Goal: Task Accomplishment & Management: Manage account settings

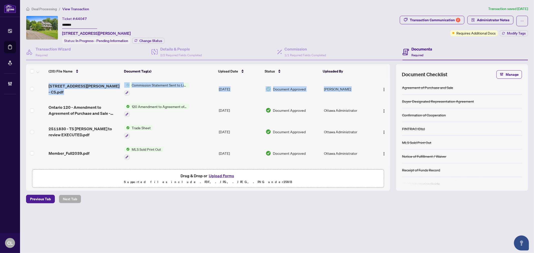
drag, startPoint x: 389, startPoint y: 89, endPoint x: 389, endPoint y: 147, distance: 57.4
click at [389, 156] on div "38 Roycroft Way - CS.pdf Commission Statement Sent to Listing Brokerage Aug/16/…" at bounding box center [208, 122] width 364 height 89
click at [388, 103] on td at bounding box center [382, 111] width 17 height 22
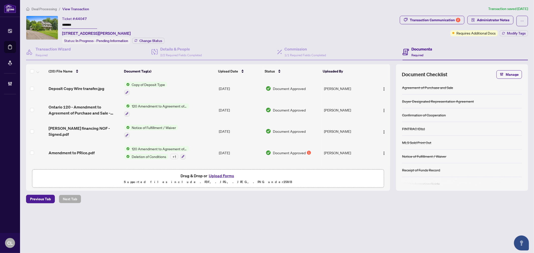
scroll to position [219, 0]
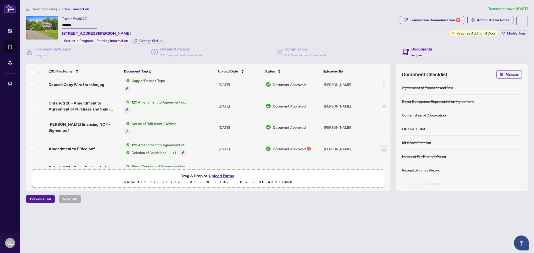
click at [384, 148] on img "button" at bounding box center [384, 150] width 4 height 4
click at [406, 183] on span "Document Permissions" at bounding box center [407, 185] width 48 height 6
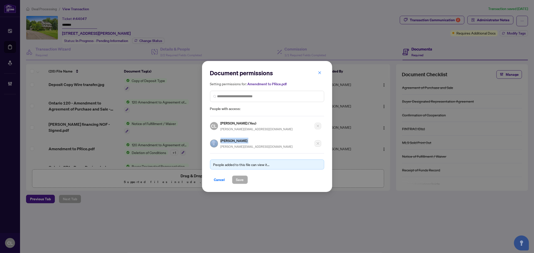
drag, startPoint x: 239, startPoint y: 141, endPoint x: 234, endPoint y: 142, distance: 4.5
click at [216, 144] on div "Linda King linda@lindaking.com" at bounding box center [251, 144] width 83 height 12
copy div "Linda King"
drag, startPoint x: 269, startPoint y: 43, endPoint x: 303, endPoint y: 34, distance: 34.9
click at [269, 43] on div "Document permissions Setting permissions for: Amendment to PRice.pdf People wit…" at bounding box center [267, 126] width 534 height 253
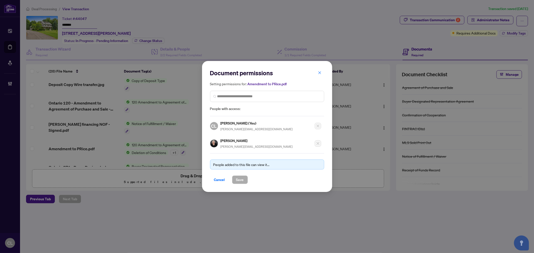
click at [282, 11] on div "Document permissions Setting permissions for: Amendment to PRice.pdf People wit…" at bounding box center [267, 126] width 534 height 253
click at [320, 73] on icon "close" at bounding box center [320, 73] width 4 height 4
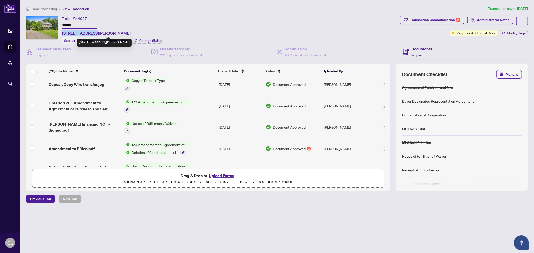
drag, startPoint x: 61, startPoint y: 31, endPoint x: 91, endPoint y: 33, distance: 29.9
click at [91, 33] on div "Ticket #: 44047 ******* 38 Roycroft Way, Ottawa, Ontario K2W 1C7, Canada Status…" at bounding box center [212, 30] width 372 height 28
copy span "38 Roycroft Way"
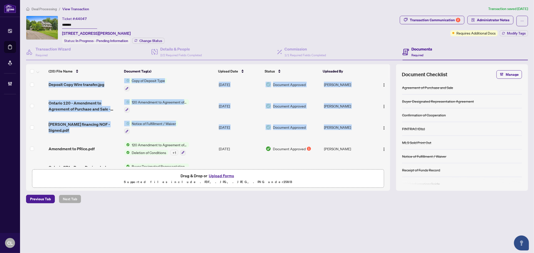
drag, startPoint x: 387, startPoint y: 124, endPoint x: 390, endPoint y: 145, distance: 21.0
click at [390, 145] on div "38 Roycroft Way - CS.pdf Commission Statement Sent to Listing Brokerage Aug/16/…" at bounding box center [208, 122] width 364 height 89
click at [392, 149] on div "(20) File Name Document Tag(s) Upload Date Status Uploaded By 38 Roycroft Way -…" at bounding box center [277, 127] width 502 height 127
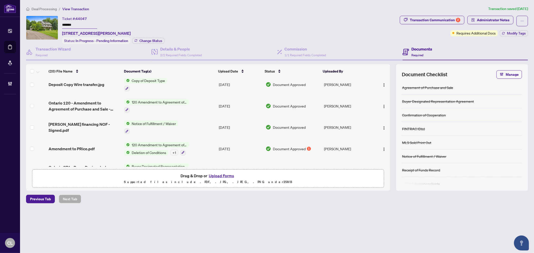
drag, startPoint x: 390, startPoint y: 138, endPoint x: 390, endPoint y: 151, distance: 13.0
click at [390, 151] on div "(20) File Name Document Tag(s) Upload Date Status Uploaded By 38 Roycroft Way -…" at bounding box center [277, 127] width 502 height 127
drag, startPoint x: 390, startPoint y: 131, endPoint x: 391, endPoint y: 148, distance: 17.1
click at [391, 148] on div "(20) File Name Document Tag(s) Upload Date Status Uploaded By 38 Roycroft Way -…" at bounding box center [277, 127] width 502 height 127
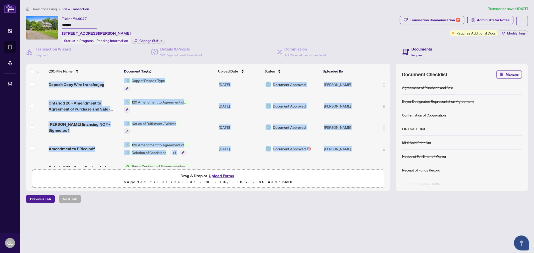
drag, startPoint x: 388, startPoint y: 134, endPoint x: 391, endPoint y: 140, distance: 7.0
click at [390, 140] on div "(20) File Name Document Tag(s) Upload Date Status Uploaded By 38 Roycroft Way -…" at bounding box center [277, 127] width 502 height 127
click at [391, 139] on div "(20) File Name Document Tag(s) Upload Date Status Uploaded By 38 Roycroft Way -…" at bounding box center [277, 127] width 502 height 127
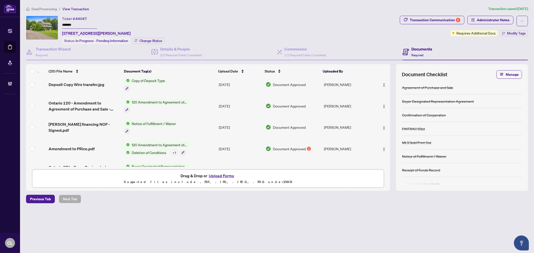
click at [392, 134] on div "(20) File Name Document Tag(s) Upload Date Status Uploaded By 38 Roycroft Way -…" at bounding box center [277, 127] width 502 height 127
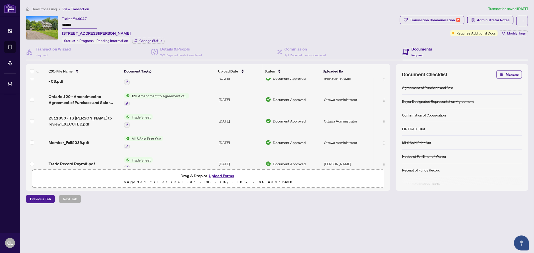
scroll to position [0, 0]
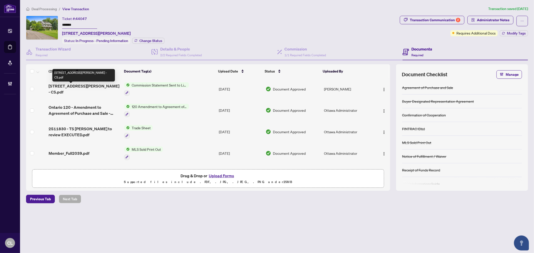
click at [74, 90] on span "38 Roycroft Way - CS.pdf" at bounding box center [85, 89] width 72 height 12
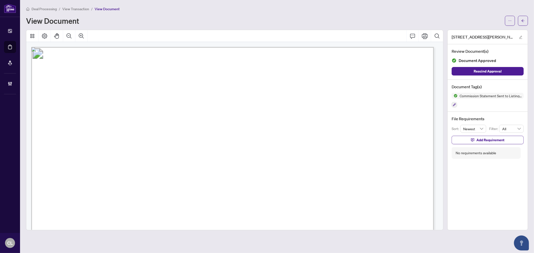
click at [517, 20] on div at bounding box center [516, 21] width 23 height 10
click at [519, 20] on button "button" at bounding box center [523, 21] width 10 height 10
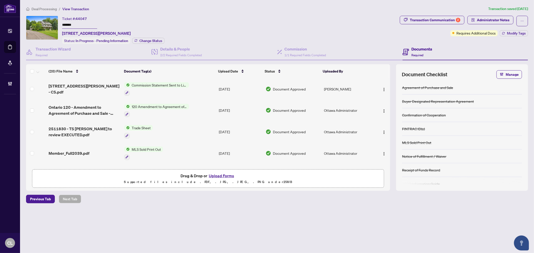
click at [161, 85] on span "Commission Statement Sent to Listing Brokerage" at bounding box center [159, 85] width 59 height 6
click at [84, 88] on span "38 Roycroft Way - CS.pdf" at bounding box center [85, 89] width 72 height 12
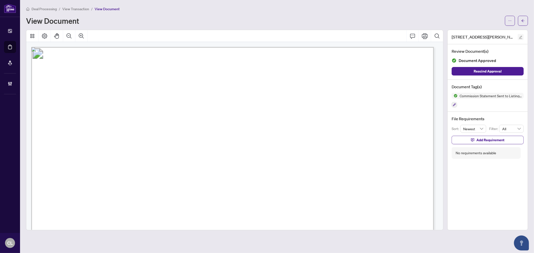
click at [519, 36] on button "button" at bounding box center [521, 37] width 6 height 6
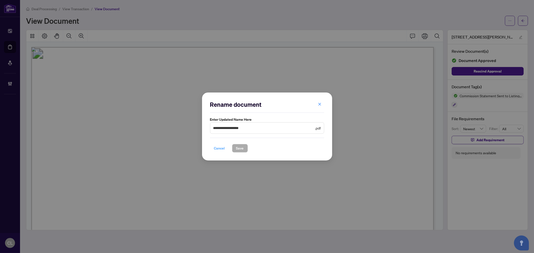
click at [221, 149] on span "Cancel" at bounding box center [219, 149] width 11 height 8
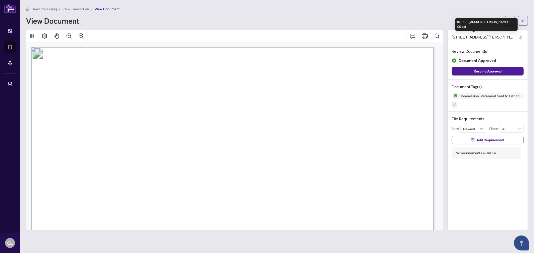
click at [472, 36] on span "38 Roycroft Way - CS.pdf" at bounding box center [483, 37] width 63 height 6
click at [510, 22] on span "button" at bounding box center [510, 21] width 4 height 8
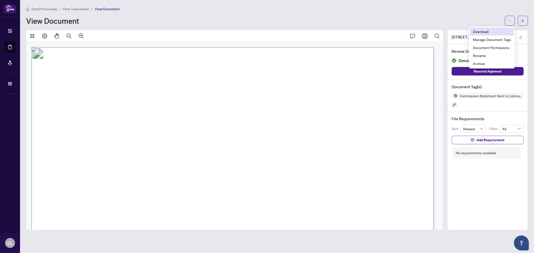
click at [480, 33] on span "Download" at bounding box center [492, 32] width 38 height 6
click at [520, 19] on button "button" at bounding box center [523, 21] width 10 height 10
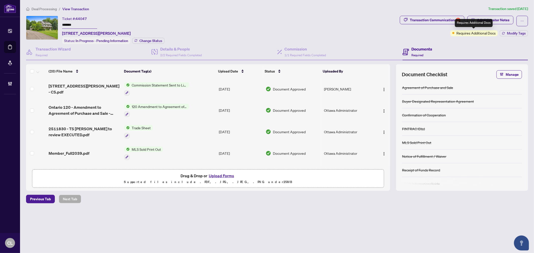
click at [474, 34] on span "Requires Additional Docs" at bounding box center [476, 33] width 39 height 6
click at [386, 27] on div "Ticket #: 44047 ******* 38 Roycroft Way, Ottawa, Ontario K2W 1C7, Canada Status…" at bounding box center [212, 30] width 372 height 28
click at [482, 18] on span "Administrator Notes" at bounding box center [493, 20] width 33 height 8
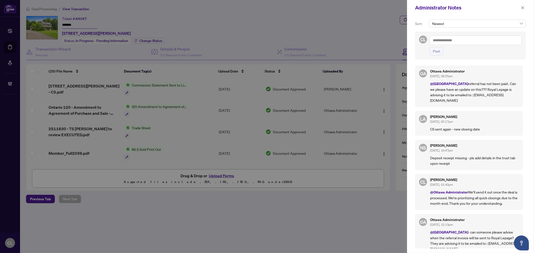
drag, startPoint x: 378, startPoint y: 26, endPoint x: 465, endPoint y: 15, distance: 87.6
click at [378, 26] on div at bounding box center [267, 126] width 534 height 253
click at [525, 7] on button "button" at bounding box center [523, 8] width 7 height 6
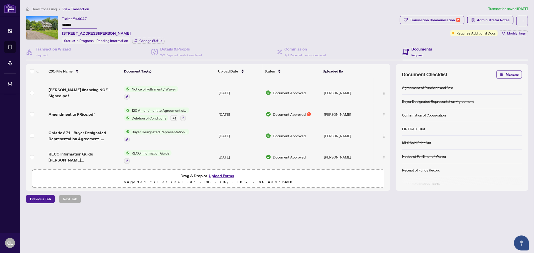
scroll to position [264, 0]
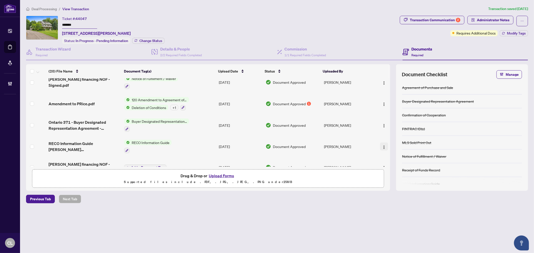
click at [382, 146] on img "button" at bounding box center [384, 148] width 4 height 4
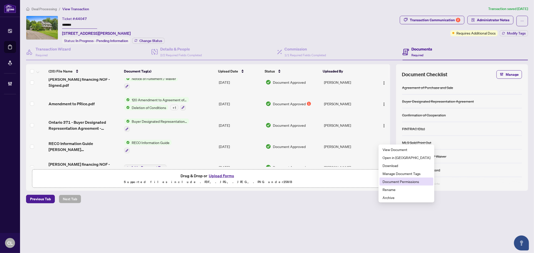
click at [394, 183] on span "Document Permissions" at bounding box center [407, 182] width 48 height 6
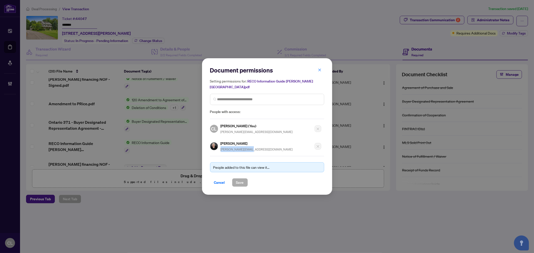
drag, startPoint x: 249, startPoint y: 147, endPoint x: 221, endPoint y: 149, distance: 28.9
click at [221, 149] on div "Document permissions Setting permissions for: RECO Information Guide Roycroft.p…" at bounding box center [267, 126] width 114 height 121
copy span "linda@lindaking.com"
click at [320, 72] on icon "close" at bounding box center [320, 70] width 4 height 4
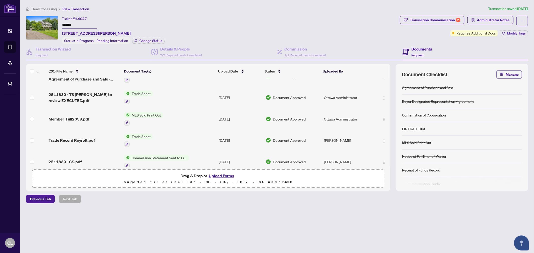
scroll to position [0, 0]
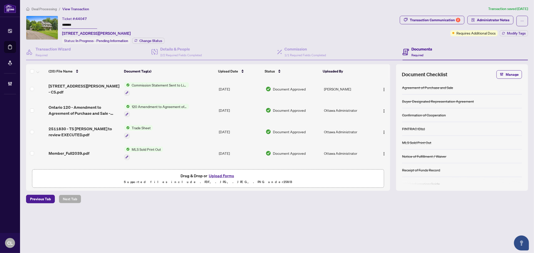
click at [68, 115] on td "Ontario 120 - Amendment to Agreement of Purchase and Sale - Closing Date Signed…" at bounding box center [85, 111] width 76 height 22
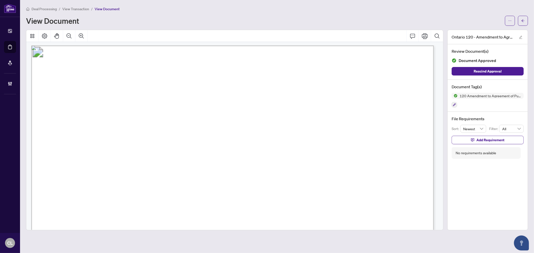
scroll to position [169, 0]
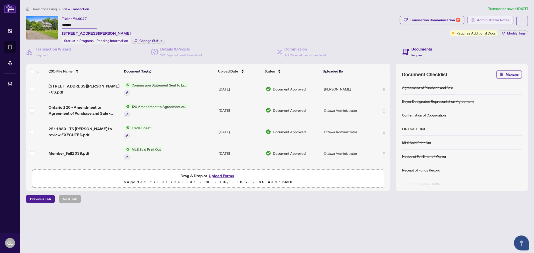
click at [491, 20] on span "Administrator Notes" at bounding box center [493, 20] width 33 height 8
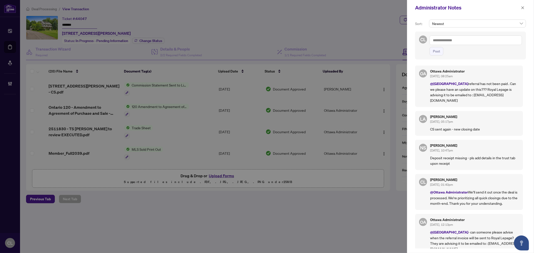
click at [221, 18] on div at bounding box center [267, 126] width 534 height 253
click at [63, 33] on div at bounding box center [267, 126] width 534 height 253
click at [99, 33] on div at bounding box center [267, 126] width 534 height 253
click at [520, 7] on button "button" at bounding box center [523, 8] width 7 height 6
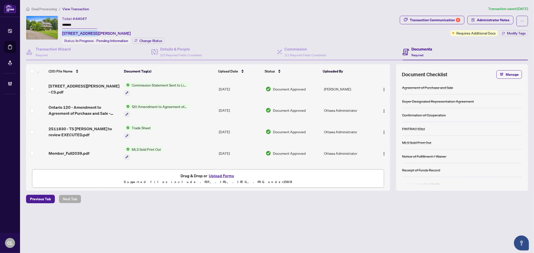
drag, startPoint x: 91, startPoint y: 31, endPoint x: 62, endPoint y: 31, distance: 28.6
click at [62, 31] on span "38 Roycroft Way, Ottawa, Ontario K2W 1C7, Canada" at bounding box center [96, 33] width 69 height 6
copy span "38 Roycroft Way"
click at [480, 18] on span "Administrator Notes" at bounding box center [493, 20] width 33 height 8
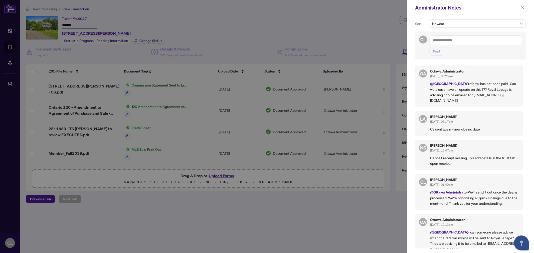
click at [477, 93] on p "@Deals East referral has not been paid . Can we please have an update on this??…" at bounding box center [474, 92] width 89 height 22
drag, startPoint x: 454, startPoint y: 94, endPoint x: 498, endPoint y: 96, distance: 44.4
click at [498, 96] on p "@Deals East referral has not been paid . Can we please have an update on this??…" at bounding box center [474, 92] width 89 height 22
copy p "frangyznejat@royallepage.ca"
drag, startPoint x: 389, startPoint y: 89, endPoint x: 390, endPoint y: 115, distance: 26.1
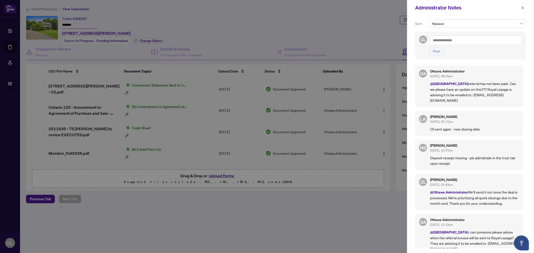
click at [390, 115] on div at bounding box center [267, 126] width 534 height 253
click at [525, 8] on button "button" at bounding box center [523, 8] width 7 height 6
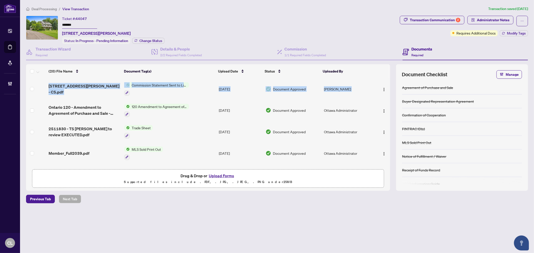
drag, startPoint x: 389, startPoint y: 85, endPoint x: 389, endPoint y: 116, distance: 31.1
click at [389, 116] on div "38 Roycroft Way - CS.pdf Commission Statement Sent to Listing Brokerage Aug/16/…" at bounding box center [208, 122] width 364 height 89
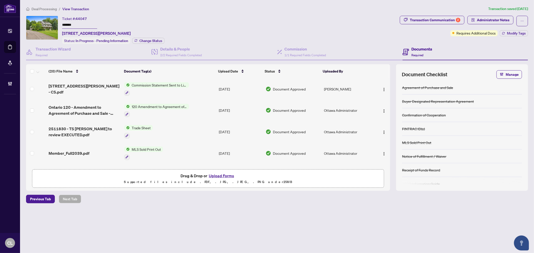
click at [389, 89] on td at bounding box center [382, 89] width 17 height 22
drag, startPoint x: 389, startPoint y: 89, endPoint x: 389, endPoint y: 108, distance: 18.5
click at [390, 116] on div "38 Roycroft Way - CS.pdf Commission Statement Sent to Listing Brokerage Aug/16/…" at bounding box center [208, 122] width 364 height 89
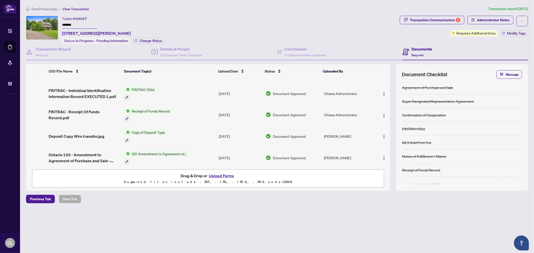
scroll to position [190, 0]
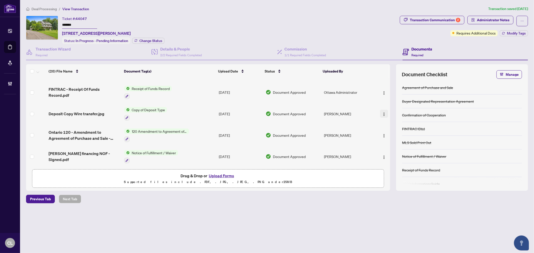
click at [382, 112] on img "button" at bounding box center [384, 114] width 4 height 4
click at [365, 151] on td "Linda King" at bounding box center [348, 157] width 52 height 22
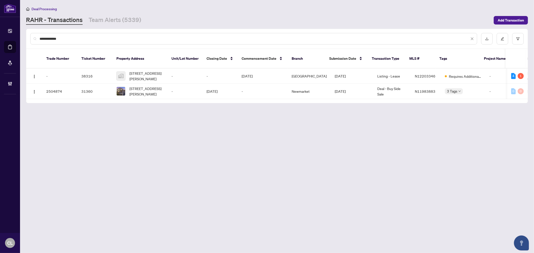
click at [73, 42] on div "**********" at bounding box center [253, 39] width 447 height 12
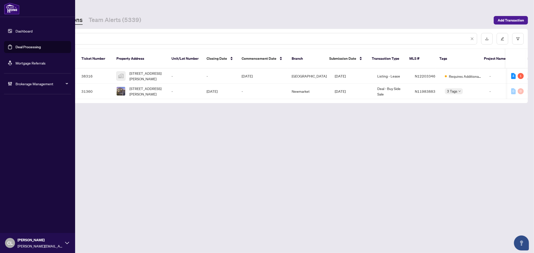
drag, startPoint x: 73, startPoint y: 38, endPoint x: 13, endPoint y: 37, distance: 59.9
click at [13, 37] on div "**********" at bounding box center [267, 126] width 534 height 253
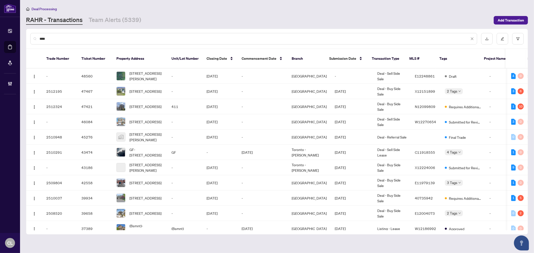
click at [85, 40] on input "****" at bounding box center [255, 39] width 430 height 6
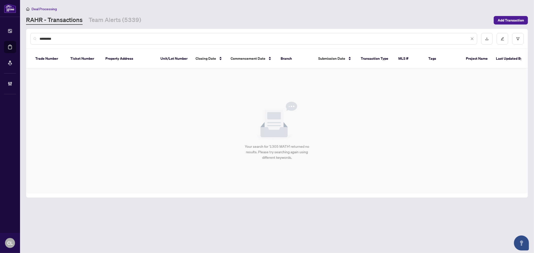
click at [46, 38] on input "*********" at bounding box center [255, 39] width 430 height 6
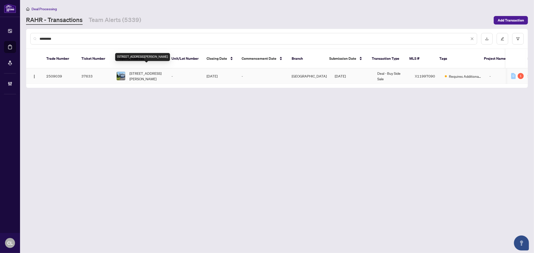
type input "*********"
click at [132, 71] on span "1308 Matheson Rd, Ottawa, Ontario K1J 1A8, Canada" at bounding box center [147, 76] width 34 height 11
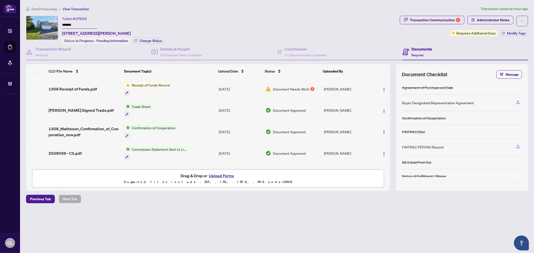
click at [122, 214] on div "Deal Processing / View Transaction Transaction saved an hour ago Ticket #: 3763…" at bounding box center [277, 113] width 506 height 215
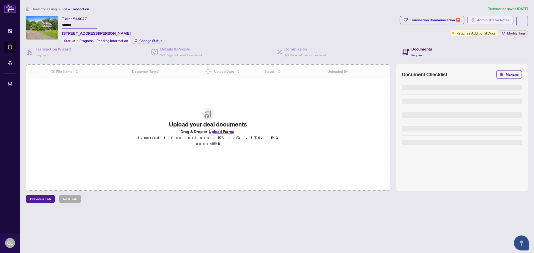
click at [489, 19] on span "Administrator Notes" at bounding box center [493, 20] width 33 height 8
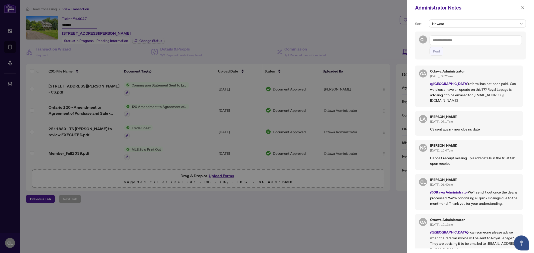
click at [445, 41] on textarea at bounding box center [476, 41] width 92 height 10
click at [446, 39] on textarea at bounding box center [476, 41] width 92 height 10
click at [467, 42] on textarea "**********" at bounding box center [476, 41] width 92 height 10
type textarea "**********"
click at [439, 52] on span "Post" at bounding box center [436, 51] width 7 height 8
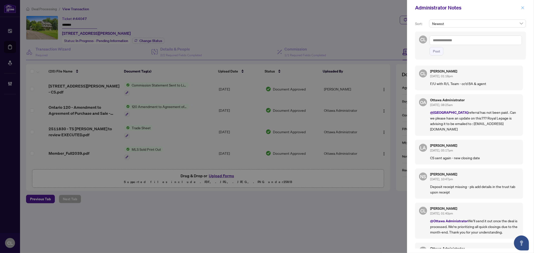
click at [521, 8] on icon "close" at bounding box center [523, 8] width 4 height 4
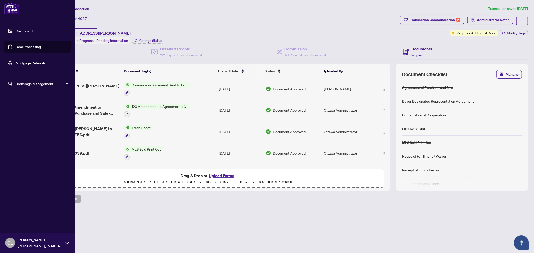
drag, startPoint x: 19, startPoint y: 44, endPoint x: 46, endPoint y: 43, distance: 26.6
click at [19, 45] on link "Deal Processing" at bounding box center [28, 47] width 25 height 5
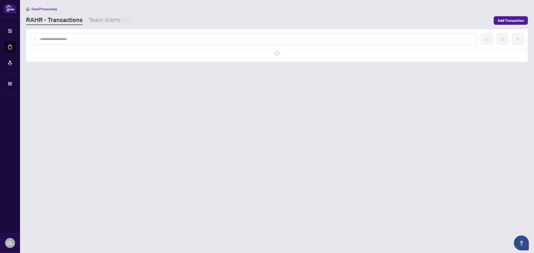
click at [102, 38] on input "text" at bounding box center [257, 39] width 434 height 6
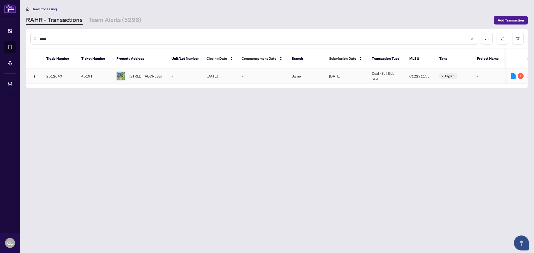
type input "*****"
click at [156, 73] on span "49 Summerhill Gdns, Toronto, Ontario M4T 1B3, Canada" at bounding box center [146, 76] width 32 height 6
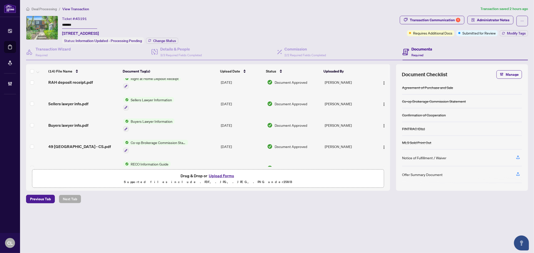
scroll to position [137, 0]
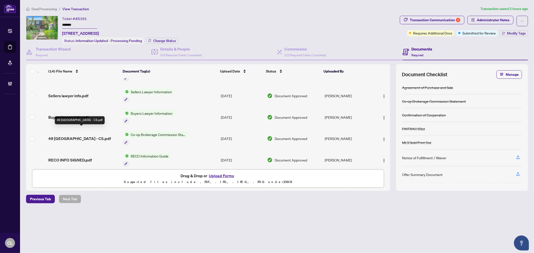
click at [98, 136] on span "49 SUMMERHILL GARDENS - CS.pdf" at bounding box center [79, 139] width 63 height 6
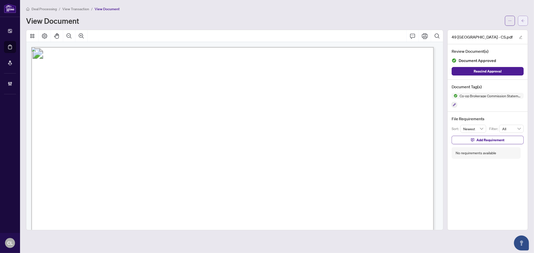
click at [525, 20] on button "button" at bounding box center [523, 21] width 10 height 10
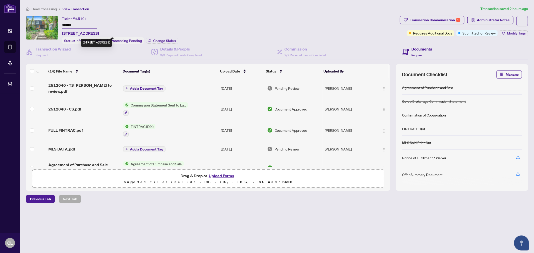
drag, startPoint x: 98, startPoint y: 33, endPoint x: 63, endPoint y: 33, distance: 35.8
click at [63, 33] on span "49 Summerhill Gdns, Toronto, Ontario M4T 1B3, Canada" at bounding box center [80, 33] width 37 height 6
copy span "49 Summerhill Gdns"
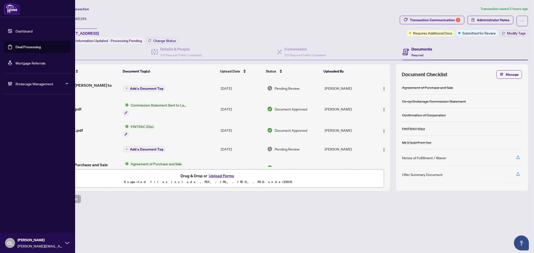
click at [22, 45] on link "Deal Processing" at bounding box center [28, 47] width 25 height 5
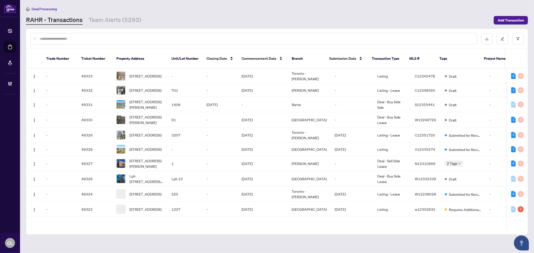
click at [80, 38] on input "text" at bounding box center [257, 39] width 434 height 6
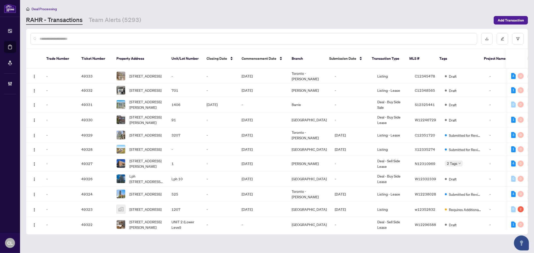
paste input "**********"
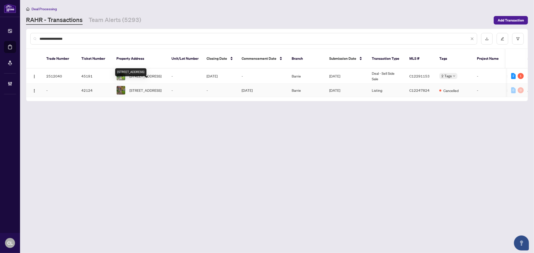
type input "**********"
click at [144, 88] on span "49 Summerhill Gdns, Toronto, Ontario M4T 1B3, Canada" at bounding box center [146, 91] width 32 height 6
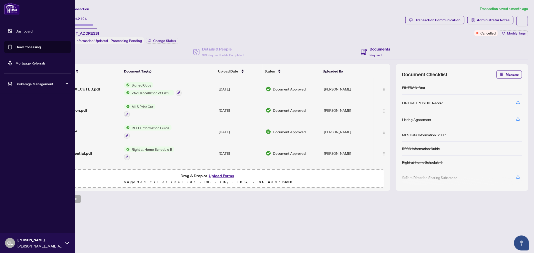
click at [20, 48] on link "Deal Processing" at bounding box center [28, 47] width 25 height 5
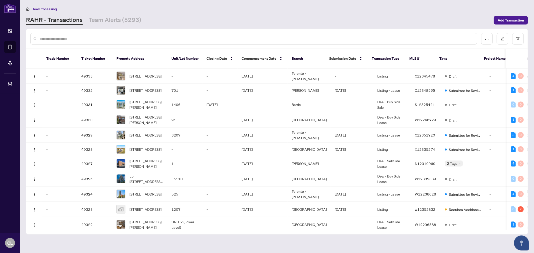
click at [117, 41] on div at bounding box center [253, 39] width 447 height 12
click at [119, 42] on div at bounding box center [253, 39] width 447 height 12
click at [126, 37] on input "text" at bounding box center [257, 39] width 434 height 6
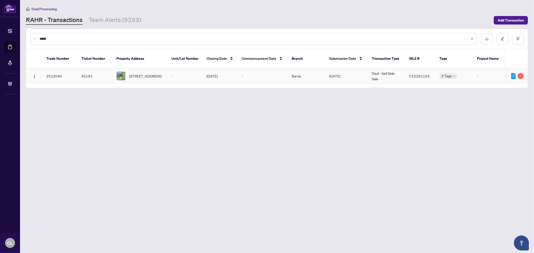
type input "*****"
click at [147, 73] on span "49 Summerhill Gdns, Toronto, Ontario M4T 1B3, Canada" at bounding box center [146, 76] width 32 height 6
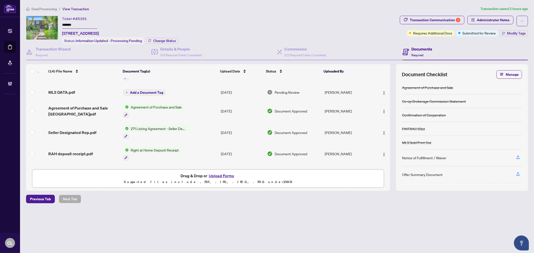
scroll to position [58, 0]
click at [81, 128] on span "Seller Designated Rep.pdf" at bounding box center [72, 131] width 48 height 6
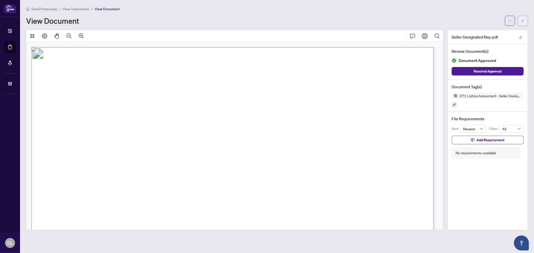
click at [519, 20] on button "button" at bounding box center [523, 21] width 10 height 10
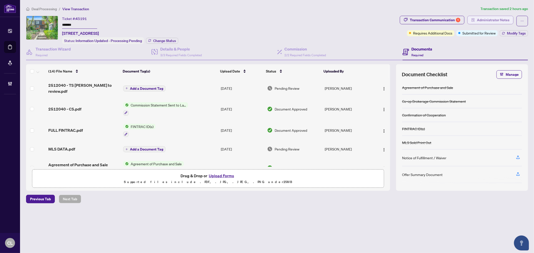
click at [489, 20] on span "Administrator Notes" at bounding box center [493, 20] width 33 height 8
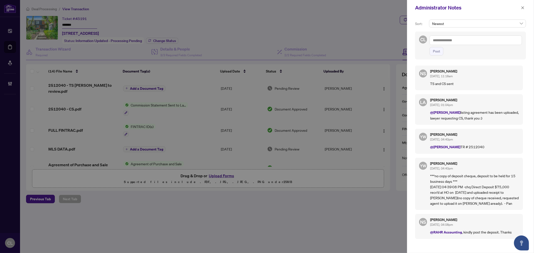
click at [375, 30] on div at bounding box center [267, 126] width 534 height 253
click at [522, 8] on icon "close" at bounding box center [523, 8] width 4 height 4
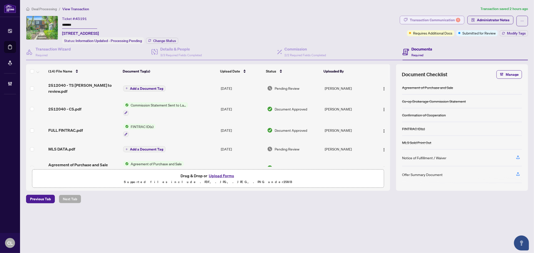
click at [451, 21] on div "Transaction Communication 1" at bounding box center [435, 20] width 51 height 8
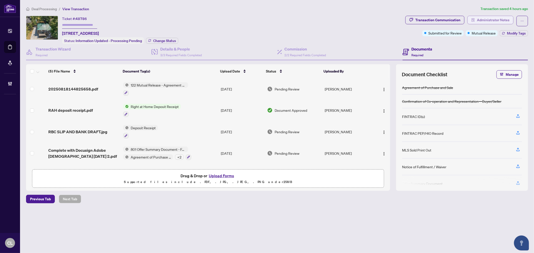
click at [484, 21] on span "Administrator Notes" at bounding box center [493, 20] width 33 height 8
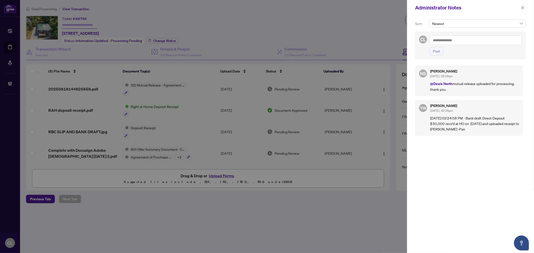
click at [138, 78] on div at bounding box center [267, 126] width 534 height 253
click at [153, 24] on div at bounding box center [267, 126] width 534 height 253
click at [523, 8] on icon "close" at bounding box center [523, 7] width 3 height 3
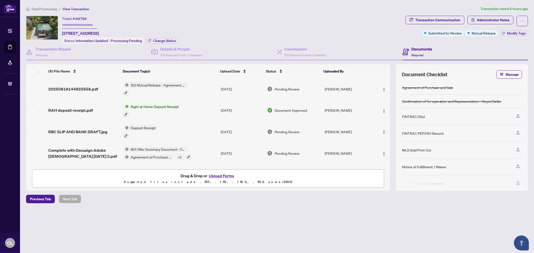
click at [99, 22] on div "Ticket #: 48786 [STREET_ADDRESS]" at bounding box center [80, 26] width 37 height 21
drag, startPoint x: 76, startPoint y: 18, endPoint x: 87, endPoint y: 19, distance: 10.8
click at [87, 19] on div "Ticket #: 48786" at bounding box center [74, 19] width 25 height 6
copy div "48786"
click at [202, 221] on main "Deal Processing / View Transaction Transaction saved 4 hours ago Ticket #: 4878…" at bounding box center [277, 126] width 514 height 253
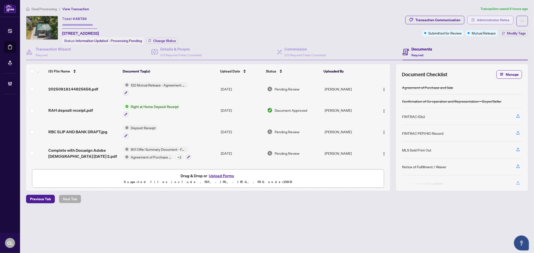
click at [499, 20] on span "Administrator Notes" at bounding box center [493, 20] width 33 height 8
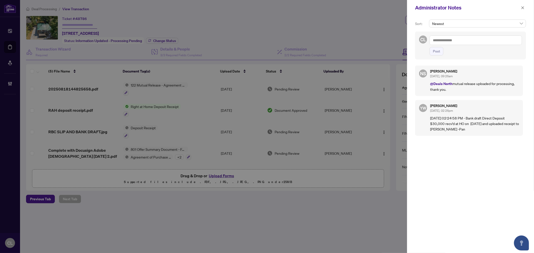
click at [227, 37] on div at bounding box center [267, 126] width 534 height 253
drag, startPoint x: 149, startPoint y: 207, endPoint x: 10, endPoint y: 152, distance: 150.2
click at [149, 208] on div at bounding box center [267, 126] width 534 height 253
click at [83, 26] on div at bounding box center [267, 126] width 534 height 253
click at [524, 6] on icon "close" at bounding box center [523, 8] width 4 height 4
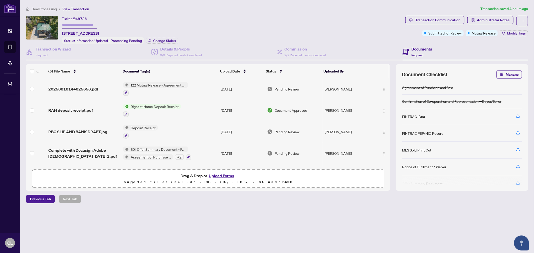
click at [216, 39] on div "Ticket #: 48786 [STREET_ADDRESS] Status: Information Updated - Processing Pendi…" at bounding box center [214, 30] width 377 height 28
click at [77, 17] on span "48786" at bounding box center [81, 19] width 11 height 5
drag, startPoint x: 61, startPoint y: 33, endPoint x: 88, endPoint y: 33, distance: 26.3
click at [88, 33] on div "Ticket #: 48786 [STREET_ADDRESS] Status: Information Updated - Processing Pendi…" at bounding box center [214, 30] width 377 height 28
copy span "735 [GEOGRAPHIC_DATA]"
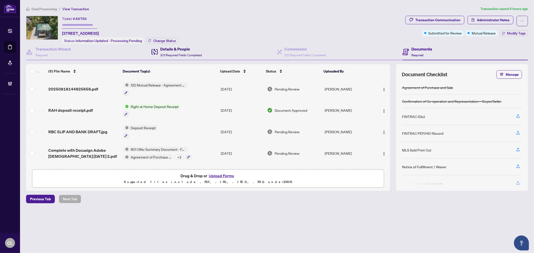
click at [162, 51] on div "Details & People 3/3 Required Fields Completed" at bounding box center [181, 52] width 42 height 12
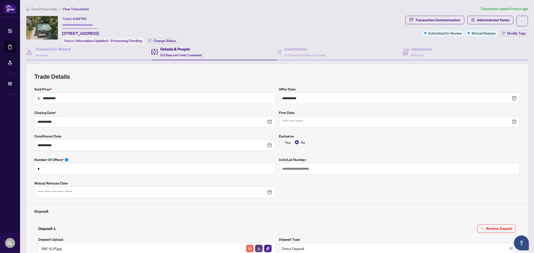
drag, startPoint x: 108, startPoint y: 18, endPoint x: 88, endPoint y: 14, distance: 20.7
click at [99, 18] on div "Ticket #: 48786 [STREET_ADDRESS]" at bounding box center [80, 26] width 37 height 21
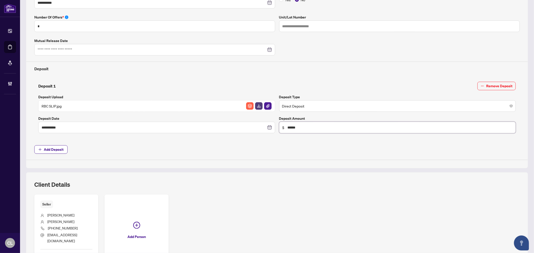
drag, startPoint x: 72, startPoint y: 19, endPoint x: 91, endPoint y: 18, distance: 19.3
click at [91, 18] on div "**********" at bounding box center [277, 75] width 506 height 404
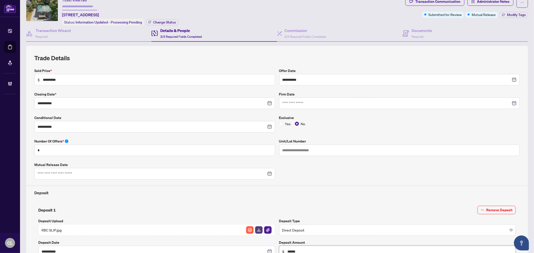
scroll to position [9, 0]
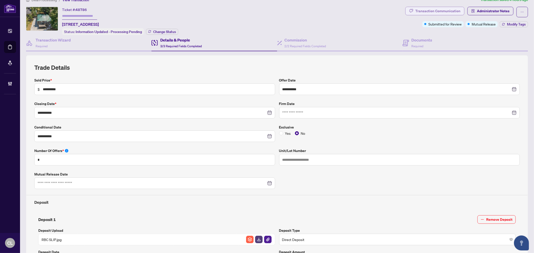
click at [442, 10] on div "Transaction Communication" at bounding box center [438, 11] width 45 height 8
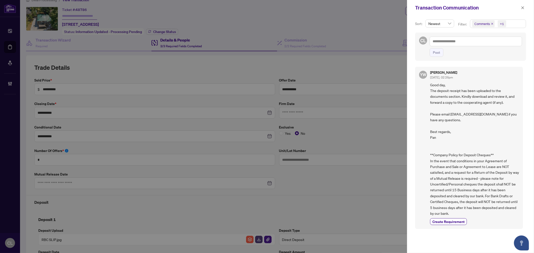
click at [392, 18] on div at bounding box center [267, 126] width 534 height 253
click at [522, 8] on icon "close" at bounding box center [523, 8] width 4 height 4
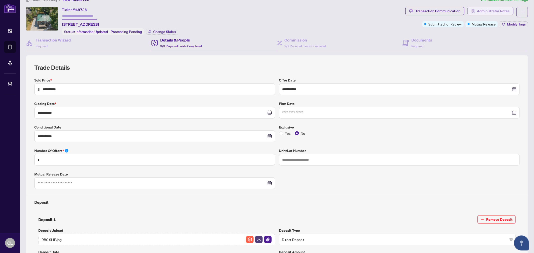
click at [472, 13] on span "button" at bounding box center [474, 11] width 4 height 8
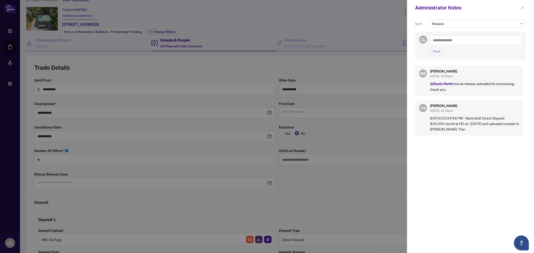
click at [522, 6] on icon "close" at bounding box center [523, 8] width 4 height 4
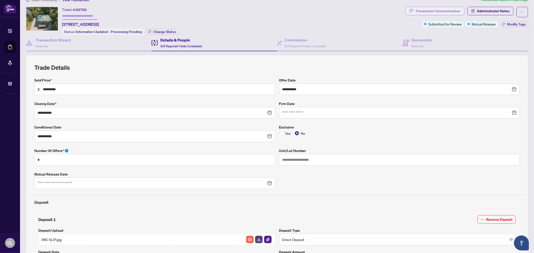
click at [445, 11] on div "Transaction Communication" at bounding box center [438, 11] width 45 height 8
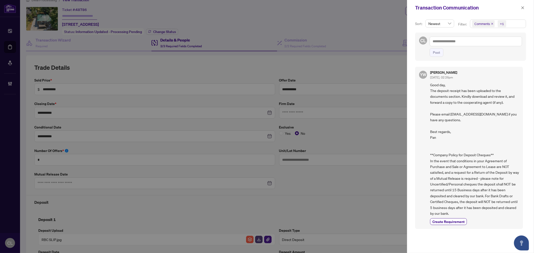
click at [475, 24] on span "Comments" at bounding box center [483, 23] width 16 height 5
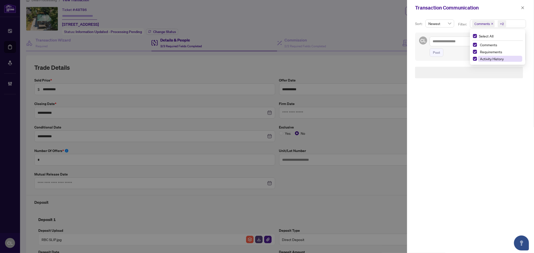
click at [479, 59] on span "Activity History" at bounding box center [500, 59] width 45 height 6
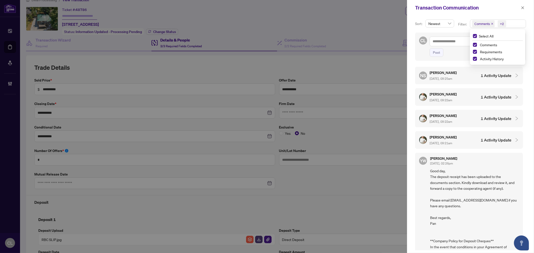
click at [475, 47] on div "Comments" at bounding box center [498, 45] width 50 height 6
click at [475, 48] on div "Comments" at bounding box center [498, 45] width 50 height 6
click at [474, 45] on span "Select Comments" at bounding box center [475, 45] width 4 height 4
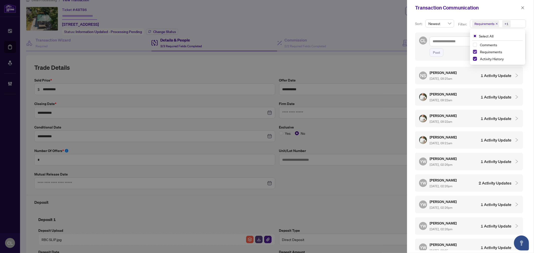
click at [474, 50] on span "Select Requirements" at bounding box center [475, 52] width 4 height 4
click at [312, 29] on div at bounding box center [267, 126] width 534 height 253
click at [177, 25] on div at bounding box center [267, 126] width 534 height 253
click at [84, 12] on div at bounding box center [267, 126] width 534 height 253
click at [522, 6] on icon "close" at bounding box center [523, 8] width 4 height 4
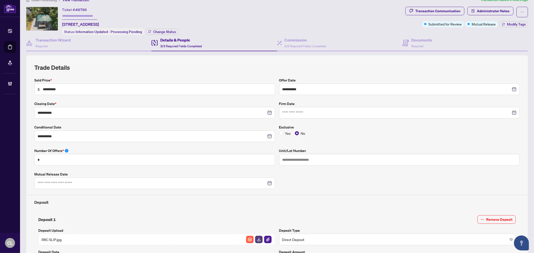
click at [90, 14] on input "text" at bounding box center [79, 16] width 35 height 7
drag, startPoint x: 77, startPoint y: 9, endPoint x: 86, endPoint y: 9, distance: 9.3
click at [86, 9] on span "48786" at bounding box center [81, 10] width 11 height 5
copy span "48786"
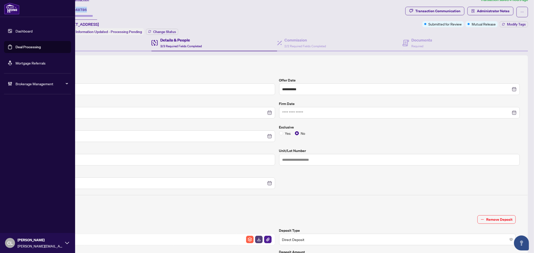
drag, startPoint x: 28, startPoint y: 46, endPoint x: 32, endPoint y: 44, distance: 4.7
click at [28, 46] on link "Deal Processing" at bounding box center [28, 47] width 25 height 5
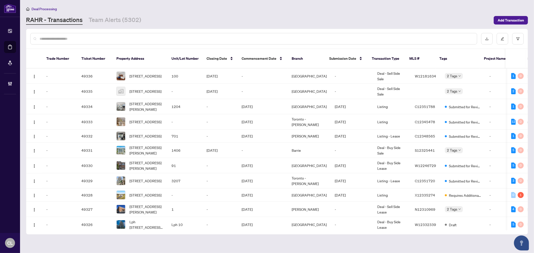
click at [88, 35] on div at bounding box center [253, 39] width 447 height 12
click at [108, 36] on input "text" at bounding box center [257, 39] width 434 height 6
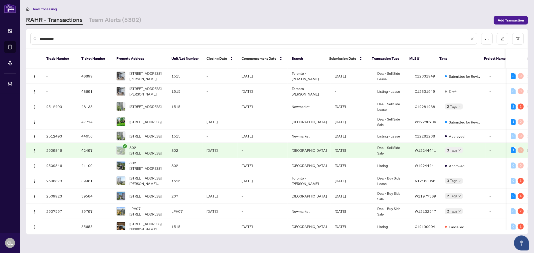
type input "**********"
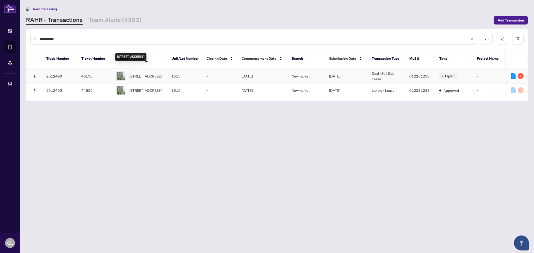
click at [153, 73] on span "1515-17 Anndale Dr, Toronto, Ontario M5G 2W7, Canada" at bounding box center [146, 76] width 32 height 6
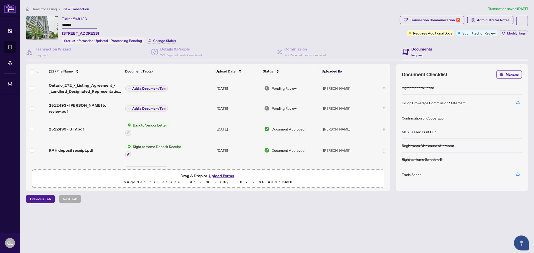
drag, startPoint x: 77, startPoint y: 23, endPoint x: 61, endPoint y: 23, distance: 15.5
click at [61, 23] on div "Ticket #: 48138 ******* 1515-17 Anndale Dr, Toronto, Ontario M5G 2W7, Canada St…" at bounding box center [212, 30] width 372 height 28
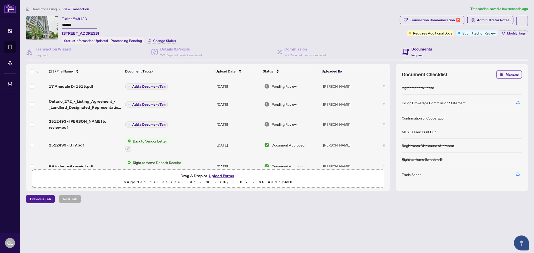
click at [133, 85] on span "Add a Document Tag" at bounding box center [148, 87] width 33 height 4
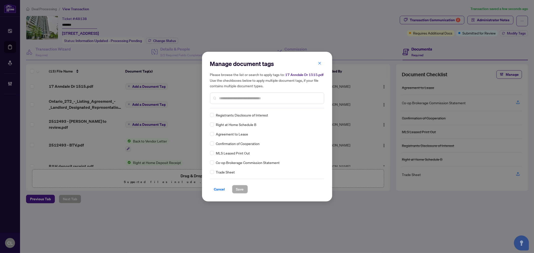
click at [226, 99] on input "text" at bounding box center [269, 99] width 101 height 6
type input "*****"
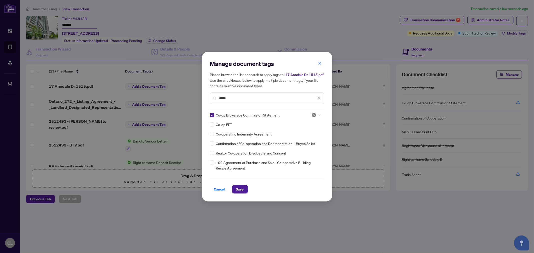
click at [318, 114] on icon at bounding box center [319, 115] width 3 height 2
click at [299, 139] on div "Approved" at bounding box center [300, 140] width 32 height 6
click at [236, 186] on button "Save" at bounding box center [240, 189] width 16 height 9
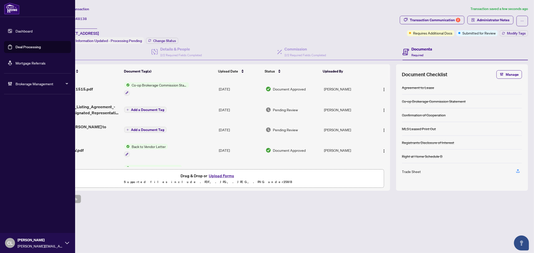
click at [27, 46] on link "Deal Processing" at bounding box center [28, 47] width 25 height 5
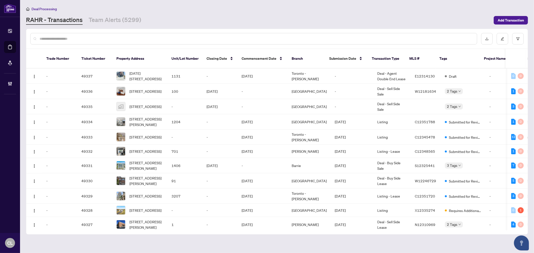
click at [85, 37] on input "text" at bounding box center [257, 39] width 434 height 6
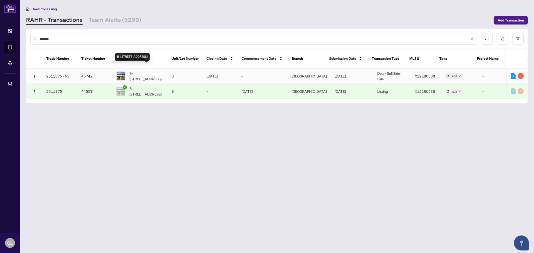
type input "*******"
click at [152, 71] on span "B-469 Moodie Dr, Ottawa, Ontario K2H 8T7, Canada" at bounding box center [147, 76] width 34 height 11
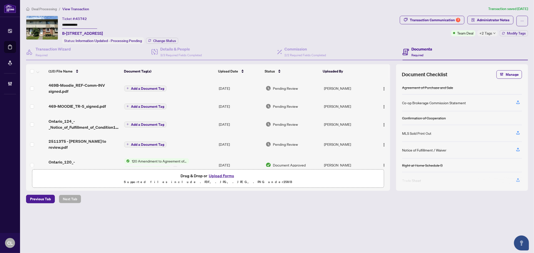
drag, startPoint x: 62, startPoint y: 24, endPoint x: 73, endPoint y: 26, distance: 11.4
click at [73, 26] on input "**********" at bounding box center [79, 25] width 35 height 7
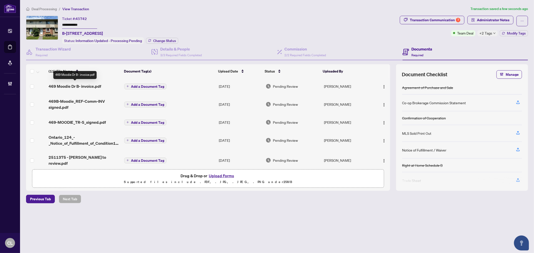
click at [82, 83] on span "469 Moodie Dr B- invoice.pdf" at bounding box center [75, 86] width 53 height 6
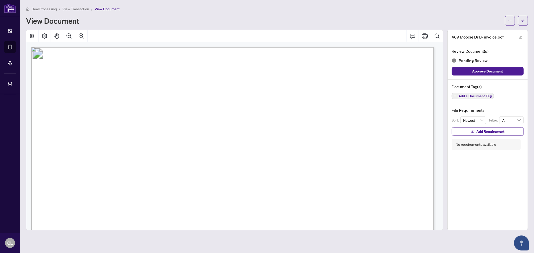
click at [476, 96] on span "Add a Document Tag" at bounding box center [475, 96] width 33 height 4
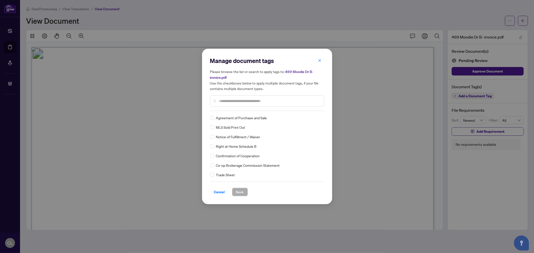
click at [242, 99] on input "text" at bounding box center [269, 101] width 101 height 6
type input "*****"
click at [316, 119] on div at bounding box center [317, 117] width 10 height 5
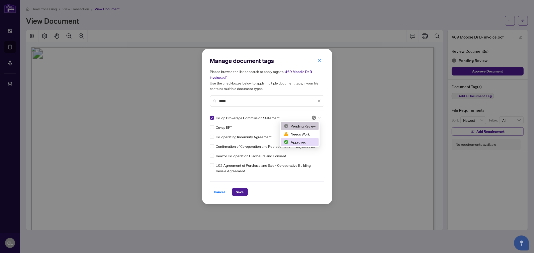
click at [309, 139] on div "Approved" at bounding box center [300, 142] width 38 height 8
drag, startPoint x: 238, startPoint y: 103, endPoint x: 209, endPoint y: 98, distance: 29.2
click at [209, 98] on div "Manage document tags Please browse the list or search to apply tags to: 469 Moo…" at bounding box center [267, 127] width 130 height 156
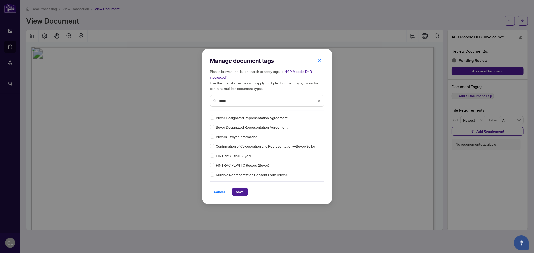
type input "*****"
click at [319, 119] on div at bounding box center [317, 117] width 10 height 5
click at [309, 140] on div "Approved" at bounding box center [300, 143] width 32 height 6
click at [238, 191] on span "Save" at bounding box center [240, 192] width 8 height 8
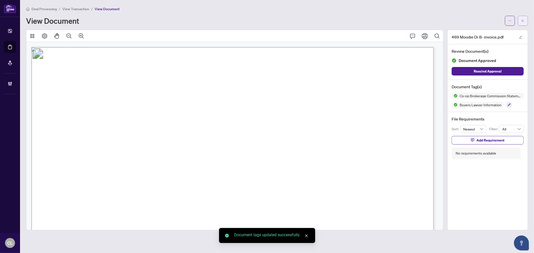
click at [525, 19] on button "button" at bounding box center [523, 21] width 10 height 10
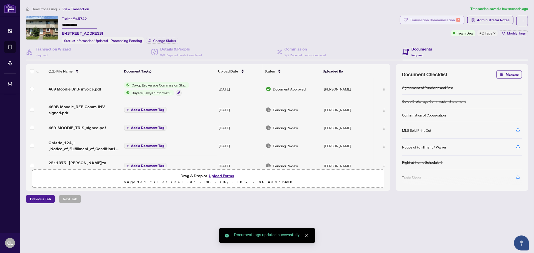
click at [431, 21] on div "Transaction Communication 7" at bounding box center [435, 20] width 51 height 8
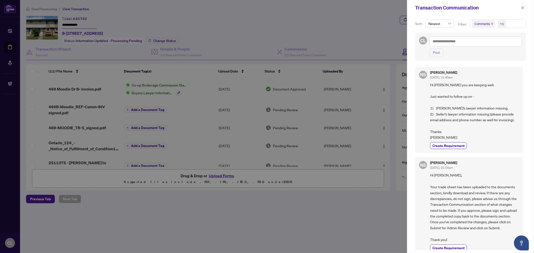
click at [482, 23] on span "Comments" at bounding box center [483, 23] width 16 height 5
click at [475, 46] on span "Select Comments" at bounding box center [475, 45] width 4 height 4
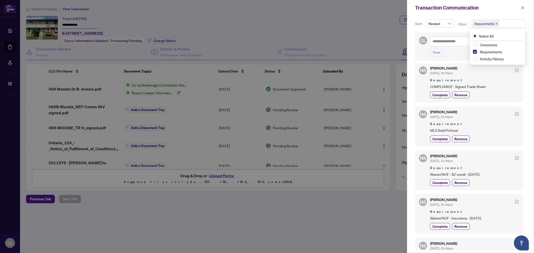
scroll to position [5, 0]
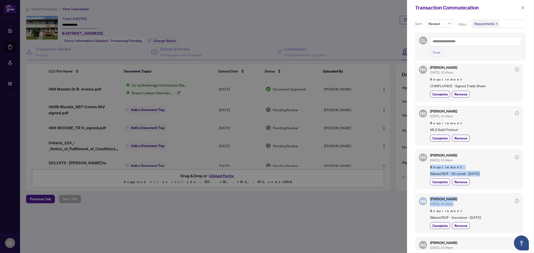
drag, startPoint x: 525, startPoint y: 159, endPoint x: 534, endPoint y: 205, distance: 46.8
click at [534, 205] on div "Sort: Newest Filter: Requirements Select All Comments Requirements Activity His…" at bounding box center [470, 135] width 127 height 238
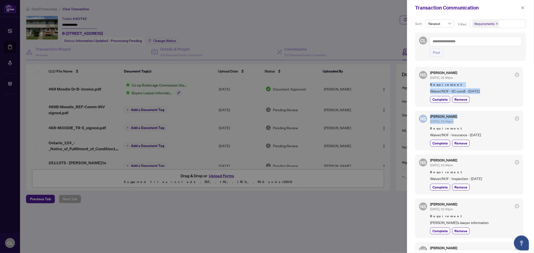
scroll to position [118, 0]
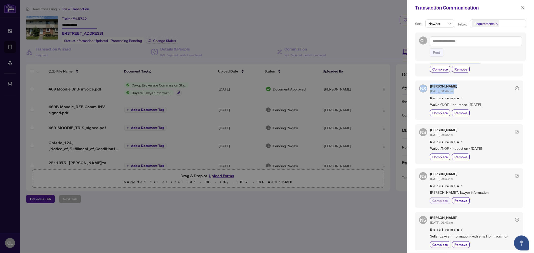
click at [441, 201] on span "Complete" at bounding box center [441, 200] width 16 height 5
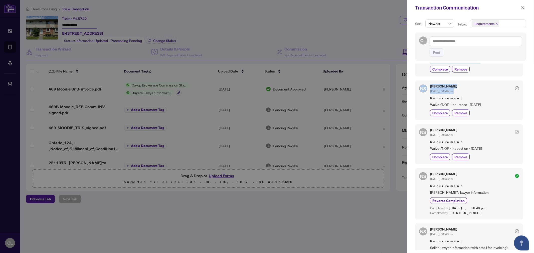
drag, startPoint x: 522, startPoint y: 8, endPoint x: 419, endPoint y: 9, distance: 103.2
click at [522, 8] on icon "close" at bounding box center [523, 8] width 4 height 4
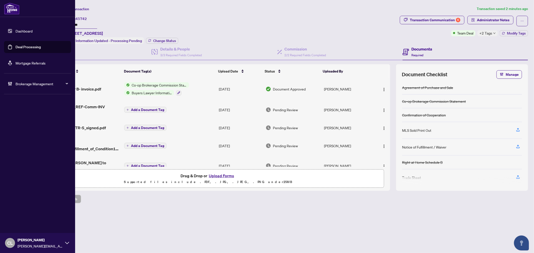
drag, startPoint x: 29, startPoint y: 46, endPoint x: 47, endPoint y: 51, distance: 18.3
click at [29, 46] on link "Deal Processing" at bounding box center [28, 47] width 25 height 5
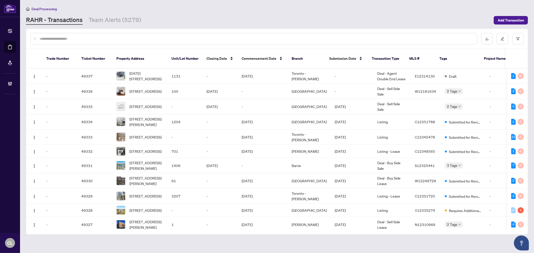
click at [122, 39] on input "text" at bounding box center [257, 39] width 434 height 6
paste input "*******"
type input "*******"
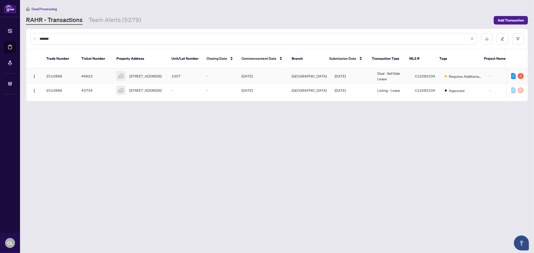
click at [128, 72] on div "1007-159 Dundas Street East #1007, Toronto, Ontario M5B 0A9, Canada" at bounding box center [139, 76] width 47 height 9
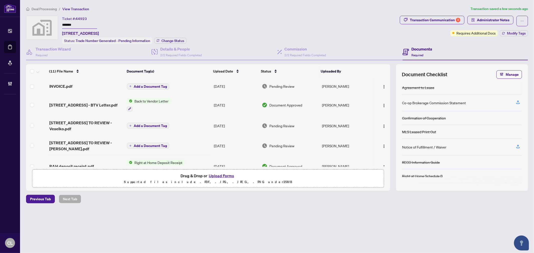
click at [134, 85] on span "Add a Document Tag" at bounding box center [150, 87] width 33 height 4
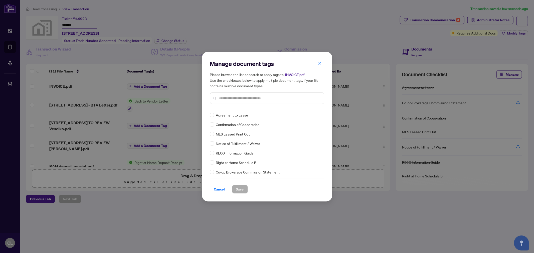
click at [268, 98] on input "text" at bounding box center [269, 99] width 101 height 6
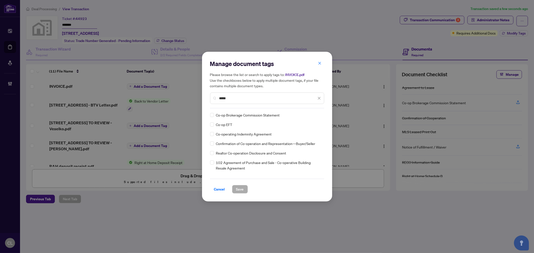
type input "*****"
click at [318, 115] on icon at bounding box center [319, 115] width 3 height 2
click at [307, 138] on div "Approved" at bounding box center [300, 140] width 32 height 6
click at [242, 190] on span "Save" at bounding box center [240, 190] width 8 height 8
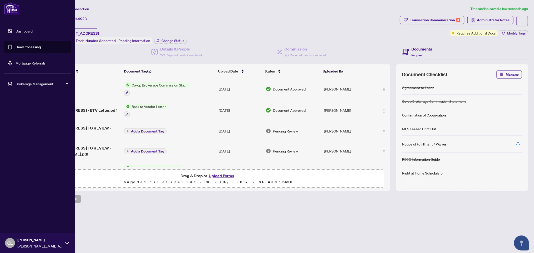
drag, startPoint x: 26, startPoint y: 47, endPoint x: 67, endPoint y: 37, distance: 42.3
click at [26, 47] on link "Deal Processing" at bounding box center [28, 47] width 25 height 5
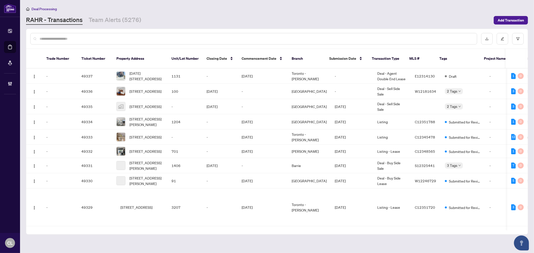
click at [82, 36] on input "text" at bounding box center [257, 39] width 434 height 6
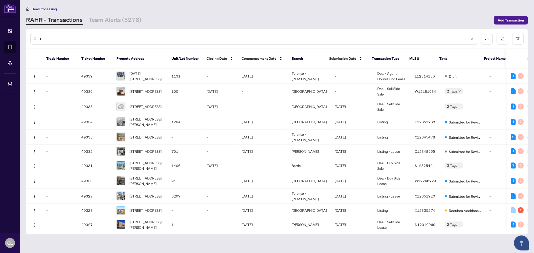
paste input "**********"
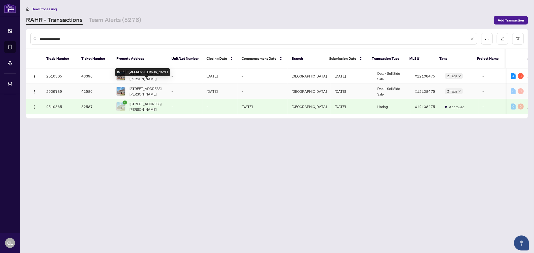
type input "**********"
click at [130, 86] on span "44 Moe Robillard St, Arnprior, Ontario K7S 0C2, Canada" at bounding box center [147, 91] width 34 height 11
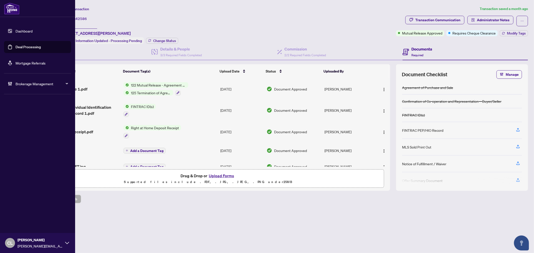
click at [31, 45] on link "Deal Processing" at bounding box center [28, 47] width 25 height 5
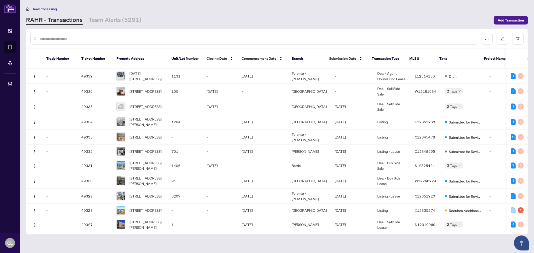
drag, startPoint x: 83, startPoint y: 33, endPoint x: 84, endPoint y: 38, distance: 5.1
click at [83, 33] on div at bounding box center [253, 39] width 447 height 12
click at [50, 37] on input "text" at bounding box center [257, 39] width 434 height 6
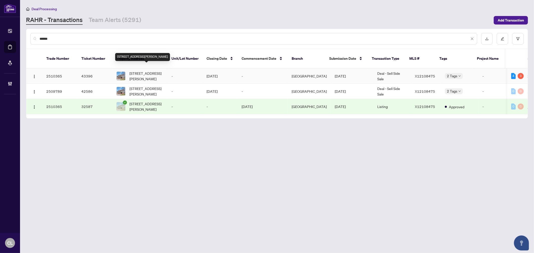
type input "******"
click at [154, 71] on span "44 Moe Robillard St, Arnprior, Ontario K7S 0C2, Canada" at bounding box center [147, 76] width 34 height 11
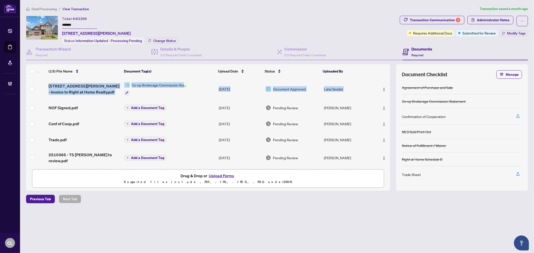
drag, startPoint x: 389, startPoint y: 89, endPoint x: 389, endPoint y: 106, distance: 16.3
click at [389, 106] on div "44 Moe Robillard St - Invoice to Right at Home Realty.pdf Co-op Brokerage Commi…" at bounding box center [208, 122] width 364 height 89
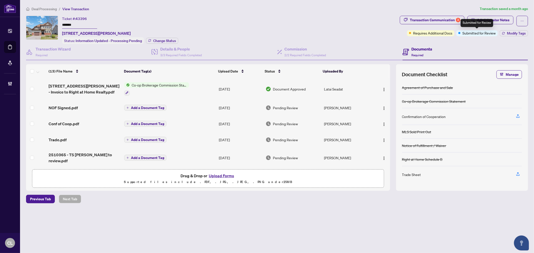
click at [478, 34] on span "Submitted for Review" at bounding box center [479, 33] width 33 height 6
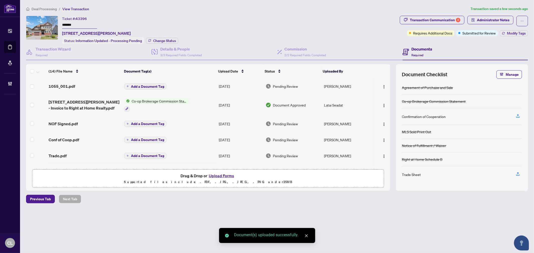
click at [132, 85] on span "Add a Document Tag" at bounding box center [147, 87] width 33 height 4
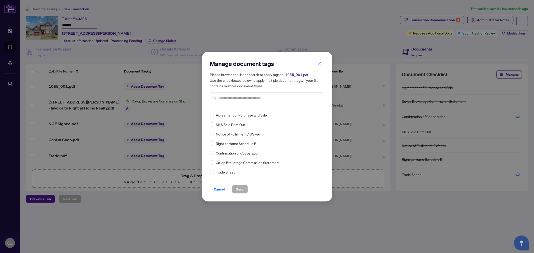
click at [218, 107] on div "Manage document tags Please browse the list or search to apply tags to: 1055_00…" at bounding box center [267, 84] width 114 height 49
click at [223, 99] on input "text" at bounding box center [269, 99] width 101 height 6
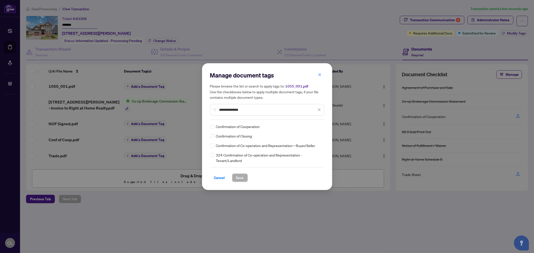
type input "**********"
click at [245, 136] on span "Confirmation of Closing" at bounding box center [234, 137] width 36 height 6
click at [319, 128] on div at bounding box center [317, 126] width 10 height 5
click at [310, 152] on div "Approved" at bounding box center [301, 151] width 32 height 6
click at [237, 176] on span "Save" at bounding box center [240, 178] width 8 height 8
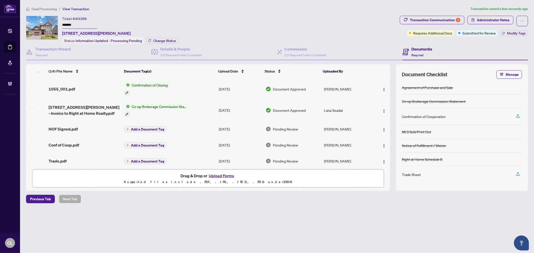
drag, startPoint x: 392, startPoint y: 96, endPoint x: 392, endPoint y: 101, distance: 5.0
click at [392, 101] on div "(14) File Name Document Tag(s) Upload Date Status Uploaded By 1055_001.pdf Conf…" at bounding box center [277, 127] width 502 height 127
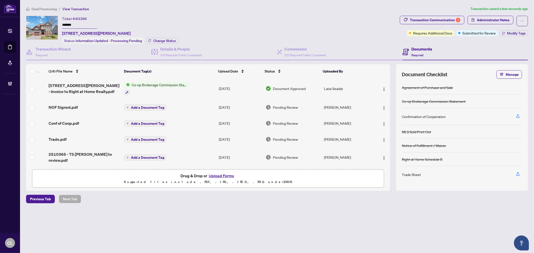
scroll to position [19, 0]
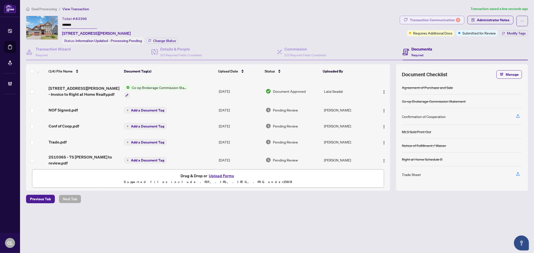
click at [438, 20] on div "Transaction Communication 3" at bounding box center [435, 20] width 51 height 8
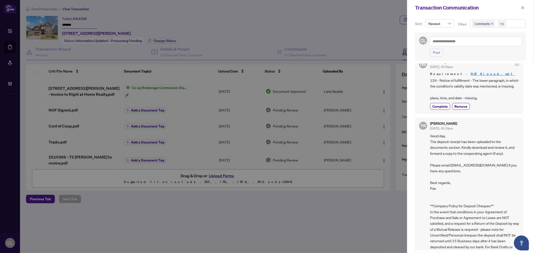
scroll to position [193, 0]
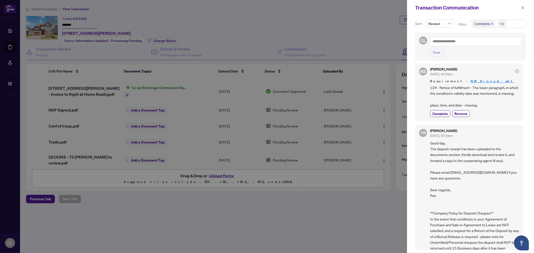
click at [51, 108] on div at bounding box center [267, 126] width 534 height 253
click at [59, 108] on div at bounding box center [267, 126] width 534 height 253
click at [524, 6] on icon "close" at bounding box center [523, 8] width 4 height 4
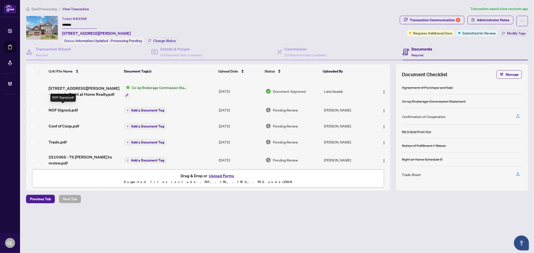
click at [73, 108] on span "NOF Signed.pdf" at bounding box center [63, 110] width 29 height 6
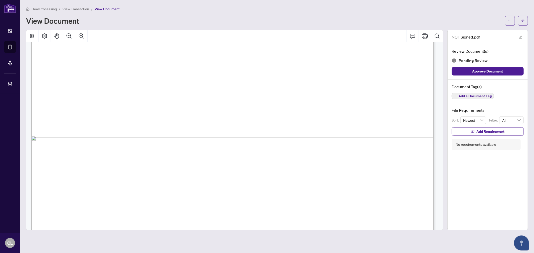
scroll to position [335, 0]
click at [474, 94] on span "Add a Document Tag" at bounding box center [475, 96] width 33 height 4
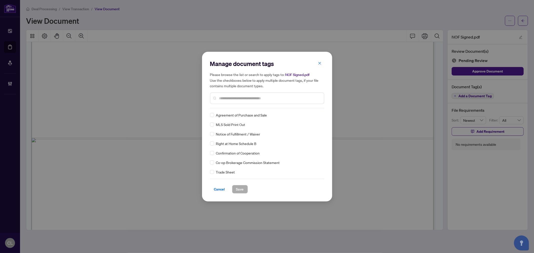
click at [188, 19] on div "Manage document tags Please browse the list or search to apply tags to: NOF Sig…" at bounding box center [267, 126] width 534 height 253
drag, startPoint x: 319, startPoint y: 64, endPoint x: 361, endPoint y: 84, distance: 46.7
click at [319, 64] on icon "close" at bounding box center [320, 64] width 4 height 4
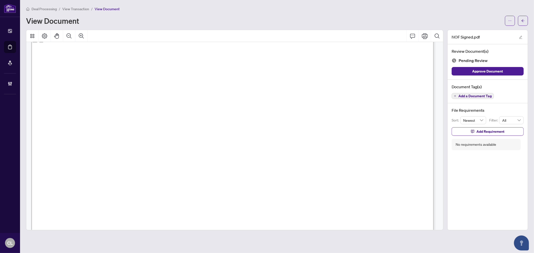
scroll to position [0, 0]
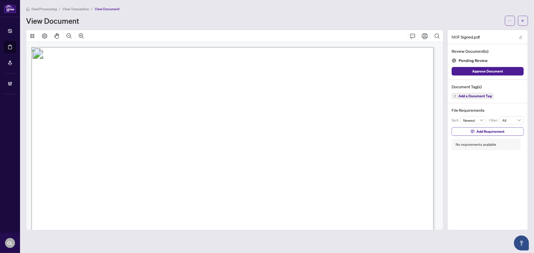
click at [467, 98] on span "Add a Document Tag" at bounding box center [475, 96] width 33 height 4
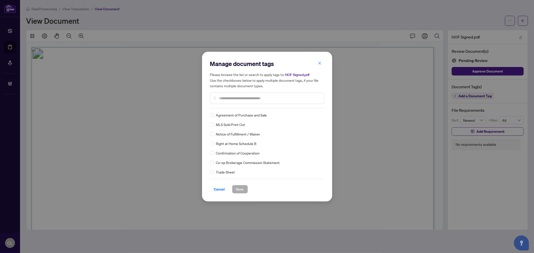
click at [252, 96] on input "text" at bounding box center [269, 99] width 101 height 6
type input "*"
type input "***"
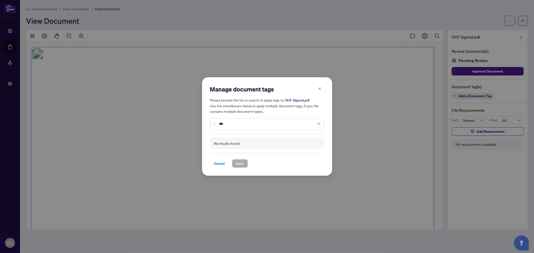
drag, startPoint x: 233, startPoint y: 126, endPoint x: 219, endPoint y: 124, distance: 14.9
click at [219, 124] on div "***" at bounding box center [267, 124] width 114 height 12
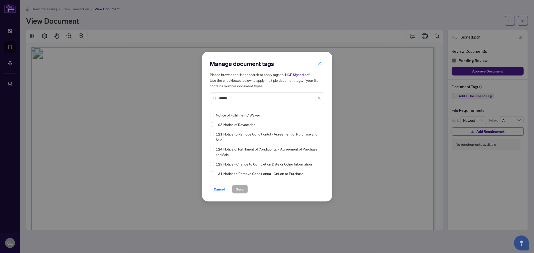
type input "******"
click at [319, 116] on icon at bounding box center [319, 115] width 3 height 2
click at [312, 137] on div "Approved" at bounding box center [300, 140] width 32 height 6
click at [236, 191] on button "Save" at bounding box center [240, 189] width 16 height 9
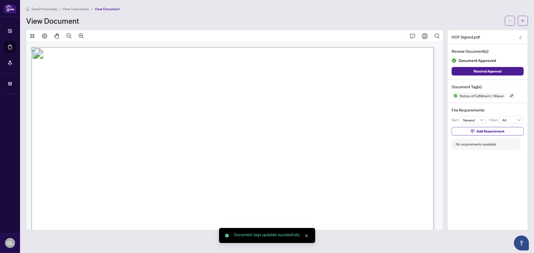
click at [525, 19] on button "button" at bounding box center [523, 21] width 10 height 10
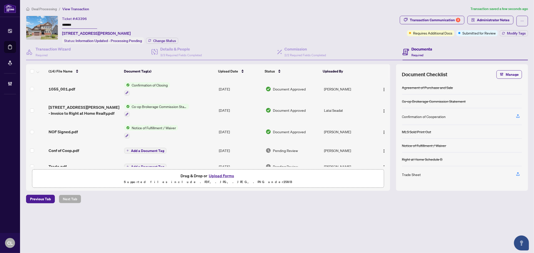
click at [137, 149] on span "Add a Document Tag" at bounding box center [147, 151] width 33 height 4
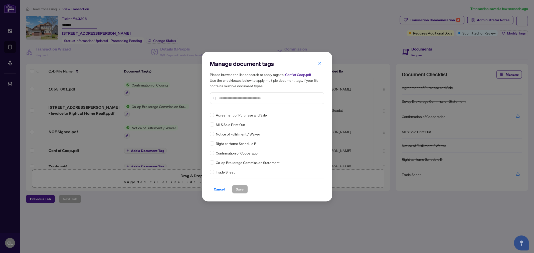
click at [64, 149] on div "Manage document tags Please browse the list or search to apply tags to: Conf of…" at bounding box center [267, 126] width 534 height 253
click at [318, 63] on icon "close" at bounding box center [320, 64] width 4 height 4
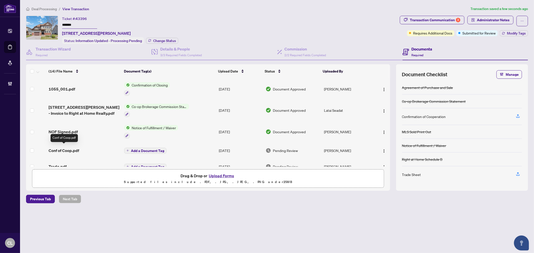
click at [61, 148] on span "Conf of Coop.pdf" at bounding box center [64, 151] width 31 height 6
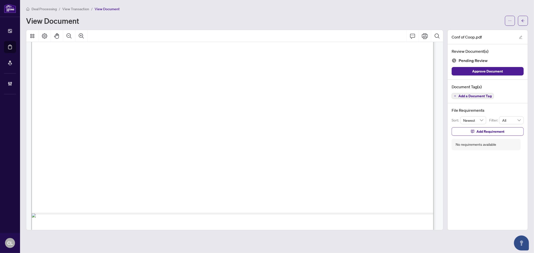
scroll to position [802, 0]
click at [473, 94] on span "Add a Document Tag" at bounding box center [475, 96] width 33 height 4
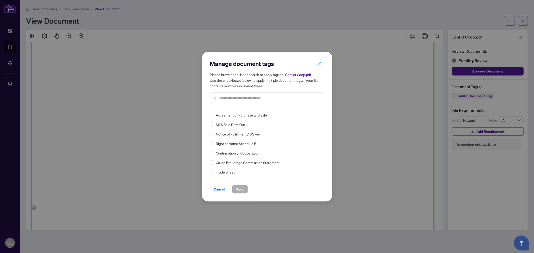
click at [244, 96] on input "text" at bounding box center [269, 99] width 101 height 6
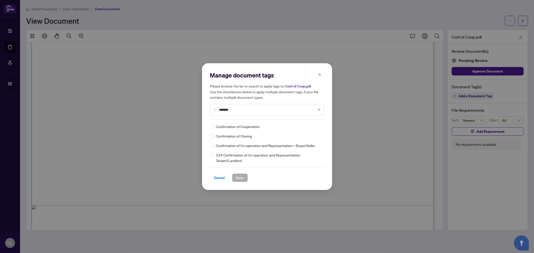
type input "*******"
click at [320, 127] on icon at bounding box center [319, 127] width 3 height 2
click at [308, 148] on div "Approved" at bounding box center [301, 151] width 32 height 6
click at [245, 178] on button "Save" at bounding box center [240, 178] width 16 height 9
click at [527, 19] on div "Manage document tags Please browse the list or search to apply tags to: Conf of…" at bounding box center [267, 126] width 534 height 253
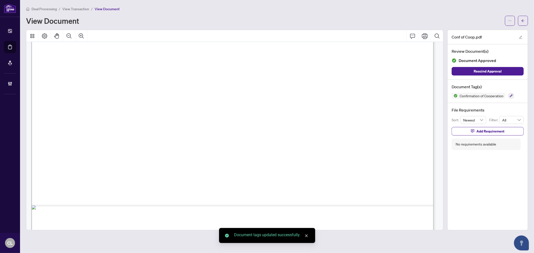
click at [526, 20] on button "button" at bounding box center [523, 21] width 10 height 10
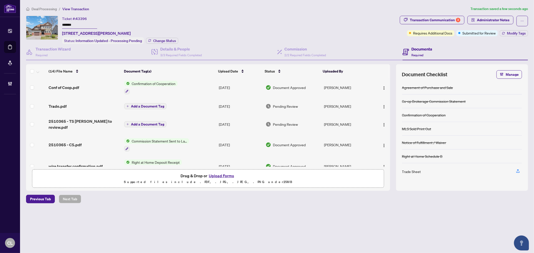
scroll to position [74, 0]
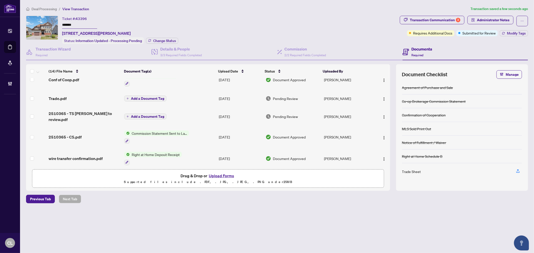
click at [139, 115] on span "Add a Document Tag" at bounding box center [147, 117] width 33 height 4
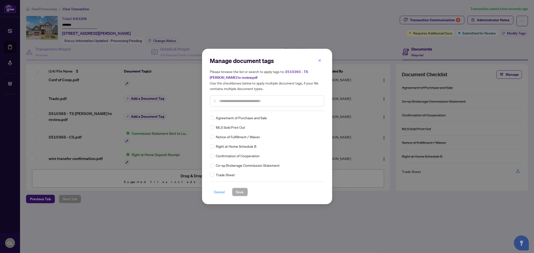
click at [222, 191] on span "Cancel" at bounding box center [219, 192] width 11 height 8
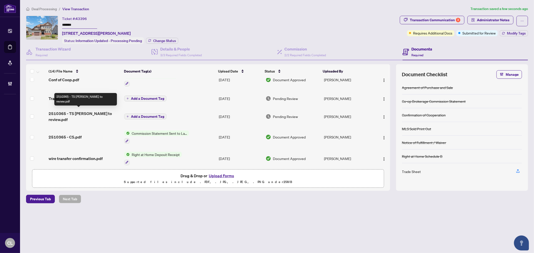
click at [63, 113] on span "2510365 - TS Jason to review.pdf" at bounding box center [85, 117] width 72 height 12
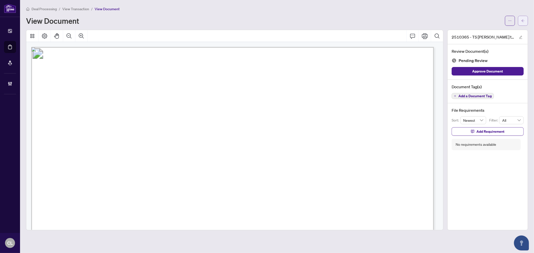
click at [523, 23] on span "button" at bounding box center [524, 21] width 4 height 8
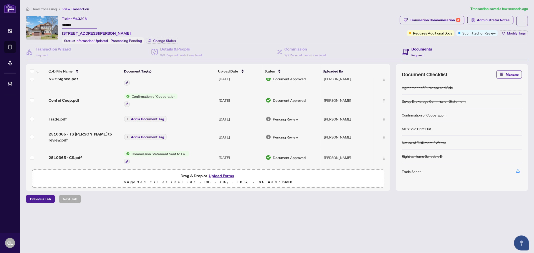
scroll to position [58, 0]
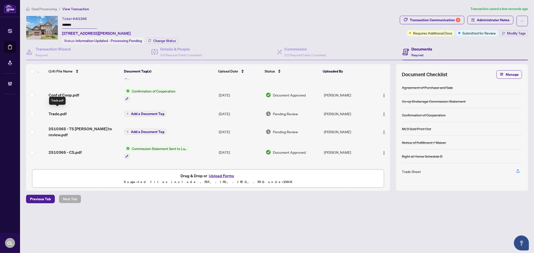
click at [59, 111] on span "Trade.pdf" at bounding box center [58, 114] width 18 height 6
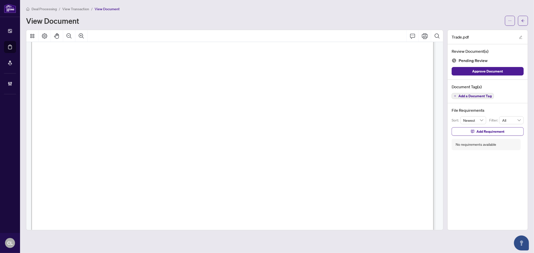
scroll to position [87, 0]
click at [467, 98] on span "Add a Document Tag" at bounding box center [475, 96] width 33 height 4
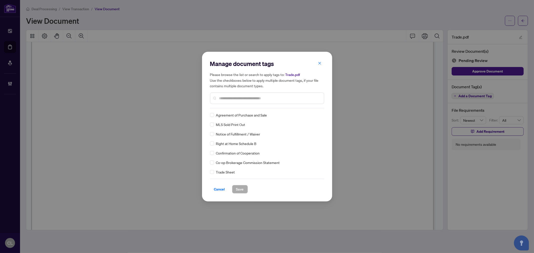
click at [252, 100] on input "text" at bounding box center [269, 99] width 101 height 6
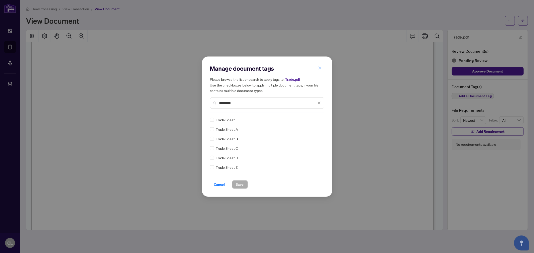
type input "*********"
click at [212, 123] on div "Trade Sheet Trade Sheet A Trade Sheet B Trade Sheet C Trade Sheet D Trade Sheet…" at bounding box center [267, 143] width 114 height 53
click at [213, 122] on label at bounding box center [212, 120] width 4 height 6
click at [320, 120] on icon at bounding box center [319, 120] width 3 height 2
click at [302, 142] on div "Approved" at bounding box center [301, 145] width 32 height 6
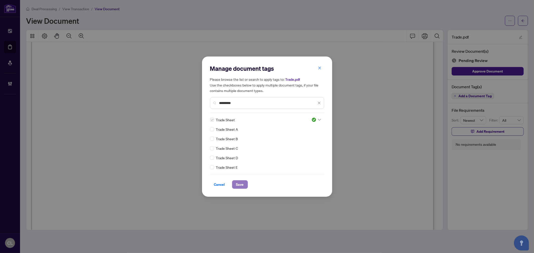
click at [244, 184] on button "Save" at bounding box center [240, 185] width 16 height 9
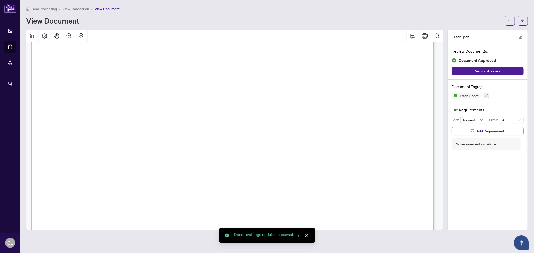
click at [527, 20] on button "button" at bounding box center [523, 21] width 10 height 10
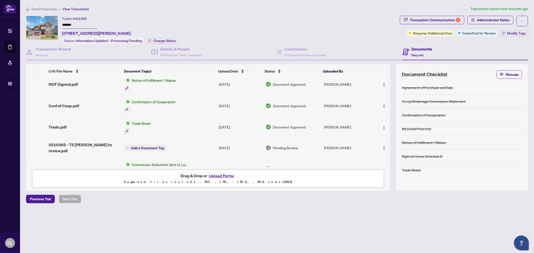
scroll to position [61, 0]
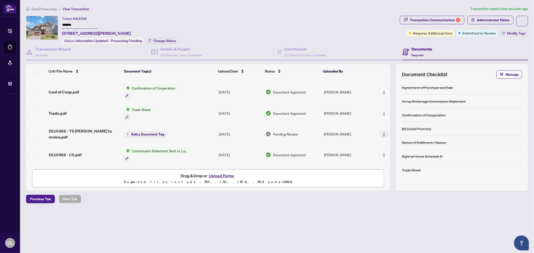
click at [385, 130] on button "button" at bounding box center [384, 134] width 8 height 8
click at [400, 186] on span "Archive" at bounding box center [407, 187] width 48 height 6
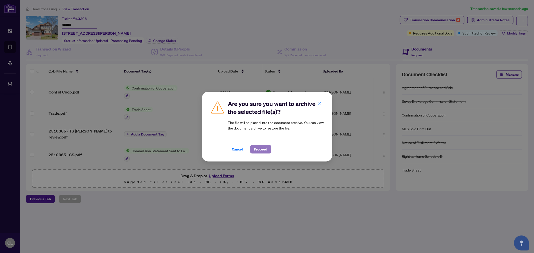
click at [264, 150] on span "Proceed" at bounding box center [260, 150] width 13 height 8
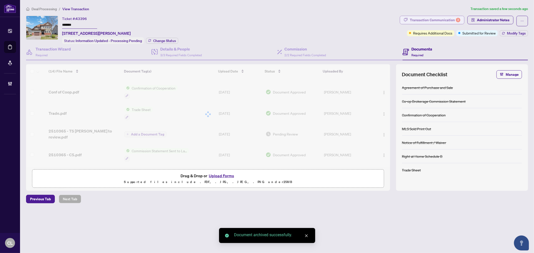
click at [447, 21] on div "Transaction Communication 3" at bounding box center [435, 20] width 51 height 8
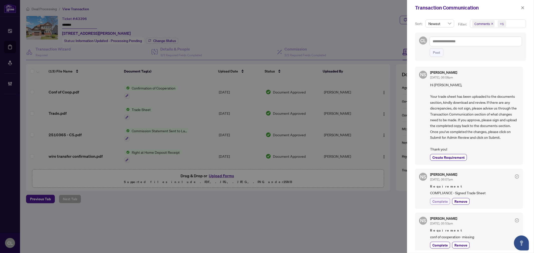
click at [439, 203] on span "Complete" at bounding box center [441, 201] width 16 height 5
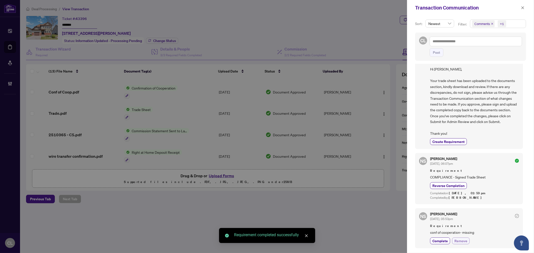
scroll to position [16, 0]
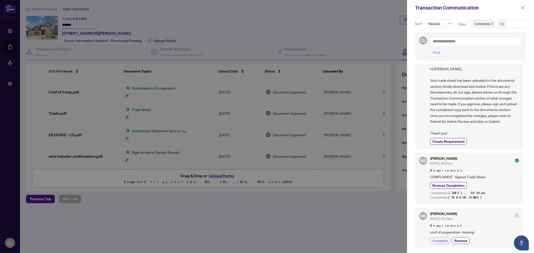
click at [437, 241] on span "Complete" at bounding box center [441, 240] width 16 height 5
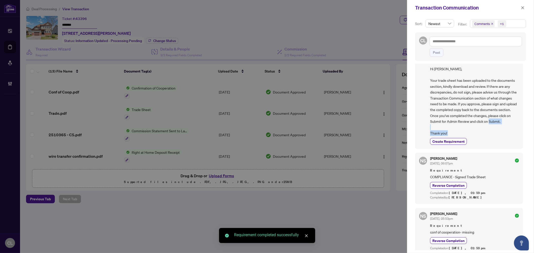
drag, startPoint x: 525, startPoint y: 122, endPoint x: 527, endPoint y: 142, distance: 19.7
click at [527, 142] on div "Sort: Newest Filter: Comments +1 CL Post NS Neena Sharma Jul/15/2025, 06:08pm H…" at bounding box center [470, 135] width 127 height 238
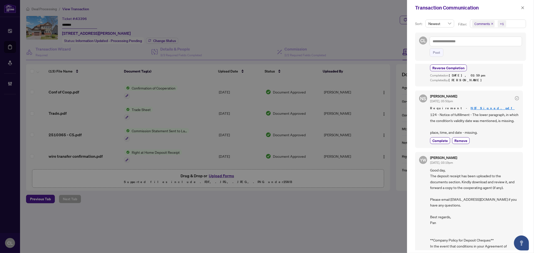
scroll to position [217, 0]
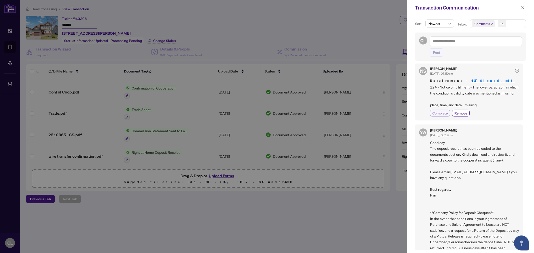
click at [436, 116] on span "Complete" at bounding box center [441, 113] width 16 height 5
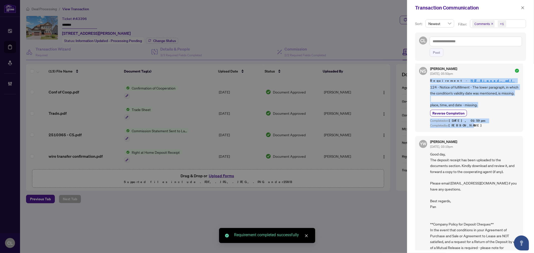
drag, startPoint x: 523, startPoint y: 130, endPoint x: 522, endPoint y: 70, distance: 60.1
click at [522, 70] on div "NS Neena Sharma Jul/15/2025, 06:08pm Hi Jason, Your trade sheet has been upload…" at bounding box center [470, 157] width 111 height 187
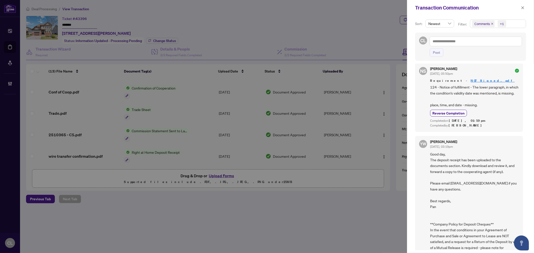
click at [311, 30] on div at bounding box center [267, 126] width 534 height 253
click at [524, 7] on icon "close" at bounding box center [523, 8] width 4 height 4
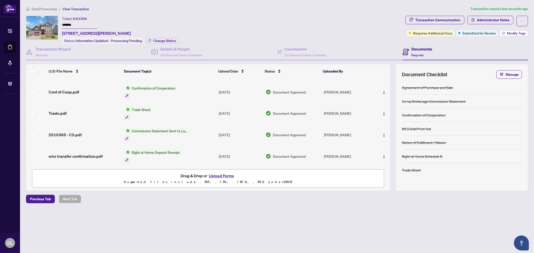
click at [518, 33] on span "Modify Tags" at bounding box center [516, 34] width 19 height 4
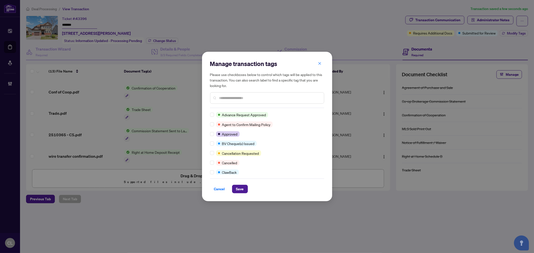
scroll to position [0, 0]
click at [236, 99] on input "text" at bounding box center [269, 98] width 101 height 6
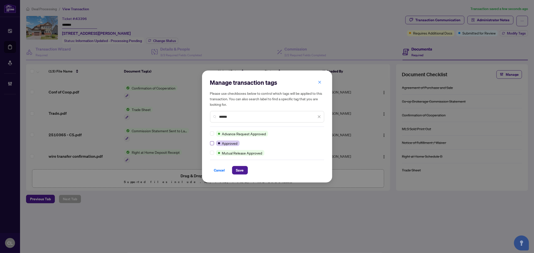
type input "******"
drag, startPoint x: 239, startPoint y: 116, endPoint x: 196, endPoint y: 116, distance: 43.3
click at [196, 116] on div "Manage transaction tags Please use checkboxes below to control which tags will …" at bounding box center [267, 126] width 534 height 253
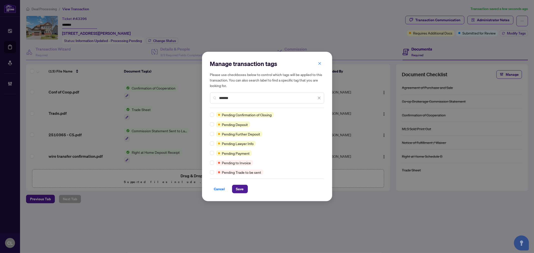
type input "*******"
click at [238, 187] on span "Save" at bounding box center [240, 189] width 8 height 8
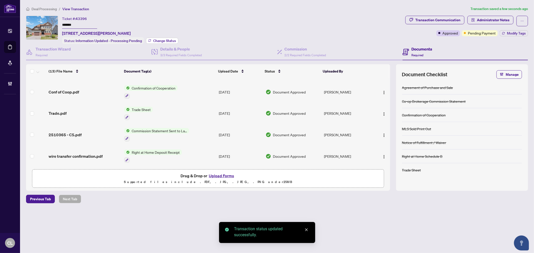
click at [165, 41] on span "Change Status" at bounding box center [164, 41] width 23 height 4
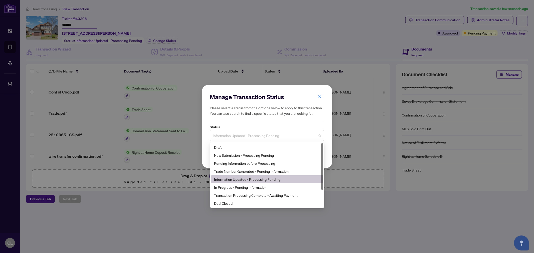
click at [304, 140] on span "Information Updated - Processing Pending" at bounding box center [267, 136] width 108 height 10
click at [298, 196] on div "Transaction Processing Complete - Awaiting Payment" at bounding box center [267, 196] width 106 height 6
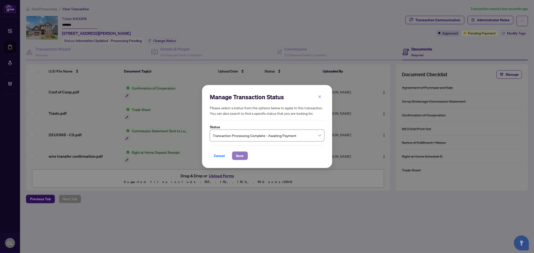
click at [244, 156] on button "Save" at bounding box center [240, 156] width 16 height 9
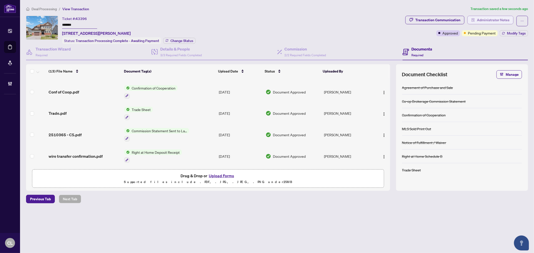
click at [491, 22] on span "Administrator Notes" at bounding box center [493, 20] width 33 height 8
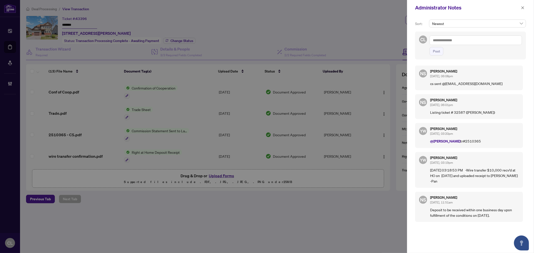
click at [455, 39] on textarea at bounding box center [476, 41] width 92 height 10
drag, startPoint x: 10, startPoint y: 46, endPoint x: 16, endPoint y: 49, distance: 6.6
click at [10, 46] on div at bounding box center [267, 126] width 534 height 253
click at [523, 8] on icon "close" at bounding box center [523, 7] width 3 height 3
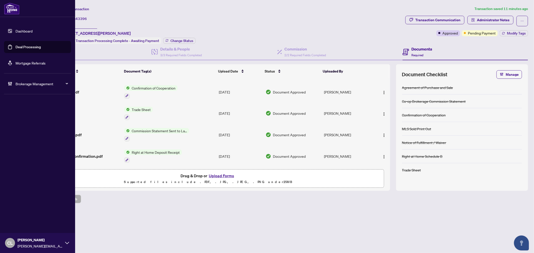
drag, startPoint x: 16, startPoint y: 46, endPoint x: 50, endPoint y: 46, distance: 34.3
click at [16, 46] on link "Deal Processing" at bounding box center [28, 47] width 25 height 5
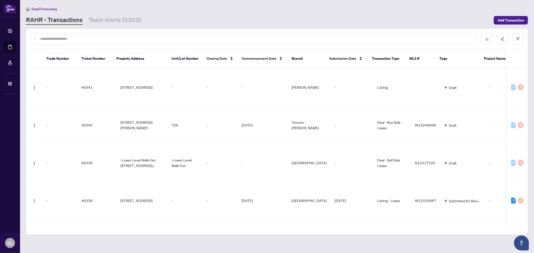
click at [80, 40] on input "text" at bounding box center [257, 39] width 434 height 6
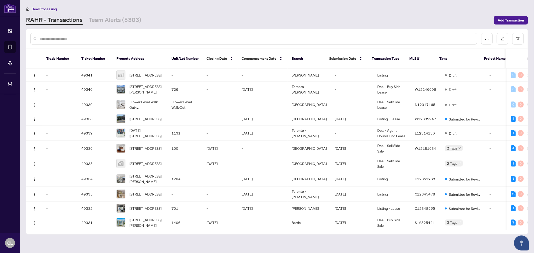
paste input "**********"
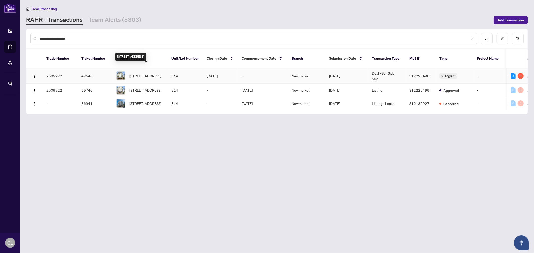
type input "**********"
click at [134, 73] on span "314-56 Lakeside Terr, Barrie, Ontario L4M 7B9, Canada" at bounding box center [146, 76] width 32 height 6
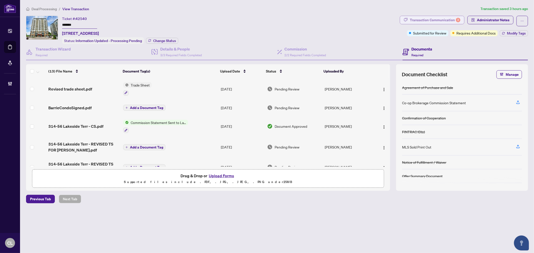
click at [439, 19] on div "Transaction Communication 3" at bounding box center [435, 20] width 51 height 8
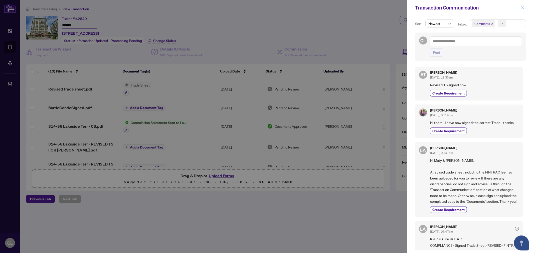
click at [524, 7] on icon "close" at bounding box center [523, 8] width 4 height 4
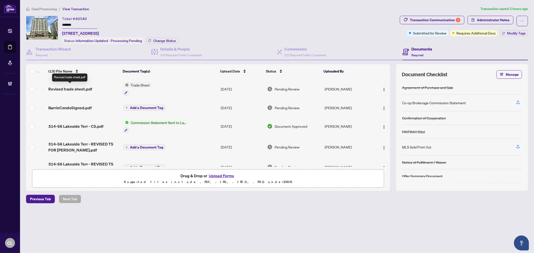
click at [73, 89] on span "Revised trade sheet.pdf" at bounding box center [70, 89] width 44 height 6
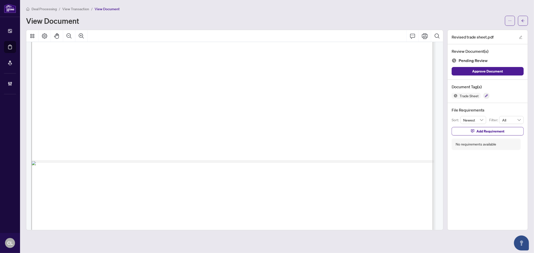
scroll to position [331, 0]
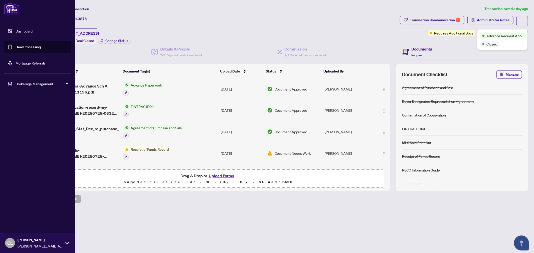
click at [21, 48] on link "Deal Processing" at bounding box center [28, 47] width 25 height 5
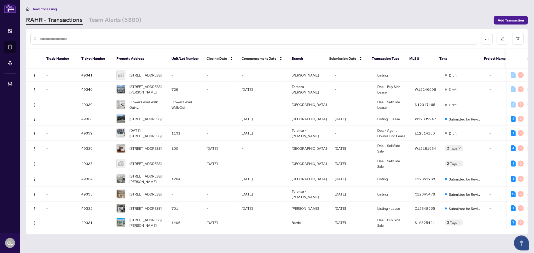
click at [90, 39] on input "text" at bounding box center [257, 39] width 434 height 6
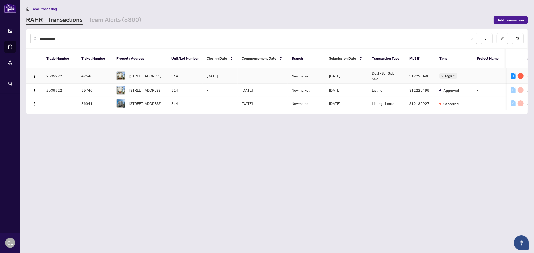
type input "**********"
click at [129, 72] on div "[STREET_ADDRESS]" at bounding box center [139, 76] width 47 height 9
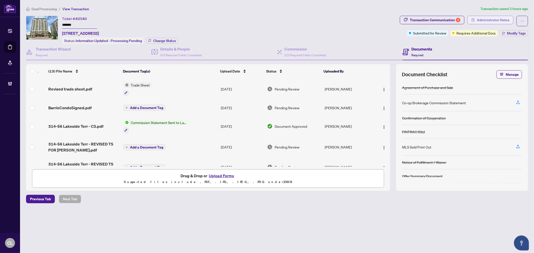
click at [479, 20] on span "Administrator Notes" at bounding box center [493, 20] width 33 height 8
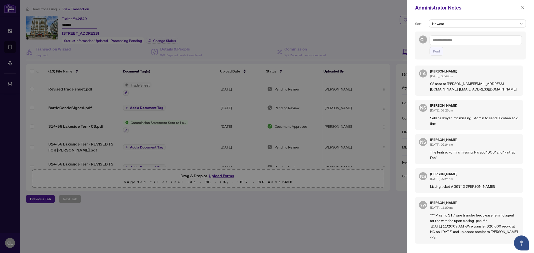
click at [370, 19] on div at bounding box center [267, 126] width 534 height 253
click at [524, 8] on icon "close" at bounding box center [523, 8] width 4 height 4
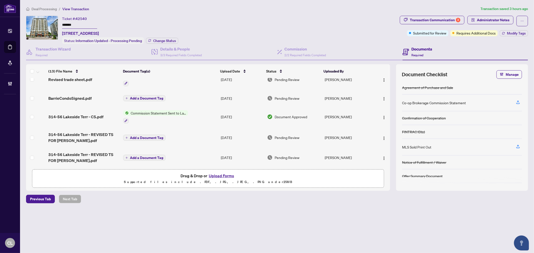
scroll to position [11, 0]
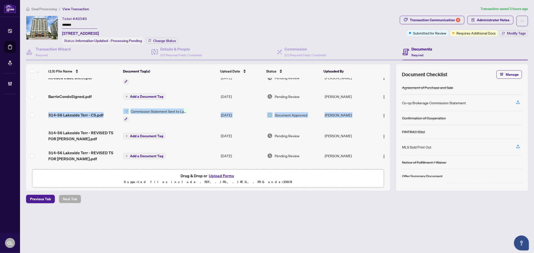
drag, startPoint x: 389, startPoint y: 100, endPoint x: 389, endPoint y: 103, distance: 3.3
click at [389, 103] on tbody "Revised trade sheet.pdf Trade Sheet Aug/12/2025 Pending Review Anna Turek Barri…" at bounding box center [208, 202] width 364 height 271
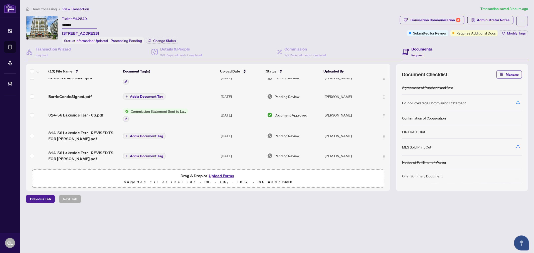
click at [388, 102] on td at bounding box center [382, 97] width 16 height 16
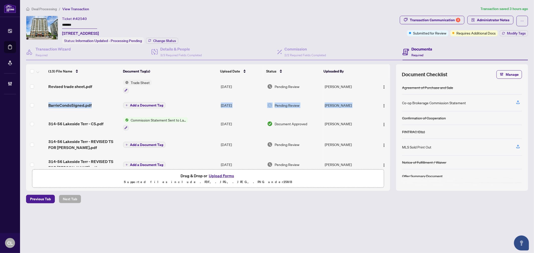
scroll to position [0, 0]
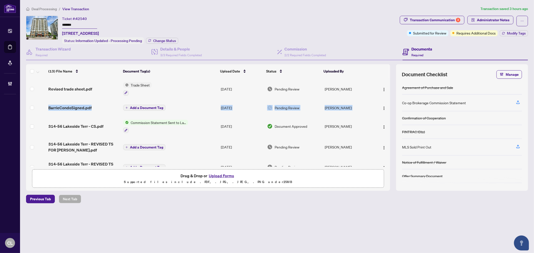
drag, startPoint x: 388, startPoint y: 91, endPoint x: 388, endPoint y: 80, distance: 10.8
click at [388, 80] on tbody "Revised trade sheet.pdf Trade Sheet Aug/12/2025 Pending Review Anna Turek Barri…" at bounding box center [208, 213] width 364 height 271
click at [69, 88] on span "Revised trade sheet.pdf" at bounding box center [70, 89] width 44 height 6
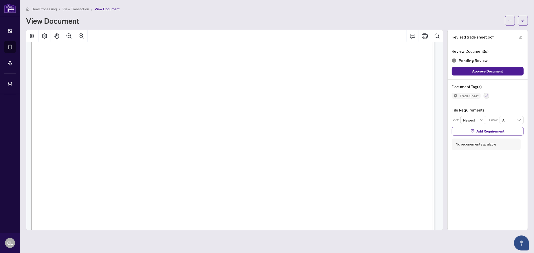
scroll to position [35, 0]
click at [521, 38] on icon "edit" at bounding box center [521, 38] width 4 height 4
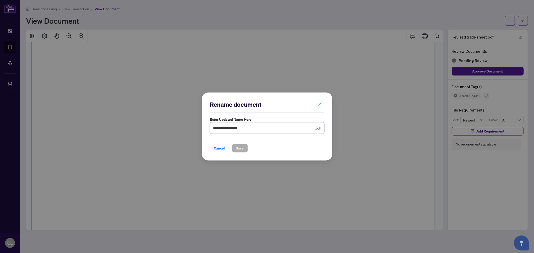
click at [252, 128] on input "**********" at bounding box center [263, 128] width 101 height 6
click at [226, 129] on input "**********" at bounding box center [263, 128] width 101 height 6
click at [231, 128] on input "**********" at bounding box center [263, 128] width 101 height 6
type input "**********"
click at [240, 147] on span "Save" at bounding box center [240, 149] width 8 height 8
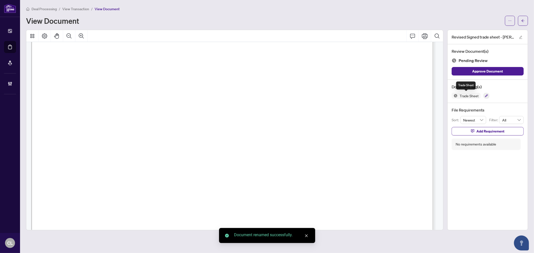
click at [479, 95] on span "Trade Sheet" at bounding box center [469, 96] width 23 height 4
click at [486, 95] on icon "button" at bounding box center [486, 96] width 3 height 3
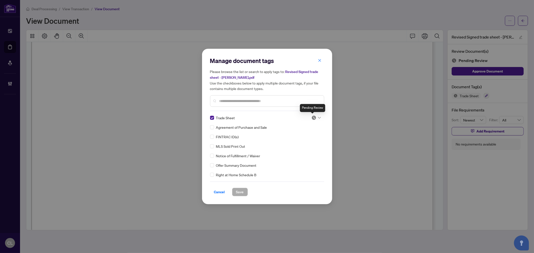
click at [315, 119] on img at bounding box center [314, 117] width 5 height 5
click at [312, 142] on div "Approved" at bounding box center [300, 143] width 32 height 6
click at [240, 192] on span "Save" at bounding box center [240, 192] width 8 height 8
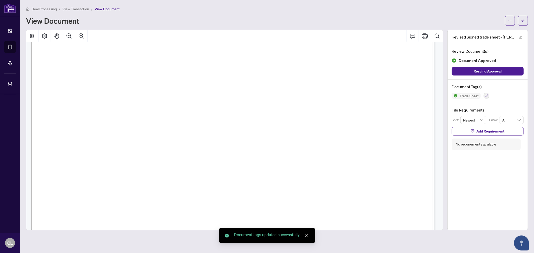
scroll to position [187, 0]
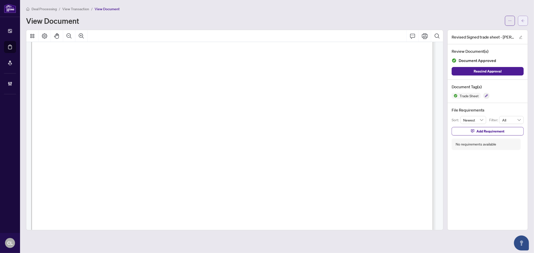
click at [525, 22] on button "button" at bounding box center [523, 21] width 10 height 10
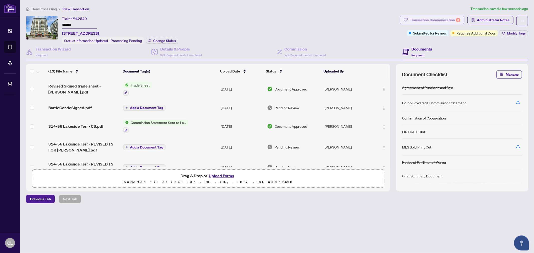
click at [420, 19] on div "Transaction Communication 3" at bounding box center [435, 20] width 51 height 8
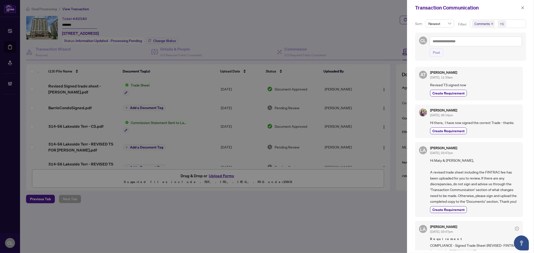
click at [485, 24] on span "Comments" at bounding box center [483, 23] width 16 height 5
click at [476, 44] on div "Comments" at bounding box center [498, 45] width 50 height 6
click at [475, 44] on span "Select Comments" at bounding box center [475, 45] width 4 height 4
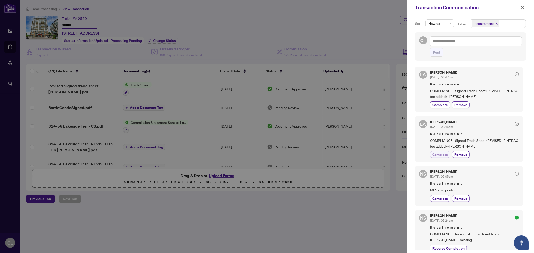
click at [439, 154] on span "Complete" at bounding box center [441, 154] width 16 height 5
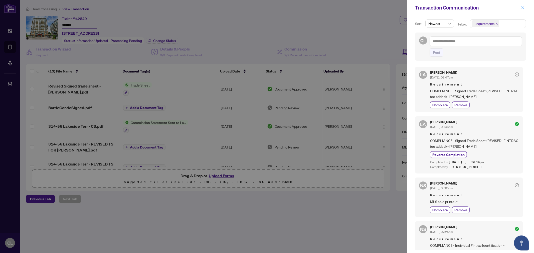
click at [522, 9] on icon "close" at bounding box center [523, 8] width 4 height 4
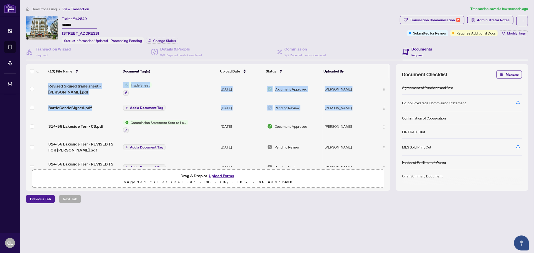
drag, startPoint x: 390, startPoint y: 94, endPoint x: 389, endPoint y: 103, distance: 8.4
click at [389, 103] on div "Revised Signed trade sheet - Anna.pdf Trade Sheet Aug/12/2025 Document Approved…" at bounding box center [208, 122] width 364 height 89
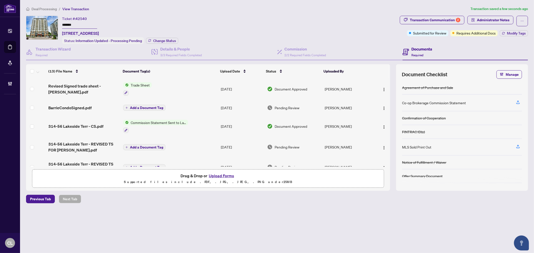
click at [389, 99] on div "Revised Signed trade sheet - Anna.pdf Trade Sheet Aug/12/2025 Document Approved…" at bounding box center [208, 122] width 364 height 89
click at [352, 28] on div "Ticket #: 42540 ******* 314-56 Lakeside Terr, Barrie, Ontario L4M 7B9, Canada S…" at bounding box center [212, 30] width 372 height 28
click at [69, 106] on span "BarrieCondoSigned.pdf" at bounding box center [69, 108] width 43 height 6
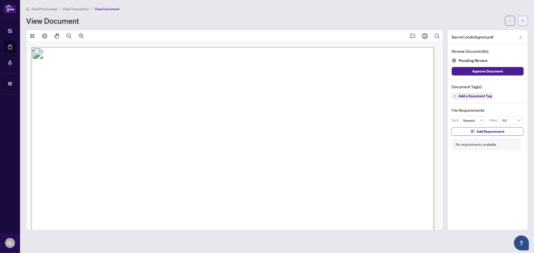
click at [522, 19] on icon "arrow-left" at bounding box center [524, 21] width 4 height 4
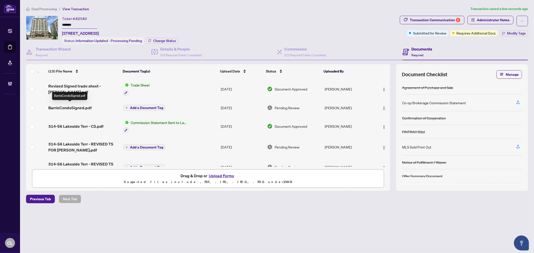
click at [86, 107] on span "BarrieCondoSigned.pdf" at bounding box center [69, 108] width 43 height 6
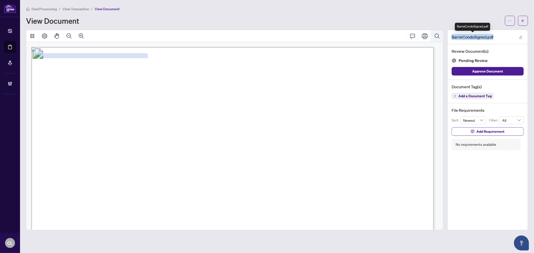
drag, startPoint x: 494, startPoint y: 38, endPoint x: 437, endPoint y: 40, distance: 56.7
click at [437, 40] on div "BarrieCondoSigned.pdf Review Document(s) Pending Review Approve Document Docume…" at bounding box center [277, 130] width 506 height 201
click at [495, 38] on div "BarrieCondoSigned.pdf" at bounding box center [488, 37] width 80 height 14
drag, startPoint x: 496, startPoint y: 38, endPoint x: 447, endPoint y: 37, distance: 48.9
click at [447, 37] on div "BarrieCondoSigned.pdf Review Document(s) Pending Review Approve Document Docume…" at bounding box center [488, 130] width 85 height 201
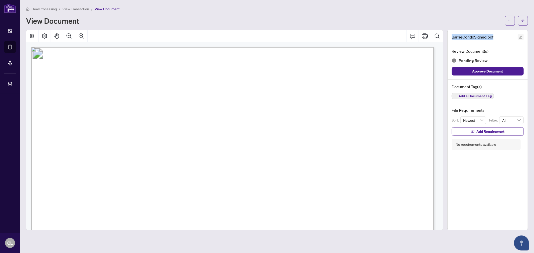
click at [519, 37] on icon "edit" at bounding box center [521, 38] width 4 height 4
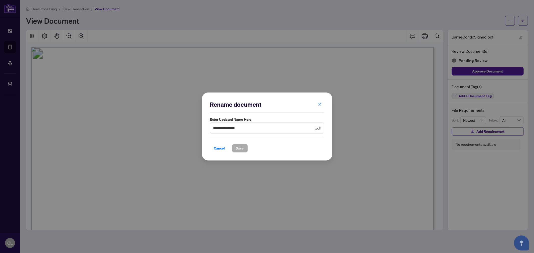
drag, startPoint x: 440, startPoint y: 102, endPoint x: 441, endPoint y: 105, distance: 3.0
click at [441, 105] on div "**********" at bounding box center [267, 126] width 534 height 253
click at [216, 149] on span "Cancel" at bounding box center [219, 149] width 11 height 8
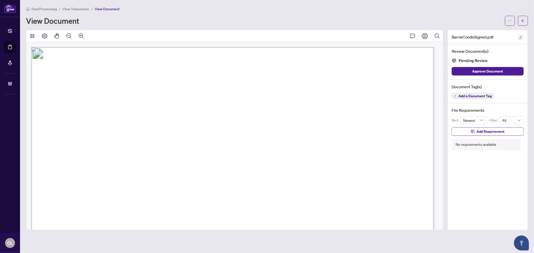
click at [519, 37] on icon "edit" at bounding box center [521, 38] width 4 height 4
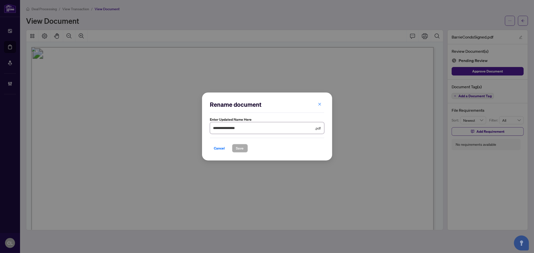
drag, startPoint x: 266, startPoint y: 127, endPoint x: 199, endPoint y: 133, distance: 66.7
click at [199, 133] on div "**********" at bounding box center [267, 126] width 534 height 253
type input "**********"
drag, startPoint x: 247, startPoint y: 148, endPoint x: 254, endPoint y: 150, distance: 8.0
click at [246, 148] on button "Save" at bounding box center [240, 148] width 16 height 9
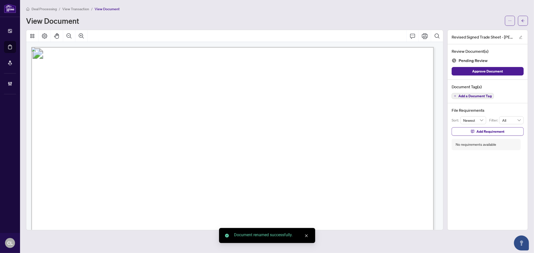
click at [480, 96] on span "Add a Document Tag" at bounding box center [475, 96] width 33 height 4
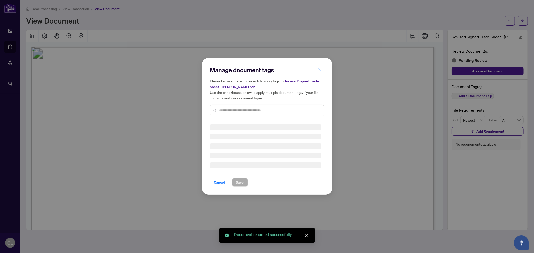
click at [237, 108] on input "text" at bounding box center [269, 111] width 101 height 6
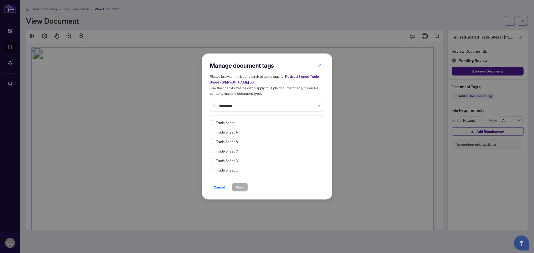
type input "**********"
click at [241, 184] on span "Save" at bounding box center [240, 188] width 8 height 8
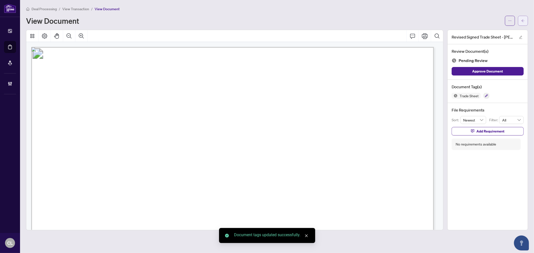
click at [523, 17] on span "button" at bounding box center [524, 21] width 4 height 8
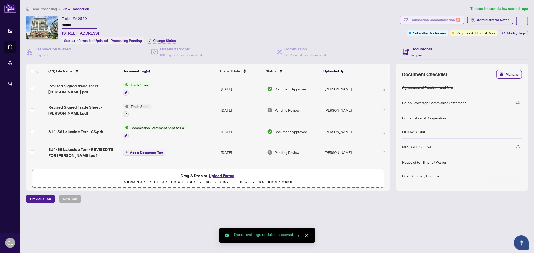
click at [446, 19] on div "Transaction Communication 2" at bounding box center [435, 20] width 51 height 8
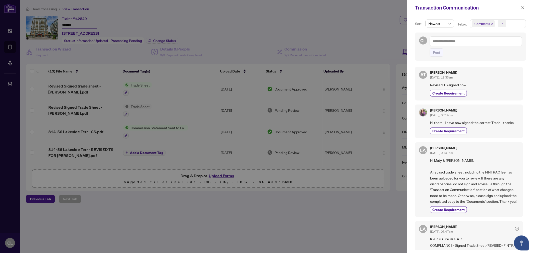
click at [477, 27] on span "Comments" at bounding box center [483, 23] width 23 height 7
click at [474, 44] on span "Select Comments" at bounding box center [475, 45] width 4 height 4
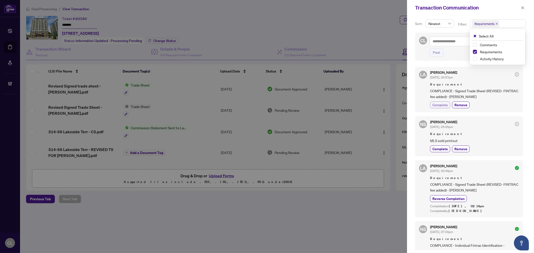
click at [443, 106] on span "Complete" at bounding box center [441, 104] width 16 height 5
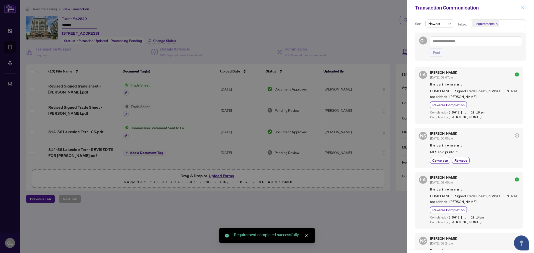
click at [525, 7] on button "button" at bounding box center [523, 8] width 7 height 6
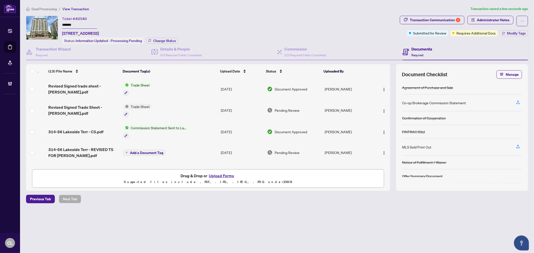
click at [143, 105] on span "Trade Sheet" at bounding box center [140, 107] width 23 height 6
click at [132, 124] on div "Document Tags" at bounding box center [136, 122] width 55 height 6
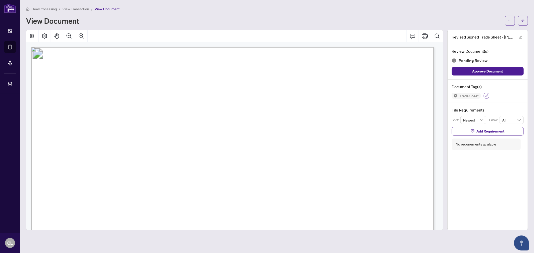
click at [486, 94] on icon "button" at bounding box center [486, 95] width 3 height 3
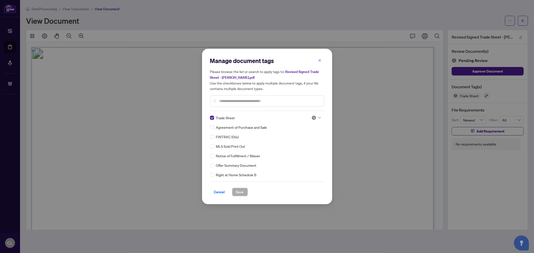
click at [320, 119] on div "Trade Sheet Agreement of Purchase and Sale FINTRAC ID(s) MLS Sold Print Out Not…" at bounding box center [267, 146] width 114 height 63
click at [317, 119] on div at bounding box center [317, 117] width 10 height 5
click at [301, 141] on div "Approved" at bounding box center [300, 143] width 32 height 6
click at [241, 193] on span "Save" at bounding box center [240, 192] width 8 height 8
click at [523, 22] on div "Manage document tags Please browse the list or search to apply tags to: Revised…" at bounding box center [267, 126] width 534 height 253
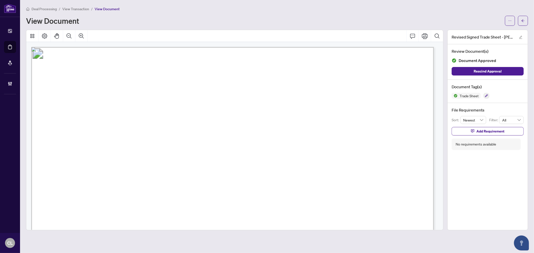
click at [523, 22] on icon "arrow-left" at bounding box center [524, 21] width 4 height 4
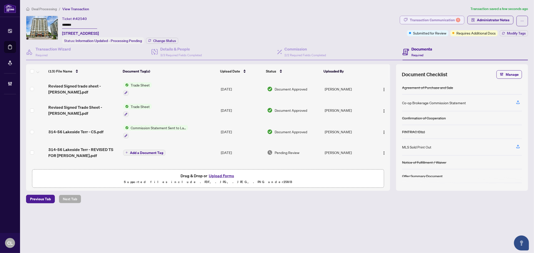
click at [455, 18] on div "Transaction Communication 1" at bounding box center [435, 20] width 51 height 8
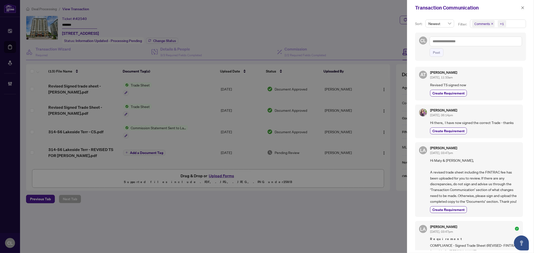
click at [473, 25] on span "Comments" at bounding box center [483, 23] width 23 height 7
click at [474, 43] on span "Select Comments" at bounding box center [475, 45] width 4 height 4
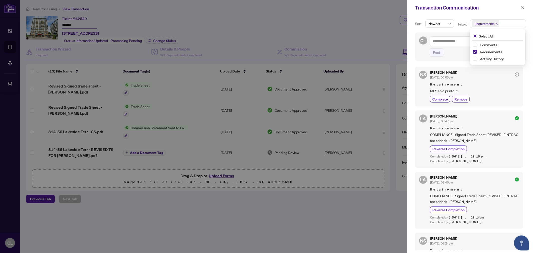
click at [361, 30] on div at bounding box center [267, 126] width 534 height 253
click at [523, 6] on icon "close" at bounding box center [523, 8] width 4 height 4
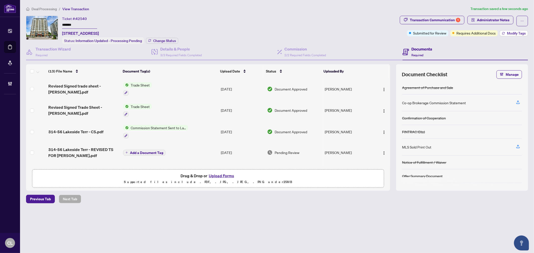
click at [517, 32] on span "Modify Tags" at bounding box center [516, 34] width 19 height 4
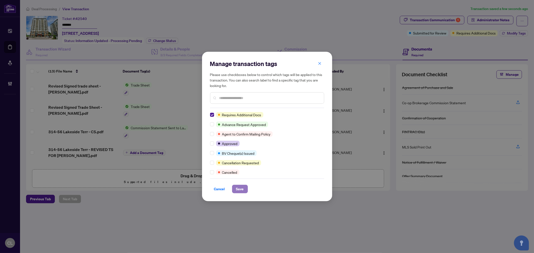
click at [242, 187] on span "Save" at bounding box center [240, 189] width 8 height 8
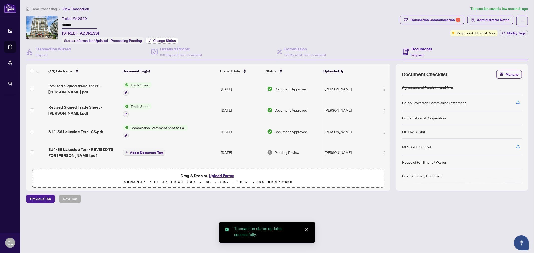
click at [155, 39] on span "Change Status" at bounding box center [164, 41] width 23 height 4
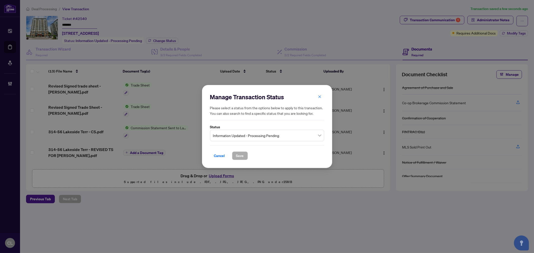
click at [282, 134] on span "Information Updated - Processing Pending" at bounding box center [267, 136] width 108 height 10
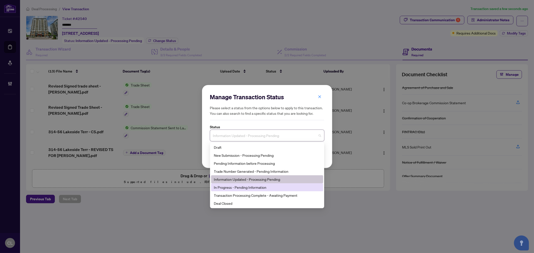
click at [272, 190] on div "In Progress - Pending Information" at bounding box center [267, 188] width 106 height 6
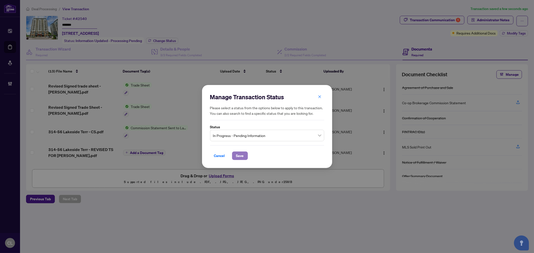
click at [243, 157] on span "Save" at bounding box center [240, 156] width 8 height 8
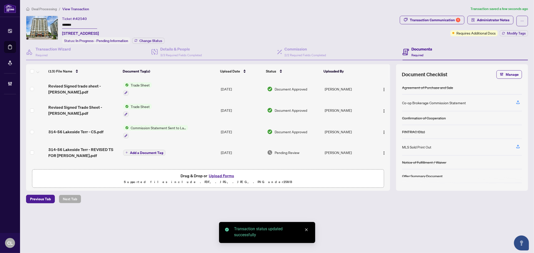
scroll to position [29, 0]
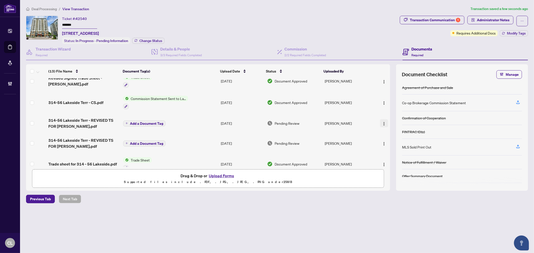
click at [383, 122] on img "button" at bounding box center [384, 124] width 4 height 4
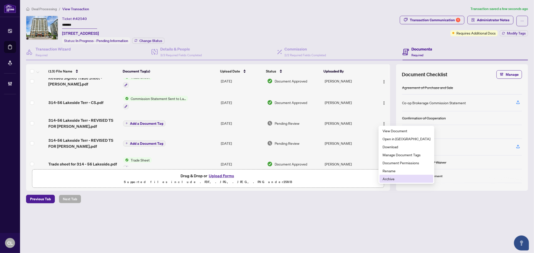
click at [391, 180] on span "Archive" at bounding box center [407, 179] width 48 height 6
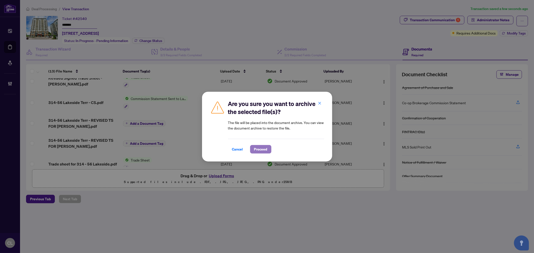
click at [266, 150] on span "Proceed" at bounding box center [260, 150] width 13 height 8
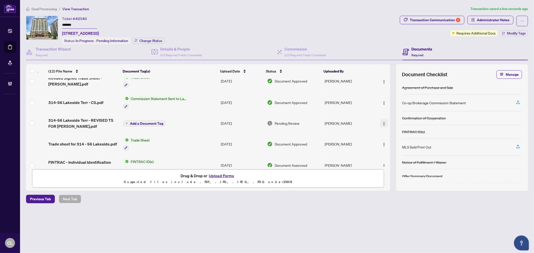
click at [384, 122] on img "button" at bounding box center [384, 124] width 4 height 4
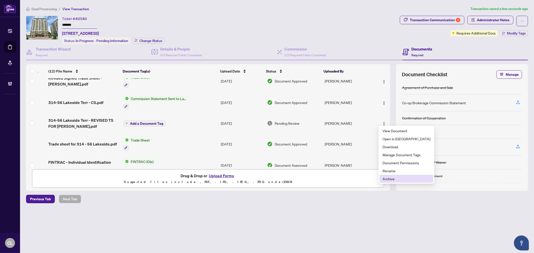
click at [400, 177] on span "Archive" at bounding box center [407, 179] width 48 height 6
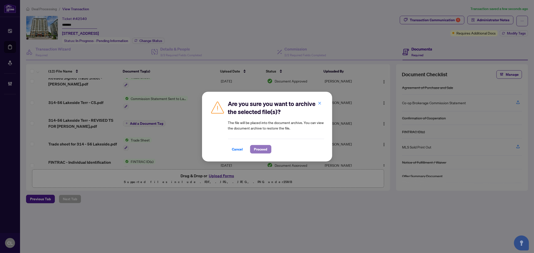
click at [266, 151] on span "Proceed" at bounding box center [260, 150] width 13 height 8
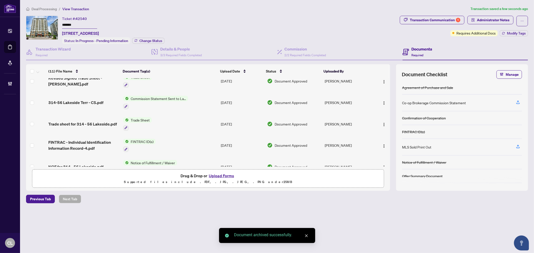
scroll to position [0, 0]
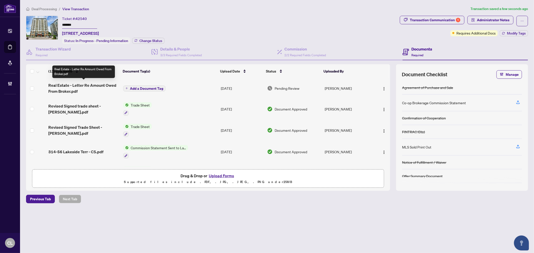
click at [90, 84] on span "Real Estate - Letter Re Amount Owed From Broker.pdf" at bounding box center [83, 88] width 71 height 12
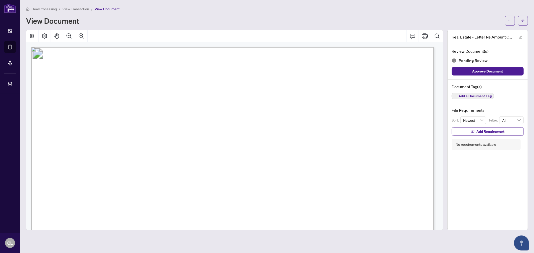
click at [466, 97] on span "Add a Document Tag" at bounding box center [475, 96] width 33 height 4
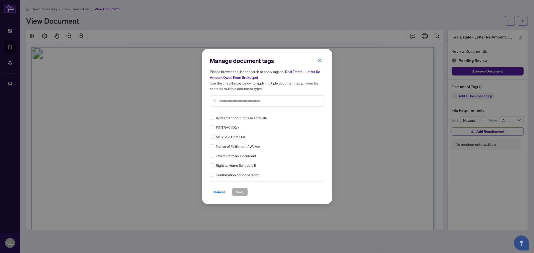
click at [228, 100] on input "text" at bounding box center [269, 101] width 101 height 6
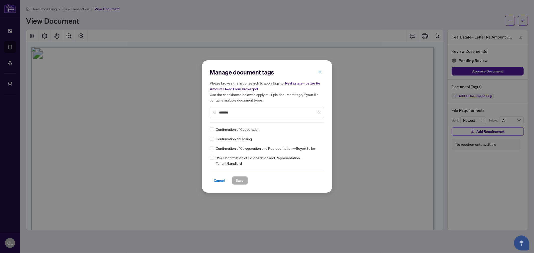
type input "*******"
click at [319, 128] on icon at bounding box center [319, 129] width 3 height 2
click at [298, 156] on div "Approved" at bounding box center [301, 154] width 32 height 6
click at [241, 181] on span "Save" at bounding box center [240, 181] width 8 height 8
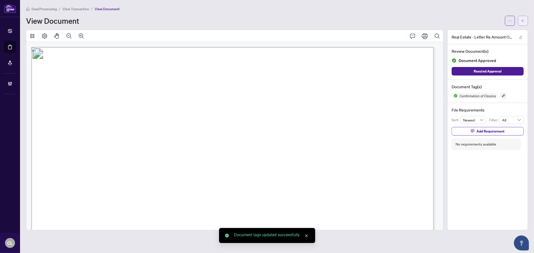
click at [525, 21] on button "button" at bounding box center [523, 21] width 10 height 10
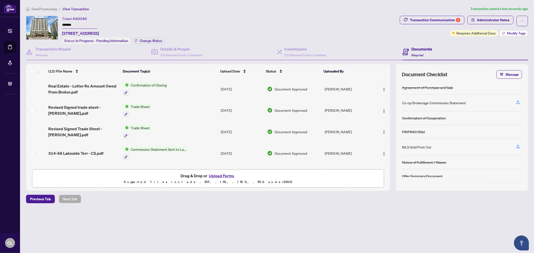
click at [509, 34] on span "Modify Tags" at bounding box center [516, 34] width 19 height 4
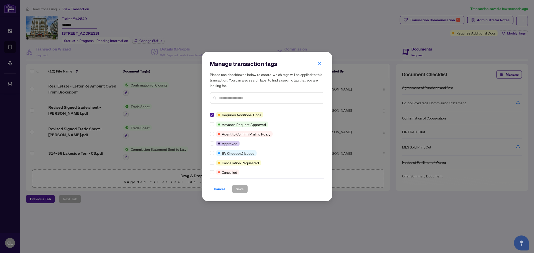
click at [240, 98] on input "text" at bounding box center [269, 98] width 101 height 6
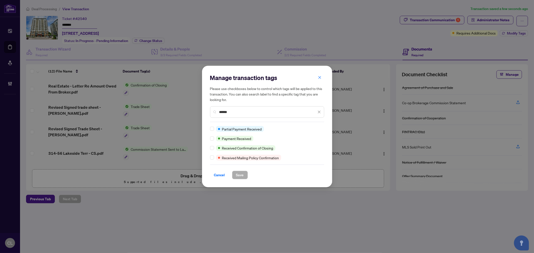
type input "******"
click at [243, 174] on span "Save" at bounding box center [240, 175] width 8 height 8
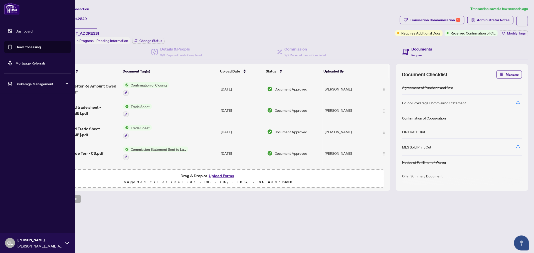
click at [31, 49] on link "Deal Processing" at bounding box center [28, 47] width 25 height 5
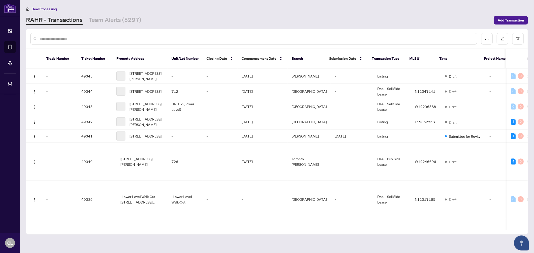
click at [121, 39] on input "text" at bounding box center [257, 39] width 434 height 6
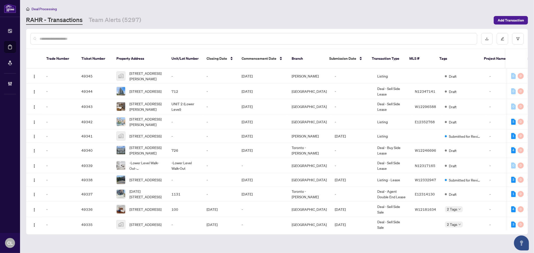
paste input "**********"
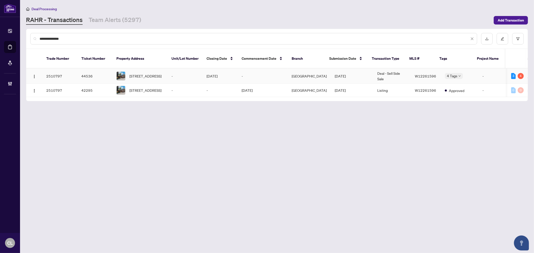
type input "**********"
click at [214, 69] on td "Oct/07/2025" at bounding box center [220, 76] width 35 height 15
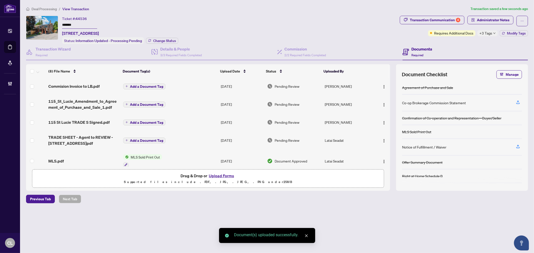
click at [132, 85] on span "Add a Document Tag" at bounding box center [146, 87] width 33 height 4
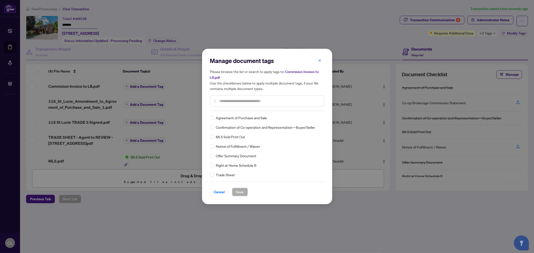
click at [242, 109] on div "Manage document tags Please browse the list or search to apply tags to: Commisi…" at bounding box center [267, 84] width 114 height 54
click at [241, 101] on input "text" at bounding box center [269, 101] width 101 height 6
type input "*****"
click at [318, 118] on icon at bounding box center [319, 118] width 3 height 2
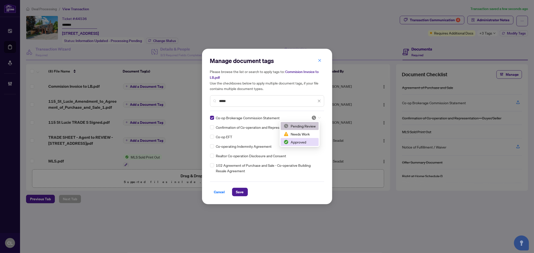
click at [309, 141] on div "Approved" at bounding box center [300, 143] width 32 height 6
click at [239, 191] on span "Save" at bounding box center [240, 192] width 8 height 8
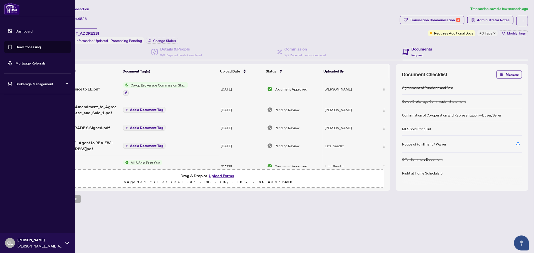
drag, startPoint x: 19, startPoint y: 47, endPoint x: 48, endPoint y: 34, distance: 31.7
click at [19, 47] on link "Deal Processing" at bounding box center [28, 47] width 25 height 5
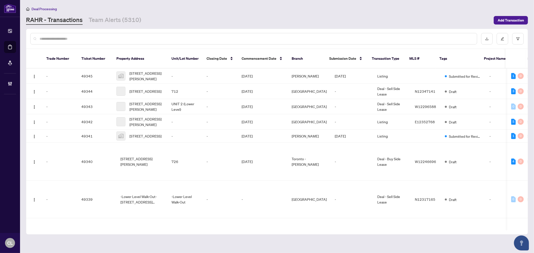
click at [89, 38] on input "text" at bounding box center [257, 39] width 434 height 6
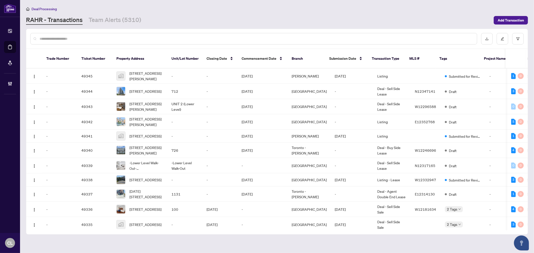
paste input "**********"
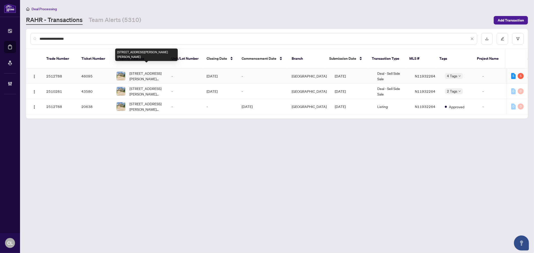
type input "**********"
click at [135, 71] on span "104 Angus Glen Blvd, Markham, Ontario L6C 3B8, Canada" at bounding box center [147, 76] width 34 height 11
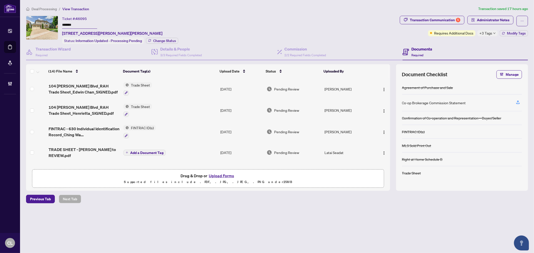
drag, startPoint x: 61, startPoint y: 24, endPoint x: 70, endPoint y: 26, distance: 9.1
click at [70, 26] on div "Ticket #: 46095 ******* 104 Angus Glen Blvd, Markham, Ontario L6C 3B8, Canada S…" at bounding box center [212, 30] width 372 height 28
drag, startPoint x: 76, startPoint y: 25, endPoint x: 61, endPoint y: 24, distance: 15.8
click at [61, 24] on div "Ticket #: 46095 ******* 104 Angus Glen Blvd, Markham, Ontario L6C 3B8, Canada S…" at bounding box center [212, 30] width 372 height 28
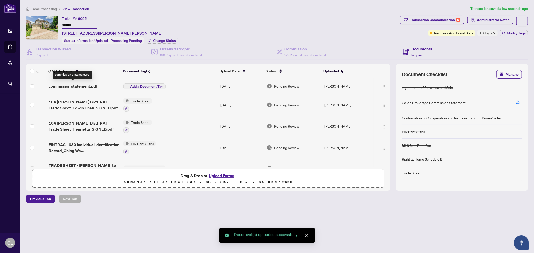
click at [81, 83] on span "commission statement.pdf" at bounding box center [73, 86] width 49 height 6
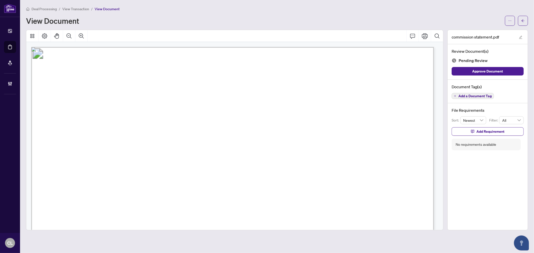
click at [481, 94] on span "Add a Document Tag" at bounding box center [475, 96] width 33 height 4
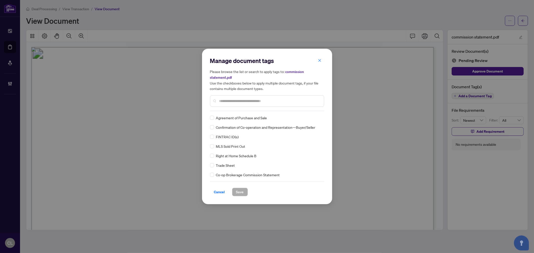
click at [255, 109] on div "Manage document tags Please browse the list or search to apply tags to: commiss…" at bounding box center [267, 84] width 114 height 54
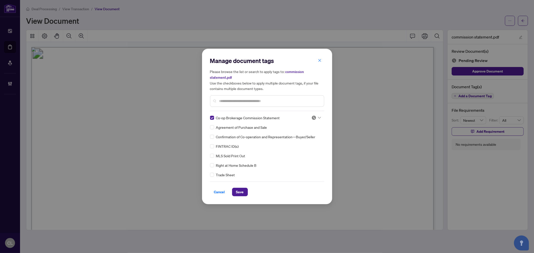
click at [319, 119] on div at bounding box center [317, 117] width 10 height 5
click at [307, 140] on div "Approved" at bounding box center [300, 143] width 32 height 6
click at [242, 194] on span "Save" at bounding box center [240, 192] width 8 height 8
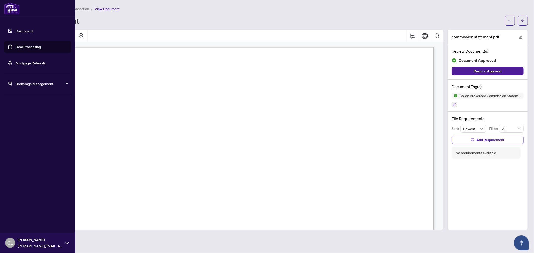
click at [21, 46] on link "Deal Processing" at bounding box center [28, 47] width 25 height 5
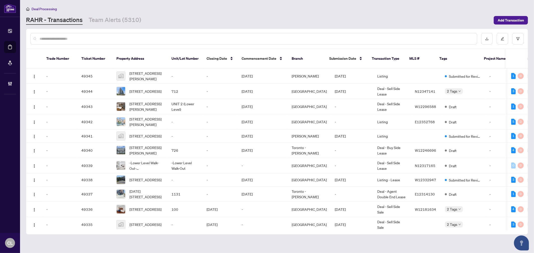
click at [125, 37] on input "text" at bounding box center [257, 39] width 434 height 6
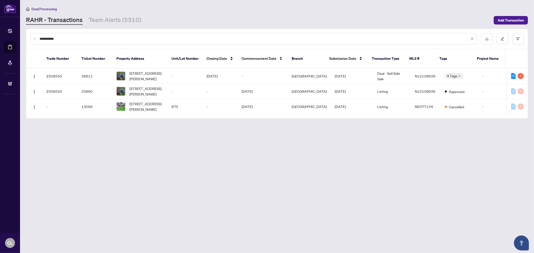
type input "**********"
click at [146, 71] on span "875 Srigley St, Newmarket, Ontario L3Y 1Y2, Canada" at bounding box center [147, 76] width 34 height 11
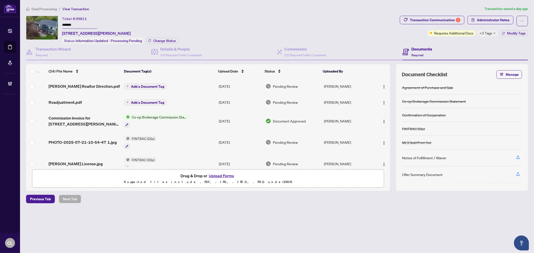
drag, startPoint x: 388, startPoint y: 89, endPoint x: 392, endPoint y: 92, distance: 5.2
click at [392, 105] on div "(24) File Name Document Tag(s) Upload Date Status Uploaded By Mahmoodzadegan Re…" at bounding box center [277, 127] width 502 height 127
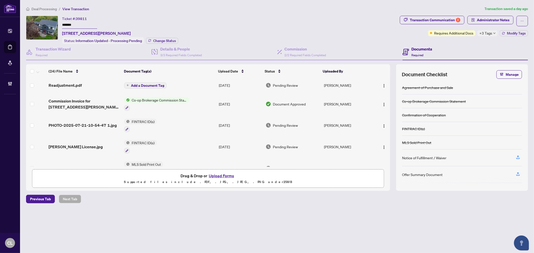
click at [319, 215] on div "Deal Processing / View Transaction Transaction saved a day ago Ticket #: 39811 …" at bounding box center [277, 113] width 506 height 215
click at [489, 19] on span "Administrator Notes" at bounding box center [493, 20] width 33 height 8
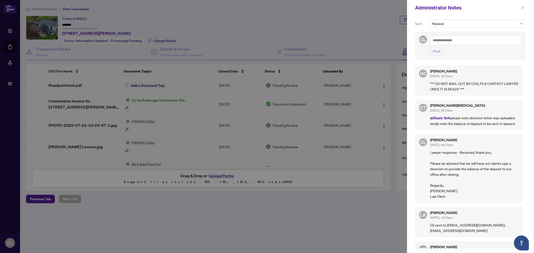
click at [520, 7] on button "button" at bounding box center [523, 8] width 7 height 6
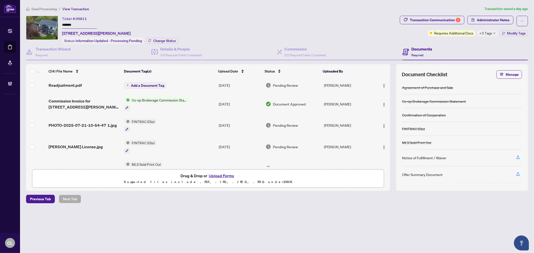
scroll to position [0, 0]
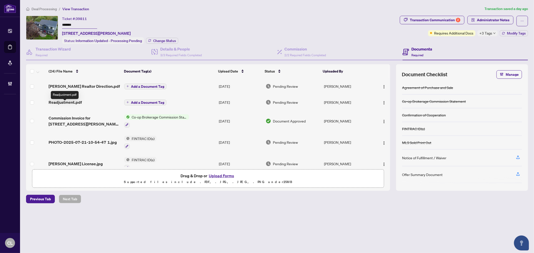
click at [71, 105] on span "Readjustment.pdf" at bounding box center [65, 102] width 33 height 6
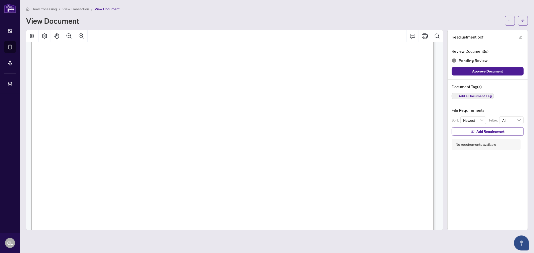
scroll to position [199, 0]
click at [526, 22] on button "button" at bounding box center [523, 21] width 10 height 10
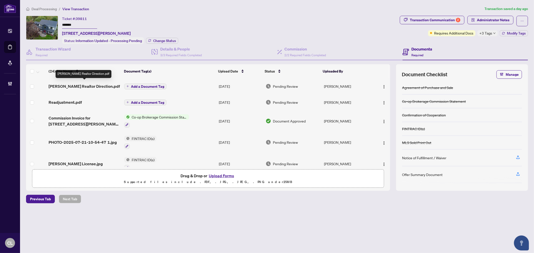
click at [81, 83] on span "Mahmoodzadegan Realtor Direction.pdf" at bounding box center [84, 86] width 71 height 6
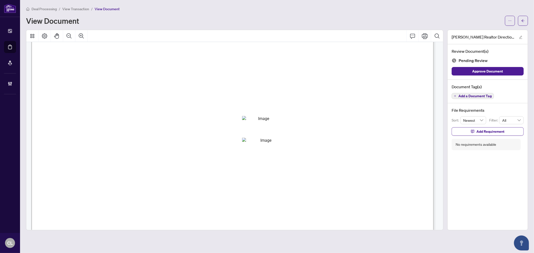
scroll to position [221, 0]
click at [523, 21] on icon "arrow-left" at bounding box center [523, 20] width 3 height 3
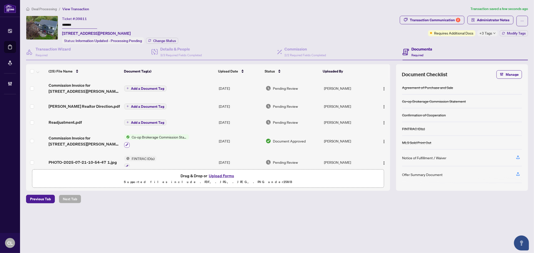
click at [125, 148] on button "button" at bounding box center [127, 146] width 6 height 6
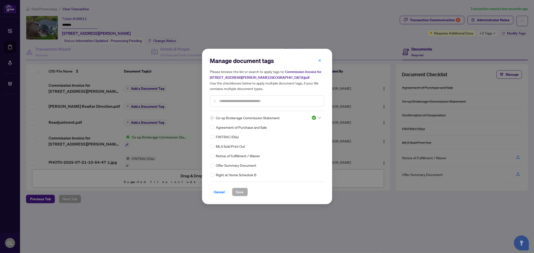
click at [227, 107] on div "Manage document tags Please browse the list or search to apply tags to: Commiss…" at bounding box center [267, 84] width 114 height 54
click at [229, 100] on input "text" at bounding box center [269, 101] width 101 height 6
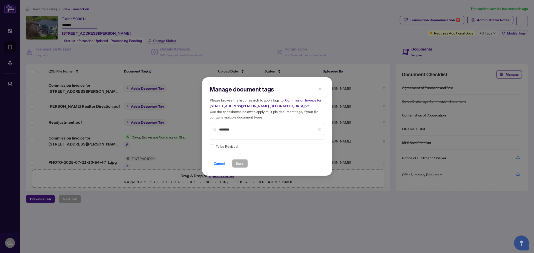
type input "********"
click at [319, 146] on icon at bounding box center [319, 147] width 3 height 2
click at [309, 171] on div "Approved" at bounding box center [300, 171] width 32 height 6
click at [240, 163] on span "Save" at bounding box center [240, 164] width 8 height 8
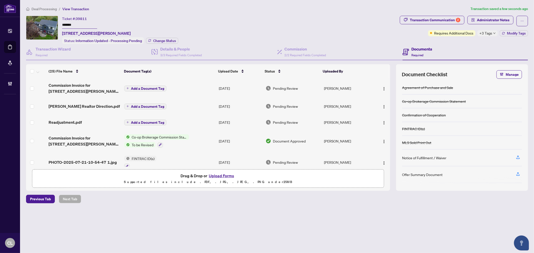
click at [143, 87] on span "Add a Document Tag" at bounding box center [147, 89] width 33 height 4
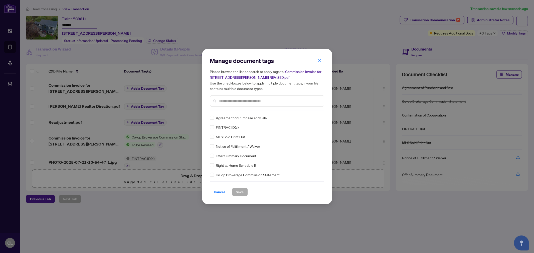
click at [232, 102] on input "text" at bounding box center [269, 101] width 101 height 6
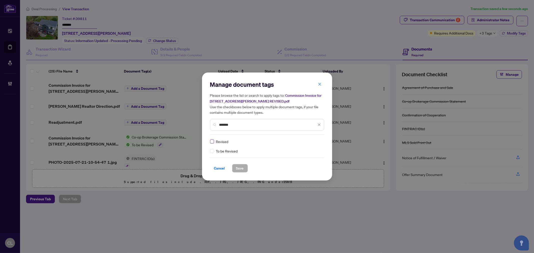
type input "*******"
click at [318, 142] on icon at bounding box center [319, 142] width 3 height 2
click at [303, 166] on div "Approved" at bounding box center [301, 166] width 32 height 6
drag, startPoint x: 248, startPoint y: 124, endPoint x: 209, endPoint y: 125, distance: 38.8
click at [209, 125] on div "Manage document tags Please browse the list or search to apply tags to: Commiss…" at bounding box center [267, 127] width 130 height 108
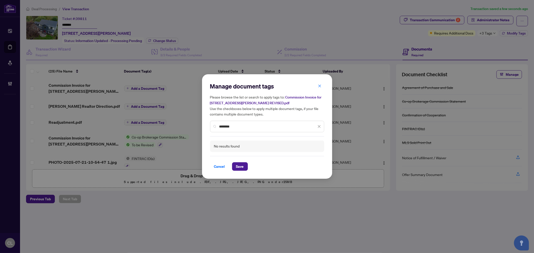
type input "*********"
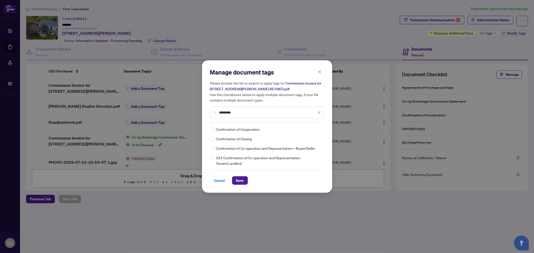
drag, startPoint x: 246, startPoint y: 112, endPoint x: 206, endPoint y: 111, distance: 39.8
click at [206, 111] on div "Manage document tags Please browse the list or search to apply tags to: Commiss…" at bounding box center [267, 126] width 130 height 133
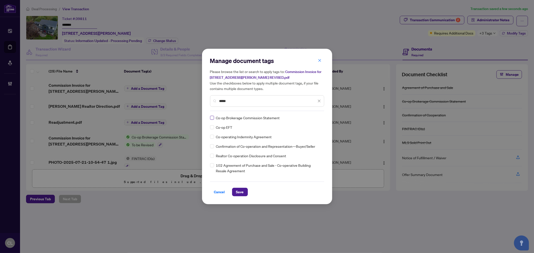
type input "*****"
click at [317, 119] on div at bounding box center [317, 117] width 10 height 5
click at [312, 143] on div "Approved" at bounding box center [300, 143] width 32 height 6
click at [244, 194] on button "Save" at bounding box center [240, 192] width 16 height 9
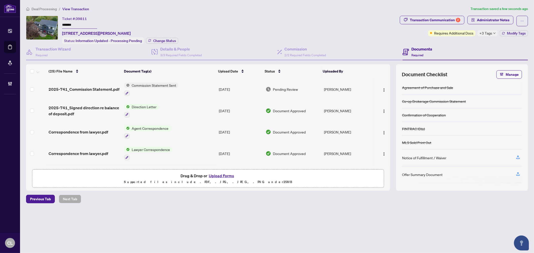
scroll to position [226, 0]
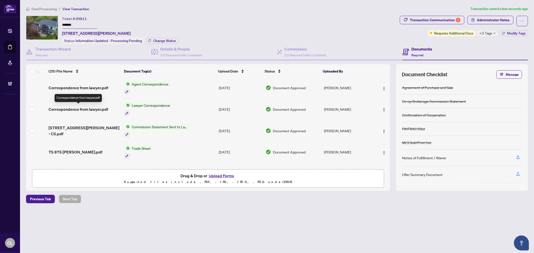
click at [88, 111] on span "Correspondence from lawyer.pdf" at bounding box center [79, 109] width 60 height 6
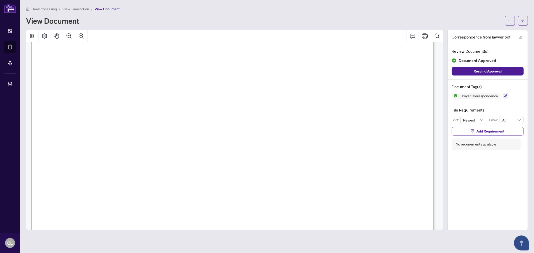
scroll to position [125, 0]
click at [523, 21] on icon "arrow-left" at bounding box center [523, 20] width 3 height 3
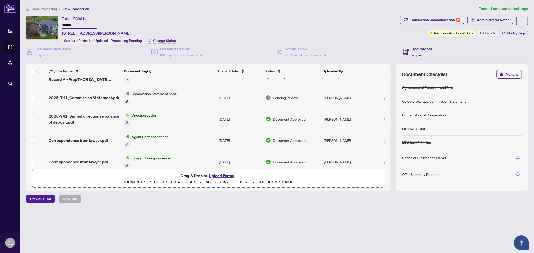
scroll to position [190, 0]
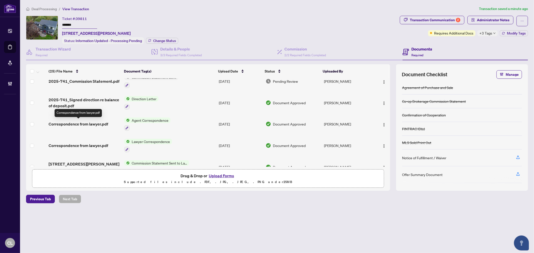
click at [85, 124] on span "Correspondence from lawyer.pdf" at bounding box center [79, 124] width 60 height 6
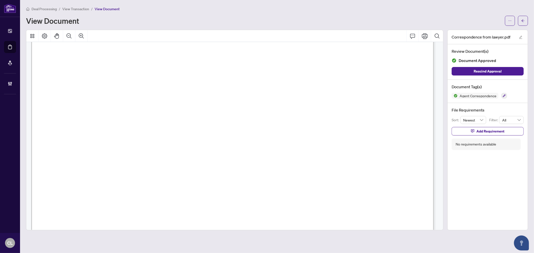
scroll to position [765, 0]
click at [523, 21] on icon "arrow-left" at bounding box center [524, 21] width 4 height 4
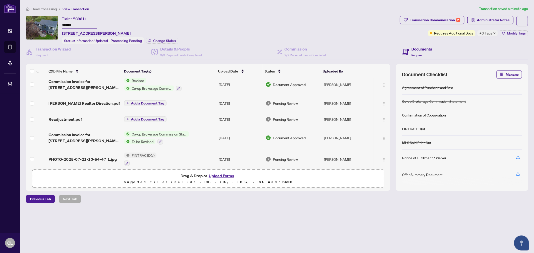
scroll to position [5, 0]
click at [390, 91] on div "(25) File Name Document Tag(s) Upload Date Status Uploaded By Commission Invoic…" at bounding box center [277, 127] width 502 height 127
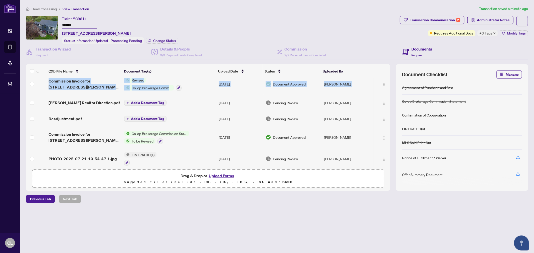
drag, startPoint x: 389, startPoint y: 88, endPoint x: 389, endPoint y: 97, distance: 9.0
click at [389, 97] on div "Commission Invoice for 875 Srigley Street Newmarket REVISED.pdf Revised Co-op B…" at bounding box center [208, 122] width 364 height 89
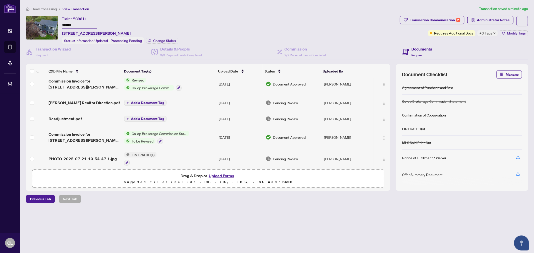
click at [388, 89] on td at bounding box center [382, 84] width 17 height 22
drag, startPoint x: 389, startPoint y: 88, endPoint x: 390, endPoint y: 95, distance: 6.4
click at [390, 95] on div "(25) File Name Document Tag(s) Upload Date Status Uploaded By Commission Invoic…" at bounding box center [277, 127] width 502 height 127
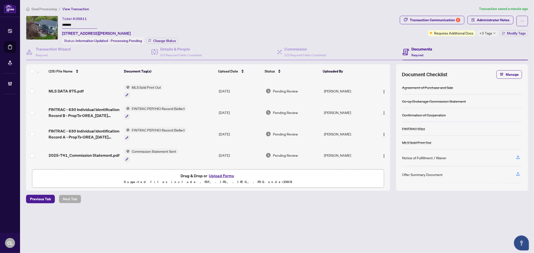
scroll to position [131, 0]
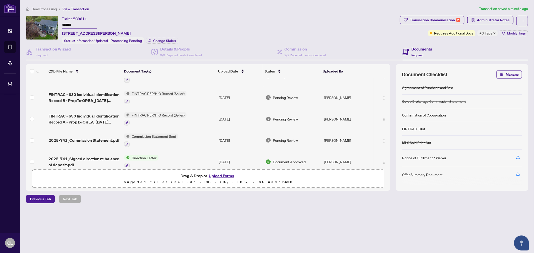
click at [105, 207] on div "Deal Processing / View Transaction Transaction saved a minute ago Ticket #: 398…" at bounding box center [277, 113] width 506 height 215
click at [103, 160] on span "2025-741_Signed direction re balance of deposit.pdf" at bounding box center [85, 162] width 72 height 12
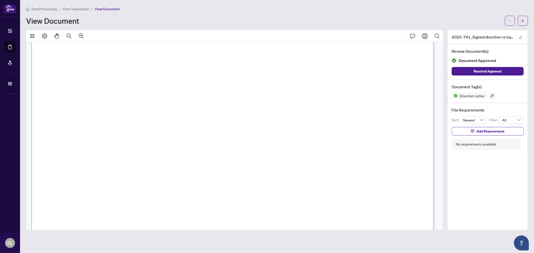
scroll to position [99, 0]
click at [519, 20] on button "button" at bounding box center [523, 21] width 10 height 10
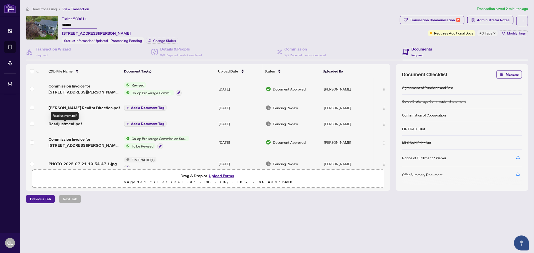
click at [79, 127] on span "Readjustment.pdf" at bounding box center [65, 124] width 33 height 6
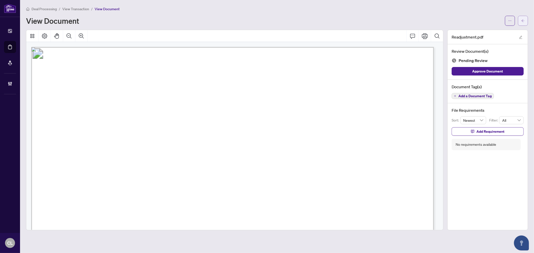
click at [520, 21] on button "button" at bounding box center [523, 21] width 10 height 10
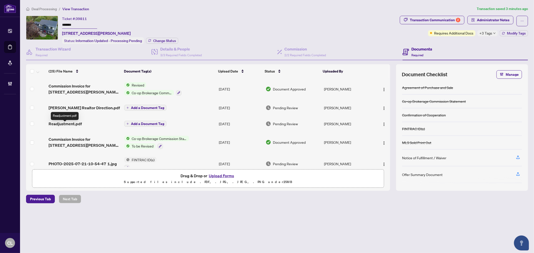
click at [66, 126] on span "Readjustment.pdf" at bounding box center [65, 124] width 33 height 6
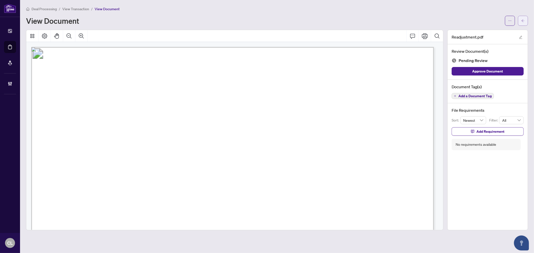
click at [526, 19] on button "button" at bounding box center [523, 21] width 10 height 10
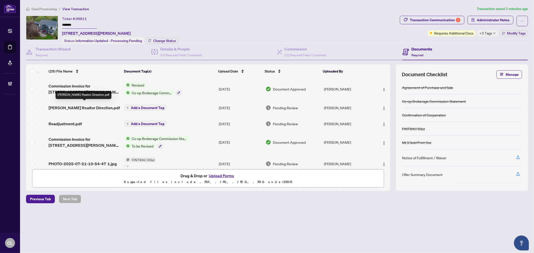
click at [69, 105] on span "Mahmoodzadegan Realtor Direction.pdf" at bounding box center [84, 108] width 71 height 6
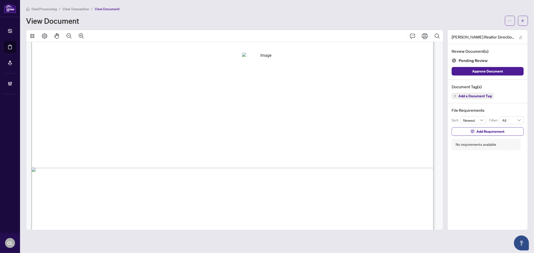
scroll to position [296, 0]
click at [481, 95] on span "Add a Document Tag" at bounding box center [475, 96] width 33 height 4
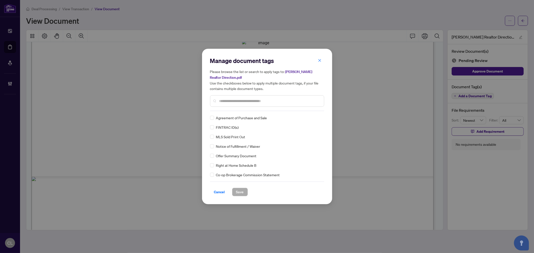
click at [263, 100] on input "text" at bounding box center [269, 101] width 101 height 6
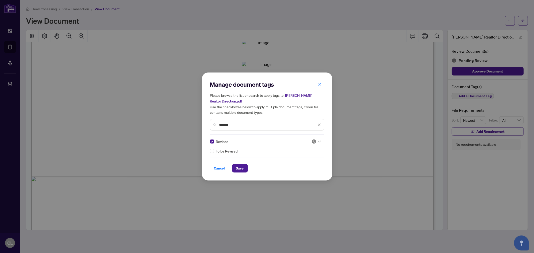
click at [287, 127] on input "*******" at bounding box center [267, 125] width 97 height 6
type input "*********"
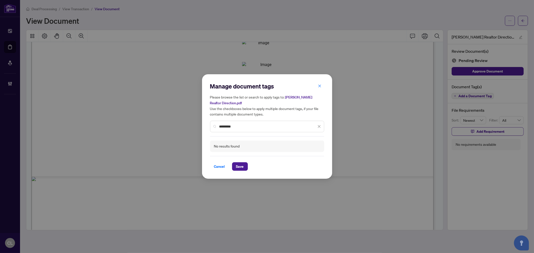
drag, startPoint x: 264, startPoint y: 128, endPoint x: 209, endPoint y: 126, distance: 54.4
click at [209, 126] on div "Manage document tags Please browse the list or search to apply tags to: Mahmood…" at bounding box center [267, 126] width 130 height 105
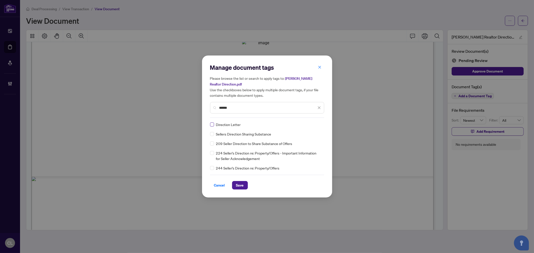
type input "******"
click at [318, 126] on div at bounding box center [317, 124] width 10 height 5
click at [312, 147] on div "Approved" at bounding box center [301, 149] width 32 height 6
click at [238, 186] on span "Save" at bounding box center [240, 186] width 8 height 8
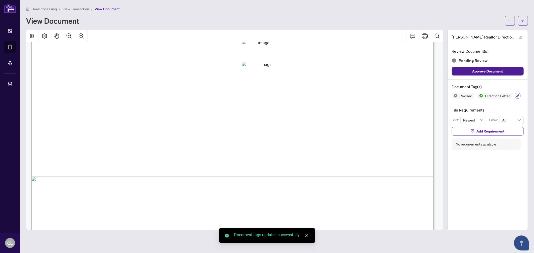
click at [518, 98] on button "button" at bounding box center [518, 96] width 6 height 6
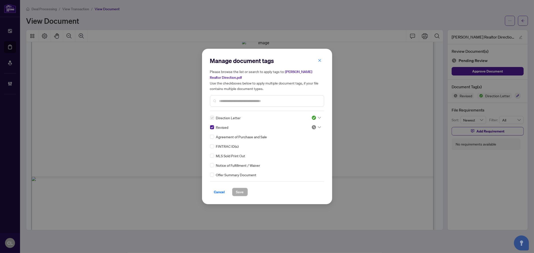
click at [318, 127] on icon at bounding box center [319, 127] width 3 height 2
click at [312, 151] on div "Approved" at bounding box center [300, 152] width 32 height 6
click at [240, 195] on span "Save" at bounding box center [240, 192] width 8 height 8
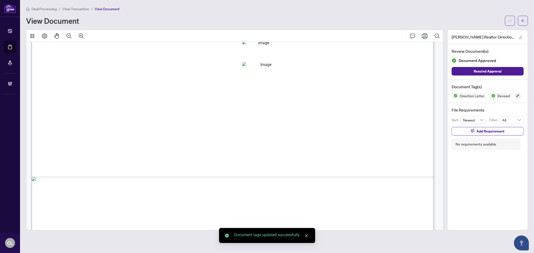
click at [521, 21] on button "button" at bounding box center [523, 21] width 10 height 10
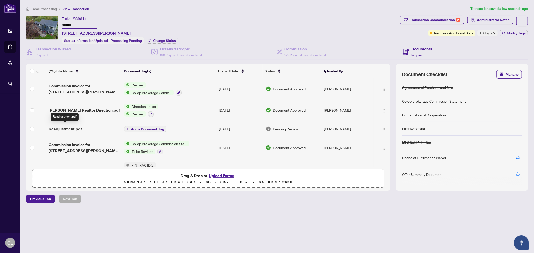
click at [59, 130] on span "Readjustment.pdf" at bounding box center [65, 129] width 33 height 6
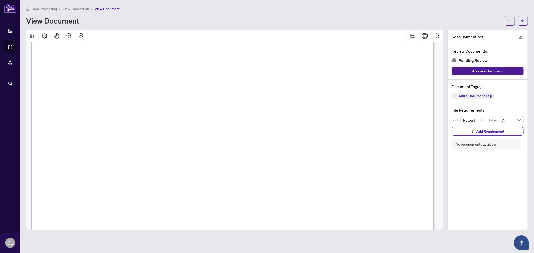
scroll to position [93, 0]
click at [467, 97] on span "Add a Document Tag" at bounding box center [475, 96] width 33 height 4
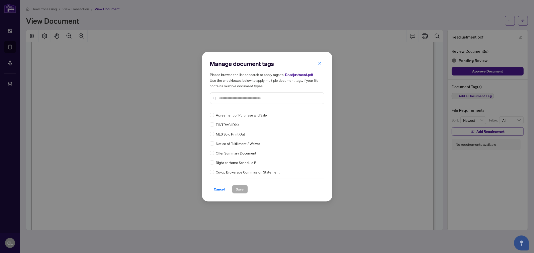
click at [238, 99] on input "text" at bounding box center [269, 99] width 101 height 6
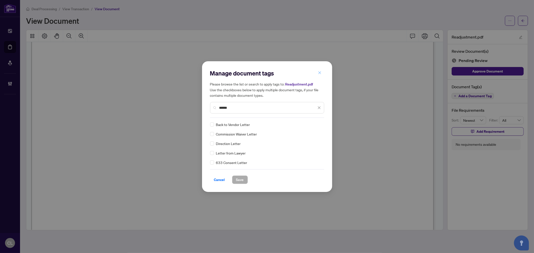
type input "******"
click at [322, 73] on button "button" at bounding box center [320, 73] width 10 height 9
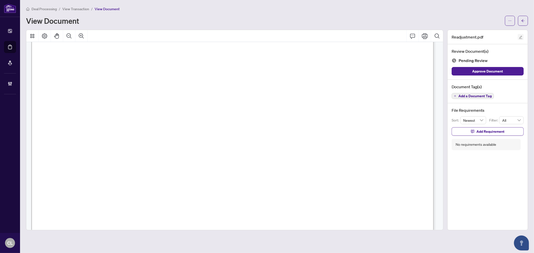
click at [521, 36] on icon "edit" at bounding box center [521, 38] width 4 height 4
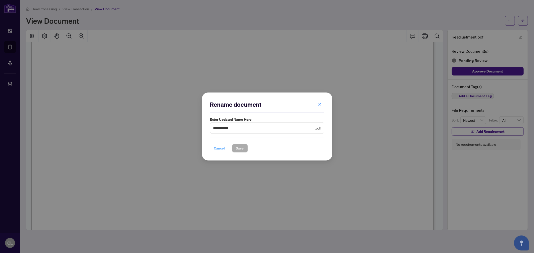
click at [214, 150] on span "Cancel" at bounding box center [219, 149] width 11 height 8
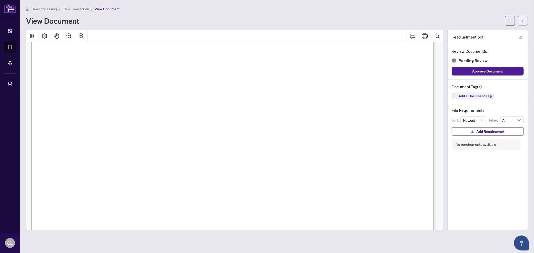
click at [521, 19] on button "button" at bounding box center [523, 21] width 10 height 10
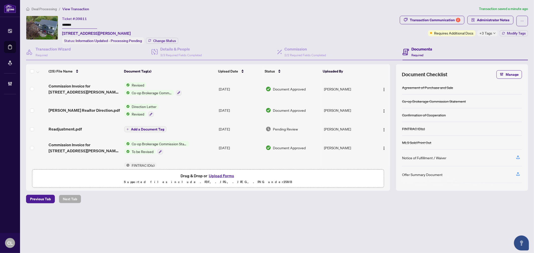
click at [137, 113] on span "Revised" at bounding box center [138, 114] width 17 height 6
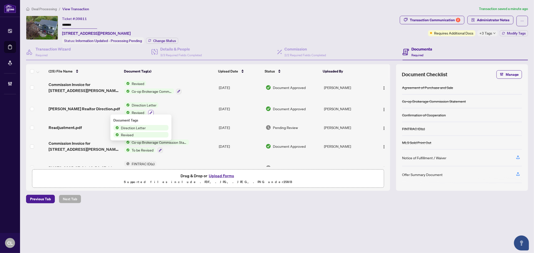
click at [150, 111] on icon "button" at bounding box center [151, 112] width 3 height 3
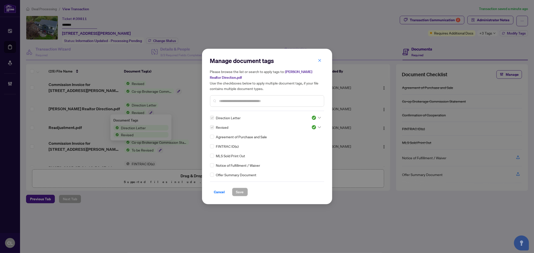
click at [237, 103] on input "text" at bounding box center [269, 101] width 101 height 6
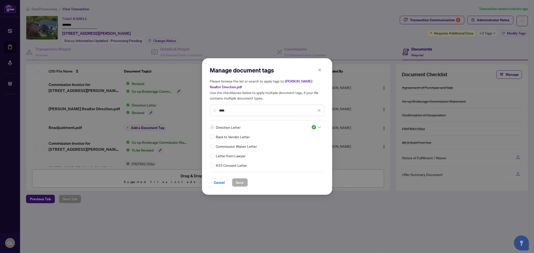
type input "****"
click at [245, 182] on button "Save" at bounding box center [240, 183] width 16 height 9
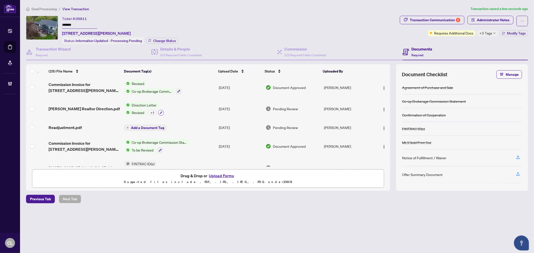
click at [161, 111] on icon "button" at bounding box center [161, 112] width 3 height 3
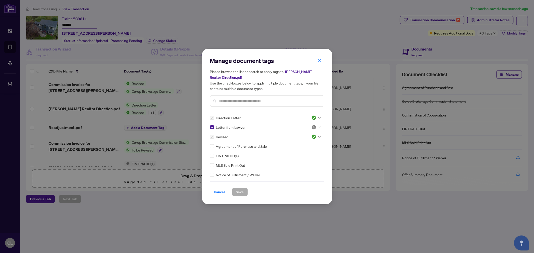
click at [319, 127] on icon at bounding box center [319, 128] width 3 height 2
click at [310, 150] on div "Approved" at bounding box center [300, 152] width 32 height 6
click at [237, 192] on span "Save" at bounding box center [240, 192] width 8 height 8
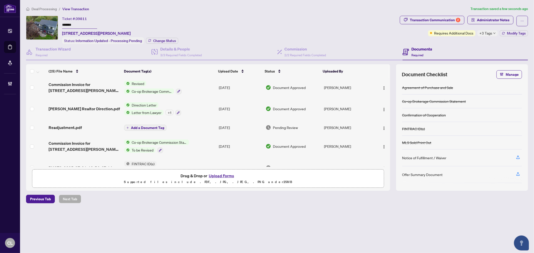
click at [181, 112] on td "Direction Letter Letter from Lawyer + 1" at bounding box center [169, 109] width 94 height 22
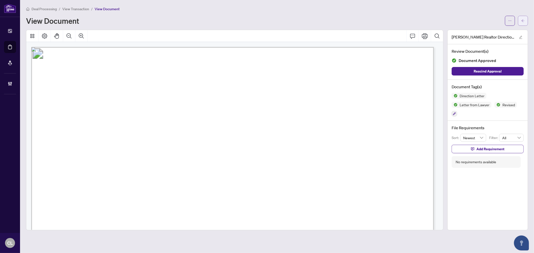
click at [521, 22] on button "button" at bounding box center [523, 21] width 10 height 10
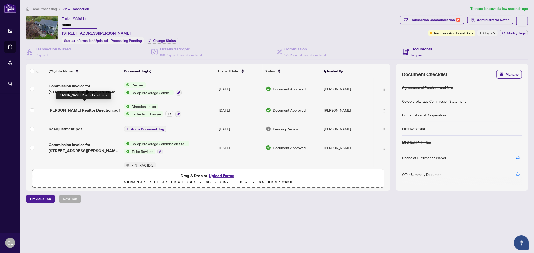
click at [89, 107] on span "Mahmoodzadegan Realtor Direction.pdf" at bounding box center [84, 110] width 71 height 6
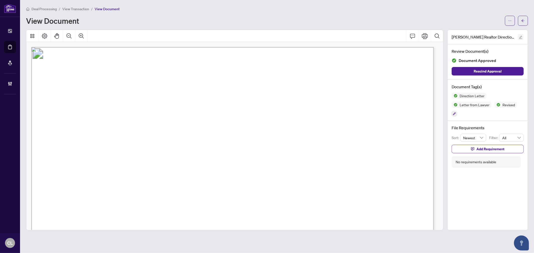
click at [519, 36] on icon "edit" at bounding box center [521, 38] width 4 height 4
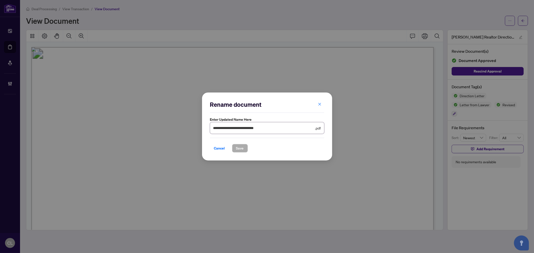
drag, startPoint x: 277, startPoint y: 128, endPoint x: 165, endPoint y: 131, distance: 112.0
click at [165, 131] on div "**********" at bounding box center [267, 126] width 534 height 253
click at [267, 129] on input "**********" at bounding box center [263, 128] width 101 height 6
click at [250, 128] on input "**********" at bounding box center [263, 128] width 101 height 6
type input "**********"
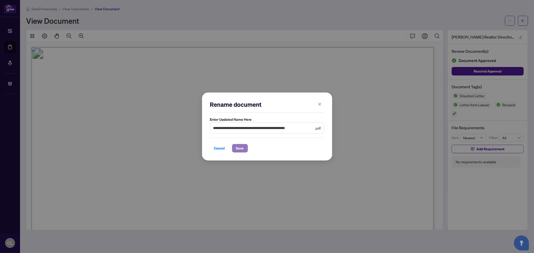
click at [240, 146] on span "Save" at bounding box center [240, 149] width 8 height 8
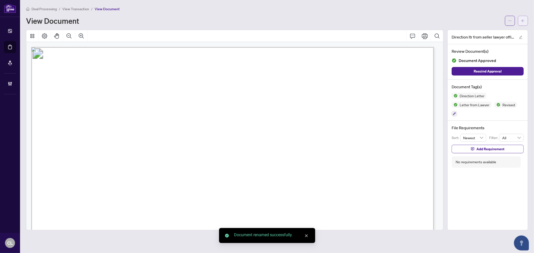
click at [523, 17] on span "button" at bounding box center [524, 21] width 4 height 8
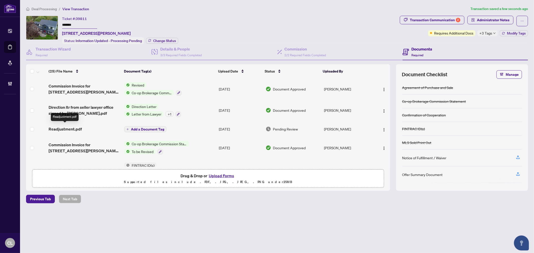
click at [74, 126] on span "Readjustment.pdf" at bounding box center [65, 129] width 33 height 6
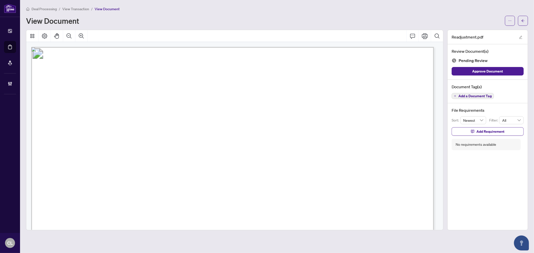
click at [471, 97] on span "Add a Document Tag" at bounding box center [475, 96] width 33 height 4
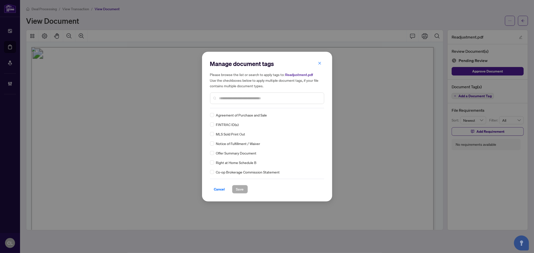
click at [256, 106] on div "Manage document tags Please browse the list or search to apply tags to: Readjus…" at bounding box center [267, 84] width 114 height 49
click at [252, 96] on input "text" at bounding box center [269, 99] width 101 height 6
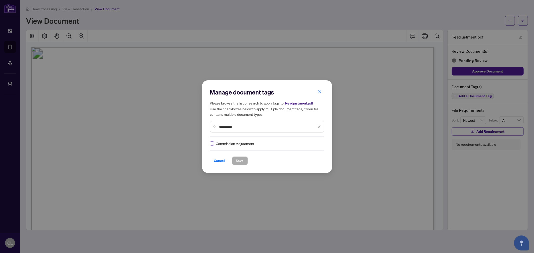
type input "**********"
click at [315, 144] on div at bounding box center [317, 143] width 10 height 5
click at [311, 166] on div "Approved" at bounding box center [300, 168] width 32 height 6
click at [241, 160] on span "Save" at bounding box center [240, 161] width 8 height 8
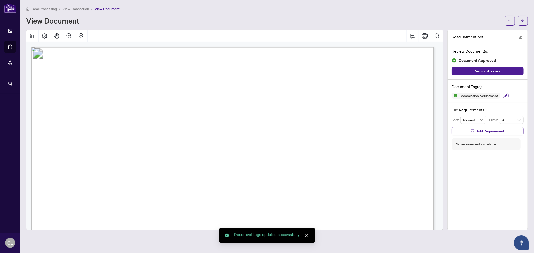
click at [507, 96] on icon "button" at bounding box center [506, 95] width 3 height 3
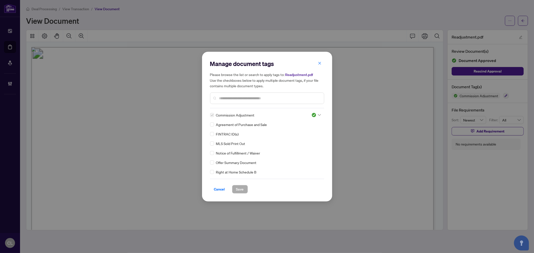
click at [252, 124] on span "Agreement of Purchase and Sale" at bounding box center [241, 125] width 51 height 6
click at [250, 101] on div at bounding box center [267, 99] width 114 height 12
click at [246, 96] on input "text" at bounding box center [269, 99] width 101 height 6
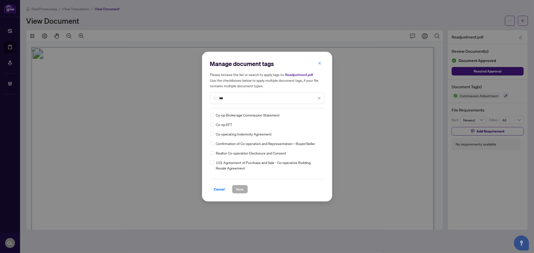
type input "***"
click at [318, 114] on icon at bounding box center [319, 115] width 3 height 2
click at [314, 138] on div "Approved" at bounding box center [300, 140] width 32 height 6
click at [238, 186] on span "Save" at bounding box center [240, 190] width 8 height 8
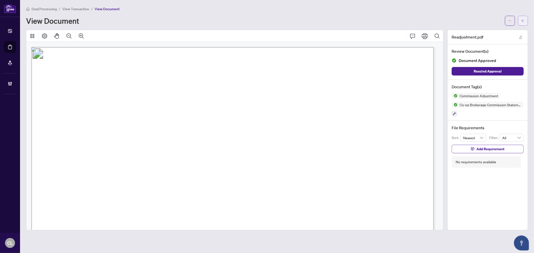
click at [524, 21] on icon "arrow-left" at bounding box center [523, 20] width 3 height 3
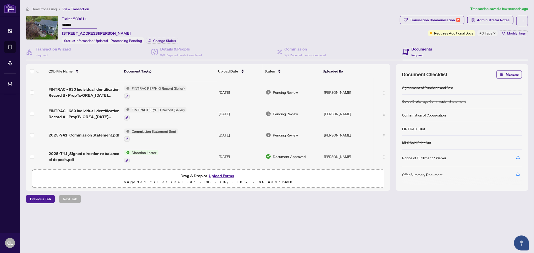
scroll to position [149, 0]
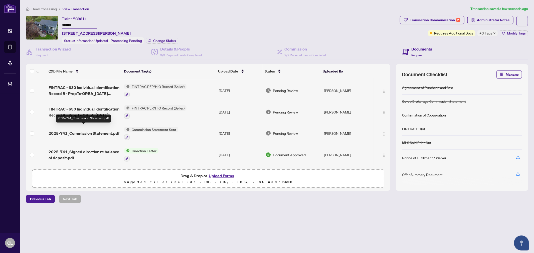
click at [102, 131] on span "2025-741_Commission Statement.pdf" at bounding box center [84, 134] width 71 height 6
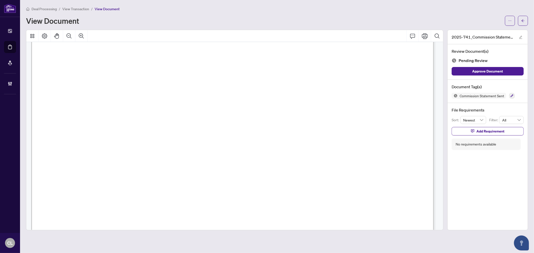
scroll to position [113, 0]
click at [525, 23] on span "button" at bounding box center [524, 21] width 4 height 8
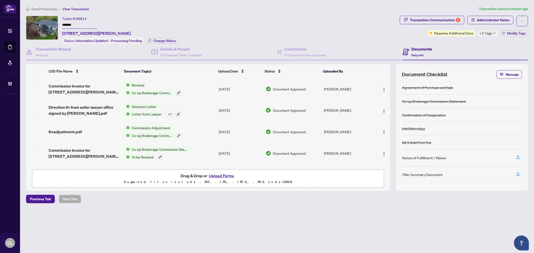
click at [389, 88] on td at bounding box center [382, 89] width 17 height 22
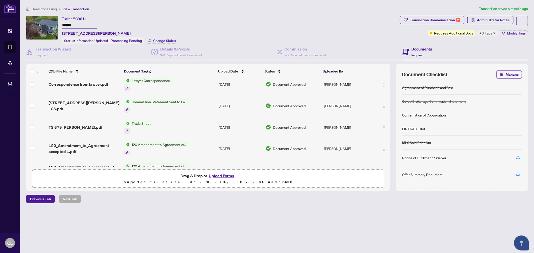
scroll to position [281, 0]
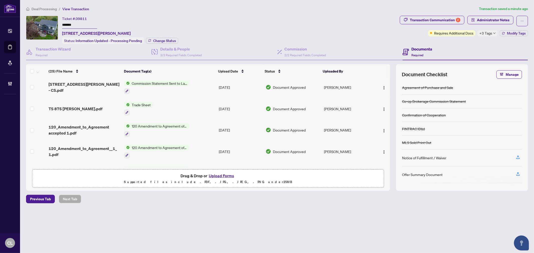
click at [169, 145] on span "120 Amendment to Agreement of Purchase and Sale" at bounding box center [159, 148] width 59 height 6
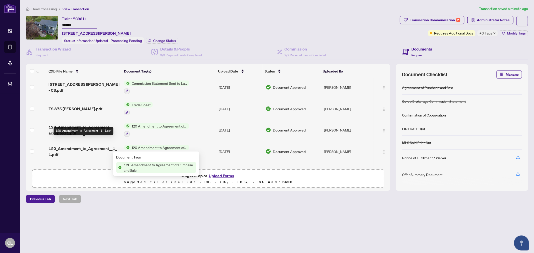
click at [87, 146] on span "120_Amendment_to_Agreement__1_ 1.pdf" at bounding box center [85, 152] width 72 height 12
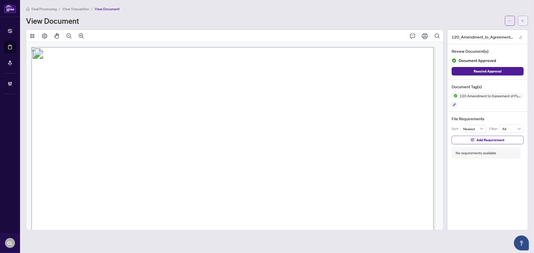
click at [523, 19] on icon "arrow-left" at bounding box center [524, 21] width 4 height 4
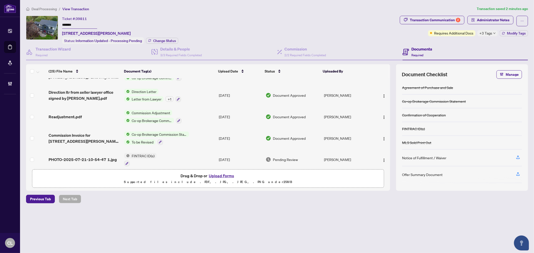
scroll to position [18, 0]
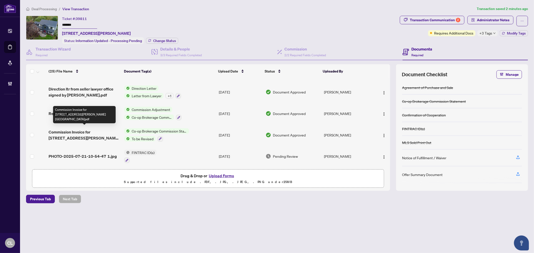
click at [90, 136] on span "Commission Invoice for 875 Srigley Street Newmarket.pdf" at bounding box center [85, 135] width 72 height 12
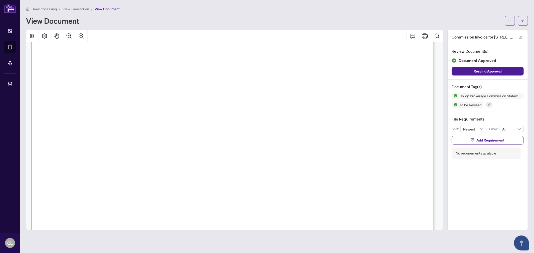
scroll to position [100, 0]
click at [526, 17] on button "button" at bounding box center [523, 21] width 10 height 10
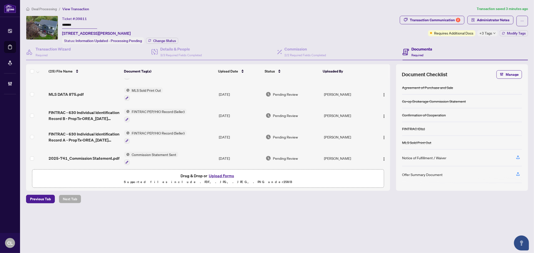
scroll to position [142, 0]
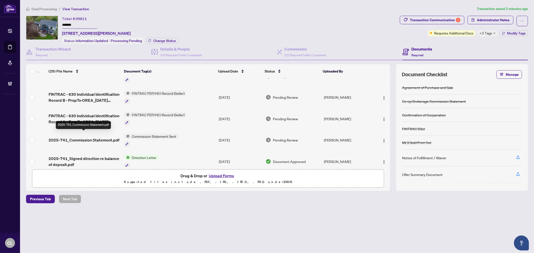
click at [90, 137] on span "2025-741_Commission Statement.pdf" at bounding box center [84, 140] width 71 height 6
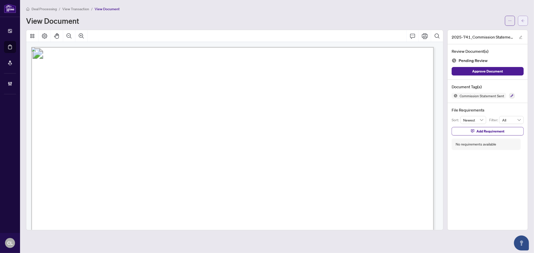
click at [524, 19] on icon "arrow-left" at bounding box center [524, 21] width 4 height 4
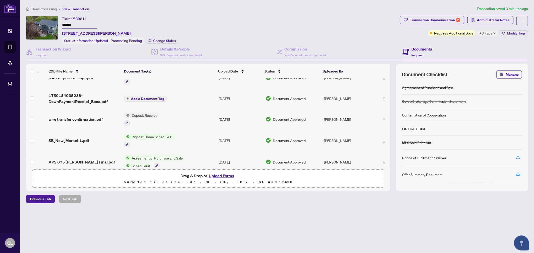
scroll to position [437, 0]
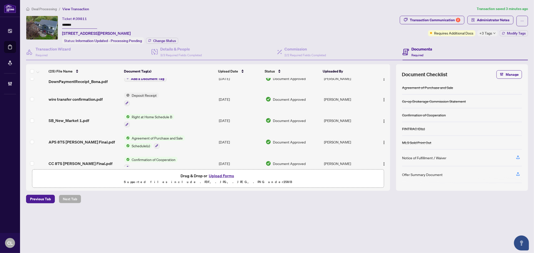
click at [174, 136] on span "Agreement of Purchase and Sale" at bounding box center [157, 139] width 55 height 6
click at [141, 154] on span "Agreement of Purchase and Sale" at bounding box center [157, 154] width 55 height 6
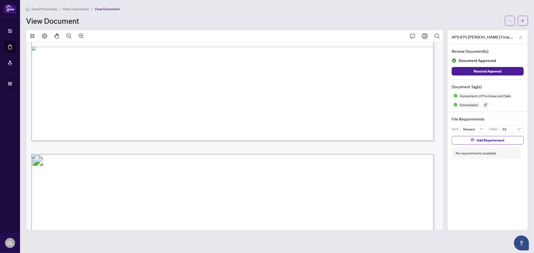
scroll to position [382, 0]
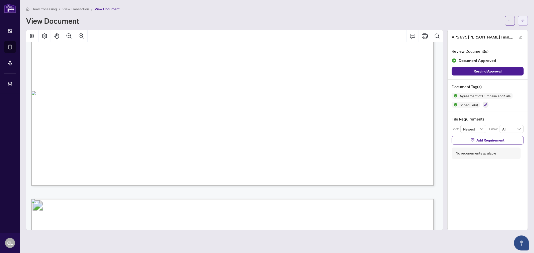
click at [521, 21] on button "button" at bounding box center [523, 21] width 10 height 10
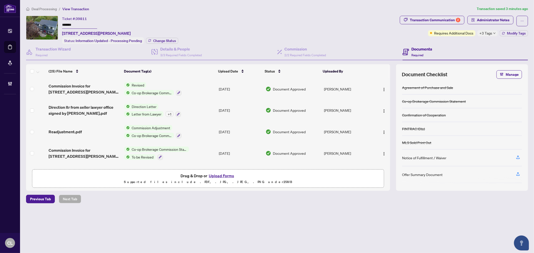
click at [389, 90] on div "Commission Invoice for 875 Srigley Street Newmarket REVISED.pdf Revised Co-op B…" at bounding box center [208, 122] width 364 height 89
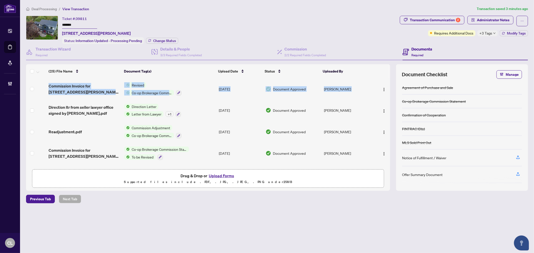
click at [390, 89] on div "(25) File Name Document Tag(s) Upload Date Status Uploaded By Commission Invoic…" at bounding box center [277, 127] width 502 height 127
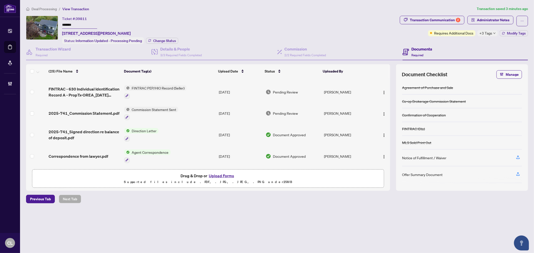
scroll to position [177, 0]
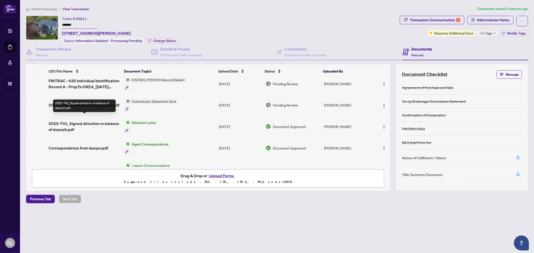
click at [93, 121] on span "2025-741_Signed direction re balance of deposit.pdf" at bounding box center [85, 127] width 72 height 12
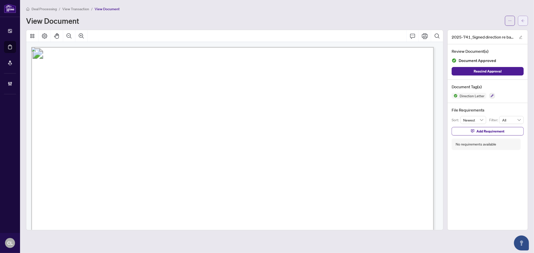
click at [521, 21] on button "button" at bounding box center [523, 21] width 10 height 10
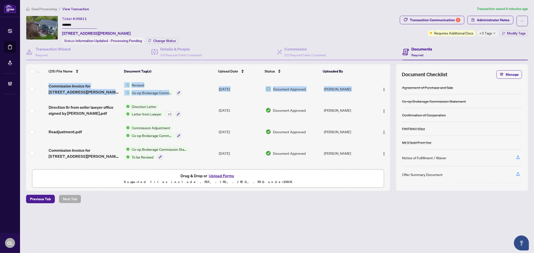
drag, startPoint x: 389, startPoint y: 84, endPoint x: 389, endPoint y: 79, distance: 5.3
click at [389, 79] on div "Commission Invoice for 875 Srigley Street Newmarket REVISED.pdf Revised Co-op B…" at bounding box center [208, 122] width 364 height 89
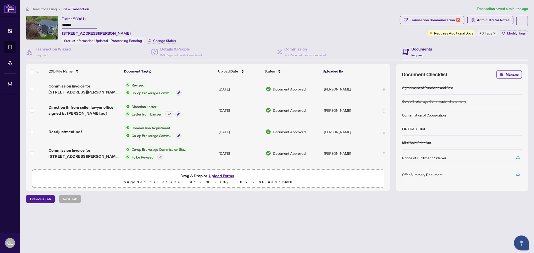
click at [329, 34] on div "Ticket #: 39811 ******* 875 Srigley St, Newmarket, Ontario L3Y 1Y2, Canada Stat…" at bounding box center [212, 30] width 372 height 28
click at [490, 19] on span "Administrator Notes" at bounding box center [493, 20] width 33 height 8
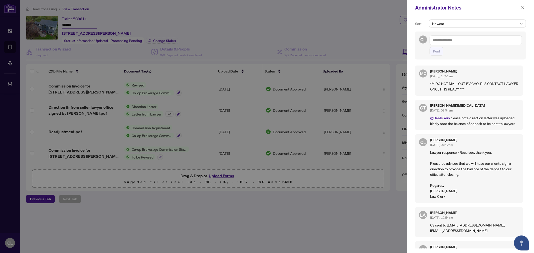
click at [467, 41] on textarea at bounding box center [476, 41] width 92 height 10
click at [454, 43] on textarea at bounding box center [476, 41] width 92 height 10
paste textarea "**********"
type textarea "**********"
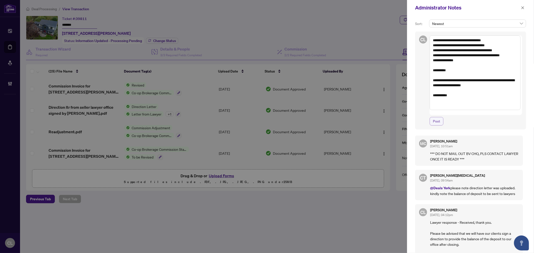
click at [440, 117] on span "Post" at bounding box center [436, 121] width 7 height 8
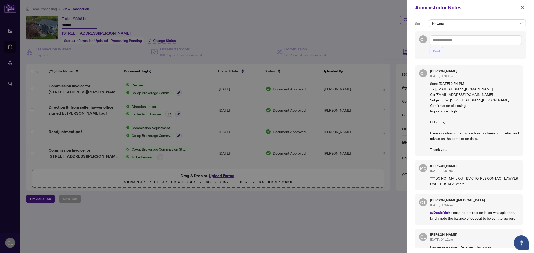
click at [10, 47] on div at bounding box center [267, 126] width 534 height 253
click at [522, 7] on icon "close" at bounding box center [523, 7] width 3 height 3
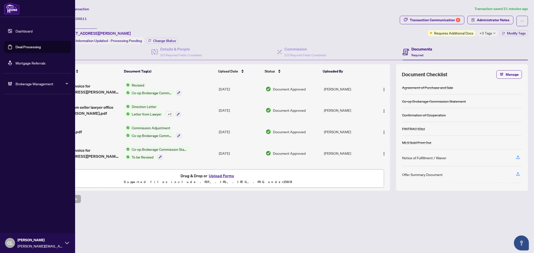
click at [23, 63] on link "Mortgage Referrals" at bounding box center [31, 63] width 30 height 5
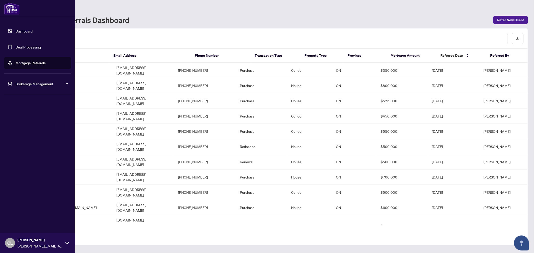
click at [19, 47] on link "Deal Processing" at bounding box center [28, 47] width 25 height 5
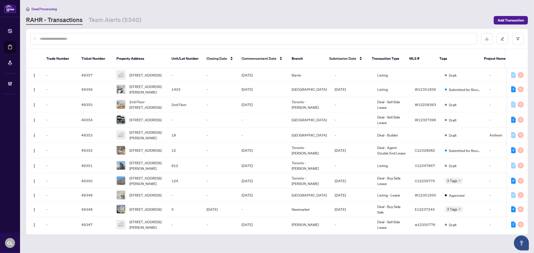
click at [80, 36] on input "text" at bounding box center [257, 39] width 434 height 6
paste input "**********"
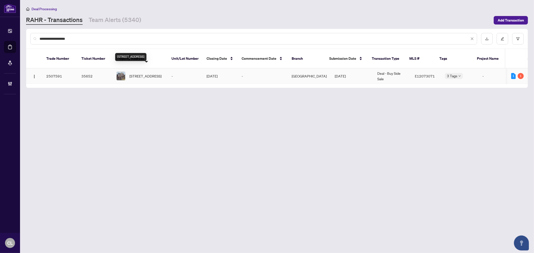
type input "**********"
click at [154, 73] on span "[STREET_ADDRESS]" at bounding box center [146, 76] width 32 height 6
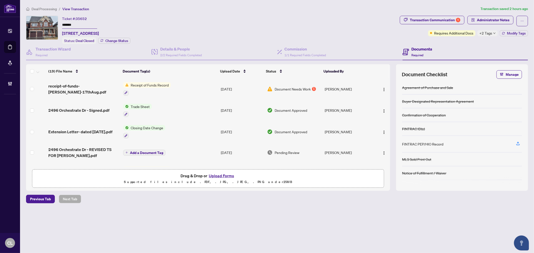
click at [485, 33] on span "+2 Tags" at bounding box center [486, 33] width 13 height 6
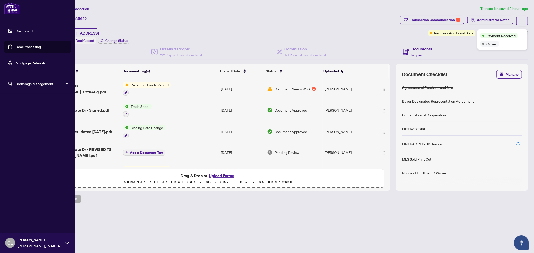
drag, startPoint x: 34, startPoint y: 45, endPoint x: 38, endPoint y: 48, distance: 4.7
click at [34, 45] on link "Deal Processing" at bounding box center [28, 47] width 25 height 5
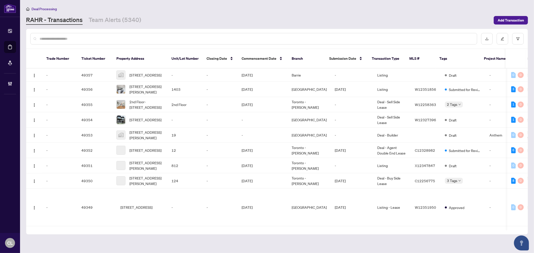
click at [110, 41] on input "text" at bounding box center [257, 39] width 434 height 6
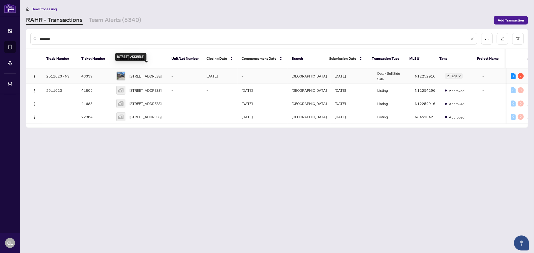
type input "********"
click at [138, 73] on span "170 Main St, Uxbridge, Ontario L9P 1C6, Canada" at bounding box center [146, 76] width 32 height 6
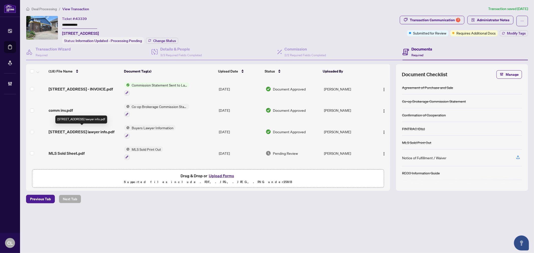
click at [88, 132] on span "170 Main St N - buyer lawyer info.pdf" at bounding box center [82, 132] width 66 height 6
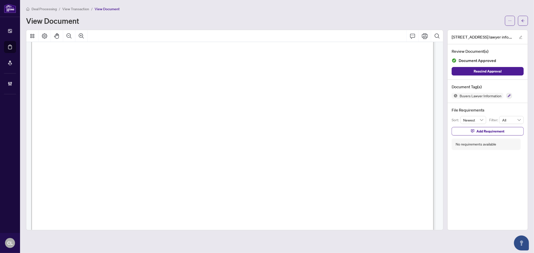
scroll to position [133, 0]
drag, startPoint x: 57, startPoint y: 111, endPoint x: 191, endPoint y: 175, distance: 149.1
click at [524, 21] on icon "arrow-left" at bounding box center [524, 21] width 4 height 4
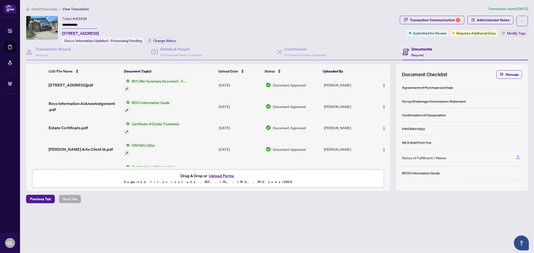
scroll to position [119, 0]
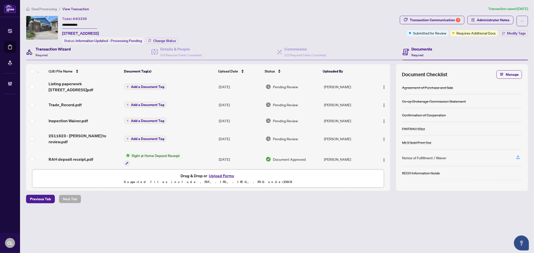
click at [68, 49] on h4 "Transaction Wizard" at bounding box center [53, 49] width 35 height 6
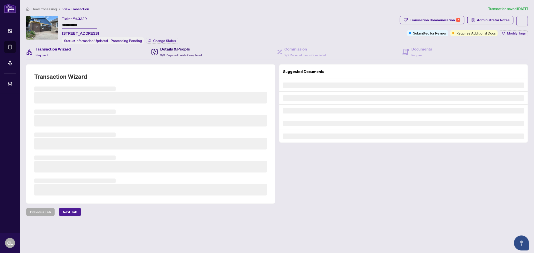
click at [183, 47] on h4 "Details & People" at bounding box center [181, 49] width 42 height 6
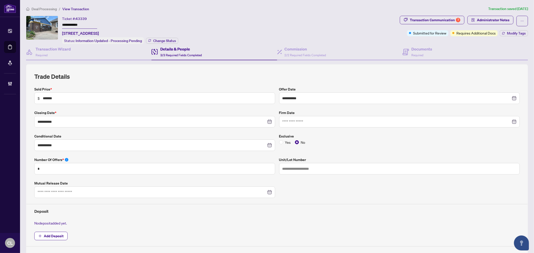
click at [144, 5] on main "**********" at bounding box center [277, 126] width 514 height 253
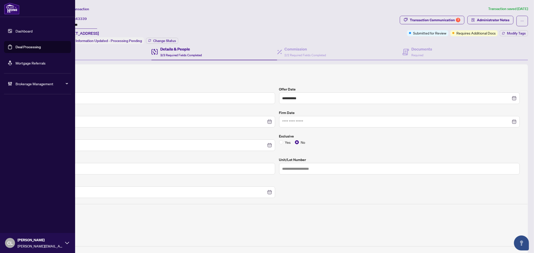
click at [23, 45] on link "Deal Processing" at bounding box center [28, 47] width 25 height 5
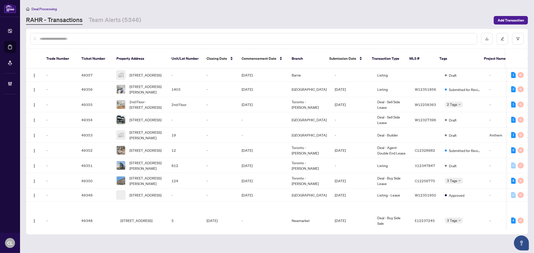
click at [83, 40] on input "text" at bounding box center [257, 39] width 434 height 6
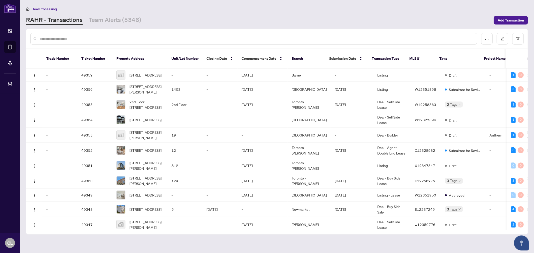
paste input "**********"
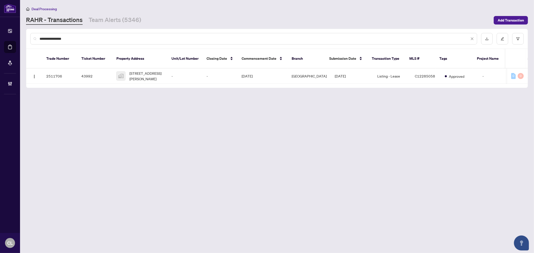
type input "**********"
click at [153, 71] on span "298 Jarvis St #408, Toronto, ON, Canada" at bounding box center [147, 76] width 34 height 11
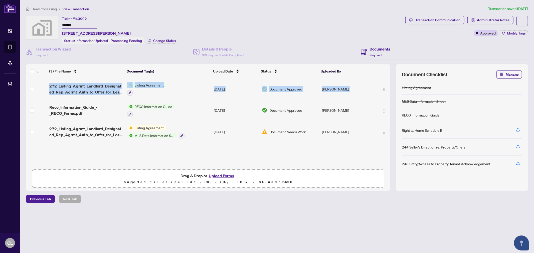
drag, startPoint x: 388, startPoint y: 84, endPoint x: 389, endPoint y: 74, distance: 10.5
click at [389, 74] on div "(3) File Name Document Tag(s) Upload Date Status Uploaded By 272_Listing_Agrmt_…" at bounding box center [208, 103] width 364 height 78
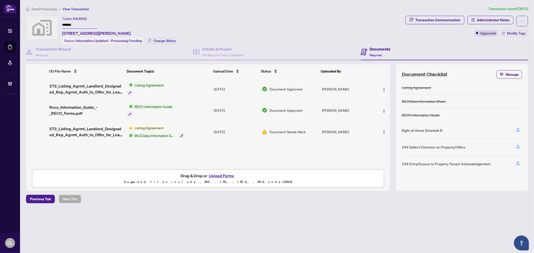
click at [281, 215] on div "Deal Processing / View Transaction Transaction saved 3 days ago Ticket #: 43992…" at bounding box center [277, 113] width 506 height 215
drag, startPoint x: 389, startPoint y: 83, endPoint x: 389, endPoint y: 78, distance: 4.8
click at [389, 78] on td at bounding box center [381, 89] width 17 height 22
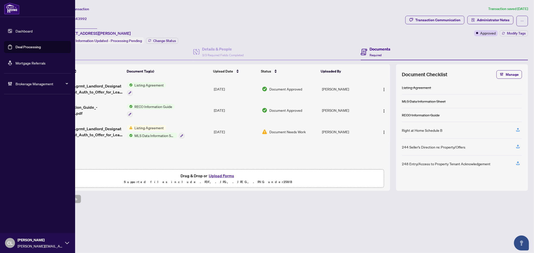
click at [24, 45] on link "Deal Processing" at bounding box center [28, 47] width 25 height 5
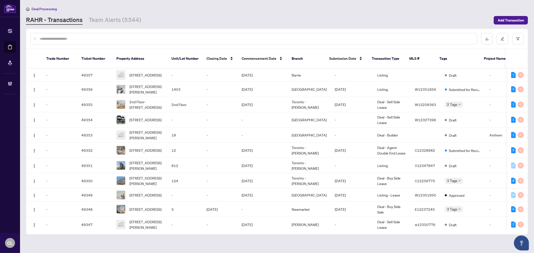
click at [88, 41] on input "text" at bounding box center [257, 39] width 434 height 6
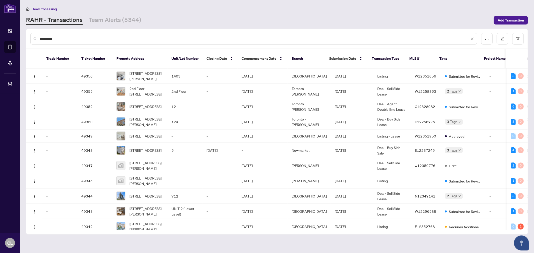
type input "**********"
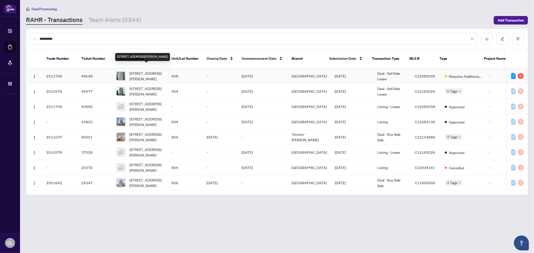
click at [140, 71] on span "408-298 Jarvis St, Toronto, Ontario M5B 2M4, Canada" at bounding box center [147, 76] width 34 height 11
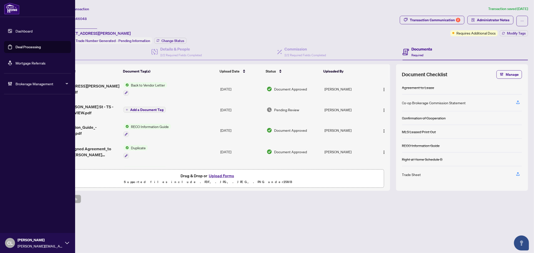
click at [33, 45] on link "Deal Processing" at bounding box center [28, 47] width 25 height 5
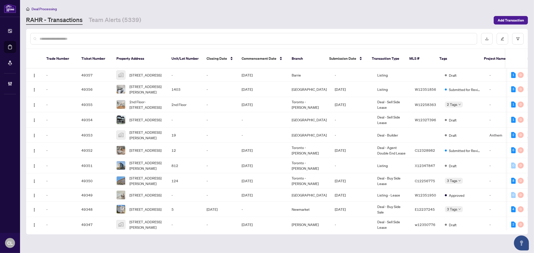
click at [88, 34] on div at bounding box center [253, 39] width 447 height 12
click at [93, 37] on input "text" at bounding box center [257, 39] width 434 height 6
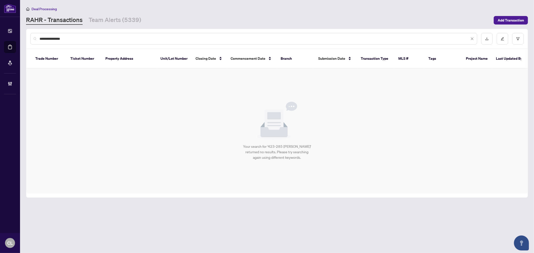
type input "**********"
click at [70, 40] on input "**********" at bounding box center [255, 39] width 430 height 6
drag, startPoint x: 70, startPoint y: 39, endPoint x: 26, endPoint y: 34, distance: 44.3
click at [26, 34] on div "**********" at bounding box center [277, 39] width 502 height 20
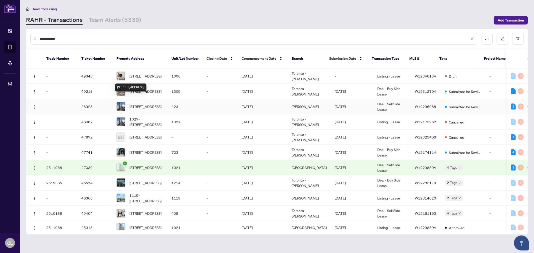
type input "**********"
click at [147, 104] on span "423-285 Dufferin St, Toronto, Ontario M6K 0J2, Canada" at bounding box center [146, 107] width 32 height 6
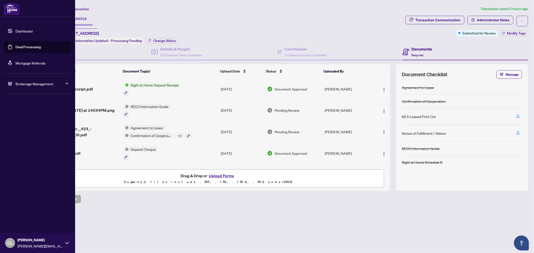
drag, startPoint x: 30, startPoint y: 48, endPoint x: 36, endPoint y: 47, distance: 6.8
click at [30, 48] on link "Deal Processing" at bounding box center [28, 47] width 25 height 5
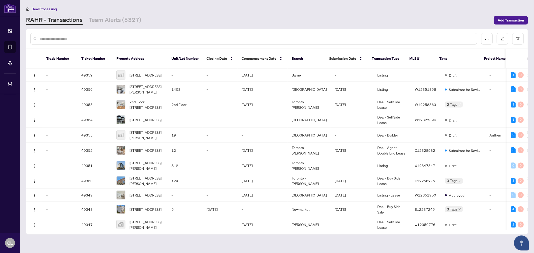
click at [86, 40] on input "text" at bounding box center [257, 39] width 434 height 6
paste input "**********"
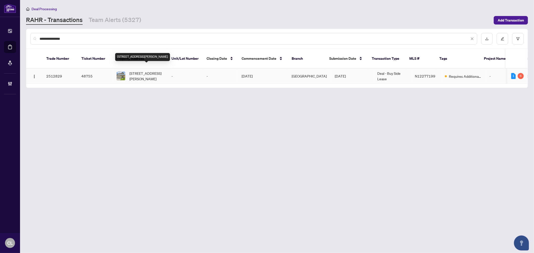
type input "**********"
click at [136, 71] on span "240 Conklin Cres, Aurora, Ontario L4G 0Z4, Canada" at bounding box center [147, 76] width 34 height 11
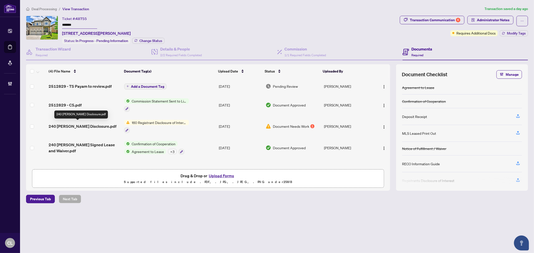
click at [103, 125] on span "240 Conklin Cres Disclosure.pdf" at bounding box center [83, 126] width 68 height 6
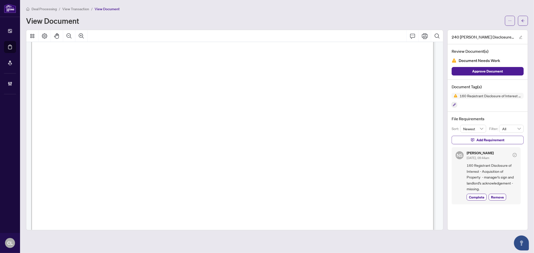
scroll to position [40, 0]
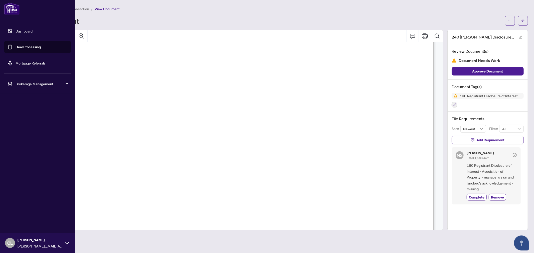
click at [23, 46] on link "Deal Processing" at bounding box center [28, 47] width 25 height 5
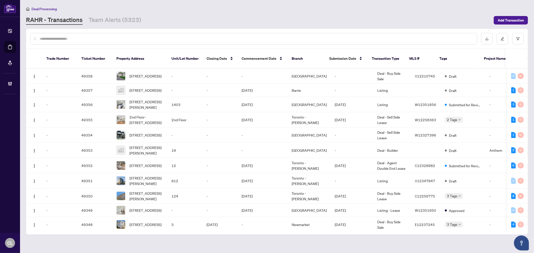
click at [126, 40] on input "text" at bounding box center [257, 39] width 434 height 6
paste input "**********"
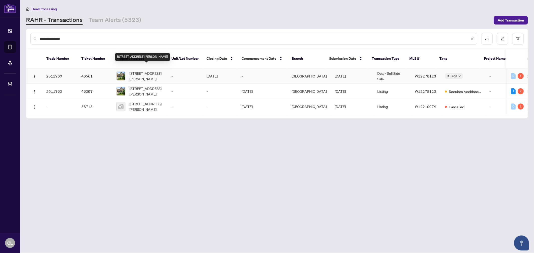
type input "**********"
click at [145, 71] on span "686 Bolingbroke Dr, Milton, Ontario L9T 6Z3, Canada" at bounding box center [147, 76] width 34 height 11
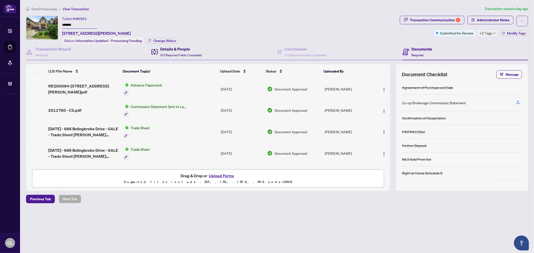
click at [176, 46] on h4 "Details & People" at bounding box center [181, 49] width 42 height 6
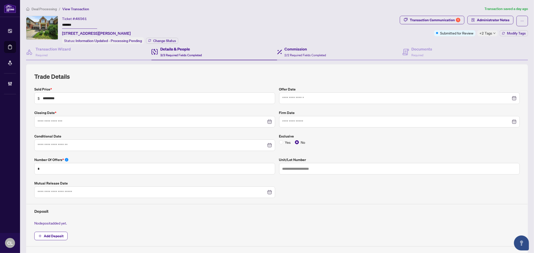
type input "**********"
click at [508, 34] on span "Modify Tags" at bounding box center [516, 34] width 19 height 4
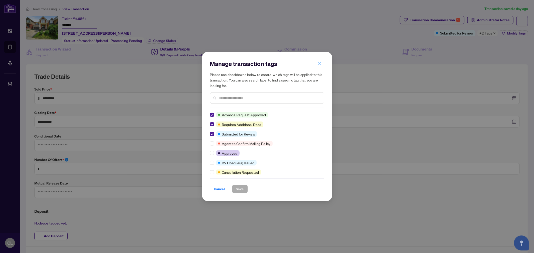
click at [321, 63] on icon "close" at bounding box center [320, 64] width 4 height 4
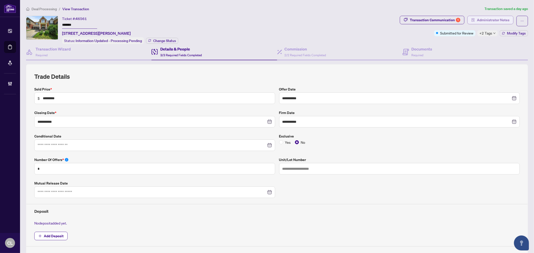
click at [477, 19] on span "Administrator Notes" at bounding box center [493, 20] width 33 height 8
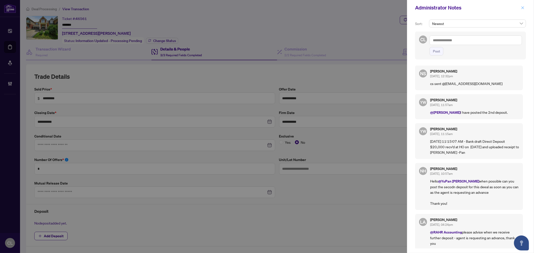
click at [520, 8] on button "button" at bounding box center [523, 8] width 7 height 6
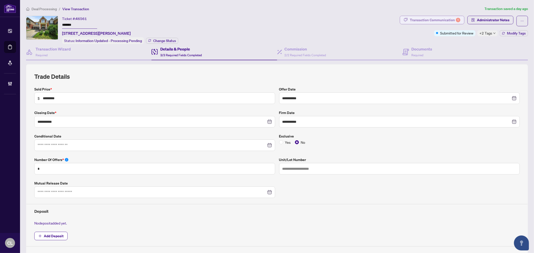
click at [440, 19] on div "Transaction Communication 1" at bounding box center [435, 20] width 51 height 8
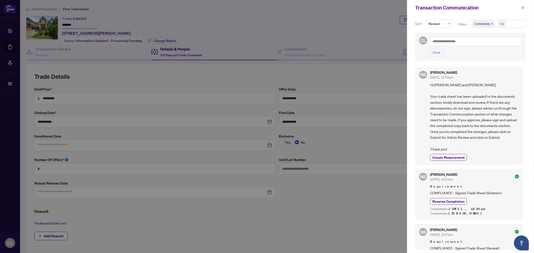
click at [480, 23] on span "Comments" at bounding box center [483, 23] width 16 height 5
click at [522, 7] on icon "close" at bounding box center [523, 8] width 4 height 4
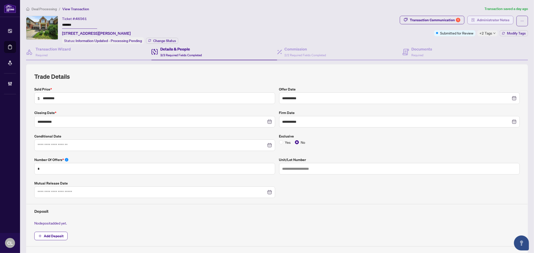
click at [483, 21] on span "Administrator Notes" at bounding box center [493, 20] width 33 height 8
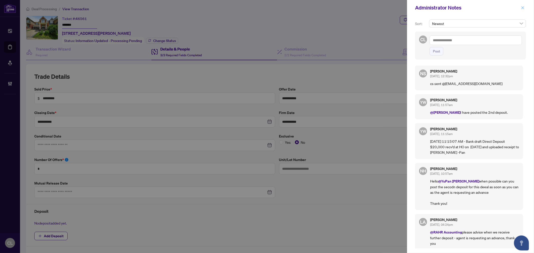
click at [521, 5] on span "button" at bounding box center [523, 8] width 4 height 8
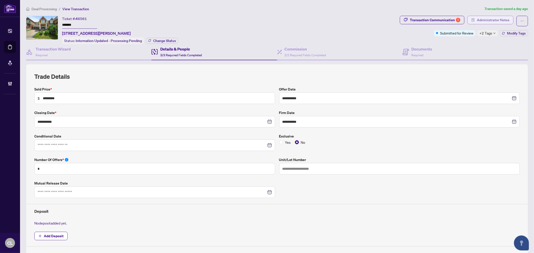
click at [480, 19] on span "Administrator Notes" at bounding box center [493, 20] width 33 height 8
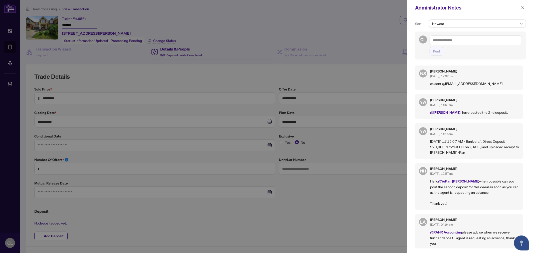
click at [9, 47] on div at bounding box center [267, 126] width 534 height 253
click at [523, 6] on icon "close" at bounding box center [523, 8] width 4 height 4
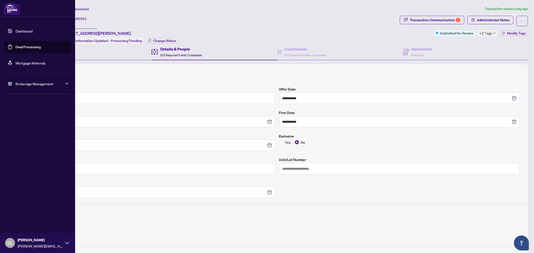
drag, startPoint x: 19, startPoint y: 46, endPoint x: 23, endPoint y: 47, distance: 4.3
click at [19, 46] on link "Deal Processing" at bounding box center [28, 47] width 25 height 5
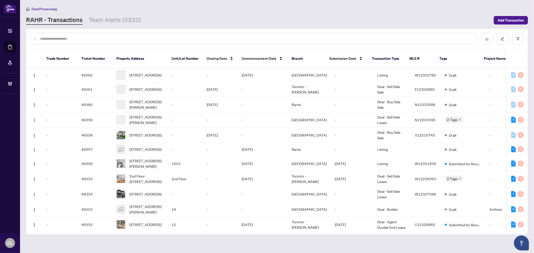
click at [97, 39] on input "text" at bounding box center [257, 39] width 434 height 6
paste input "**********"
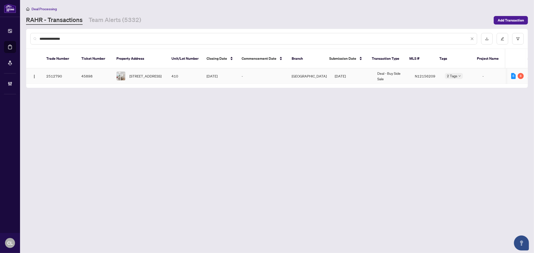
type input "**********"
click at [137, 73] on span "410-415 Sea Ray Ave, Innisfil, Ontario L9S 0R5, Canada" at bounding box center [146, 76] width 32 height 6
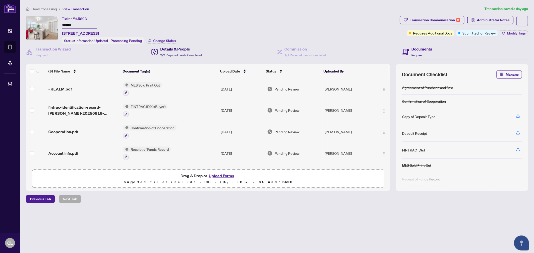
click at [178, 47] on h4 "Details & People" at bounding box center [181, 49] width 42 height 6
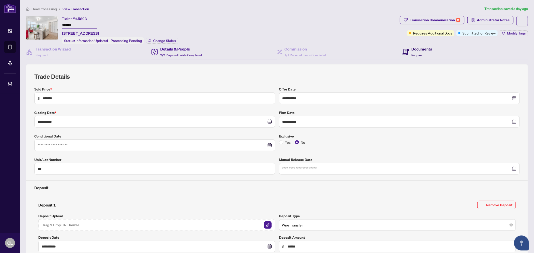
click at [421, 50] on h4 "Documents" at bounding box center [422, 49] width 21 height 6
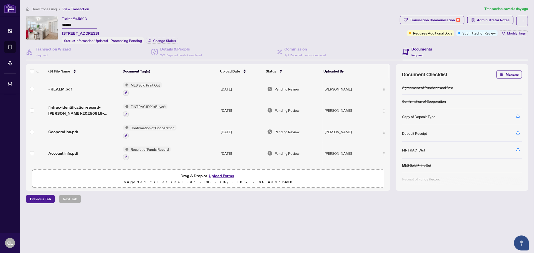
click at [220, 173] on button "Upload Forms" at bounding box center [221, 176] width 28 height 7
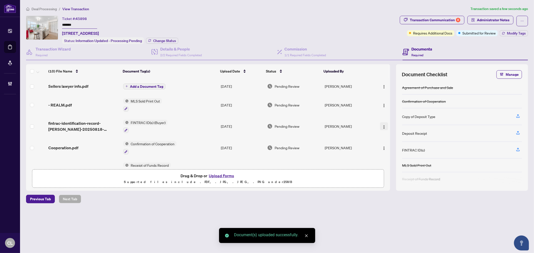
click at [382, 126] on img "button" at bounding box center [384, 127] width 4 height 4
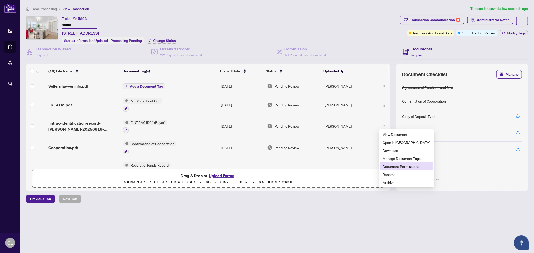
click at [410, 167] on span "Document Permissions" at bounding box center [407, 167] width 48 height 6
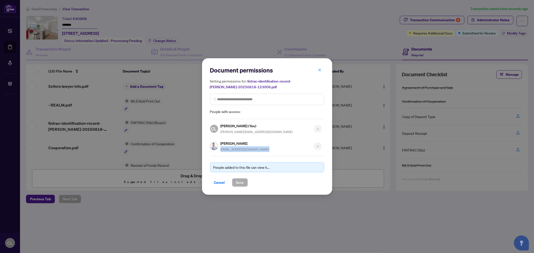
drag, startPoint x: 256, startPoint y: 150, endPoint x: 221, endPoint y: 151, distance: 34.8
click at [221, 151] on div "Sean Riley cottagecountrylovr@gmail.com" at bounding box center [265, 145] width 111 height 15
copy span "cottagecountrylovr@gmail.com"
click at [352, 37] on div "Document permissions Setting permissions for: fintrac-identification-record-sea…" at bounding box center [267, 126] width 534 height 253
drag, startPoint x: 232, startPoint y: 219, endPoint x: 233, endPoint y: 217, distance: 2.6
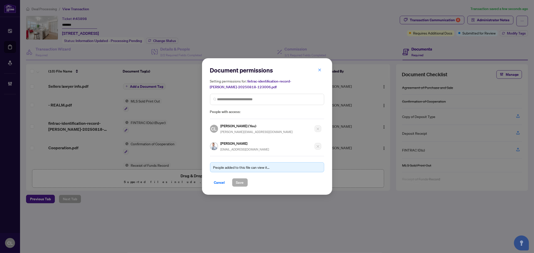
click at [232, 219] on div "Document permissions Setting permissions for: fintrac-identification-record-sea…" at bounding box center [267, 126] width 534 height 253
drag, startPoint x: 262, startPoint y: 149, endPoint x: 219, endPoint y: 150, distance: 42.3
click at [219, 150] on div "Sean Riley cottagecountrylovr@gmail.com" at bounding box center [239, 147] width 59 height 12
copy span "cottagecountrylovr@gmail.com"
click at [221, 182] on span "Cancel" at bounding box center [219, 183] width 11 height 8
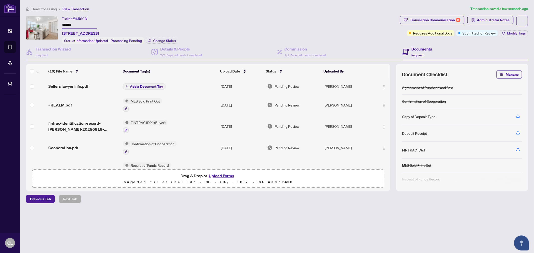
click at [156, 85] on span "Add a Document Tag" at bounding box center [146, 87] width 33 height 4
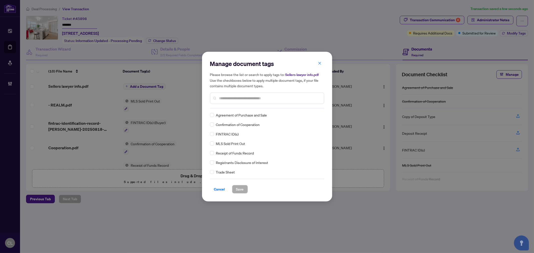
click at [236, 98] on input "text" at bounding box center [269, 99] width 101 height 6
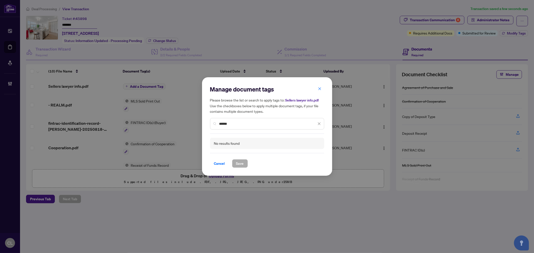
click at [229, 125] on input "******" at bounding box center [267, 124] width 97 height 6
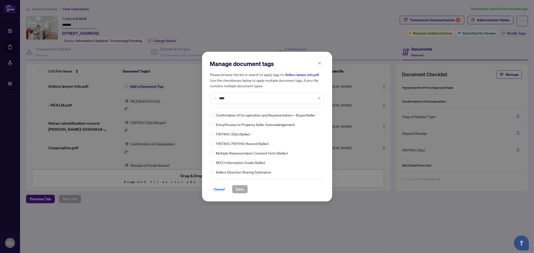
type input "****"
click at [316, 116] on div at bounding box center [317, 115] width 10 height 5
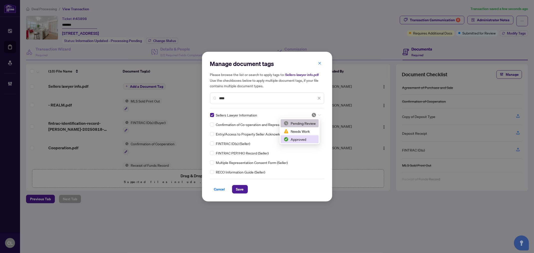
click at [307, 141] on div "Approved" at bounding box center [300, 140] width 32 height 6
click at [239, 188] on span "Save" at bounding box center [240, 190] width 8 height 8
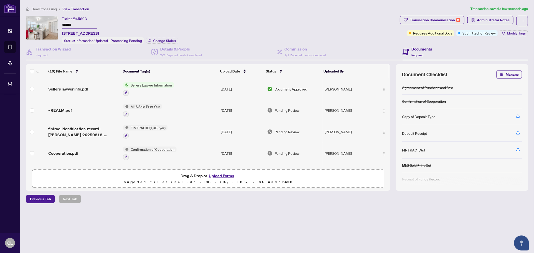
drag, startPoint x: 383, startPoint y: 87, endPoint x: 367, endPoint y: 98, distance: 19.3
click at [367, 98] on td "[PERSON_NAME]" at bounding box center [348, 89] width 51 height 22
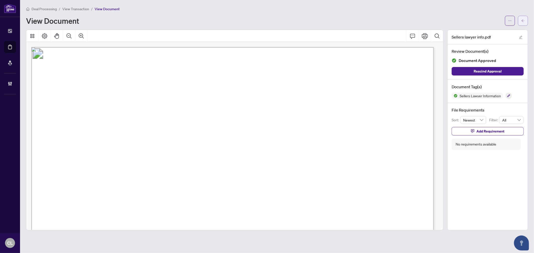
click at [521, 18] on button "button" at bounding box center [523, 21] width 10 height 10
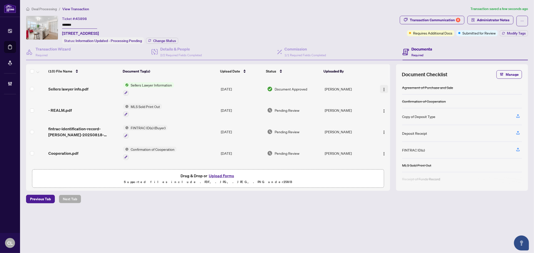
click at [384, 88] on img "button" at bounding box center [384, 90] width 4 height 4
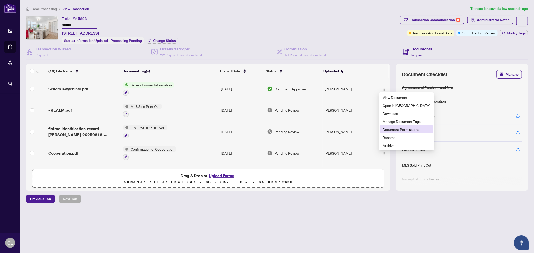
click at [406, 128] on span "Document Permissions" at bounding box center [407, 130] width 48 height 6
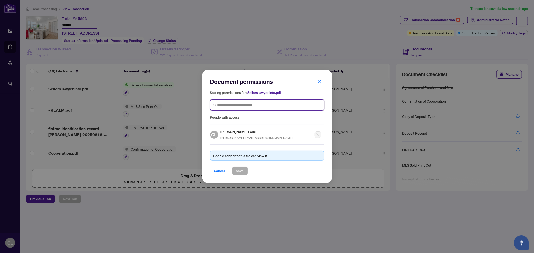
click at [252, 106] on input "search" at bounding box center [269, 105] width 104 height 5
paste input "**********"
type input "**********"
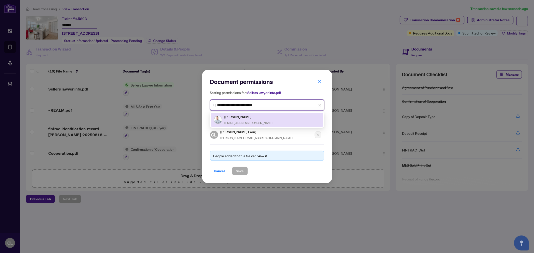
click at [237, 119] on div "Sean Riley cottagecountrylovr@gmail.com" at bounding box center [249, 120] width 49 height 12
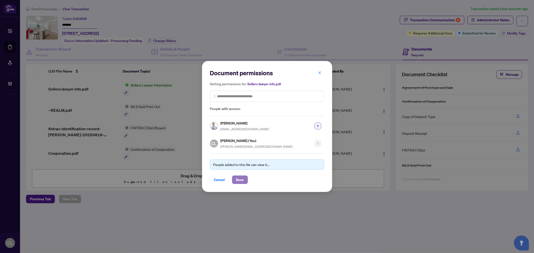
click at [236, 180] on span "Save" at bounding box center [240, 180] width 8 height 8
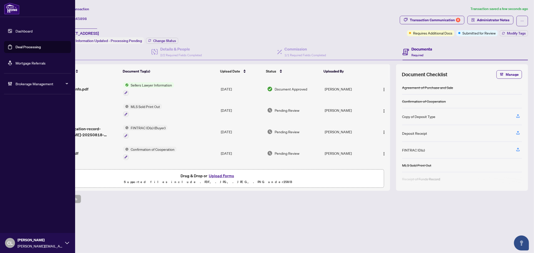
click at [21, 45] on link "Deal Processing" at bounding box center [28, 47] width 25 height 5
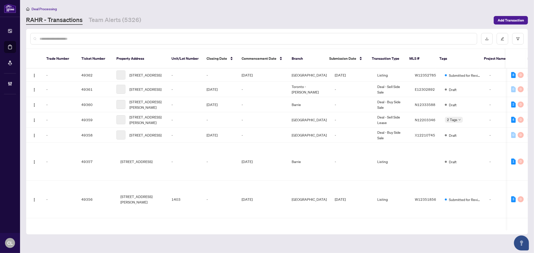
click at [112, 38] on input "text" at bounding box center [257, 39] width 434 height 6
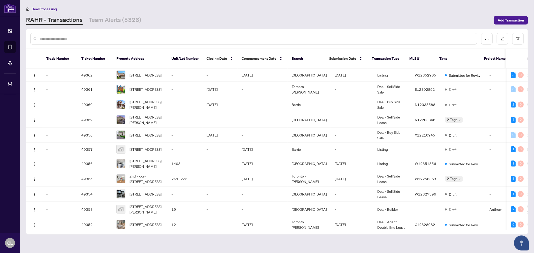
paste input "**********"
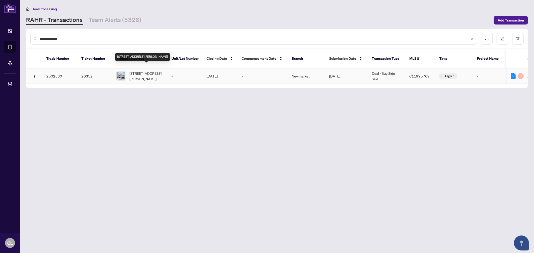
type input "**********"
click at [136, 71] on span "108 Mason Blvd, Toronto, Ontario M5M 3E3, Canada" at bounding box center [147, 76] width 34 height 11
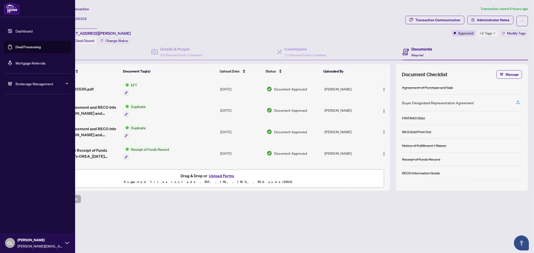
drag, startPoint x: 33, startPoint y: 46, endPoint x: 74, endPoint y: 38, distance: 42.0
click at [33, 46] on link "Deal Processing" at bounding box center [28, 47] width 25 height 5
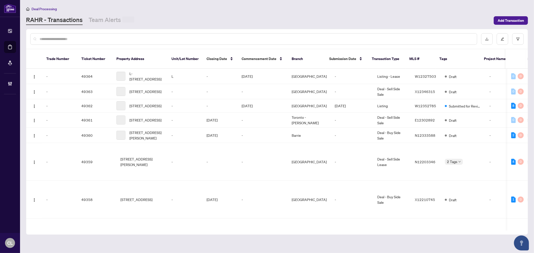
click at [84, 37] on input "text" at bounding box center [257, 39] width 434 height 6
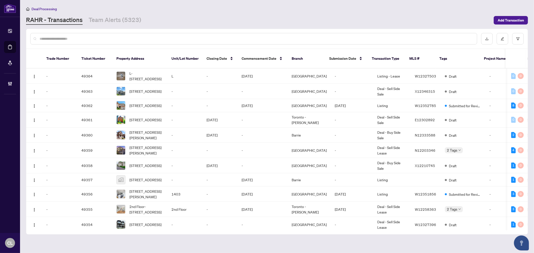
paste input "**********"
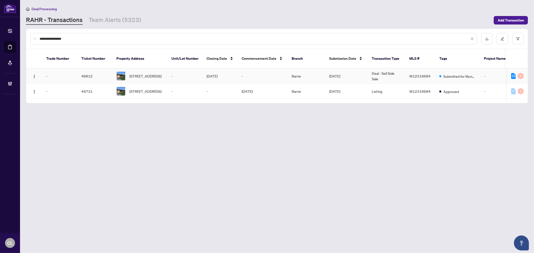
type input "**********"
click at [143, 73] on span "21 Featherwood Pl, Toronto, Ontario M9A 4V7, Canada" at bounding box center [146, 76] width 32 height 6
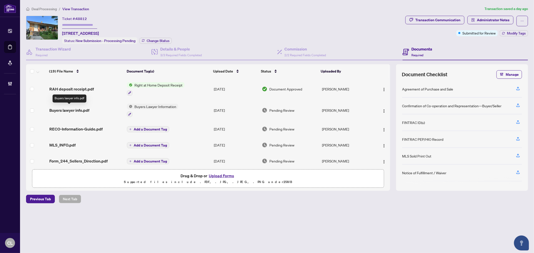
click at [79, 107] on span "Buyers lawyer info.pdf" at bounding box center [69, 110] width 40 height 6
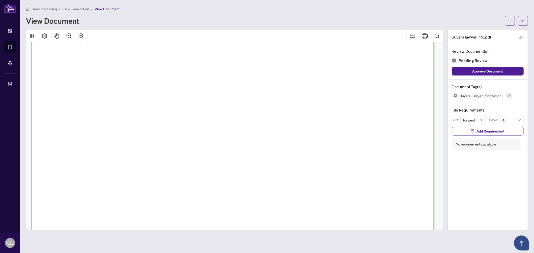
scroll to position [231, 0]
click at [507, 95] on button "button" at bounding box center [510, 96] width 6 height 6
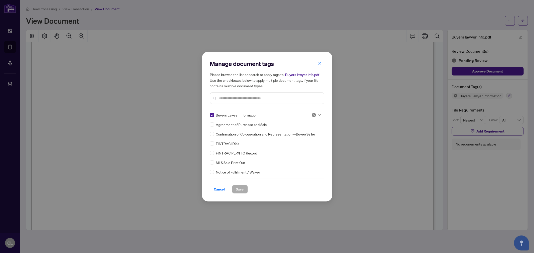
click at [318, 115] on icon at bounding box center [319, 115] width 3 height 2
click at [306, 140] on div "Approved" at bounding box center [300, 140] width 32 height 6
click at [242, 190] on span "Save" at bounding box center [240, 190] width 8 height 8
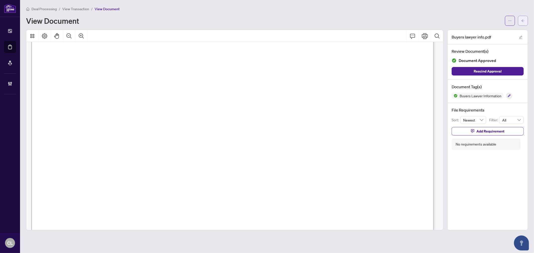
click at [522, 17] on span "button" at bounding box center [524, 21] width 4 height 8
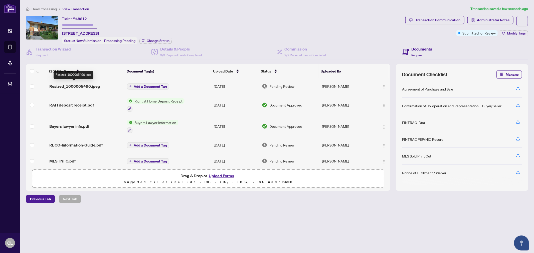
drag, startPoint x: 81, startPoint y: 86, endPoint x: 68, endPoint y: 85, distance: 13.1
click at [68, 85] on span "Resized_1000005490.jpeg" at bounding box center [74, 86] width 51 height 6
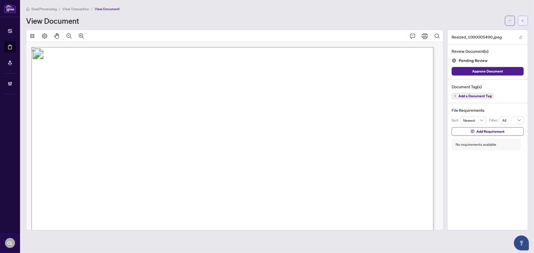
click at [524, 20] on icon "arrow-left" at bounding box center [524, 21] width 4 height 4
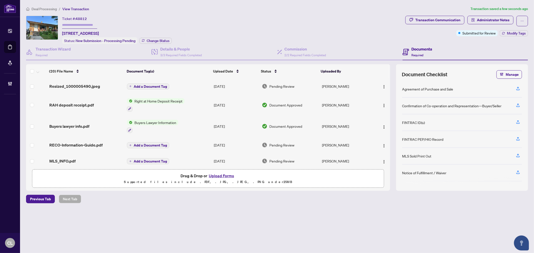
click at [141, 85] on span "Add a Document Tag" at bounding box center [150, 87] width 33 height 4
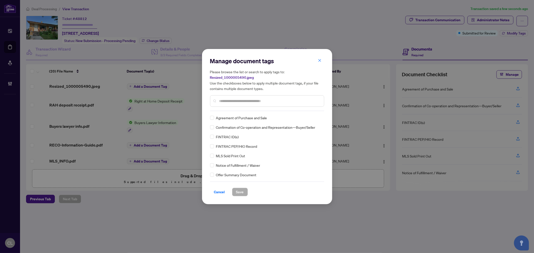
click at [252, 99] on input "text" at bounding box center [269, 101] width 101 height 6
type input "******"
drag, startPoint x: 316, startPoint y: 118, endPoint x: 316, endPoint y: 142, distance: 23.8
click at [318, 118] on icon at bounding box center [319, 118] width 3 height 2
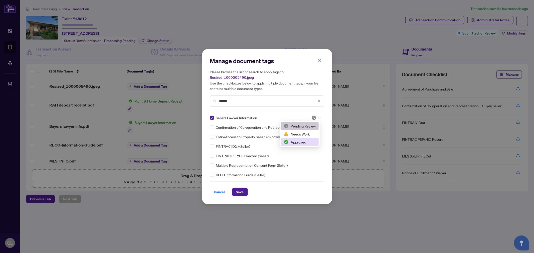
click at [309, 140] on div "Approved" at bounding box center [300, 143] width 32 height 6
drag, startPoint x: 241, startPoint y: 189, endPoint x: 238, endPoint y: 190, distance: 3.1
click at [241, 189] on span "Save" at bounding box center [240, 192] width 8 height 8
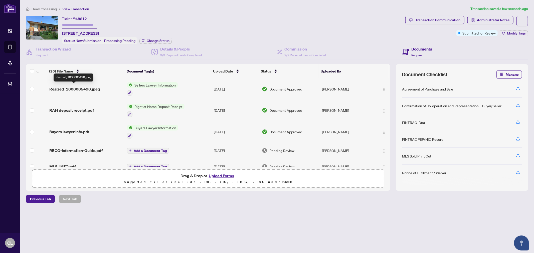
click at [91, 89] on span "Resized_1000005490.jpeg" at bounding box center [74, 89] width 51 height 6
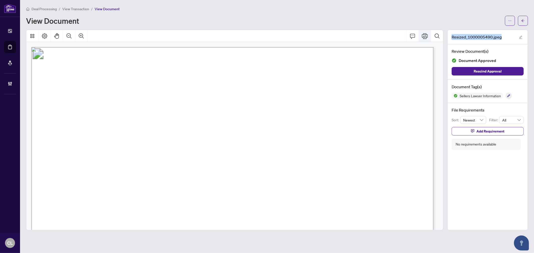
drag, startPoint x: 505, startPoint y: 38, endPoint x: 429, endPoint y: 41, distance: 76.5
click at [429, 41] on div "Resized_1000005490.jpeg Review Document(s) Document Approved Rescind Approval D…" at bounding box center [277, 130] width 506 height 201
click at [508, 34] on div "Resized_1000005490.jpeg" at bounding box center [488, 37] width 80 height 14
drag, startPoint x: 506, startPoint y: 36, endPoint x: 451, endPoint y: 37, distance: 54.9
click at [451, 37] on div "Resized_1000005490.jpeg" at bounding box center [488, 37] width 80 height 14
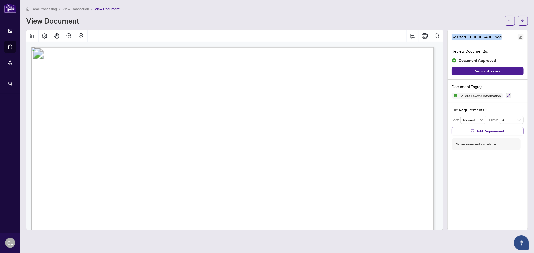
click at [520, 38] on icon "edit" at bounding box center [521, 38] width 4 height 4
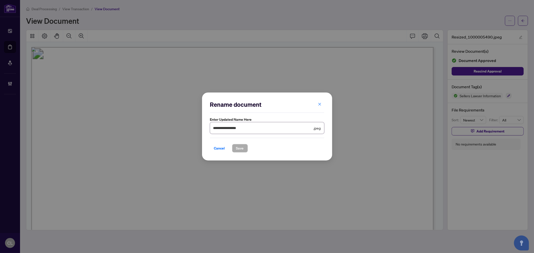
drag, startPoint x: 257, startPoint y: 129, endPoint x: 196, endPoint y: 129, distance: 60.4
click at [196, 129] on div "**********" at bounding box center [267, 126] width 534 height 253
type input "**********"
click at [236, 148] on span "Save" at bounding box center [240, 149] width 8 height 8
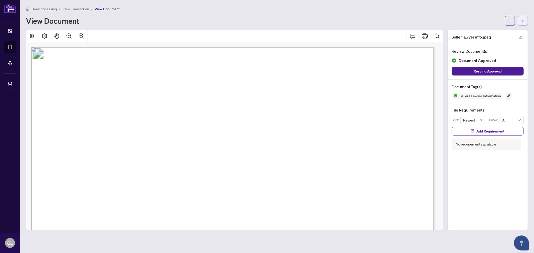
click at [522, 17] on span "button" at bounding box center [524, 21] width 4 height 8
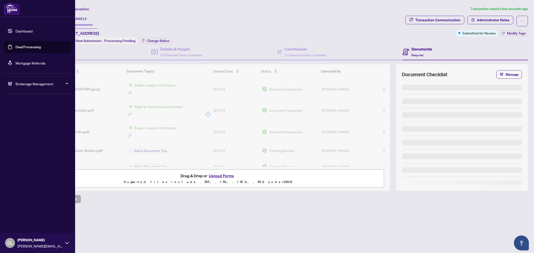
drag, startPoint x: 23, startPoint y: 46, endPoint x: 27, endPoint y: 46, distance: 4.5
click at [23, 46] on link "Deal Processing" at bounding box center [28, 47] width 25 height 5
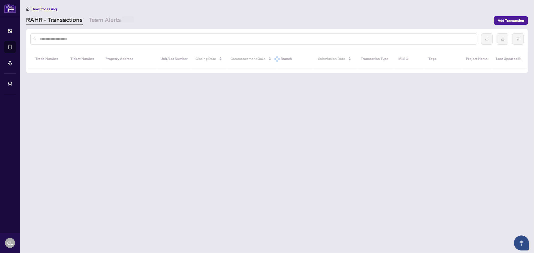
click at [106, 41] on input "text" at bounding box center [257, 39] width 434 height 6
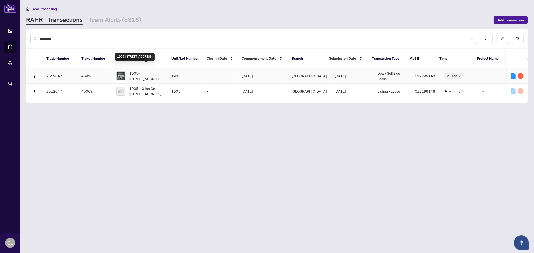
type input "*********"
click at [133, 71] on span "1905-10 INN ON THE PARK Dr, Toronto, Ontario M3C 0P9, Canada" at bounding box center [147, 76] width 34 height 11
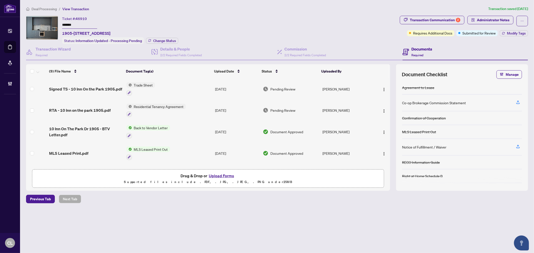
drag, startPoint x: 61, startPoint y: 22, endPoint x: 80, endPoint y: 25, distance: 19.4
click at [80, 25] on div "Ticket #: 46910 ******* 1905-10 INN ON THE PARK Dr, Toronto, Ontario M3C 0P9, C…" at bounding box center [212, 30] width 372 height 28
drag, startPoint x: 76, startPoint y: 23, endPoint x: 61, endPoint y: 23, distance: 15.8
click at [61, 23] on div "Ticket #: 46910 ******* 1905-10 INN ON THE PARK Dr, Toronto, Ontario M3C 0P9, C…" at bounding box center [212, 30] width 372 height 28
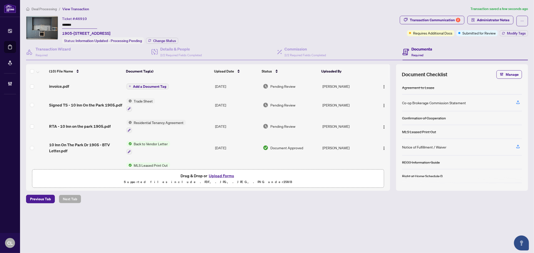
click at [154, 85] on span "Add a Document Tag" at bounding box center [149, 87] width 33 height 4
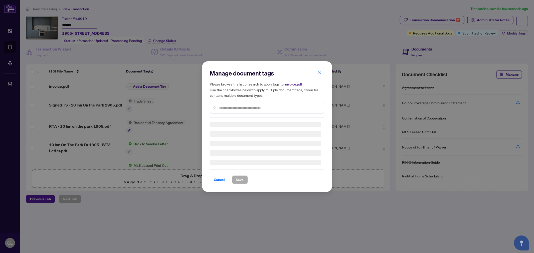
click at [221, 105] on div "Manage document tags Please browse the list or search to apply tags to: invoice…" at bounding box center [267, 93] width 114 height 49
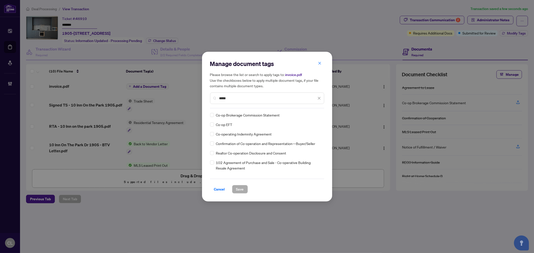
type input "*****"
click at [318, 116] on div at bounding box center [317, 115] width 10 height 5
click at [310, 142] on div "Approved" at bounding box center [300, 140] width 32 height 6
click at [237, 187] on span "Save" at bounding box center [240, 190] width 8 height 8
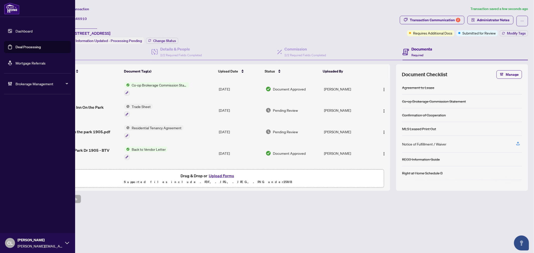
drag, startPoint x: 29, startPoint y: 46, endPoint x: 51, endPoint y: 41, distance: 22.8
click at [29, 46] on link "Deal Processing" at bounding box center [28, 47] width 25 height 5
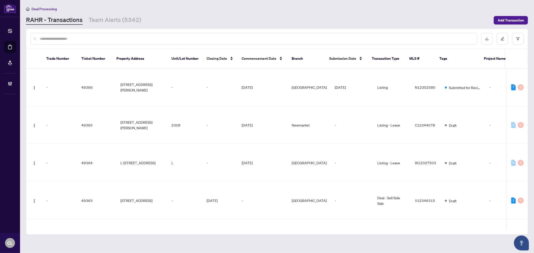
click at [121, 38] on input "text" at bounding box center [257, 39] width 434 height 6
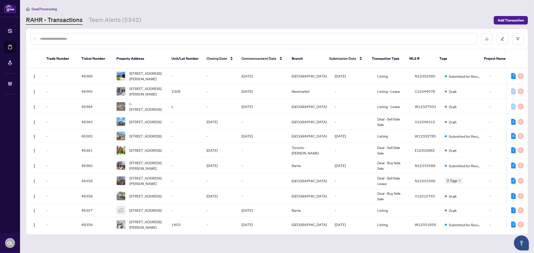
paste input "**********"
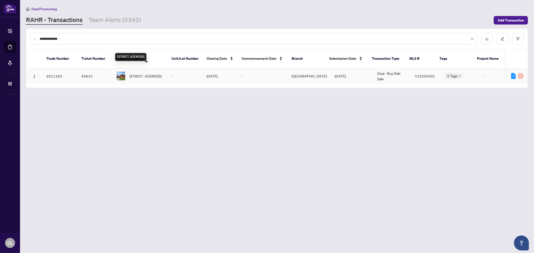
type input "**********"
click at [150, 73] on span "165 14th Ave, Hanover, Ontario N4N 3P7, Canada" at bounding box center [146, 76] width 32 height 6
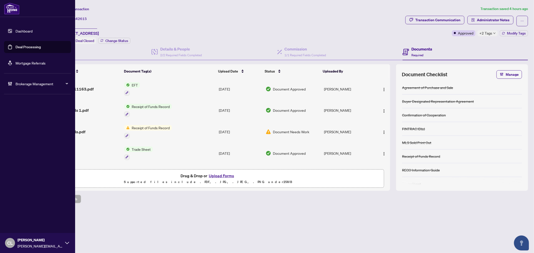
click at [19, 46] on link "Deal Processing" at bounding box center [28, 47] width 25 height 5
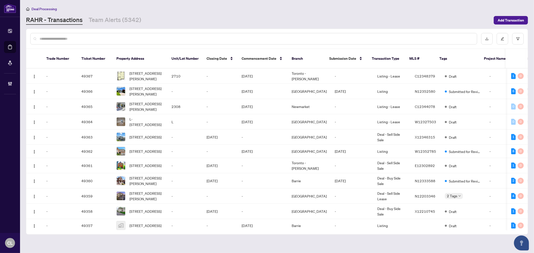
click at [96, 39] on input "text" at bounding box center [257, 39] width 434 height 6
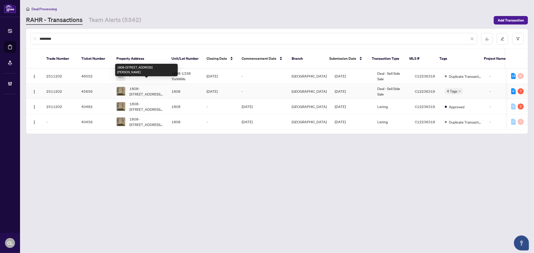
type input "*********"
click at [149, 86] on span "1808-1338 York Mills Rd, Toronto, Ontario M3A 3M3, Canada" at bounding box center [147, 91] width 34 height 11
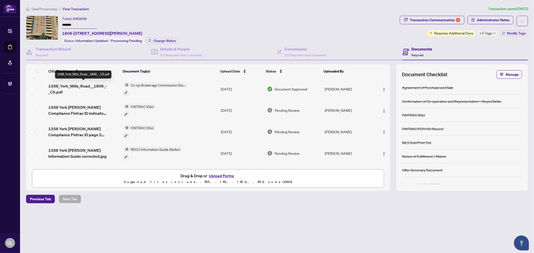
click at [94, 84] on span "1338_York_Mills_Road__1808_-_CS.pdf" at bounding box center [83, 89] width 71 height 12
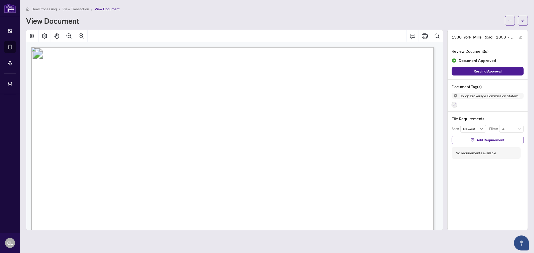
click at [444, 90] on div at bounding box center [235, 130] width 422 height 201
click at [527, 21] on button "button" at bounding box center [523, 21] width 10 height 10
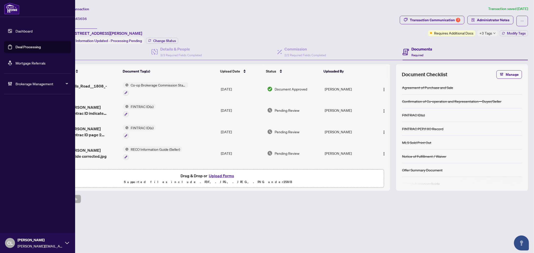
drag, startPoint x: 17, startPoint y: 46, endPoint x: 28, endPoint y: 45, distance: 11.3
click at [17, 46] on link "Deal Processing" at bounding box center [28, 47] width 25 height 5
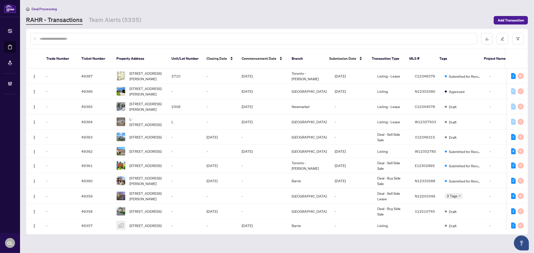
click at [88, 36] on input "text" at bounding box center [257, 39] width 434 height 6
paste input "*******"
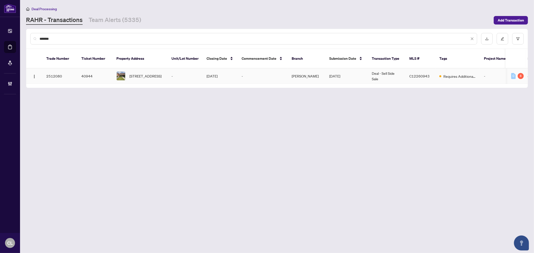
type input "*******"
click at [148, 73] on span "449 Roxton Rd, Toronto, Ontario M6G 3R5, Canada" at bounding box center [146, 76] width 32 height 6
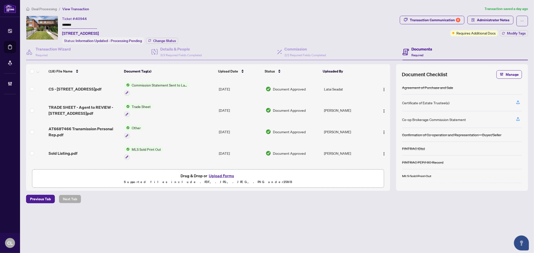
drag, startPoint x: 390, startPoint y: 91, endPoint x: 392, endPoint y: 94, distance: 3.6
click at [392, 94] on div "(18) File Name Document Tag(s) Upload Date Status Uploaded By CS - 449 Roxton R…" at bounding box center [277, 127] width 502 height 127
click at [384, 152] on img "button" at bounding box center [384, 154] width 4 height 4
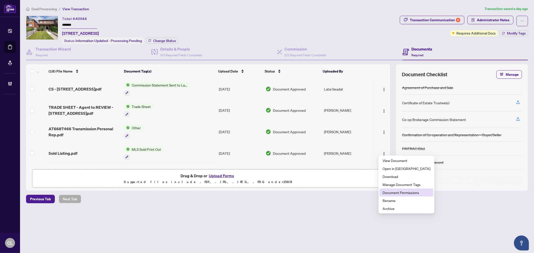
click at [397, 195] on span "Document Permissions" at bounding box center [407, 193] width 48 height 6
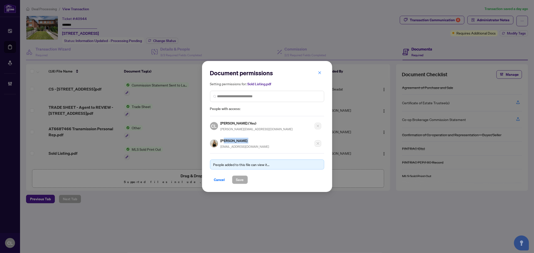
drag, startPoint x: 244, startPoint y: 141, endPoint x: 223, endPoint y: 141, distance: 20.5
click at [223, 141] on h5 "Liana Ciccone" at bounding box center [245, 141] width 49 height 6
click at [257, 146] on div "Liana Ciccone hello@lianaciccone.com" at bounding box center [265, 142] width 111 height 15
drag, startPoint x: 254, startPoint y: 146, endPoint x: 220, endPoint y: 147, distance: 34.3
click at [220, 147] on div "Liana Ciccone hello@lianaciccone.com" at bounding box center [265, 142] width 111 height 15
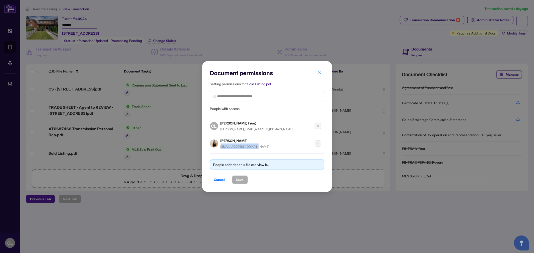
copy span "hello@lianaciccone.com"
click at [319, 73] on icon "close" at bounding box center [319, 73] width 3 height 3
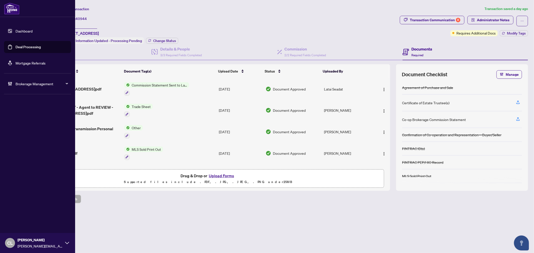
click at [16, 45] on link "Deal Processing" at bounding box center [28, 47] width 25 height 5
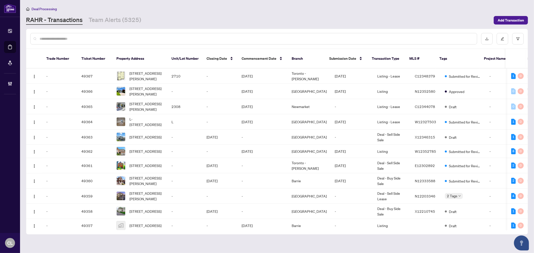
click at [83, 40] on input "text" at bounding box center [257, 39] width 434 height 6
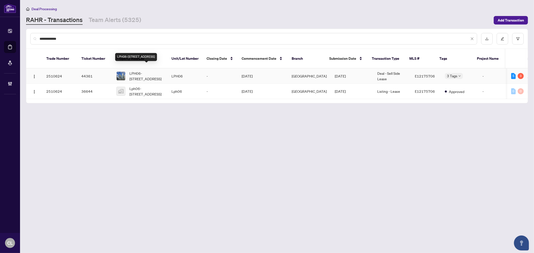
type input "**********"
click at [146, 71] on span "LPH06-60 Town Centre Crt, Toronto, Ontario M1P 0B1, Canada" at bounding box center [147, 76] width 34 height 11
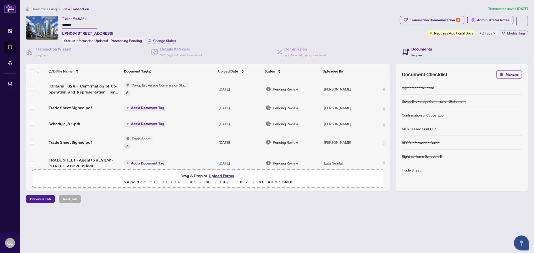
drag, startPoint x: 76, startPoint y: 23, endPoint x: 61, endPoint y: 24, distance: 15.3
click at [61, 24] on div "Ticket #: 44361 ******* LPH06-60 Town Centre Crt, Toronto, Ontario M1P 0B1, Can…" at bounding box center [212, 30] width 372 height 28
drag, startPoint x: 61, startPoint y: 24, endPoint x: 208, endPoint y: 17, distance: 147.7
click at [207, 16] on div "Ticket #: 44361 ******* LPH06-60 Town Centre Crt, Toronto, Ontario M1P 0B1, Can…" at bounding box center [212, 30] width 372 height 28
drag, startPoint x: 78, startPoint y: 21, endPoint x: 60, endPoint y: 23, distance: 18.4
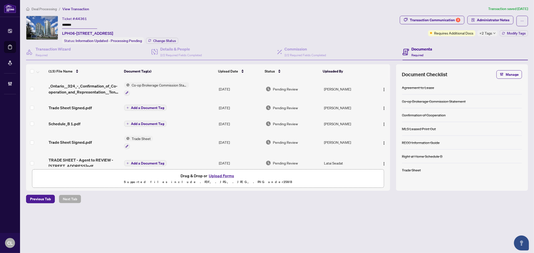
click at [60, 23] on div "Ticket #: 44361 ******* LPH06-60 Town Centre Crt, Toronto, Ontario M1P 0B1, Can…" at bounding box center [212, 30] width 372 height 28
click at [223, 176] on button "Upload Forms" at bounding box center [221, 176] width 28 height 7
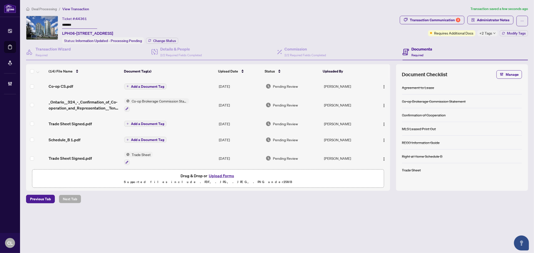
click at [142, 87] on span "Add a Document Tag" at bounding box center [147, 87] width 33 height 4
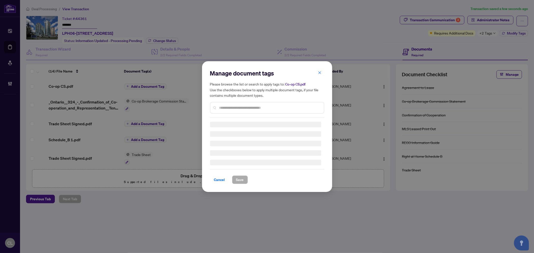
click at [267, 110] on input "text" at bounding box center [269, 108] width 101 height 6
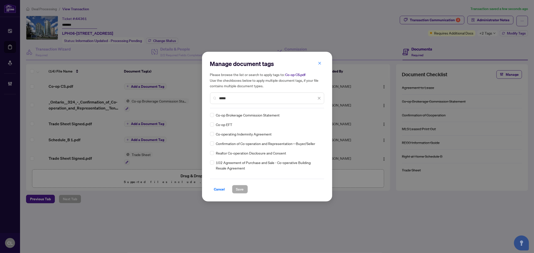
type input "*****"
click at [319, 116] on div at bounding box center [317, 115] width 10 height 5
click at [311, 138] on div "Approved" at bounding box center [300, 140] width 32 height 6
click at [243, 189] on span "Save" at bounding box center [240, 190] width 8 height 8
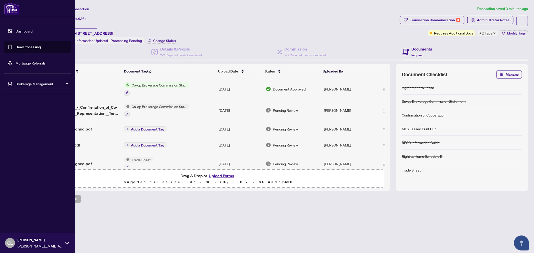
click at [18, 46] on link "Deal Processing" at bounding box center [28, 47] width 25 height 5
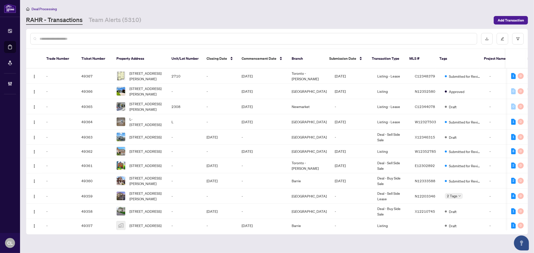
click at [117, 37] on input "text" at bounding box center [257, 39] width 434 height 6
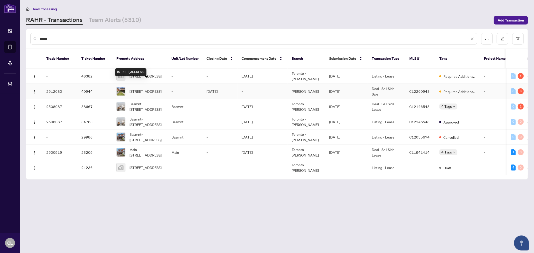
type input "******"
click at [143, 89] on span "449 Roxton Rd, Toronto, Ontario M6G 3R5, Canada" at bounding box center [146, 92] width 32 height 6
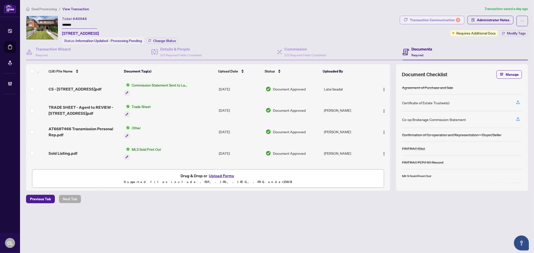
click at [425, 20] on div "Transaction Communication 8" at bounding box center [435, 20] width 51 height 8
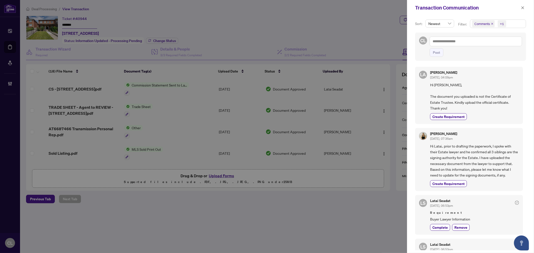
click at [485, 23] on span "Comments" at bounding box center [483, 23] width 16 height 5
click at [476, 44] on span "Select Comments" at bounding box center [475, 45] width 4 height 4
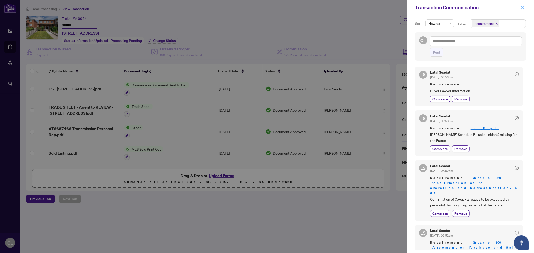
click at [524, 9] on icon "close" at bounding box center [523, 8] width 4 height 4
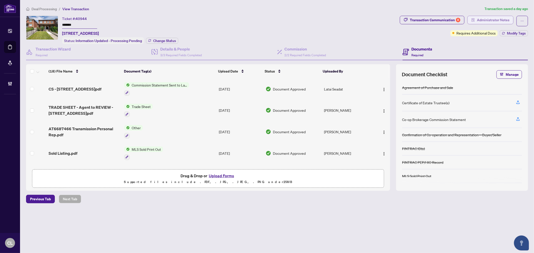
click at [490, 23] on span "Administrator Notes" at bounding box center [493, 20] width 33 height 8
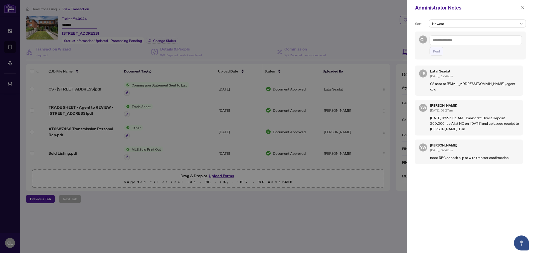
click at [344, 37] on div at bounding box center [267, 126] width 534 height 253
click at [521, 5] on button "button" at bounding box center [523, 8] width 7 height 6
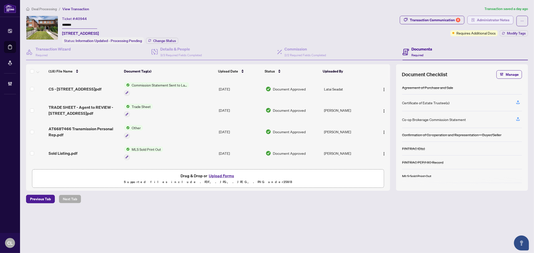
click at [475, 22] on span "button" at bounding box center [474, 20] width 4 height 8
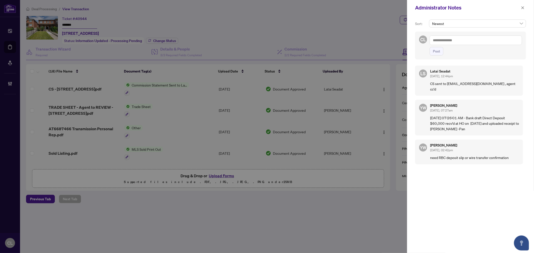
click at [387, 28] on div at bounding box center [267, 126] width 534 height 253
click at [525, 8] on button "button" at bounding box center [523, 8] width 7 height 6
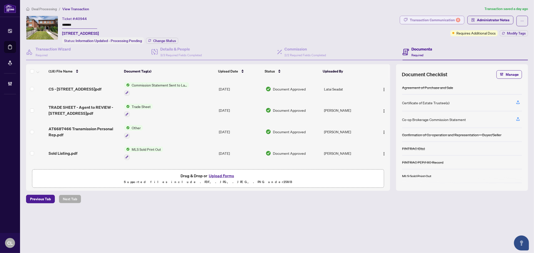
click at [448, 22] on div "Transaction Communication 8" at bounding box center [435, 20] width 51 height 8
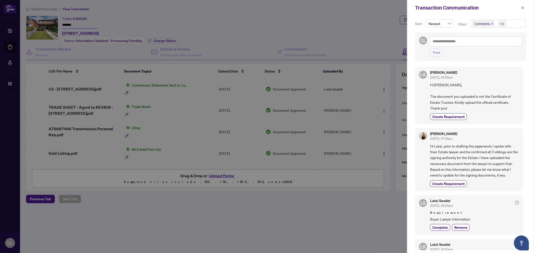
drag, startPoint x: 390, startPoint y: 86, endPoint x: 390, endPoint y: 101, distance: 14.8
click at [390, 101] on div at bounding box center [267, 126] width 534 height 253
click at [524, 6] on icon "close" at bounding box center [523, 8] width 4 height 4
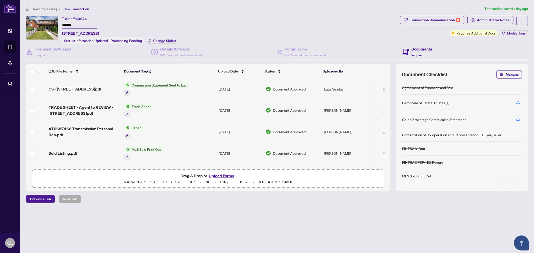
drag, startPoint x: 390, startPoint y: 88, endPoint x: 390, endPoint y: 92, distance: 3.8
click at [390, 92] on div "(18) File Name Document Tag(s) Upload Date Status Uploaded By CS - 449 Roxton R…" at bounding box center [277, 127] width 502 height 127
click at [389, 93] on div "CS - 449 Roxton Rd.pdf Commission Statement Sent to Lawyer Aug/18/2025 Document…" at bounding box center [208, 122] width 364 height 89
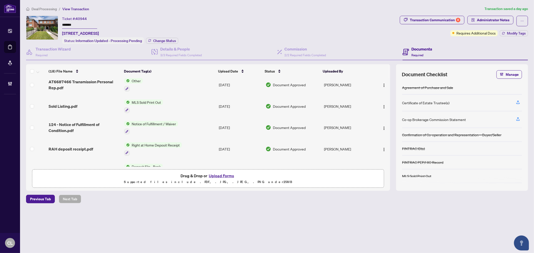
scroll to position [69, 0]
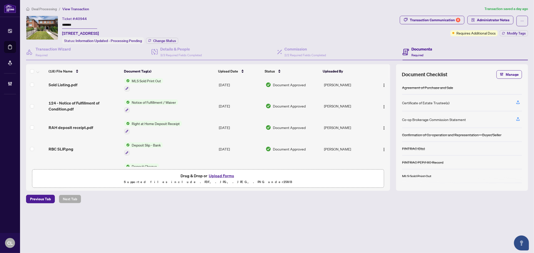
click at [99, 219] on div "Deal Processing / View Transaction Transaction saved a day ago Ticket #: 40944 …" at bounding box center [277, 113] width 506 height 215
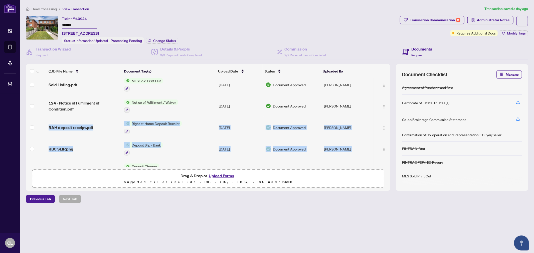
drag, startPoint x: 389, startPoint y: 106, endPoint x: 388, endPoint y: 139, distance: 32.6
click at [388, 139] on tbody "CS - 449 Roxton Rd.pdf Commission Statement Sent to Lawyer Aug/18/2025 Document…" at bounding box center [208, 203] width 364 height 386
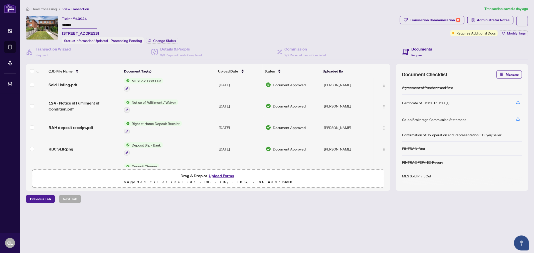
click at [388, 106] on td at bounding box center [382, 107] width 17 height 22
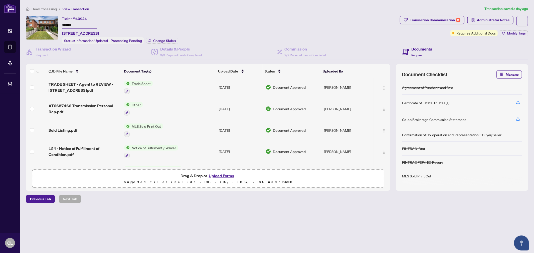
scroll to position [19, 0]
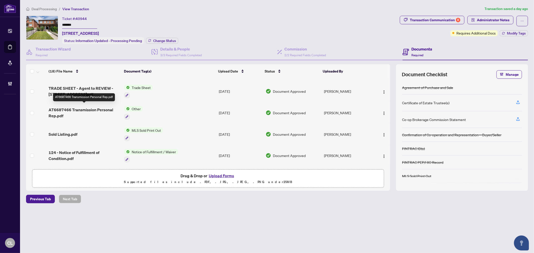
click at [93, 107] on span "AT6687466 Transmission Personal Rep.pdf" at bounding box center [85, 113] width 72 height 12
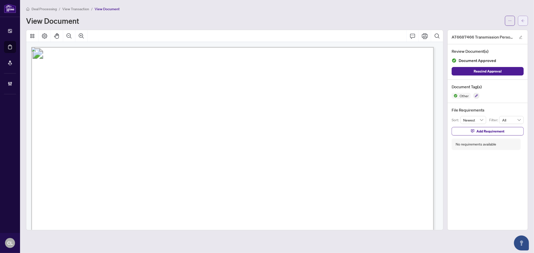
click at [524, 19] on icon "arrow-left" at bounding box center [524, 21] width 4 height 4
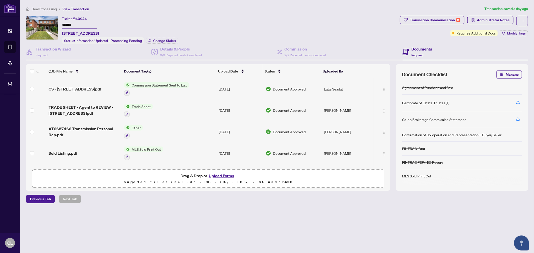
drag, startPoint x: 454, startPoint y: 224, endPoint x: 450, endPoint y: 223, distance: 3.3
click at [454, 224] on main "Deal Processing / View Transaction Transaction saved a day ago Ticket #: 40944 …" at bounding box center [277, 126] width 514 height 253
click at [216, 173] on button "Upload Forms" at bounding box center [221, 176] width 28 height 7
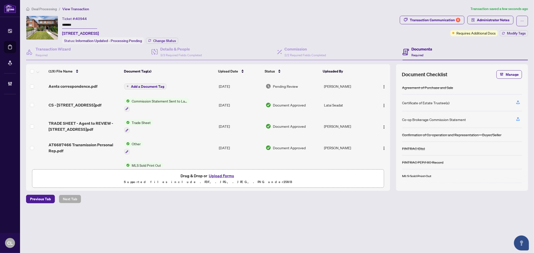
click at [143, 87] on span "Add a Document Tag" at bounding box center [147, 87] width 33 height 4
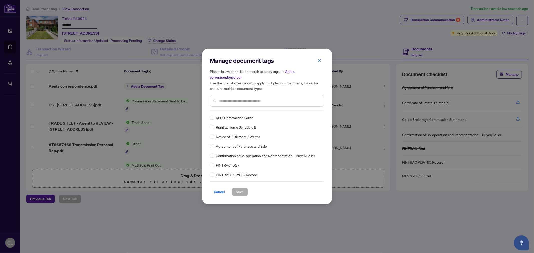
click at [223, 101] on input "text" at bounding box center [269, 101] width 101 height 6
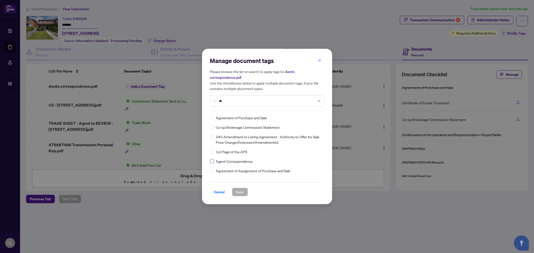
type input "**"
click at [319, 117] on icon at bounding box center [319, 118] width 3 height 2
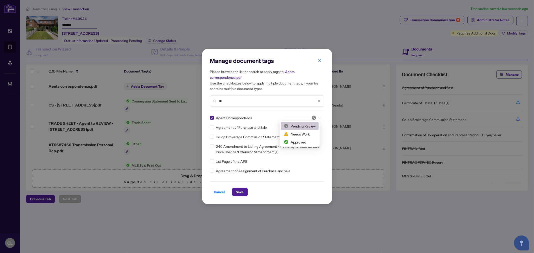
click at [311, 123] on div "Pending Review" at bounding box center [300, 126] width 38 height 8
click at [238, 192] on span "Save" at bounding box center [240, 192] width 8 height 8
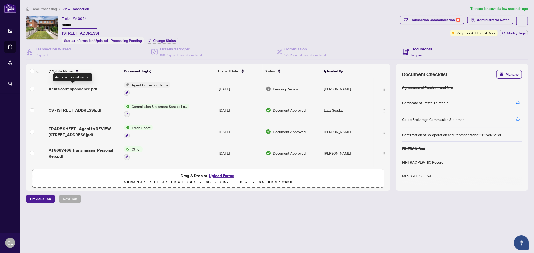
drag, startPoint x: 84, startPoint y: 86, endPoint x: 62, endPoint y: 86, distance: 22.0
click at [62, 86] on span "Aents correspondence.pdf" at bounding box center [73, 89] width 49 height 6
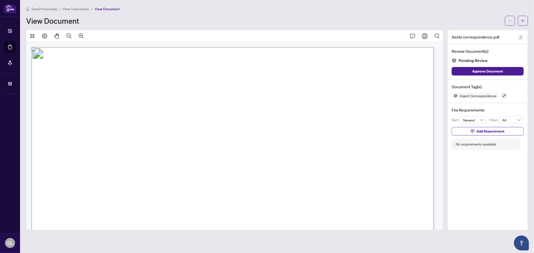
click at [522, 36] on icon "edit" at bounding box center [521, 38] width 4 height 4
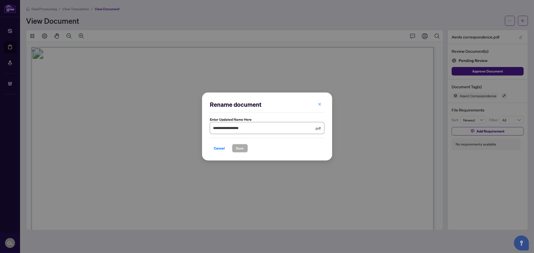
click at [217, 130] on input "**********" at bounding box center [263, 128] width 101 height 6
click at [263, 128] on input "**********" at bounding box center [263, 128] width 101 height 6
type input "**********"
click at [246, 147] on button "Save" at bounding box center [240, 148] width 16 height 9
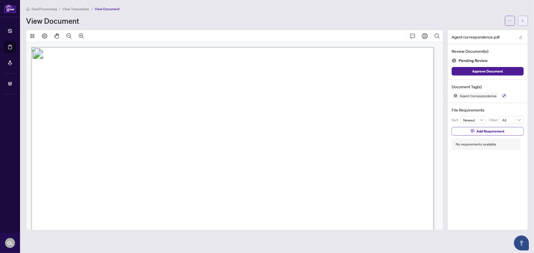
click at [527, 21] on button "button" at bounding box center [523, 21] width 10 height 10
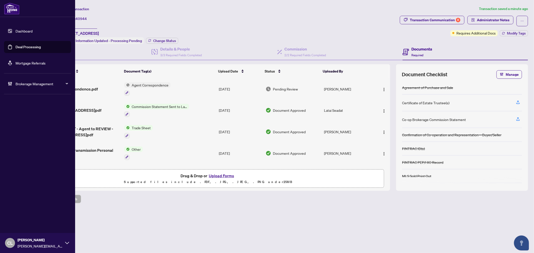
click at [16, 47] on link "Deal Processing" at bounding box center [28, 47] width 25 height 5
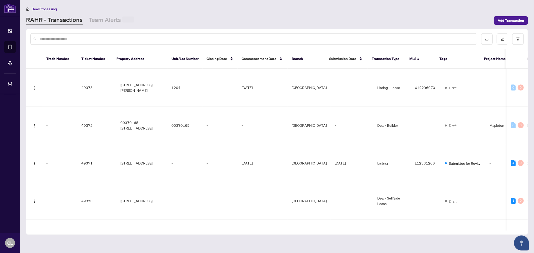
click at [87, 38] on input "text" at bounding box center [257, 39] width 434 height 6
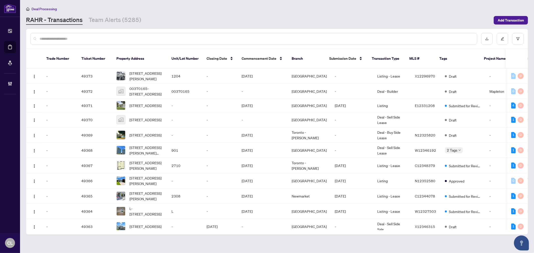
click at [87, 38] on input "text" at bounding box center [257, 39] width 434 height 6
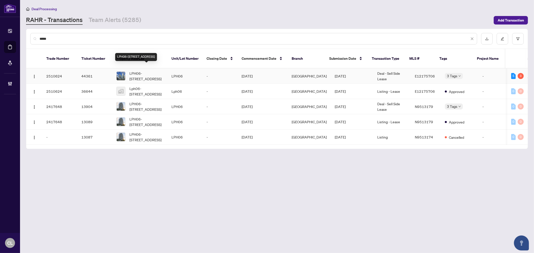
type input "*****"
click at [132, 71] on span "LPH06-60 Town Centre Crt, Toronto, Ontario M1P 0B1, Canada" at bounding box center [147, 76] width 34 height 11
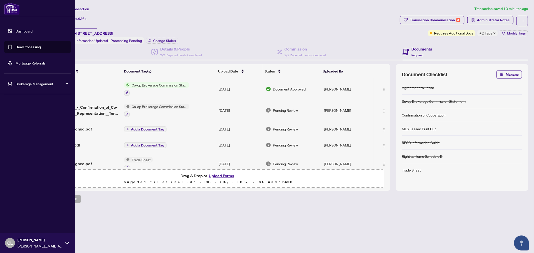
drag, startPoint x: 22, startPoint y: 48, endPoint x: 62, endPoint y: 41, distance: 40.6
click at [22, 48] on link "Deal Processing" at bounding box center [28, 47] width 25 height 5
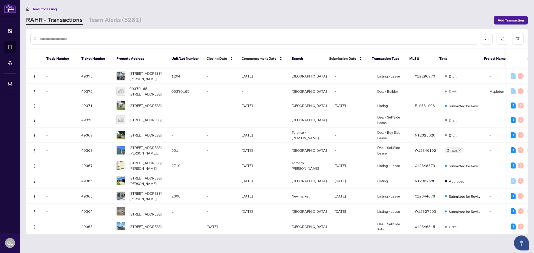
click at [86, 36] on input "text" at bounding box center [257, 39] width 434 height 6
paste input "**********"
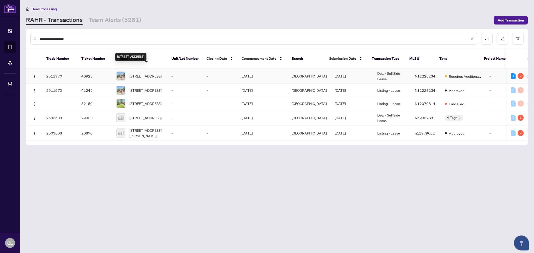
type input "**********"
click at [138, 73] on span "107 Sherwood Forest Dr, Markham, Ontario L3P 1P9, Canada" at bounding box center [146, 76] width 32 height 6
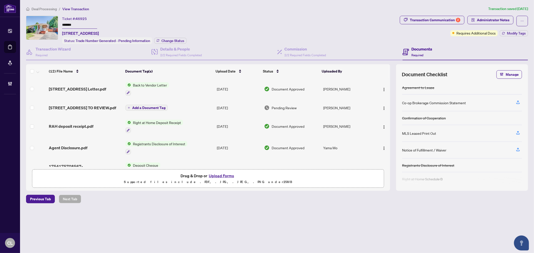
drag, startPoint x: 62, startPoint y: 23, endPoint x: 75, endPoint y: 23, distance: 13.5
click at [77, 23] on div "Ticket #: 46925 ******* 107 Sherwood Forest Dr, Markham, Ontario L3P 1P9, Canad…" at bounding box center [212, 30] width 372 height 28
drag, startPoint x: 75, startPoint y: 23, endPoint x: 63, endPoint y: 23, distance: 12.3
click at [63, 23] on input "*******" at bounding box center [79, 25] width 35 height 7
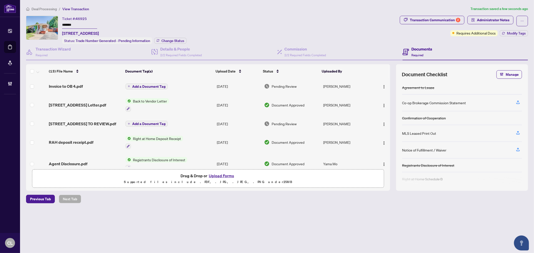
click at [140, 87] on span "Add a Document Tag" at bounding box center [148, 87] width 33 height 4
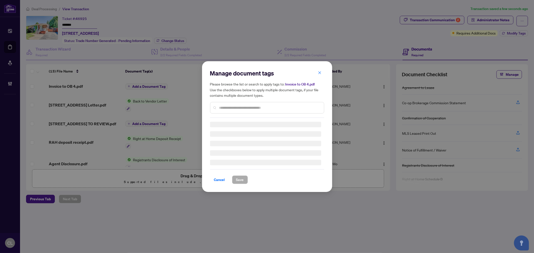
click at [236, 108] on input "text" at bounding box center [269, 108] width 101 height 6
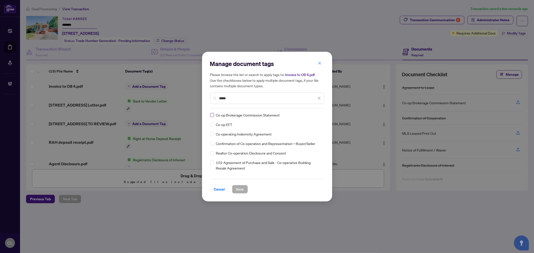
type input "*****"
click at [320, 115] on div at bounding box center [315, 115] width 13 height 5
click at [315, 136] on div "Approved" at bounding box center [300, 140] width 38 height 8
click at [241, 192] on span "Save" at bounding box center [240, 190] width 8 height 8
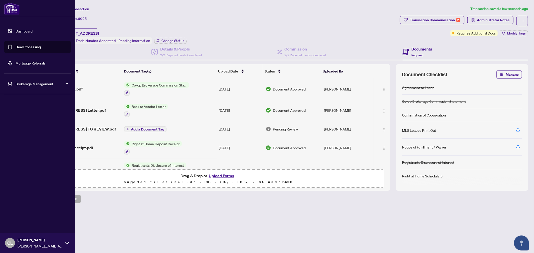
drag, startPoint x: 16, startPoint y: 45, endPoint x: 59, endPoint y: 48, distance: 42.7
click at [16, 45] on link "Deal Processing" at bounding box center [28, 47] width 25 height 5
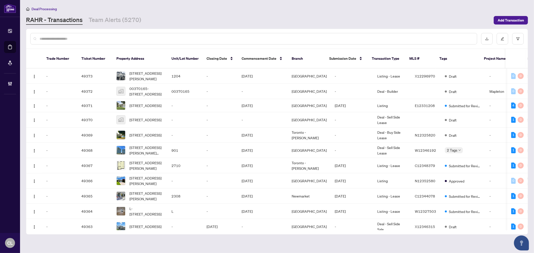
click at [92, 41] on input "text" at bounding box center [257, 39] width 434 height 6
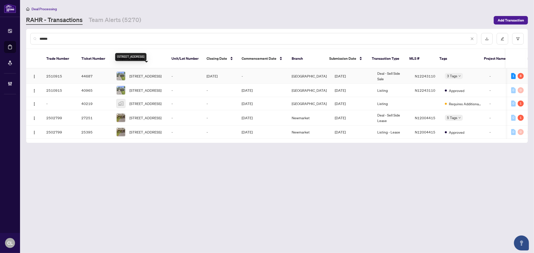
type input "******"
click at [150, 73] on span "59 Kitsilano Cres, Richmond Hill, Ontario L4C 5A4, Canada" at bounding box center [146, 76] width 32 height 6
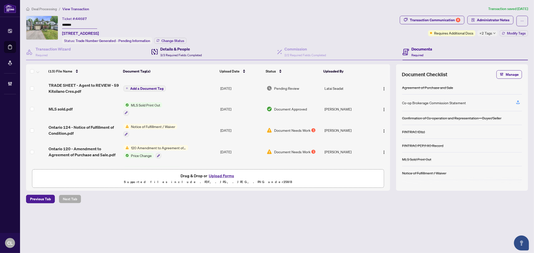
click at [182, 51] on div "Details & People 3/3 Required Fields Completed" at bounding box center [181, 52] width 42 height 12
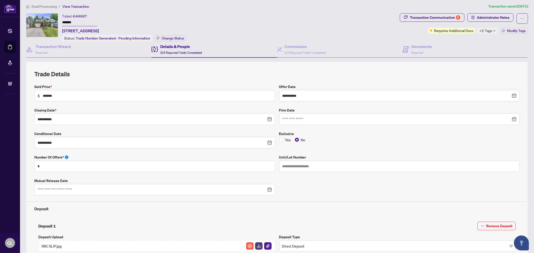
scroll to position [1, 0]
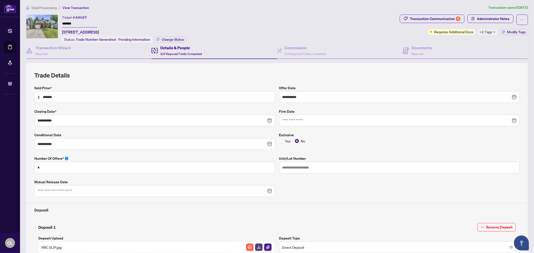
click at [335, 28] on div "Ticket #: 44687 ******* 59 Kitsilano Cres, Richmond Hill, Ontario L4C 5A4, Cana…" at bounding box center [212, 29] width 372 height 28
click at [446, 19] on div "Transaction Communication 8" at bounding box center [435, 19] width 51 height 8
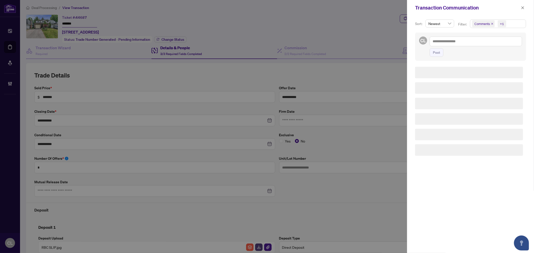
scroll to position [143, 0]
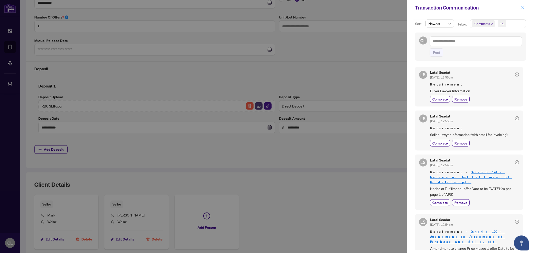
click at [521, 7] on icon "close" at bounding box center [523, 8] width 4 height 4
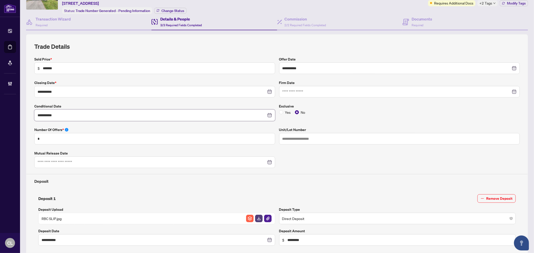
scroll to position [0, 0]
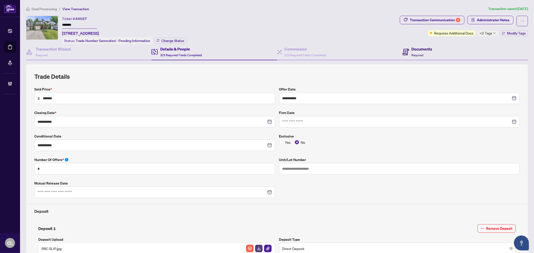
click at [415, 46] on h4 "Documents" at bounding box center [422, 49] width 21 height 6
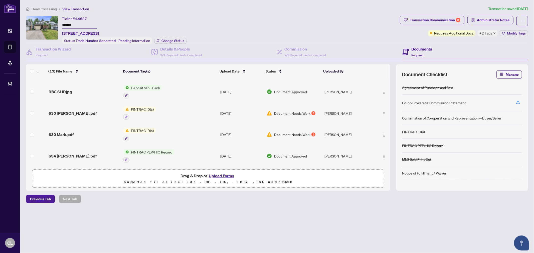
scroll to position [167, 0]
click at [380, 153] on button "button" at bounding box center [384, 157] width 8 height 8
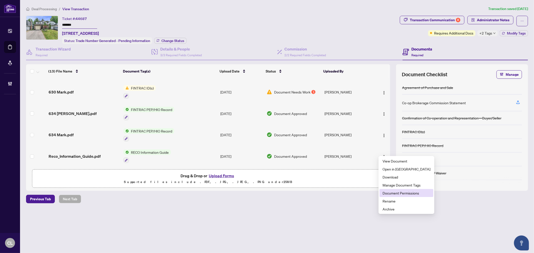
click at [401, 194] on span "Document Permissions" at bounding box center [407, 194] width 48 height 6
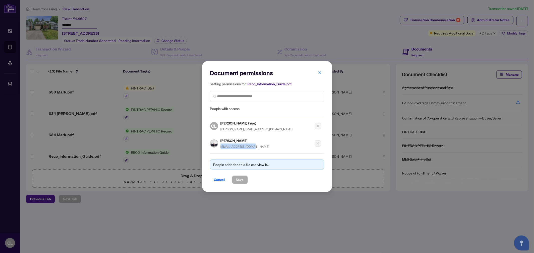
drag, startPoint x: 252, startPoint y: 147, endPoint x: 220, endPoint y: 148, distance: 32.6
click at [220, 148] on div "Enza Styles enzastyles@gmail.com" at bounding box center [265, 142] width 111 height 15
copy span "enzastyles@gmail.com"
click at [214, 179] on span "Cancel" at bounding box center [219, 180] width 11 height 8
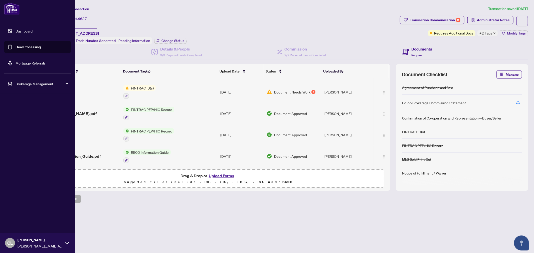
drag, startPoint x: 21, startPoint y: 47, endPoint x: 26, endPoint y: 46, distance: 5.5
click at [21, 47] on link "Deal Processing" at bounding box center [28, 47] width 25 height 5
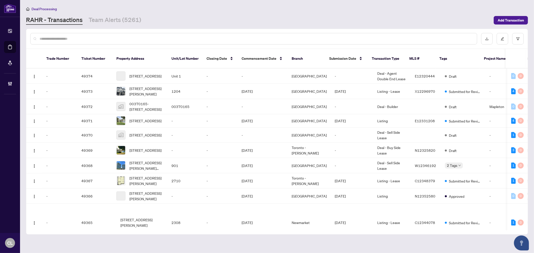
click at [97, 38] on input "text" at bounding box center [257, 39] width 434 height 6
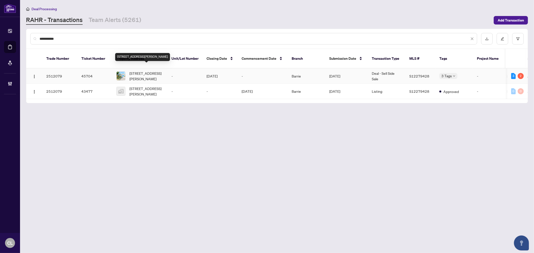
type input "**********"
click at [154, 73] on span "4 Elizabeth St, Barrie, Ontario L4N 6L8, Canada" at bounding box center [147, 76] width 34 height 11
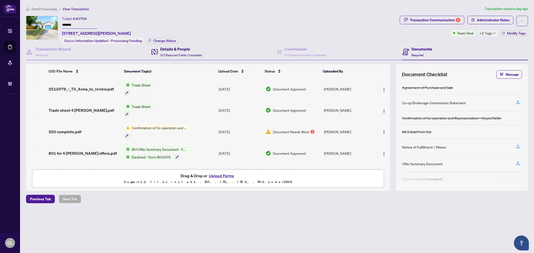
click at [187, 53] on span "3/3 Required Fields Completed" at bounding box center [181, 55] width 42 height 4
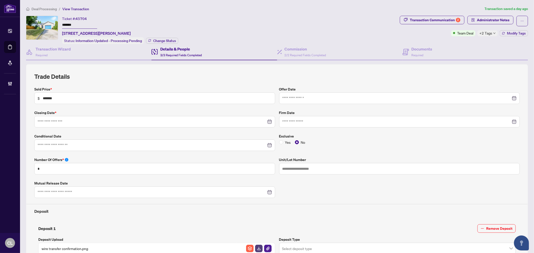
type input "**********"
click at [442, 21] on div "Transaction Communication 2" at bounding box center [435, 20] width 51 height 8
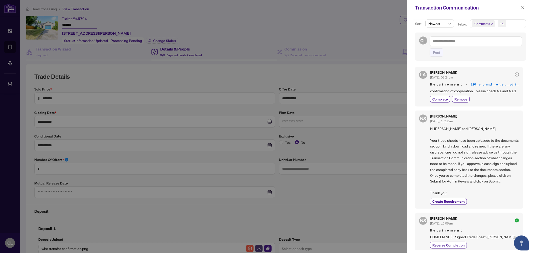
scroll to position [143, 0]
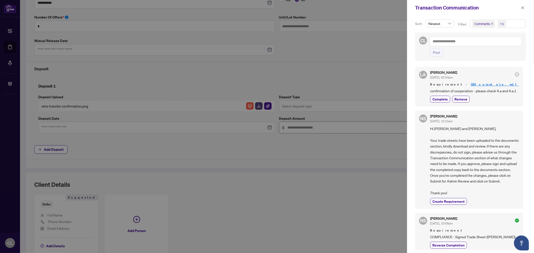
click at [482, 23] on span "Comments" at bounding box center [483, 23] width 16 height 5
click at [475, 46] on span "Select Comments" at bounding box center [475, 45] width 4 height 4
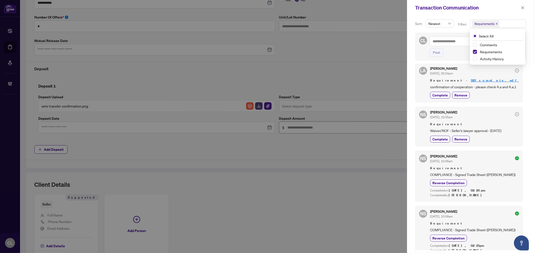
scroll to position [5, 0]
drag, startPoint x: 525, startPoint y: 119, endPoint x: 528, endPoint y: 129, distance: 10.2
click at [528, 129] on div "Sort: Newest Filter: Requirements Select All Comments Requirements Activity His…" at bounding box center [470, 135] width 127 height 238
click at [528, 126] on div "Sort: Newest Filter: Requirements Select All Comments Requirements Activity His…" at bounding box center [470, 135] width 127 height 238
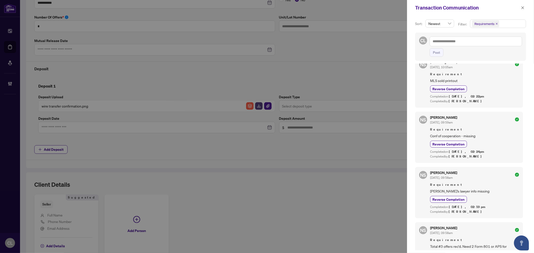
scroll to position [224, 0]
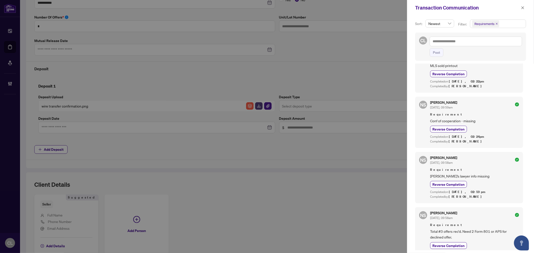
click at [139, 8] on div at bounding box center [267, 126] width 534 height 253
drag, startPoint x: 525, startPoint y: 147, endPoint x: 522, endPoint y: 77, distance: 70.2
click at [522, 77] on div "Sort: Newest Filter: Requirements Select All Comments Requirements Activity His…" at bounding box center [470, 135] width 127 height 238
click at [528, 80] on div "Sort: Newest Filter: Requirements Select All Comments Requirements Activity His…" at bounding box center [470, 135] width 127 height 238
click at [520, 8] on button "button" at bounding box center [523, 8] width 7 height 6
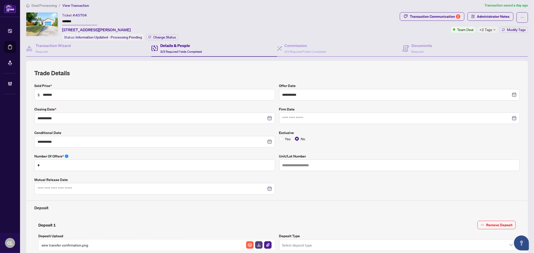
scroll to position [0, 0]
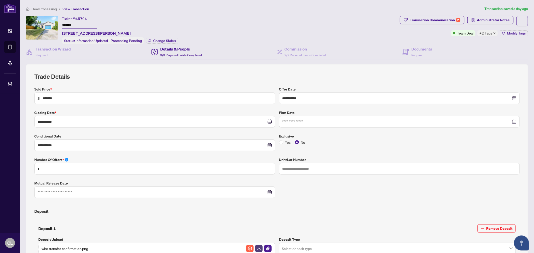
click at [181, 54] on span "3/3 Required Fields Completed" at bounding box center [181, 55] width 42 height 4
click at [426, 49] on h4 "Documents" at bounding box center [422, 49] width 21 height 6
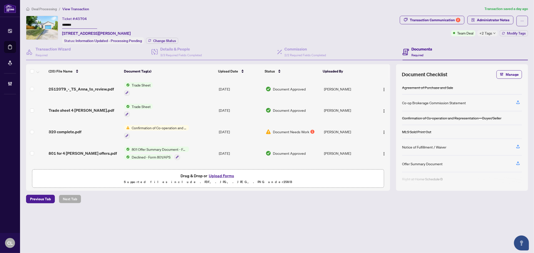
click at [388, 89] on td at bounding box center [382, 89] width 17 height 22
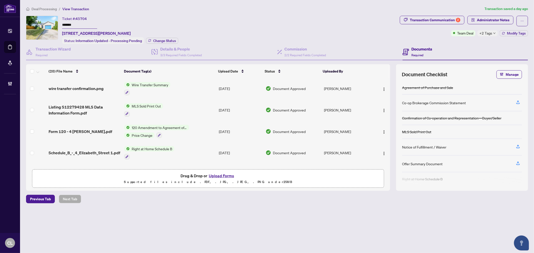
scroll to position [319, 0]
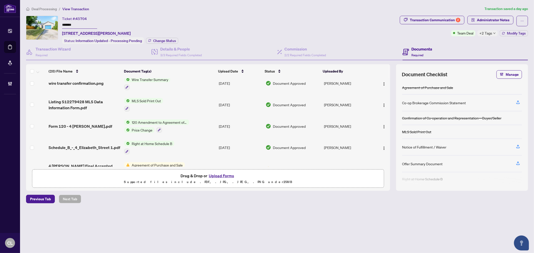
click at [217, 175] on button "Upload Forms" at bounding box center [221, 176] width 28 height 7
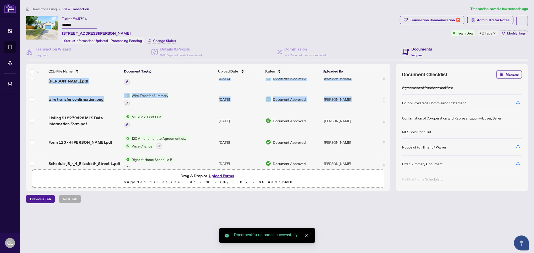
drag, startPoint x: 389, startPoint y: 148, endPoint x: 387, endPoint y: 93, distance: 54.9
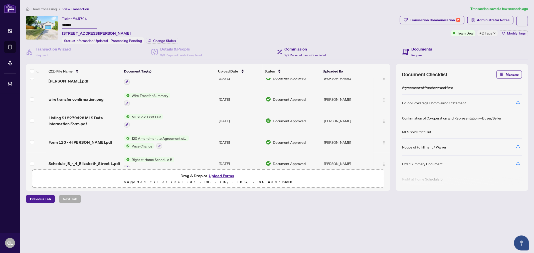
click at [386, 48] on div "Commission 2/2 Required Fields Completed" at bounding box center [339, 52] width 125 height 16
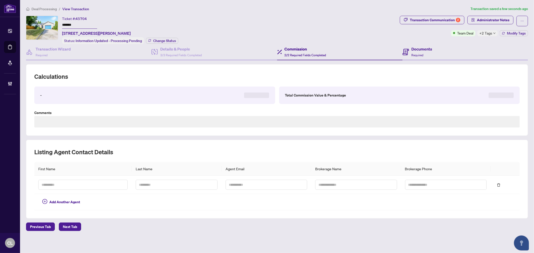
type textarea "**********"
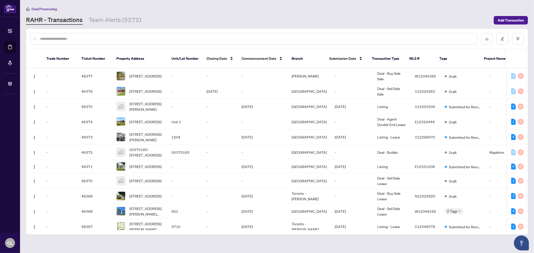
click at [81, 38] on input "text" at bounding box center [257, 39] width 434 height 6
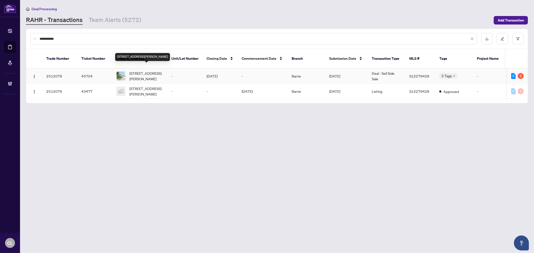
type input "**********"
click at [149, 71] on span "4 Elizabeth St, Barrie, Ontario L4N 6L8, Canada" at bounding box center [147, 76] width 34 height 11
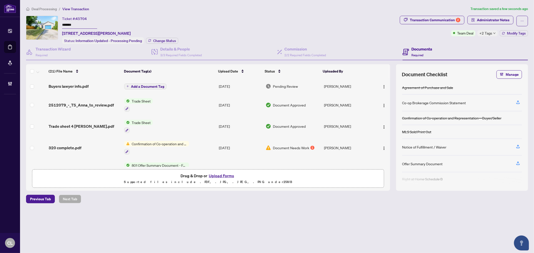
click at [225, 175] on button "Upload Forms" at bounding box center [221, 176] width 28 height 7
click at [140, 85] on span "Add a Document Tag" at bounding box center [147, 87] width 33 height 4
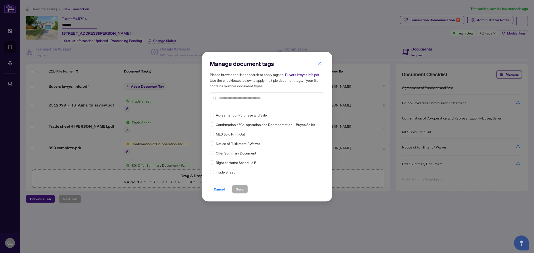
click at [234, 96] on input "text" at bounding box center [269, 99] width 101 height 6
type input "*****"
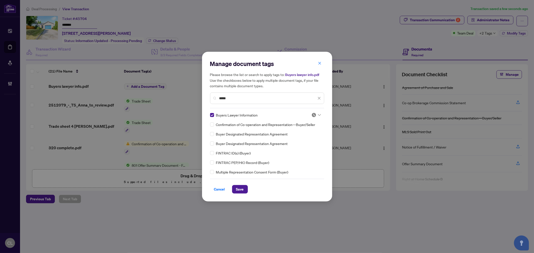
click at [321, 113] on div "Buyers Lawyer Information Confirmation of Co-operation and Representation—Buyer…" at bounding box center [267, 143] width 114 height 63
drag, startPoint x: 319, startPoint y: 114, endPoint x: 321, endPoint y: 129, distance: 14.9
click at [319, 114] on icon at bounding box center [319, 115] width 3 height 2
click at [309, 142] on div "Approved" at bounding box center [300, 140] width 32 height 6
click at [235, 192] on button "Save" at bounding box center [240, 189] width 16 height 9
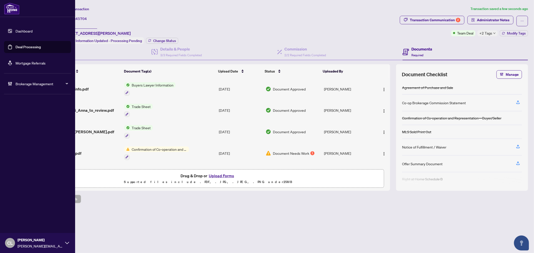
drag, startPoint x: 18, startPoint y: 49, endPoint x: 69, endPoint y: 48, distance: 50.4
click at [18, 49] on link "Deal Processing" at bounding box center [28, 47] width 25 height 5
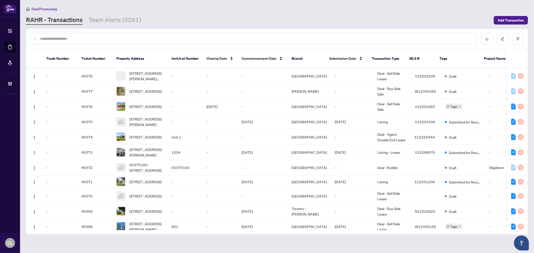
click at [80, 40] on input "text" at bounding box center [257, 39] width 434 height 6
paste input "**********"
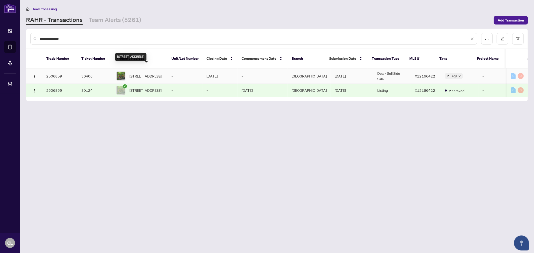
type input "**********"
click at [147, 73] on span "531 Besserer St, Ottawa, Ontario K1N 6C6, Canada" at bounding box center [146, 76] width 32 height 6
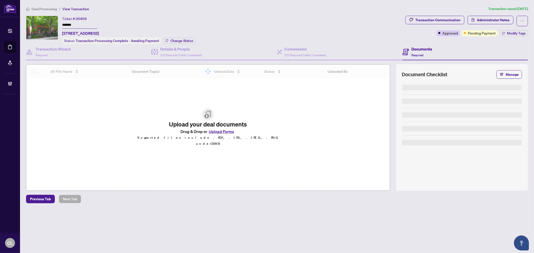
drag, startPoint x: 62, startPoint y: 23, endPoint x: 78, endPoint y: 24, distance: 15.5
click at [78, 24] on input "*******" at bounding box center [79, 25] width 35 height 7
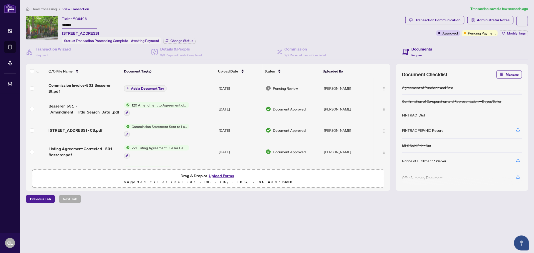
click at [132, 87] on span "Add a Document Tag" at bounding box center [147, 89] width 33 height 4
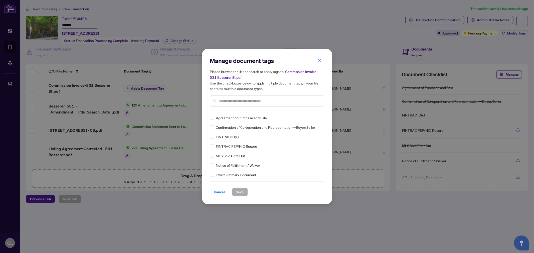
click at [224, 102] on input "text" at bounding box center [269, 101] width 101 height 6
type input "*****"
click at [315, 120] on span at bounding box center [317, 118] width 10 height 8
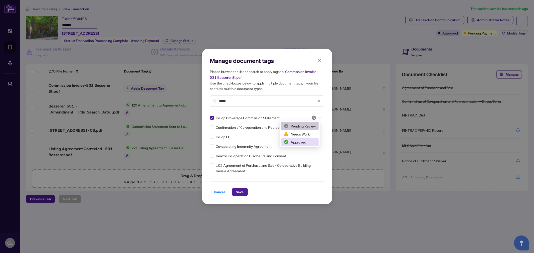
drag, startPoint x: 309, startPoint y: 141, endPoint x: 277, endPoint y: 118, distance: 39.3
click at [309, 141] on div "Approved" at bounding box center [300, 143] width 32 height 6
drag, startPoint x: 254, startPoint y: 102, endPoint x: 153, endPoint y: 99, distance: 101.0
click at [153, 99] on div "Manage document tags Please browse the list or search to apply tags to: Commiss…" at bounding box center [267, 126] width 534 height 253
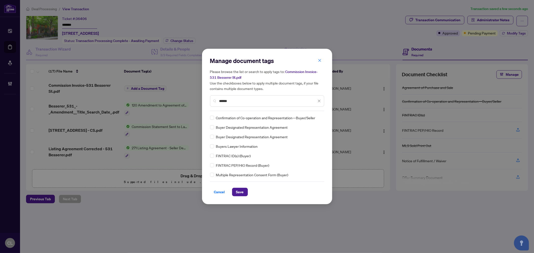
type input "*****"
click at [318, 117] on icon at bounding box center [319, 118] width 3 height 2
click at [308, 141] on div "Approved" at bounding box center [300, 143] width 32 height 6
click at [245, 190] on button "Save" at bounding box center [240, 192] width 16 height 9
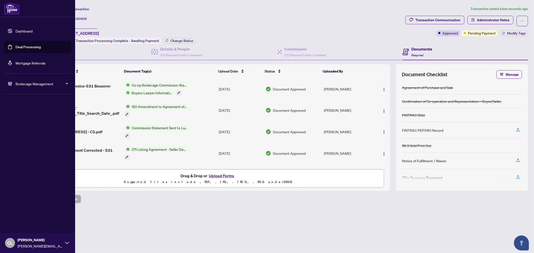
drag, startPoint x: 19, startPoint y: 46, endPoint x: 21, endPoint y: 48, distance: 2.8
click at [19, 46] on link "Deal Processing" at bounding box center [28, 47] width 25 height 5
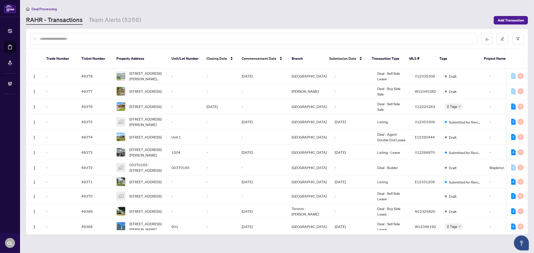
click at [76, 40] on input "text" at bounding box center [257, 39] width 434 height 6
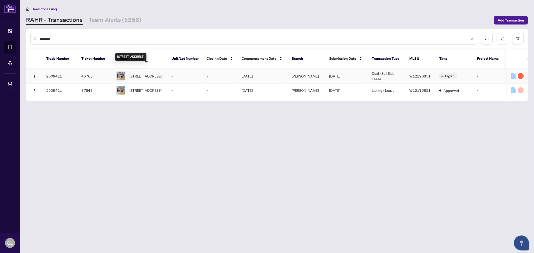
type input "********"
click at [137, 73] on span "2087 Primate Rd, Mississauga, Ontario L4Y 0H2, Canada" at bounding box center [146, 76] width 32 height 6
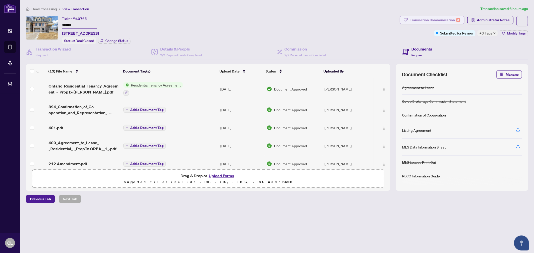
click at [450, 17] on div "Transaction Communication 3" at bounding box center [435, 20] width 51 height 8
type textarea "**********"
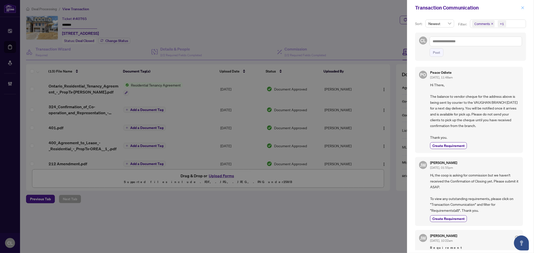
click at [520, 8] on button "button" at bounding box center [523, 8] width 7 height 6
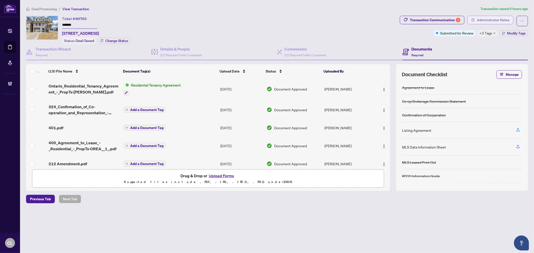
click at [492, 19] on span "Administrator Notes" at bounding box center [493, 20] width 33 height 8
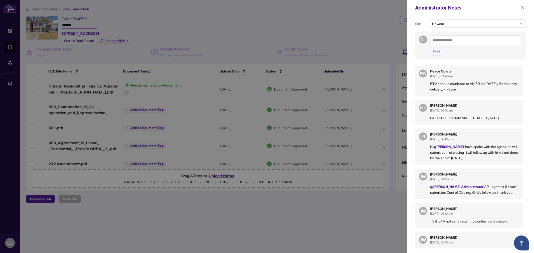
click at [10, 47] on div at bounding box center [267, 126] width 534 height 253
click at [520, 7] on button "button" at bounding box center [523, 8] width 7 height 6
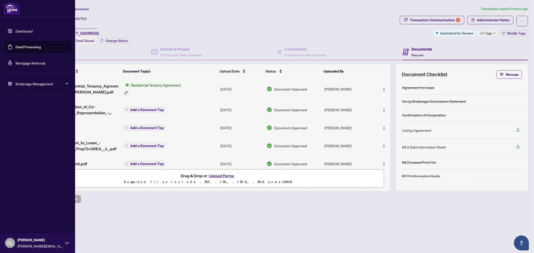
click at [28, 46] on link "Deal Processing" at bounding box center [28, 47] width 25 height 5
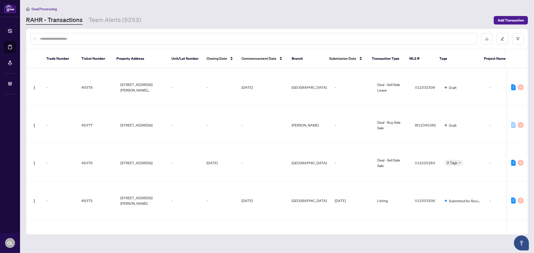
click at [77, 40] on input "text" at bounding box center [257, 39] width 434 height 6
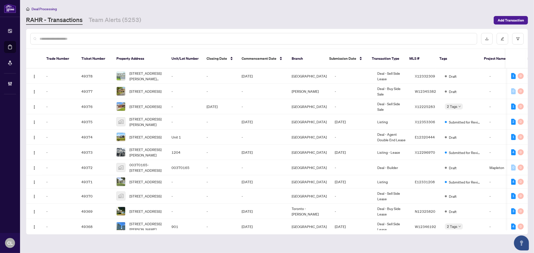
paste input "**********"
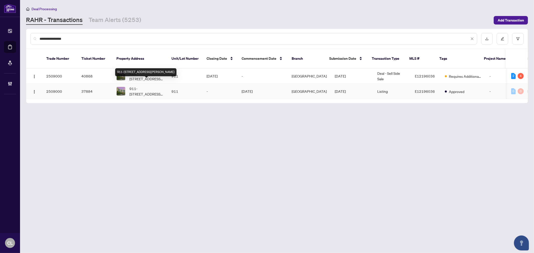
type input "**********"
click at [145, 71] on div "911-[STREET_ADDRESS][PERSON_NAME]" at bounding box center [145, 72] width 61 height 8
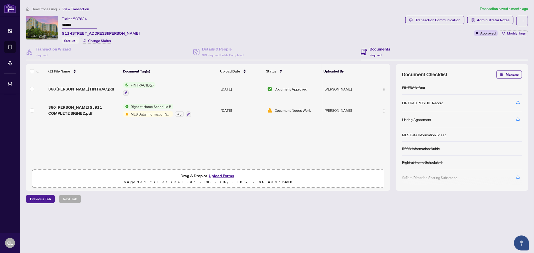
drag, startPoint x: 389, startPoint y: 89, endPoint x: 388, endPoint y: 79, distance: 9.5
click at [388, 79] on td at bounding box center [382, 89] width 16 height 22
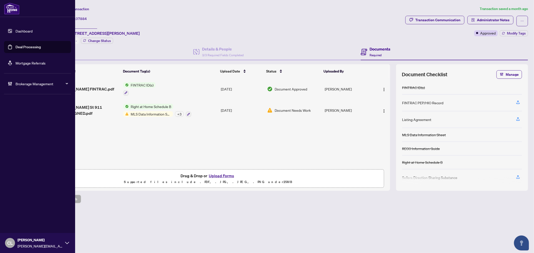
drag, startPoint x: 19, startPoint y: 48, endPoint x: 29, endPoint y: 48, distance: 9.8
click at [19, 48] on link "Deal Processing" at bounding box center [28, 47] width 25 height 5
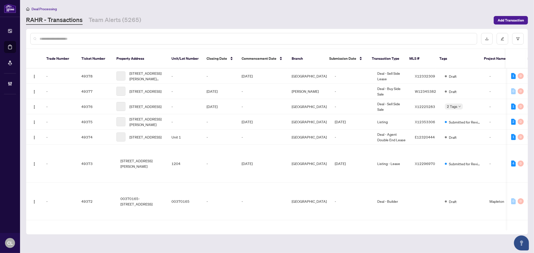
click at [85, 40] on input "text" at bounding box center [257, 39] width 434 height 6
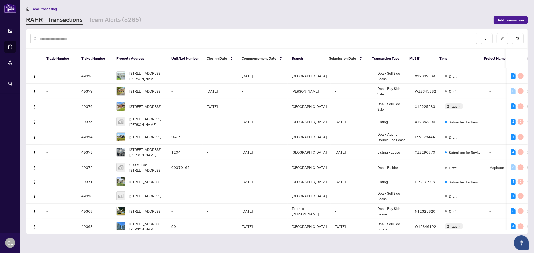
paste input "**********"
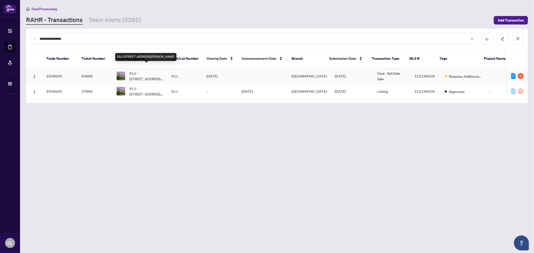
type input "**********"
click at [141, 71] on span "911-[STREET_ADDRESS][PERSON_NAME]" at bounding box center [147, 76] width 34 height 11
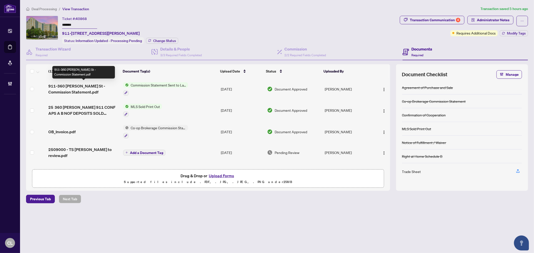
click at [56, 87] on span "911-360 [PERSON_NAME] St - Commission Statement.pdf" at bounding box center [83, 89] width 71 height 12
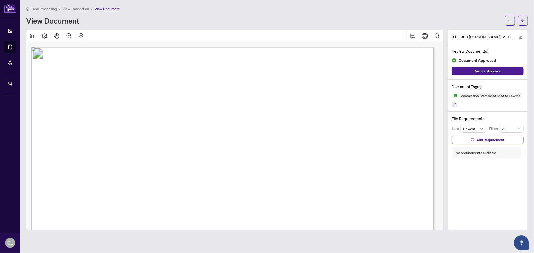
click at [412, 3] on main "Deal Processing / View Transaction / View Document View Document 911-360 Watson…" at bounding box center [277, 126] width 514 height 253
click at [522, 18] on span "button" at bounding box center [524, 21] width 4 height 8
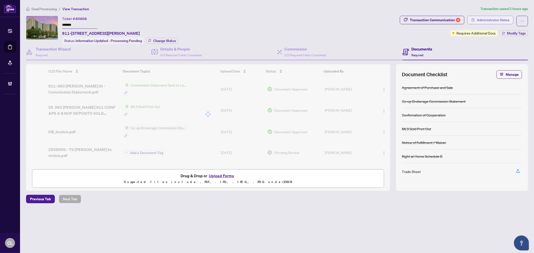
click at [504, 18] on span "Administrator Notes" at bounding box center [493, 20] width 33 height 8
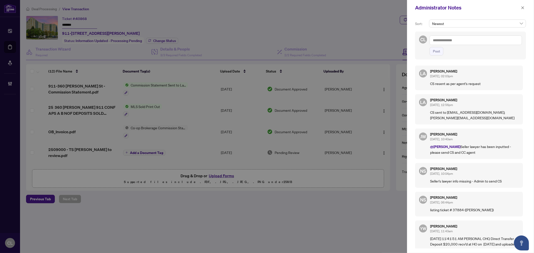
click at [442, 43] on textarea at bounding box center [476, 41] width 92 height 10
paste textarea "**********"
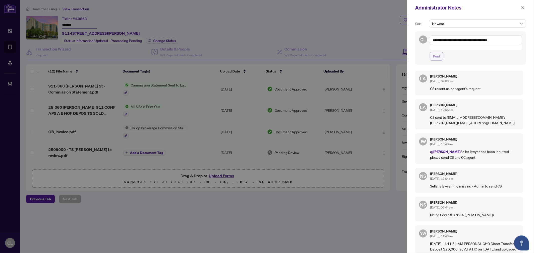
type textarea "**********"
click at [438, 52] on span "Post" at bounding box center [436, 56] width 7 height 8
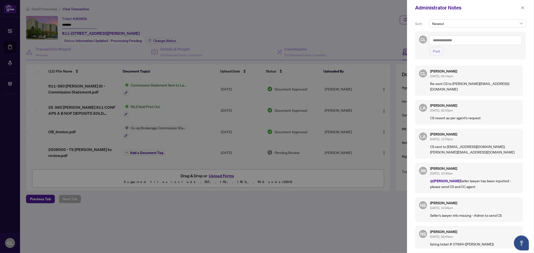
click at [322, 12] on div at bounding box center [267, 126] width 534 height 253
click at [523, 9] on icon "close" at bounding box center [523, 8] width 4 height 4
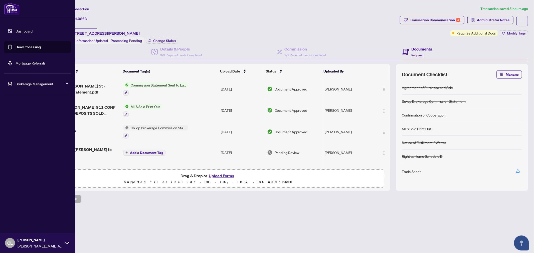
click at [24, 48] on link "Deal Processing" at bounding box center [28, 47] width 25 height 5
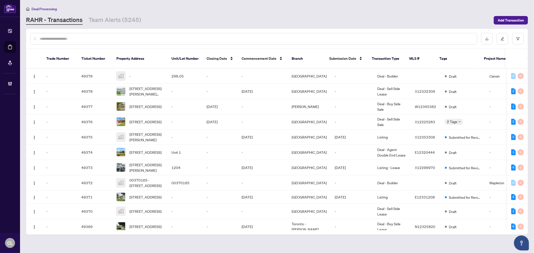
click at [134, 41] on div at bounding box center [253, 39] width 447 height 12
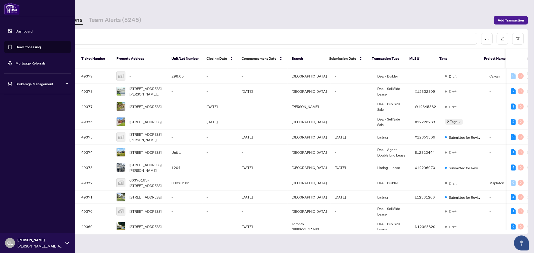
drag, startPoint x: 24, startPoint y: 46, endPoint x: 32, endPoint y: 47, distance: 7.5
click at [24, 46] on link "Deal Processing" at bounding box center [28, 47] width 25 height 5
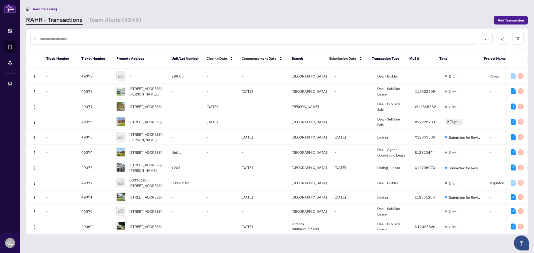
click at [85, 40] on input "text" at bounding box center [257, 39] width 434 height 6
click at [84, 39] on input "text" at bounding box center [257, 39] width 434 height 6
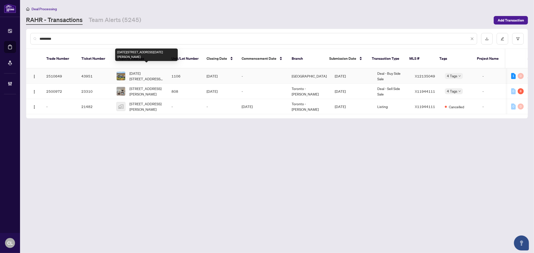
type input "*********"
click at [139, 71] on span "1106-1966 Main St, Hamilton, Ontario L8S 1J6, Canada" at bounding box center [147, 76] width 34 height 11
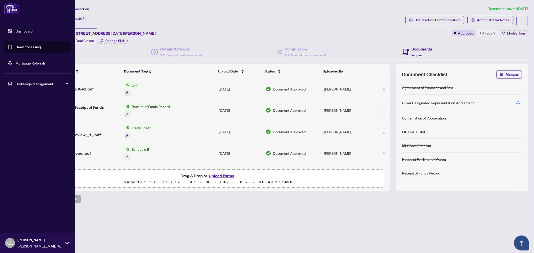
click at [25, 46] on link "Deal Processing" at bounding box center [28, 47] width 25 height 5
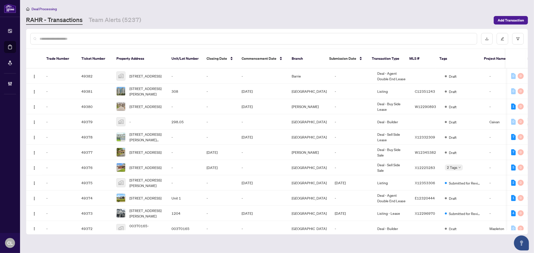
click at [85, 36] on input "text" at bounding box center [257, 39] width 434 height 6
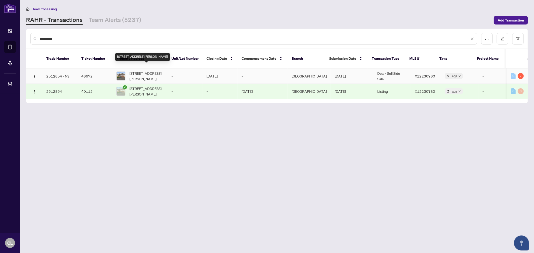
type input "**********"
click at [133, 71] on span "600 Anjana Circ, Ottawa, Ontario K2J 0E1, Canada" at bounding box center [147, 76] width 34 height 11
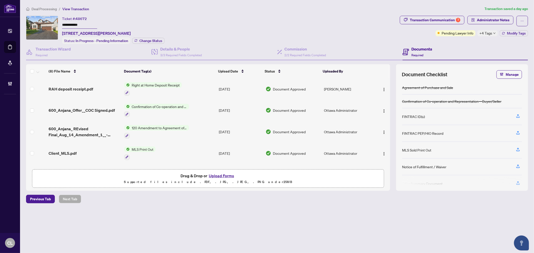
drag, startPoint x: 71, startPoint y: 25, endPoint x: 62, endPoint y: 26, distance: 9.3
click at [62, 26] on input "**********" at bounding box center [79, 25] width 35 height 7
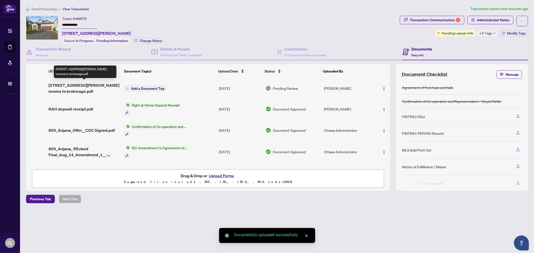
click at [87, 85] on span "600 Anjana Circle invoice to brokerage.pdf" at bounding box center [85, 88] width 72 height 12
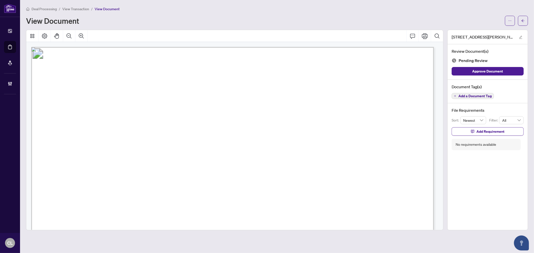
click at [473, 96] on span "Add a Document Tag" at bounding box center [475, 96] width 33 height 4
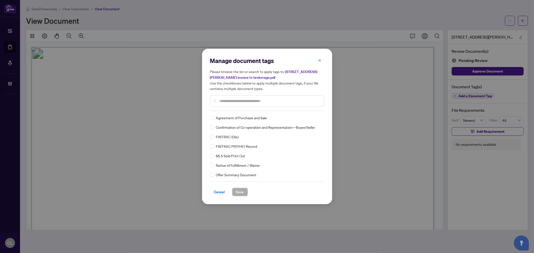
click at [240, 98] on input "text" at bounding box center [269, 101] width 101 height 6
type input "*****"
drag, startPoint x: 317, startPoint y: 118, endPoint x: 323, endPoint y: 131, distance: 14.3
click at [318, 118] on icon at bounding box center [319, 118] width 3 height 2
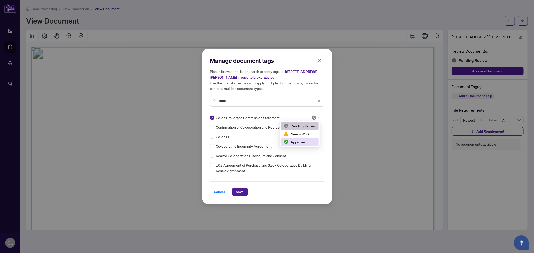
click at [309, 142] on div "Approved" at bounding box center [300, 143] width 32 height 6
click at [238, 191] on span "Save" at bounding box center [240, 192] width 8 height 8
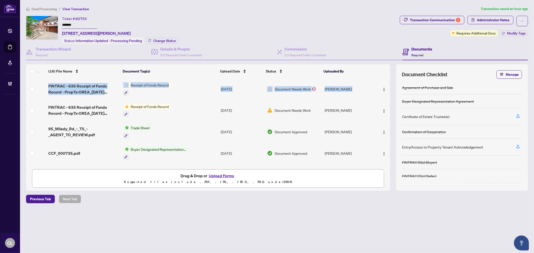
drag, startPoint x: 389, startPoint y: 97, endPoint x: 390, endPoint y: 104, distance: 6.9
click at [390, 104] on div "FINTRAC - 635 Receipt of Funds Record - PropTx-OREA_[DATE] 15_17_53.pdf Receipt…" at bounding box center [208, 122] width 364 height 89
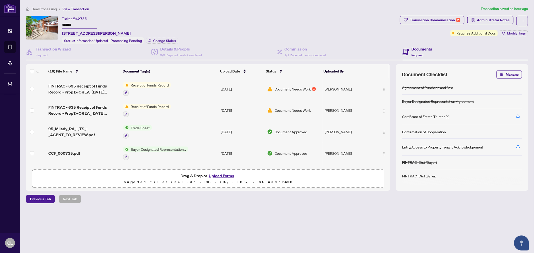
click at [380, 31] on div "Ticket #: 42755 ******* [STREET_ADDRESS] Status: Information Updated - Processi…" at bounding box center [212, 30] width 372 height 28
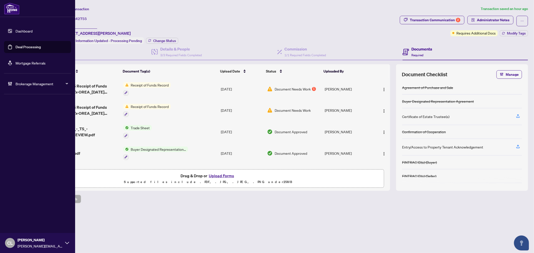
drag, startPoint x: 26, startPoint y: 45, endPoint x: 119, endPoint y: 49, distance: 93.2
click at [26, 45] on link "Deal Processing" at bounding box center [28, 47] width 25 height 5
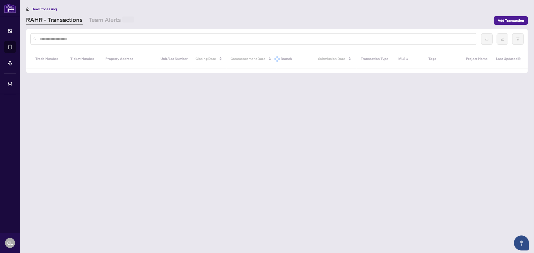
click at [106, 39] on input "text" at bounding box center [257, 39] width 434 height 6
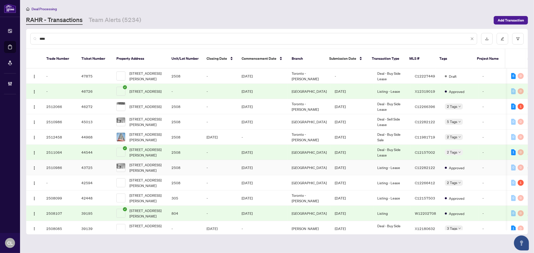
scroll to position [2, 0]
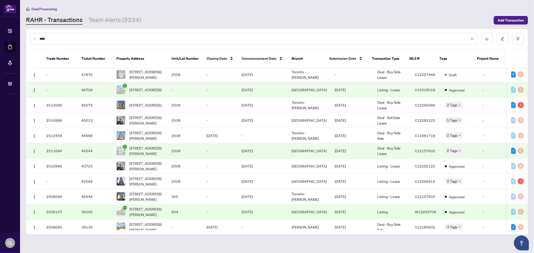
click at [68, 38] on input "****" at bounding box center [255, 39] width 430 height 6
type input "*"
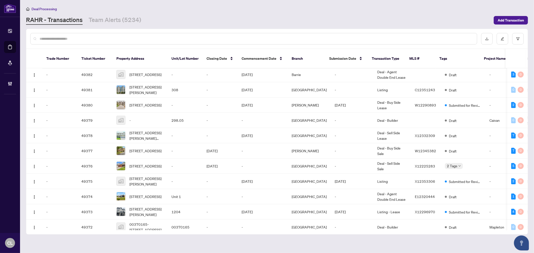
scroll to position [0, 0]
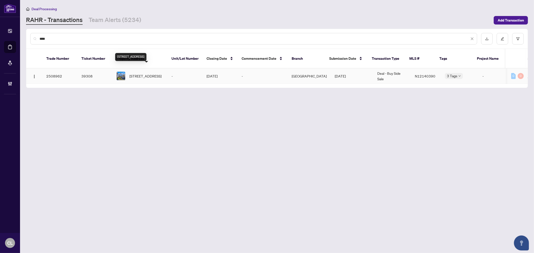
type input "****"
click at [145, 73] on span "[STREET_ADDRESS]" at bounding box center [146, 76] width 32 height 6
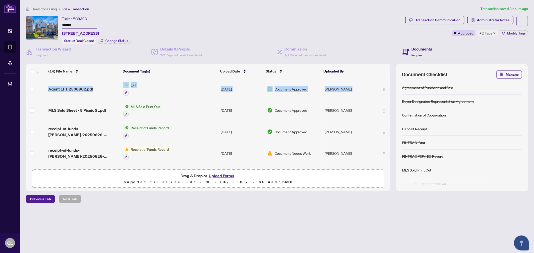
click at [391, 109] on div "(14) File Name Document Tag(s) Upload Date Status Uploaded By Agent EFT 2508962…" at bounding box center [277, 127] width 502 height 127
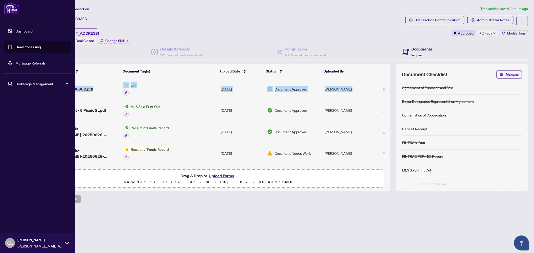
drag, startPoint x: 25, startPoint y: 48, endPoint x: 50, endPoint y: 45, distance: 25.3
click at [25, 48] on link "Deal Processing" at bounding box center [28, 47] width 25 height 5
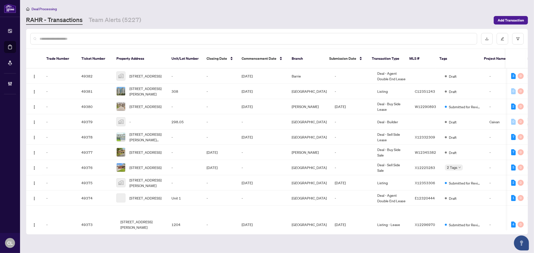
click at [79, 38] on input "text" at bounding box center [257, 39] width 434 height 6
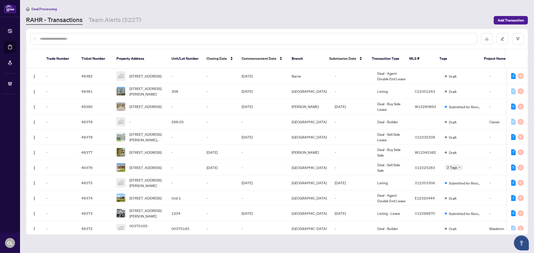
paste input "**********"
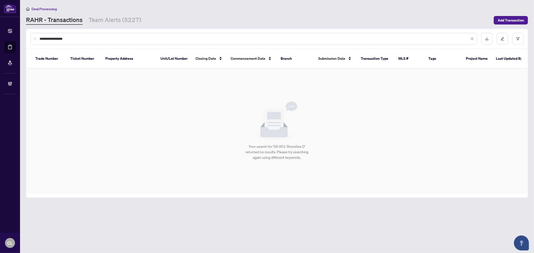
drag, startPoint x: 44, startPoint y: 40, endPoint x: 26, endPoint y: 39, distance: 17.3
click at [26, 39] on div "**********" at bounding box center [277, 39] width 502 height 20
click at [67, 38] on input "**********" at bounding box center [255, 39] width 430 height 6
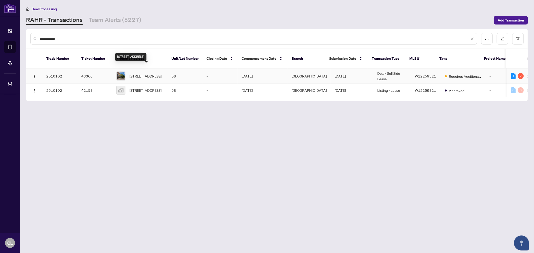
type input "**********"
click at [144, 73] on span "[STREET_ADDRESS]" at bounding box center [146, 76] width 32 height 6
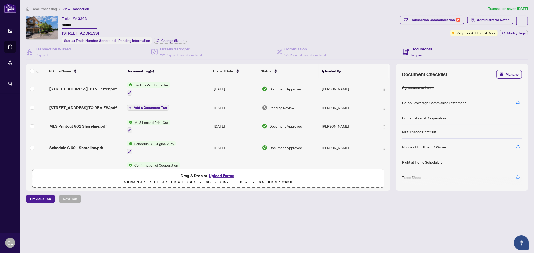
drag, startPoint x: 79, startPoint y: 23, endPoint x: 62, endPoint y: 23, distance: 16.8
click at [58, 23] on div "Ticket #: 43368 ******* [STREET_ADDRESS] Status: Trade Number Generated - Pendi…" at bounding box center [212, 30] width 372 height 28
click at [225, 175] on button "Upload Forms" at bounding box center [221, 176] width 28 height 7
drag, startPoint x: 389, startPoint y: 90, endPoint x: 388, endPoint y: 71, distance: 19.3
click at [388, 72] on div "(8) File Name Document Tag(s) Upload Date Status Uploaded By 58-601 Shoreline D…" at bounding box center [208, 115] width 364 height 103
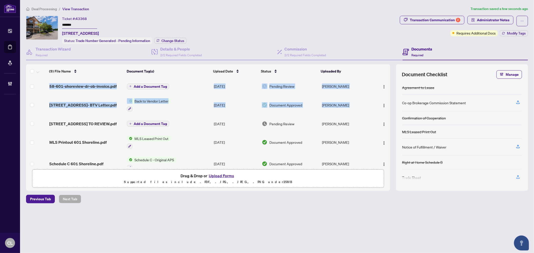
click at [146, 85] on span "Add a Document Tag" at bounding box center [150, 87] width 33 height 4
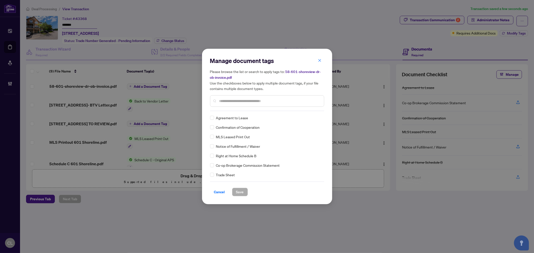
click at [226, 99] on input "text" at bounding box center [269, 101] width 101 height 6
type input "*****"
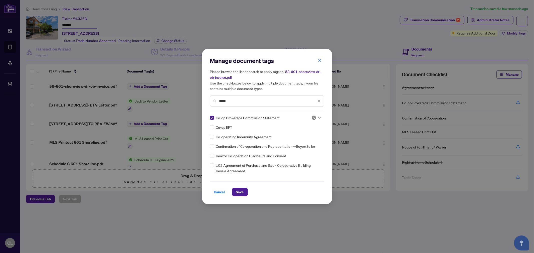
click at [320, 118] on div at bounding box center [315, 117] width 13 height 5
click at [310, 145] on div "Approved" at bounding box center [300, 143] width 32 height 6
click at [242, 189] on span "Save" at bounding box center [240, 192] width 8 height 8
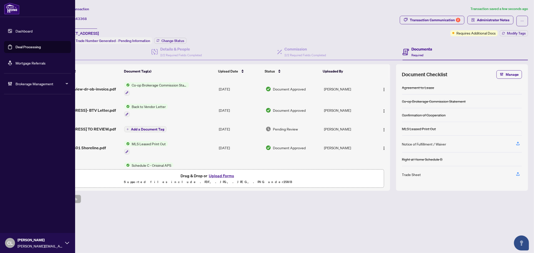
drag, startPoint x: 29, startPoint y: 47, endPoint x: 48, endPoint y: 47, distance: 19.0
click at [29, 47] on link "Deal Processing" at bounding box center [28, 47] width 25 height 5
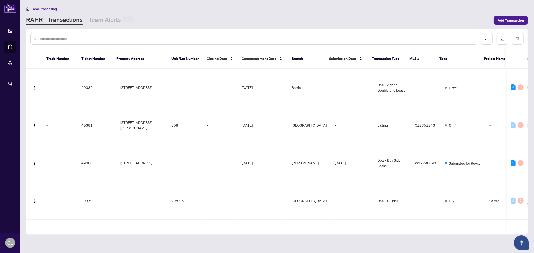
click at [94, 39] on input "text" at bounding box center [257, 39] width 434 height 6
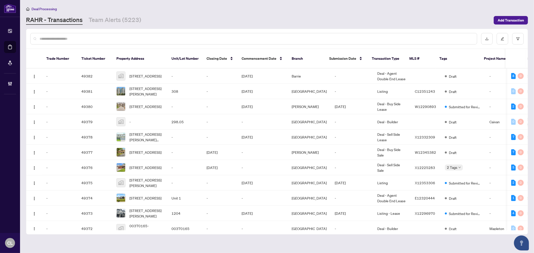
paste input "**********"
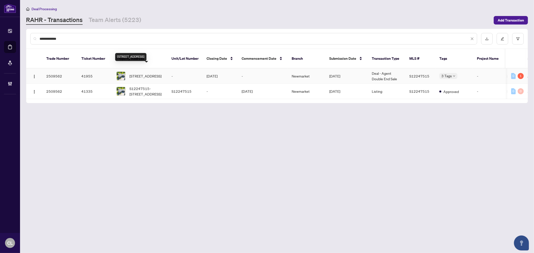
type input "**********"
click at [143, 73] on span "[STREET_ADDRESS]" at bounding box center [146, 76] width 32 height 6
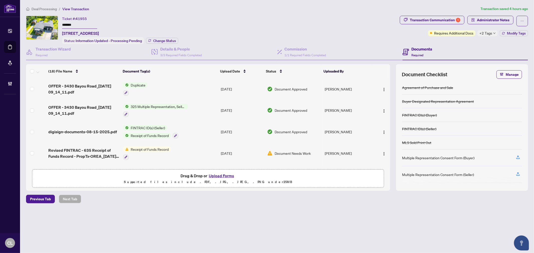
click at [486, 33] on span "+2 Tags" at bounding box center [486, 33] width 13 height 6
click at [364, 35] on div "Ticket #: 41955 ******* [STREET_ADDRESS] Status: Information Updated - Processi…" at bounding box center [212, 30] width 372 height 28
click at [444, 19] on div "Transaction Communication 1" at bounding box center [435, 20] width 51 height 8
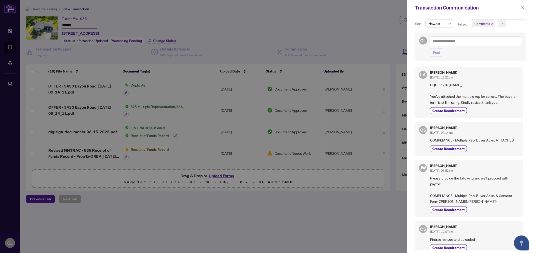
click at [11, 48] on div at bounding box center [267, 126] width 534 height 253
click at [524, 4] on span "button" at bounding box center [523, 8] width 4 height 8
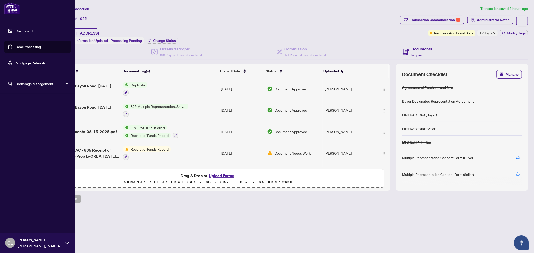
drag, startPoint x: 18, startPoint y: 48, endPoint x: 62, endPoint y: 41, distance: 45.1
click at [18, 48] on link "Deal Processing" at bounding box center [28, 47] width 25 height 5
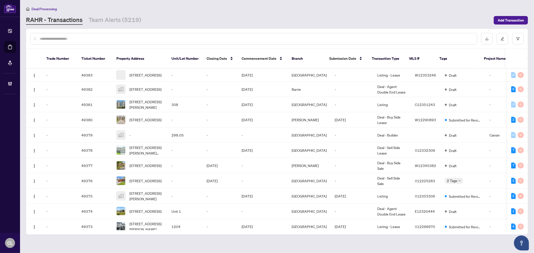
click at [86, 37] on input "text" at bounding box center [257, 39] width 434 height 6
paste input "**********"
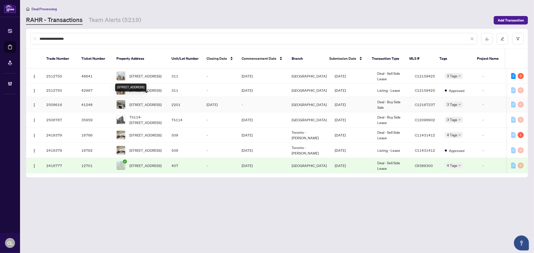
type input "**********"
click at [150, 103] on span "[STREET_ADDRESS]" at bounding box center [146, 105] width 32 height 6
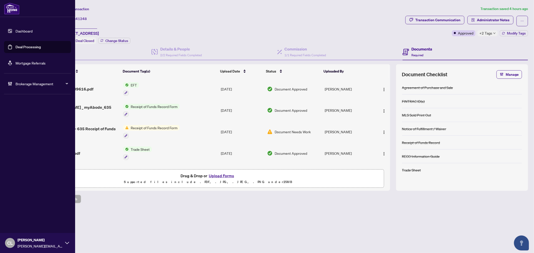
drag, startPoint x: 17, startPoint y: 47, endPoint x: 75, endPoint y: 47, distance: 57.6
click at [17, 47] on link "Deal Processing" at bounding box center [28, 47] width 25 height 5
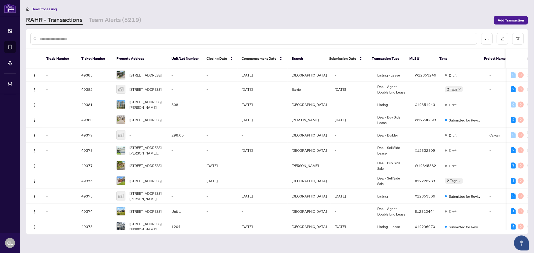
click at [84, 41] on div at bounding box center [253, 39] width 447 height 12
click at [85, 41] on div at bounding box center [253, 39] width 447 height 12
click at [85, 40] on input "text" at bounding box center [257, 39] width 434 height 6
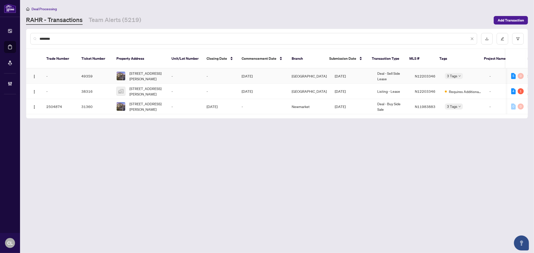
type input "********"
click at [134, 71] on span "[STREET_ADDRESS][PERSON_NAME]" at bounding box center [147, 76] width 34 height 11
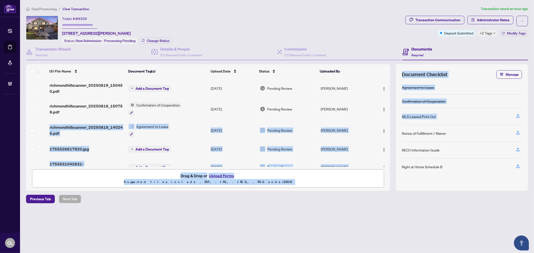
drag, startPoint x: 389, startPoint y: 116, endPoint x: 394, endPoint y: 137, distance: 21.8
click at [394, 137] on div "(5) File Name Document Tag(s) Upload Date Status Uploaded By richmondhillscanne…" at bounding box center [277, 127] width 502 height 127
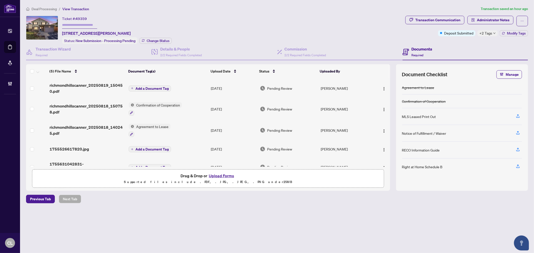
click at [286, 207] on div "Deal Processing / View Transaction Transaction saved an hour ago Ticket #: 4935…" at bounding box center [277, 113] width 506 height 215
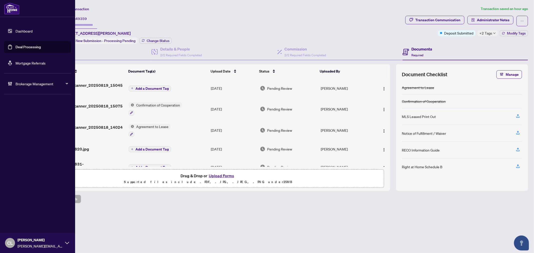
drag, startPoint x: 31, startPoint y: 46, endPoint x: 40, endPoint y: 41, distance: 10.3
click at [31, 46] on link "Deal Processing" at bounding box center [28, 47] width 25 height 5
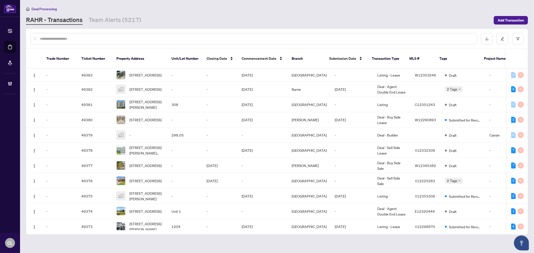
click at [81, 37] on input "text" at bounding box center [257, 39] width 434 height 6
paste input "**********"
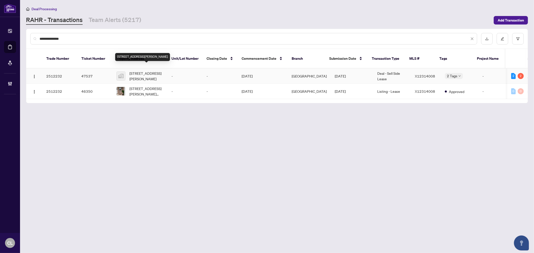
type input "**********"
click at [138, 71] on span "[STREET_ADDRESS][PERSON_NAME]" at bounding box center [147, 76] width 34 height 11
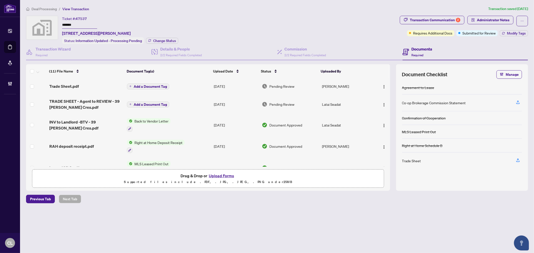
drag, startPoint x: 63, startPoint y: 24, endPoint x: 76, endPoint y: 25, distance: 13.9
click at [76, 25] on input "*******" at bounding box center [79, 25] width 35 height 7
click at [72, 98] on span "TRADE SHEET - Agent to REVIEW - 39 [PERSON_NAME] Cres.pdf" at bounding box center [86, 104] width 74 height 12
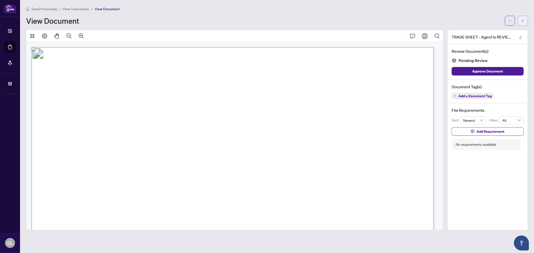
click at [523, 17] on span "button" at bounding box center [524, 21] width 4 height 8
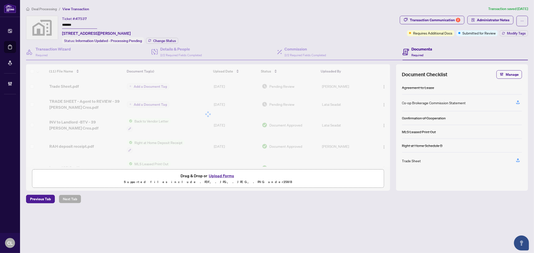
click at [66, 84] on div at bounding box center [208, 114] width 364 height 100
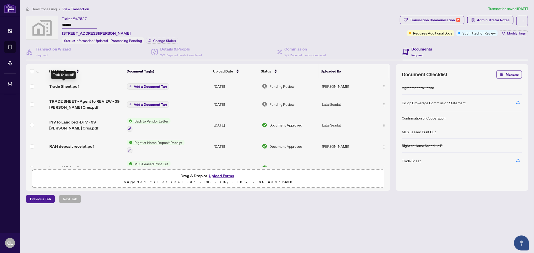
click at [66, 84] on span "Trade Sheet.pdf" at bounding box center [64, 86] width 30 height 6
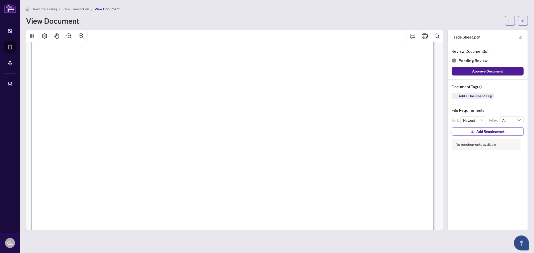
scroll to position [118, 0]
click at [480, 96] on span "Add a Document Tag" at bounding box center [475, 96] width 33 height 4
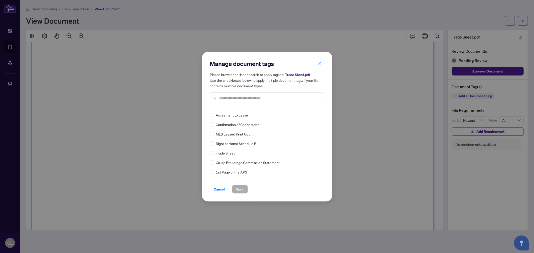
click at [274, 105] on div "Manage document tags Please browse the list or search to apply tags to: Trade S…" at bounding box center [267, 84] width 114 height 49
click at [273, 99] on input "text" at bounding box center [269, 99] width 101 height 6
type input "***"
click at [318, 115] on icon at bounding box center [319, 115] width 3 height 2
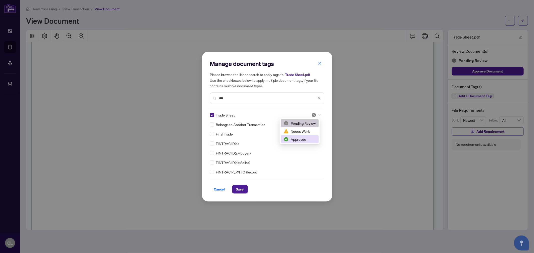
click at [312, 137] on div "Approved" at bounding box center [300, 140] width 32 height 6
click at [242, 187] on span "Save" at bounding box center [240, 190] width 8 height 8
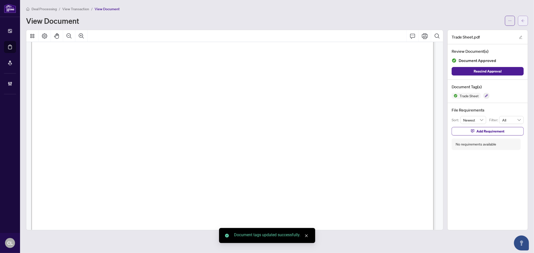
click at [525, 17] on span "button" at bounding box center [524, 21] width 4 height 8
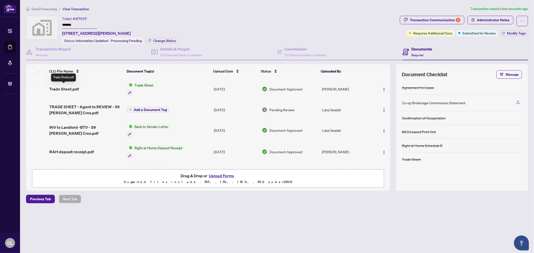
click at [78, 86] on span "Trade Sheet.pdf" at bounding box center [64, 89] width 30 height 6
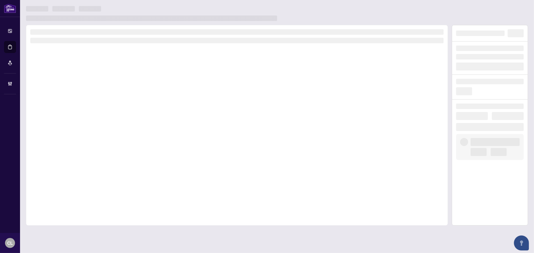
click at [78, 86] on div at bounding box center [237, 125] width 422 height 201
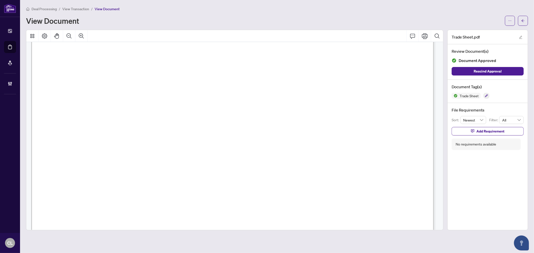
scroll to position [223, 0]
click at [523, 19] on icon "arrow-left" at bounding box center [524, 21] width 4 height 4
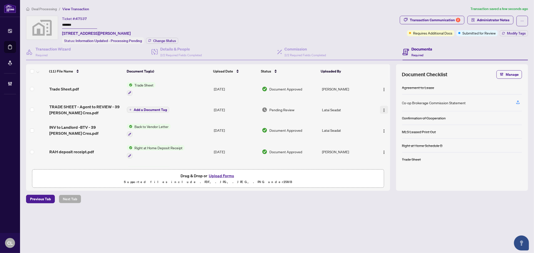
drag, startPoint x: 379, startPoint y: 108, endPoint x: 382, endPoint y: 110, distance: 3.1
click at [380, 108] on button "button" at bounding box center [384, 110] width 8 height 8
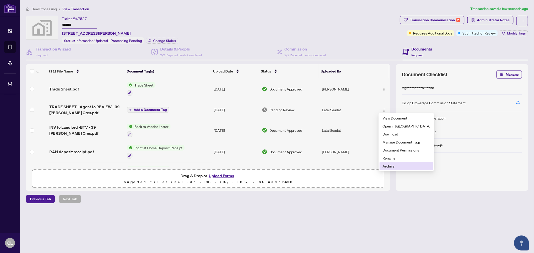
click at [397, 167] on span "Archive" at bounding box center [407, 167] width 48 height 6
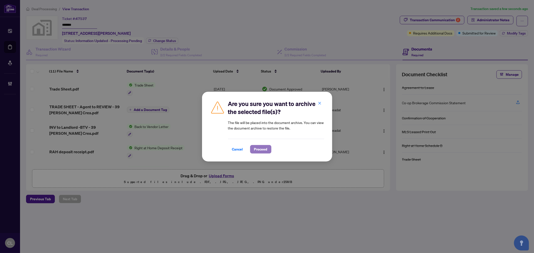
click at [258, 149] on span "Proceed" at bounding box center [260, 150] width 13 height 8
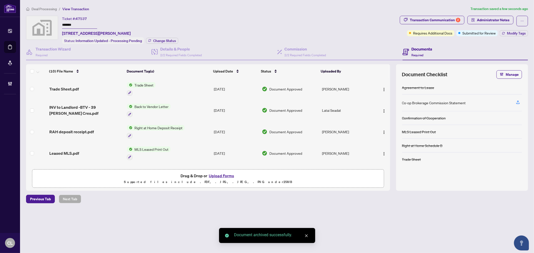
click at [445, 20] on div "Transaction Communication 2" at bounding box center [435, 20] width 51 height 8
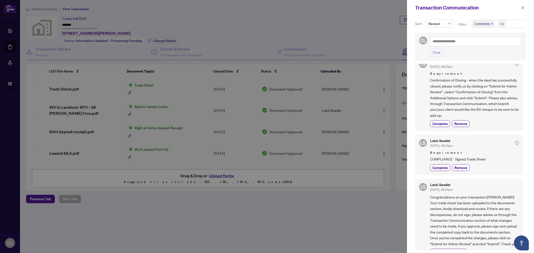
scroll to position [83, 0]
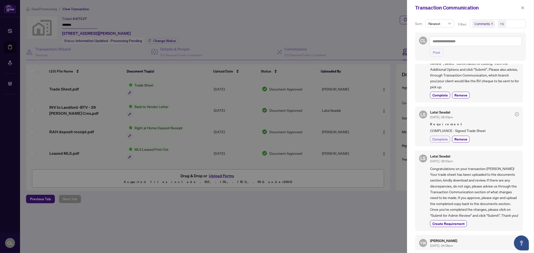
click at [433, 138] on span "Complete" at bounding box center [441, 139] width 16 height 5
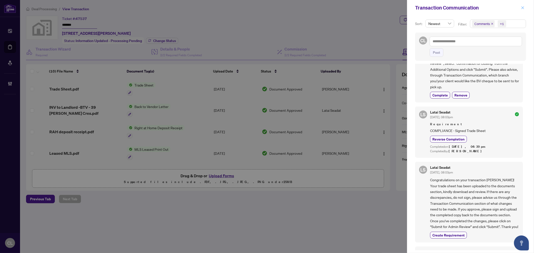
click at [520, 8] on button "button" at bounding box center [523, 8] width 7 height 6
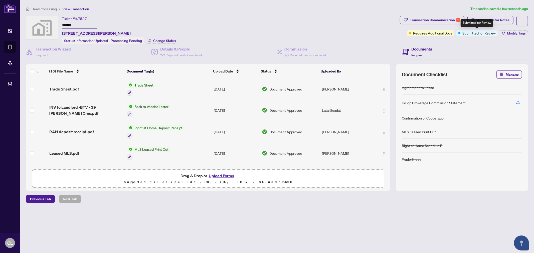
click at [479, 33] on span "Submitted for Review" at bounding box center [479, 33] width 33 height 6
click at [509, 33] on span "Modify Tags" at bounding box center [516, 34] width 19 height 4
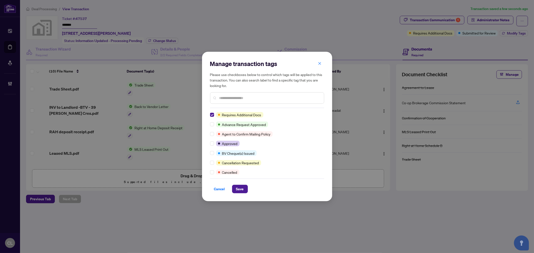
scroll to position [0, 0]
click at [235, 100] on input "text" at bounding box center [269, 98] width 101 height 6
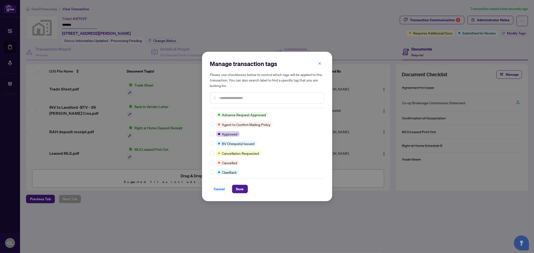
click at [226, 98] on input "text" at bounding box center [269, 98] width 101 height 6
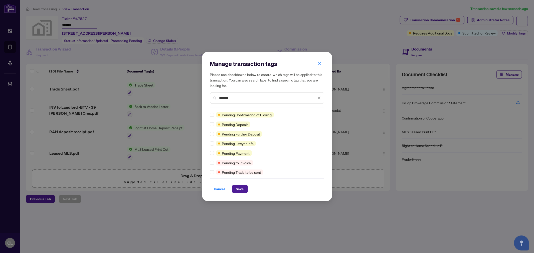
type input "*******"
drag, startPoint x: 236, startPoint y: 97, endPoint x: 202, endPoint y: 97, distance: 33.3
click at [202, 97] on div "Manage transaction tags Please use checkboxes below to control which tags will …" at bounding box center [267, 127] width 130 height 150
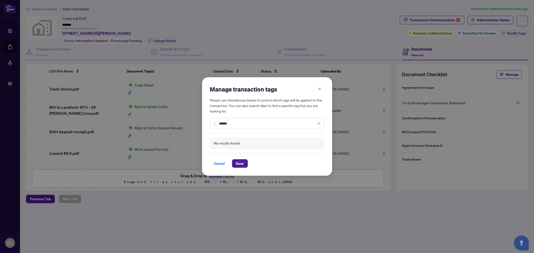
click at [241, 126] on input "******" at bounding box center [267, 124] width 97 height 6
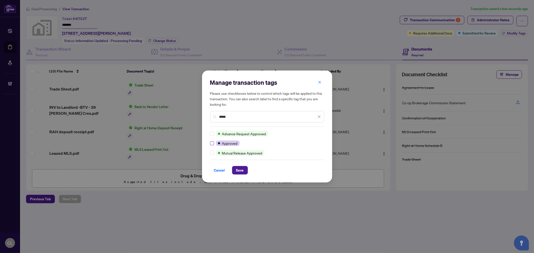
type input "*****"
click at [240, 171] on span "Save" at bounding box center [240, 171] width 8 height 8
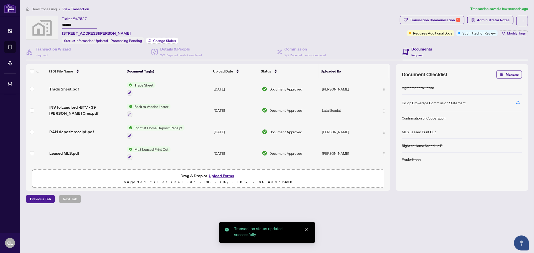
click at [168, 40] on span "Change Status" at bounding box center [164, 41] width 23 height 4
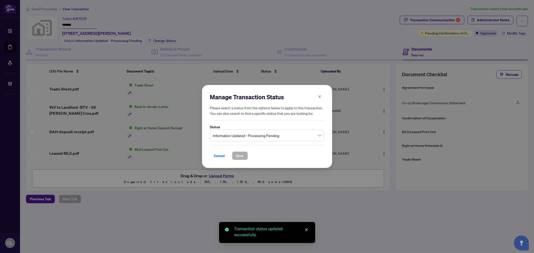
click at [267, 135] on span "Information Updated - Processing Pending" at bounding box center [267, 136] width 108 height 10
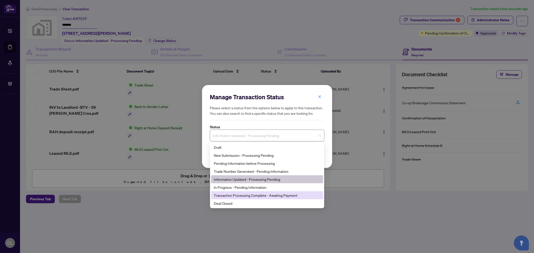
click at [256, 195] on div "Transaction Processing Complete - Awaiting Payment" at bounding box center [267, 196] width 106 height 6
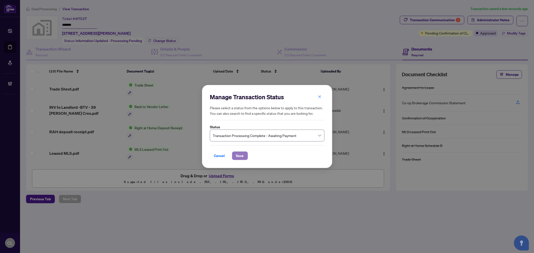
click at [241, 157] on span "Save" at bounding box center [240, 156] width 8 height 8
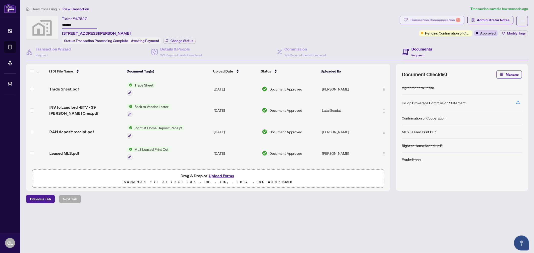
click at [434, 18] on div "Transaction Communication 1" at bounding box center [435, 20] width 51 height 8
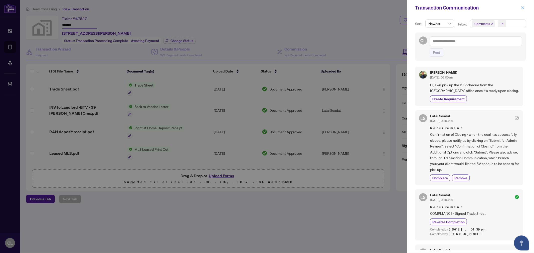
click at [524, 7] on icon "close" at bounding box center [523, 8] width 4 height 4
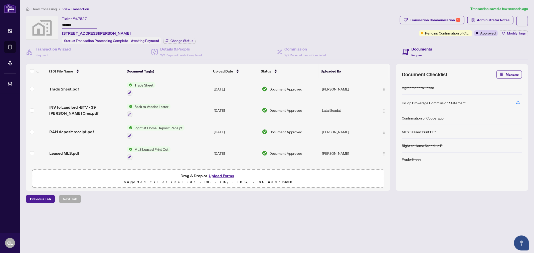
click at [325, 31] on div "Ticket #: 47537 ******* [STREET_ADDRESS][PERSON_NAME] Status: Transaction Proce…" at bounding box center [212, 30] width 372 height 28
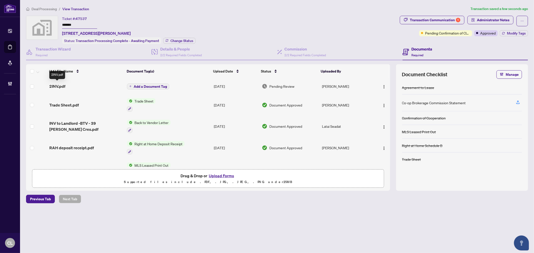
click at [62, 86] on span "2INV.pdf" at bounding box center [57, 86] width 16 height 6
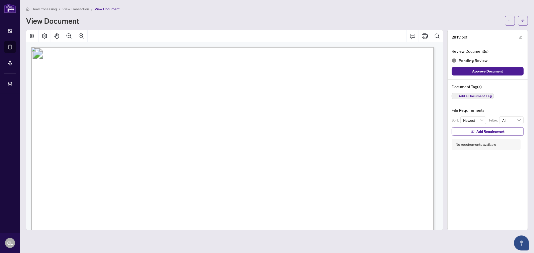
click at [474, 97] on span "Add a Document Tag" at bounding box center [475, 96] width 33 height 4
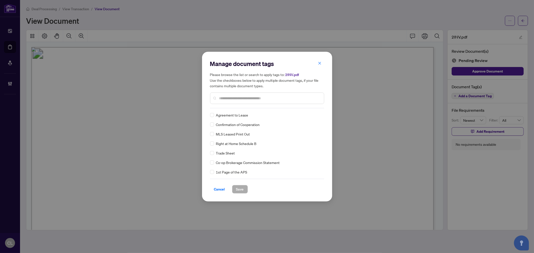
click at [233, 106] on div "Manage document tags Please browse the list or search to apply tags to: 2INV.pd…" at bounding box center [267, 84] width 114 height 49
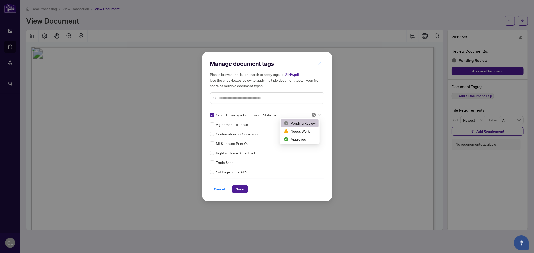
click at [317, 117] on div at bounding box center [317, 115] width 10 height 5
click at [311, 138] on div "Approved" at bounding box center [300, 140] width 32 height 6
click at [239, 187] on span "Save" at bounding box center [240, 190] width 8 height 8
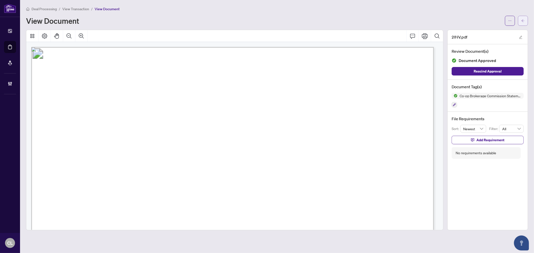
click at [524, 16] on button "button" at bounding box center [523, 21] width 10 height 10
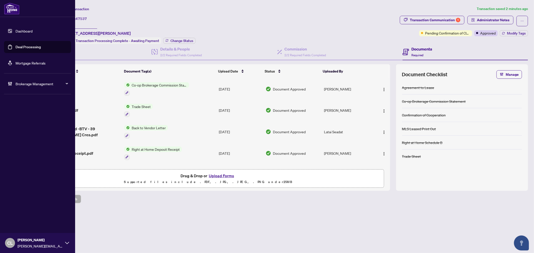
click at [23, 45] on link "Deal Processing" at bounding box center [28, 47] width 25 height 5
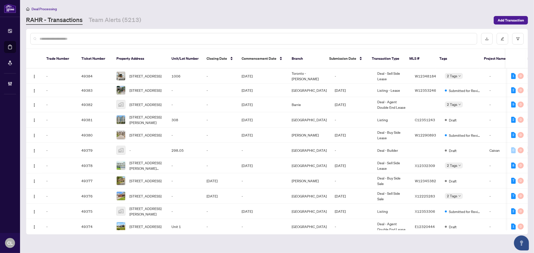
click at [103, 37] on input "text" at bounding box center [257, 39] width 434 height 6
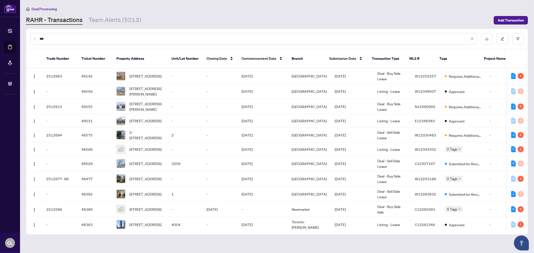
type input "***"
click at [84, 39] on input "***" at bounding box center [255, 39] width 430 height 6
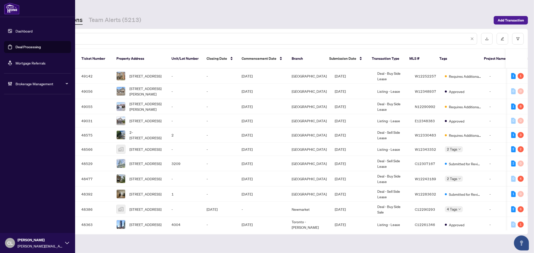
drag, startPoint x: 72, startPoint y: 39, endPoint x: 19, endPoint y: 32, distance: 54.0
click at [19, 32] on div "Dashboard Deal Processing Mortgage Referrals Brokerage Management CL [PERSON_NA…" at bounding box center [267, 126] width 534 height 253
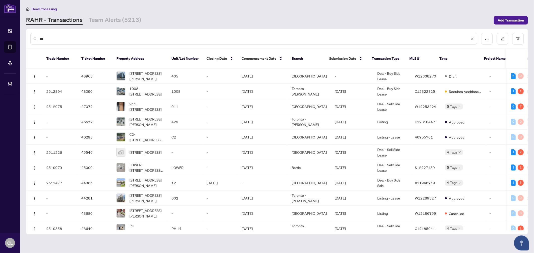
click at [89, 37] on input "***" at bounding box center [255, 39] width 430 height 6
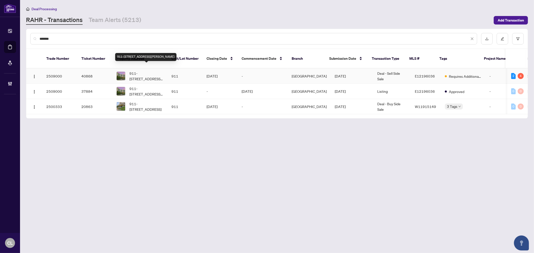
type input "*******"
click at [160, 71] on span "911-[STREET_ADDRESS][PERSON_NAME]" at bounding box center [147, 76] width 34 height 11
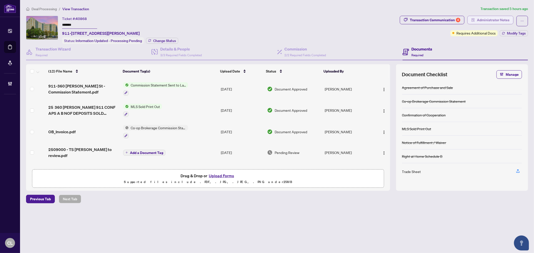
click at [501, 18] on span "Administrator Notes" at bounding box center [493, 20] width 33 height 8
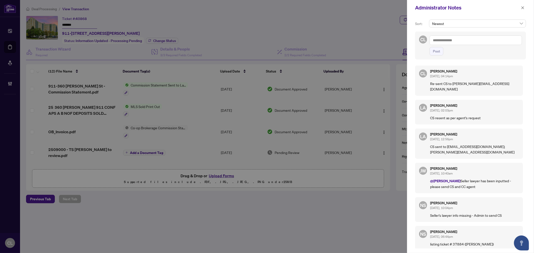
click at [525, 6] on button "button" at bounding box center [523, 8] width 7 height 6
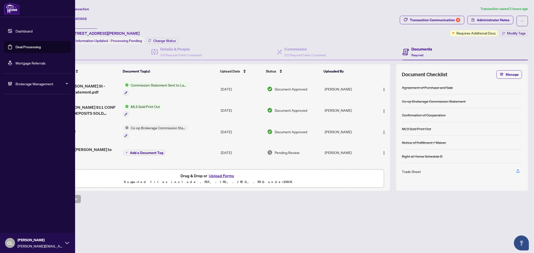
click at [16, 46] on link "Deal Processing" at bounding box center [28, 47] width 25 height 5
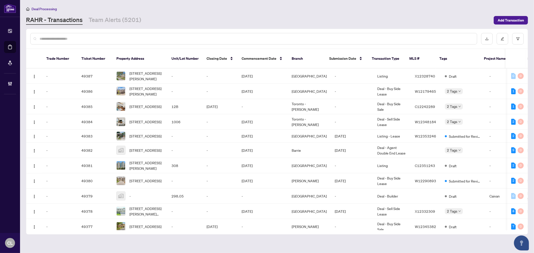
click at [59, 36] on input "text" at bounding box center [257, 39] width 434 height 6
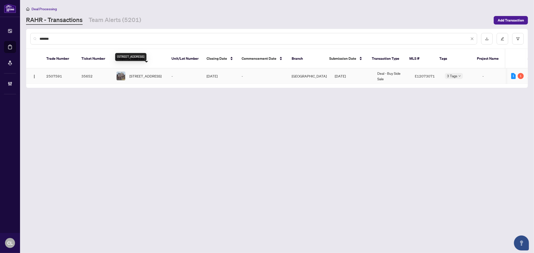
type input "*******"
click at [144, 73] on span "[STREET_ADDRESS]" at bounding box center [146, 76] width 32 height 6
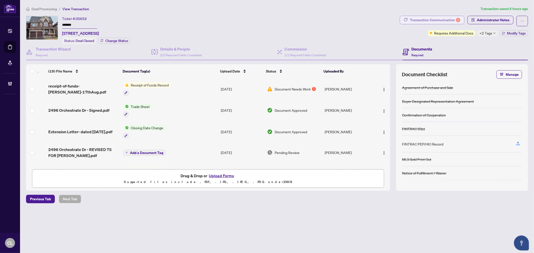
click at [427, 22] on div "Transaction Communication 1" at bounding box center [435, 20] width 51 height 8
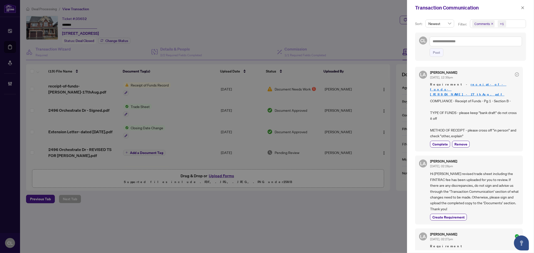
click at [11, 46] on div at bounding box center [267, 126] width 534 height 253
click at [522, 8] on icon "close" at bounding box center [523, 8] width 4 height 4
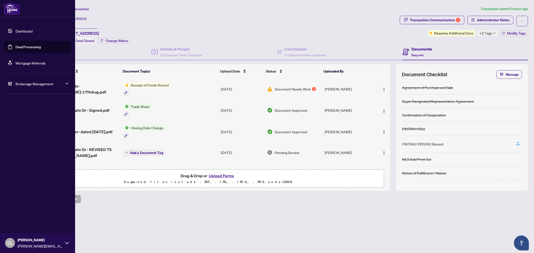
drag, startPoint x: 38, startPoint y: 48, endPoint x: 51, endPoint y: 45, distance: 13.7
click at [38, 48] on link "Deal Processing" at bounding box center [28, 47] width 25 height 5
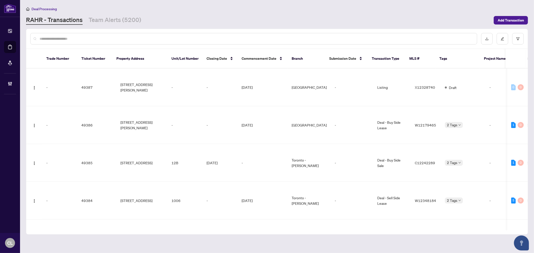
click at [93, 38] on input "text" at bounding box center [257, 39] width 434 height 6
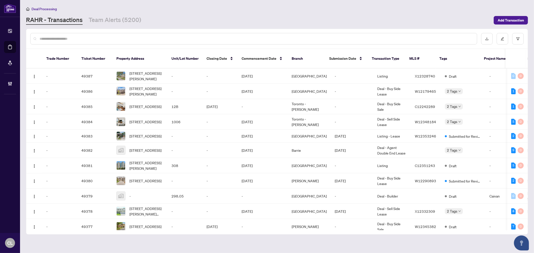
paste input "**********"
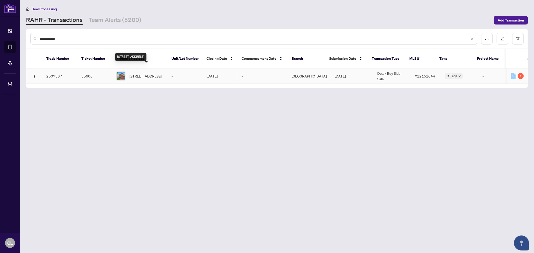
type input "**********"
click at [147, 73] on span "[STREET_ADDRESS]" at bounding box center [146, 76] width 32 height 6
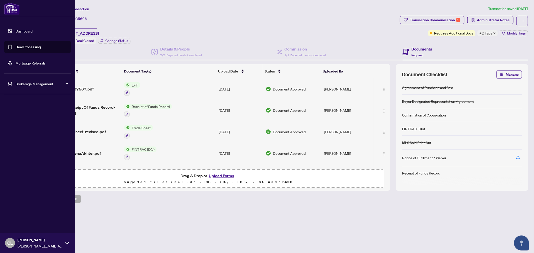
click at [27, 49] on link "Deal Processing" at bounding box center [28, 47] width 25 height 5
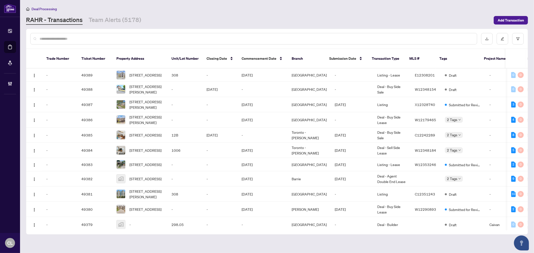
click at [76, 37] on input "text" at bounding box center [257, 39] width 434 height 6
type input "*******"
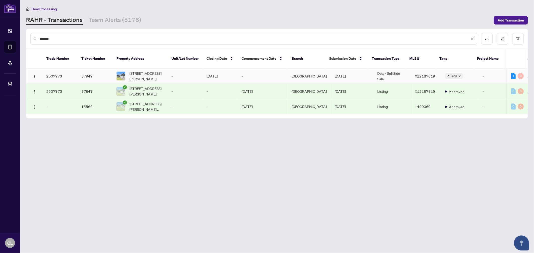
click at [224, 69] on td "[DATE]" at bounding box center [220, 76] width 35 height 15
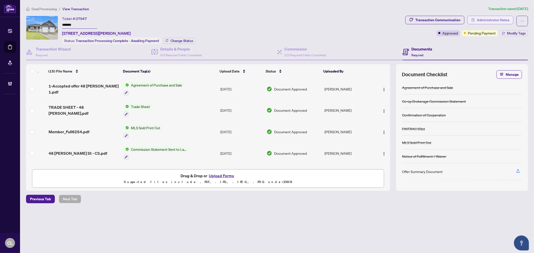
click at [493, 20] on span "Administrator Notes" at bounding box center [493, 20] width 33 height 8
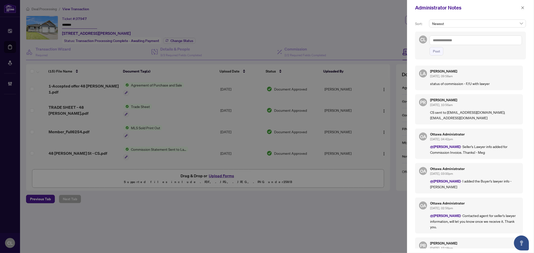
click at [445, 41] on textarea at bounding box center [476, 41] width 92 height 10
paste textarea "**********"
type textarea "**********"
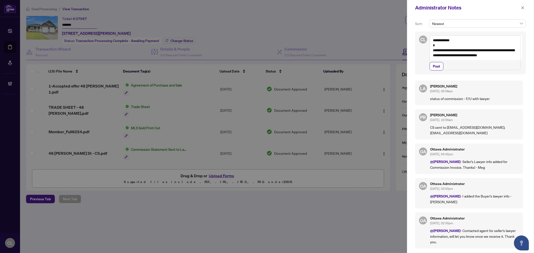
click at [515, 57] on textarea "**********" at bounding box center [475, 53] width 91 height 35
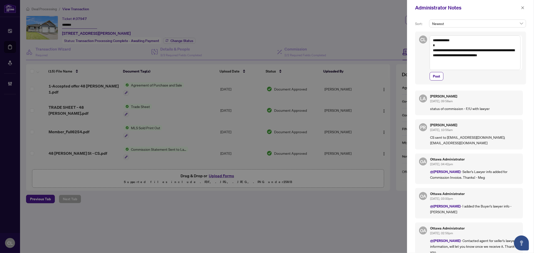
drag, startPoint x: 514, startPoint y: 54, endPoint x: 417, endPoint y: 33, distance: 99.6
click at [417, 33] on div "**********" at bounding box center [470, 58] width 111 height 53
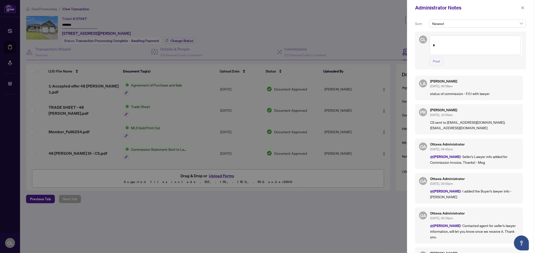
paste textarea "**********"
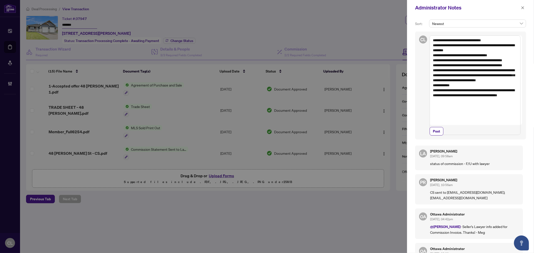
click at [434, 39] on textarea "**********" at bounding box center [475, 86] width 91 height 100
paste textarea "**********"
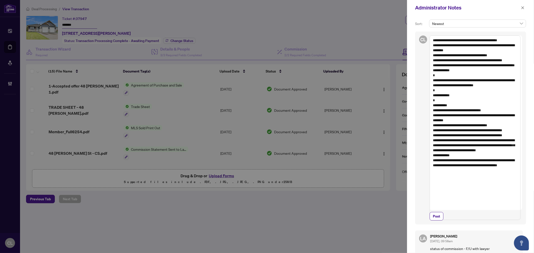
drag, startPoint x: 433, startPoint y: 59, endPoint x: 469, endPoint y: 78, distance: 41.1
click at [469, 78] on textarea "**********" at bounding box center [475, 128] width 91 height 185
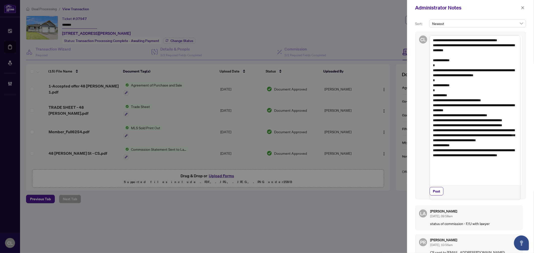
click at [452, 99] on textarea "**********" at bounding box center [475, 118] width 91 height 165
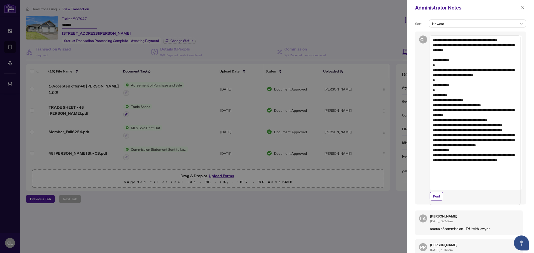
drag, startPoint x: 434, startPoint y: 126, endPoint x: 450, endPoint y: 164, distance: 41.1
click at [450, 164] on textarea "**********" at bounding box center [475, 121] width 91 height 170
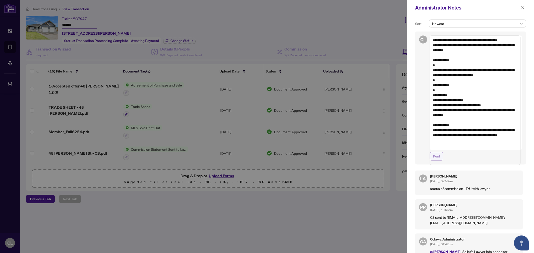
type textarea "**********"
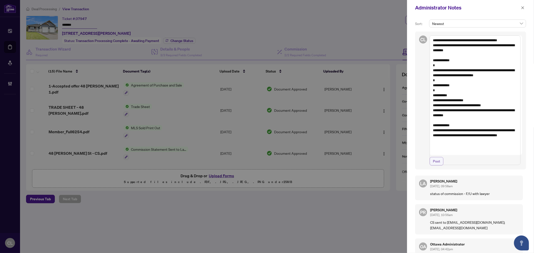
click at [434, 166] on span "Post" at bounding box center [436, 162] width 7 height 8
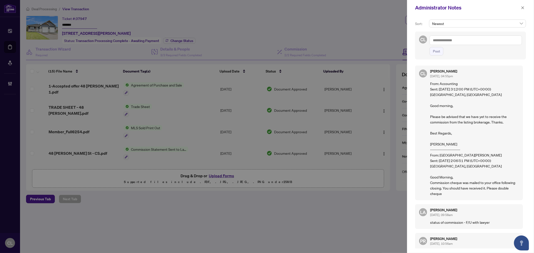
drag, startPoint x: 11, startPoint y: 48, endPoint x: 16, endPoint y: 48, distance: 4.3
click at [11, 48] on div at bounding box center [267, 126] width 534 height 253
click at [11, 47] on div at bounding box center [267, 126] width 534 height 253
click at [523, 6] on icon "close" at bounding box center [523, 8] width 4 height 4
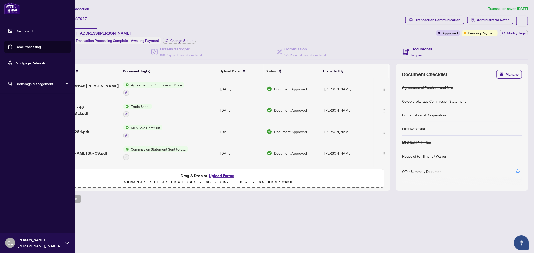
click at [26, 46] on link "Deal Processing" at bounding box center [28, 47] width 25 height 5
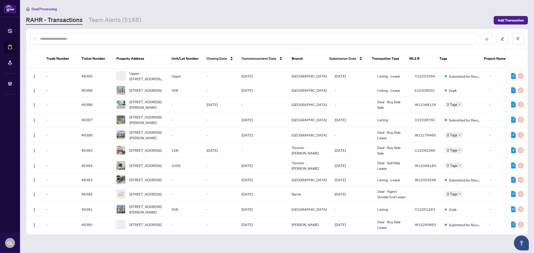
click at [88, 39] on input "text" at bounding box center [257, 39] width 434 height 6
paste input "**********"
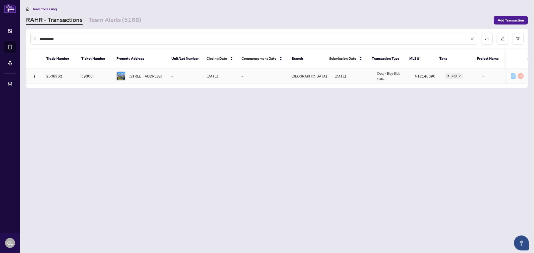
type input "**********"
click at [136, 73] on span "[STREET_ADDRESS]" at bounding box center [146, 76] width 32 height 6
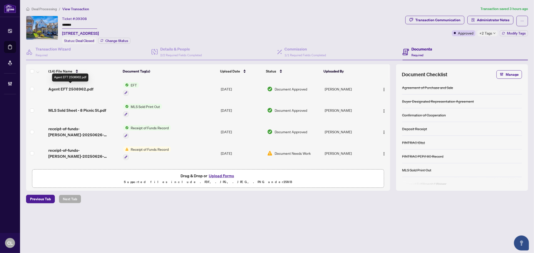
click at [92, 86] on span "Agent EFT 2508962.pdf" at bounding box center [70, 89] width 45 height 6
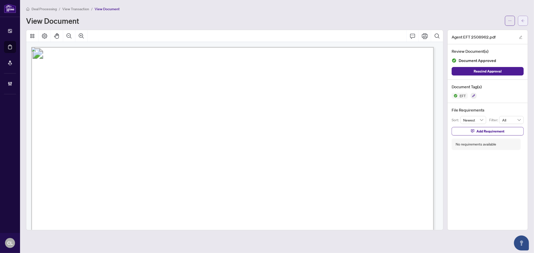
click at [522, 19] on icon "arrow-left" at bounding box center [524, 21] width 4 height 4
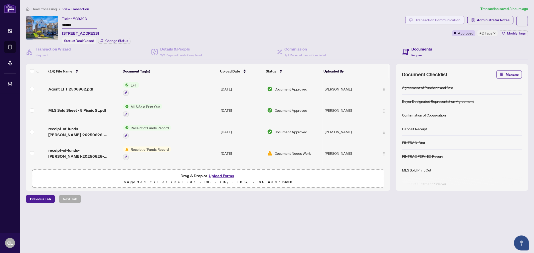
click at [447, 22] on div "Transaction Communication" at bounding box center [438, 20] width 45 height 8
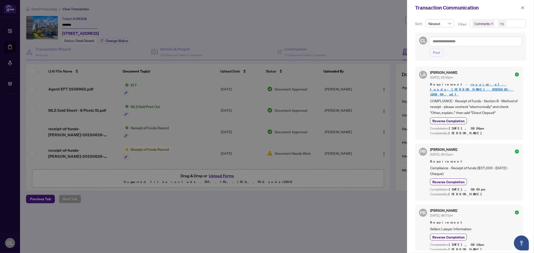
click at [346, 20] on div at bounding box center [267, 126] width 534 height 253
click at [523, 6] on icon "close" at bounding box center [523, 8] width 4 height 4
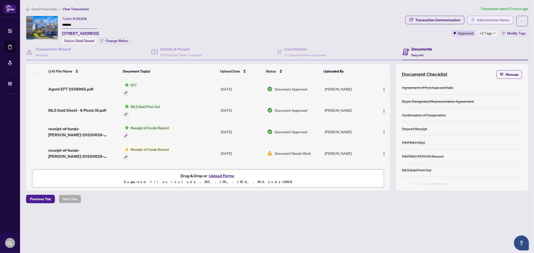
click at [490, 18] on span "Administrator Notes" at bounding box center [493, 20] width 33 height 8
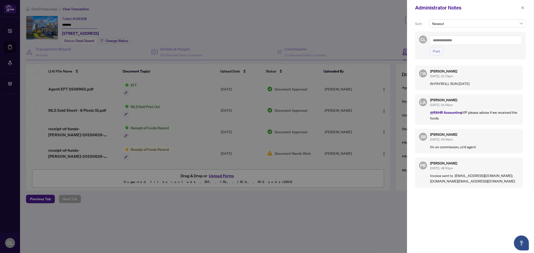
drag, startPoint x: 430, startPoint y: 70, endPoint x: 495, endPoint y: 87, distance: 67.9
click at [495, 87] on div "CW [PERSON_NAME] [DATE], 01:33pm IN PAYROLL RUN [DATE]" at bounding box center [469, 78] width 108 height 25
copy div "[PERSON_NAME] [DATE], 01:33pm IN PAYROLL RUN [DATE]"
click at [164, 210] on div at bounding box center [267, 126] width 534 height 253
